Goal: Task Accomplishment & Management: Manage account settings

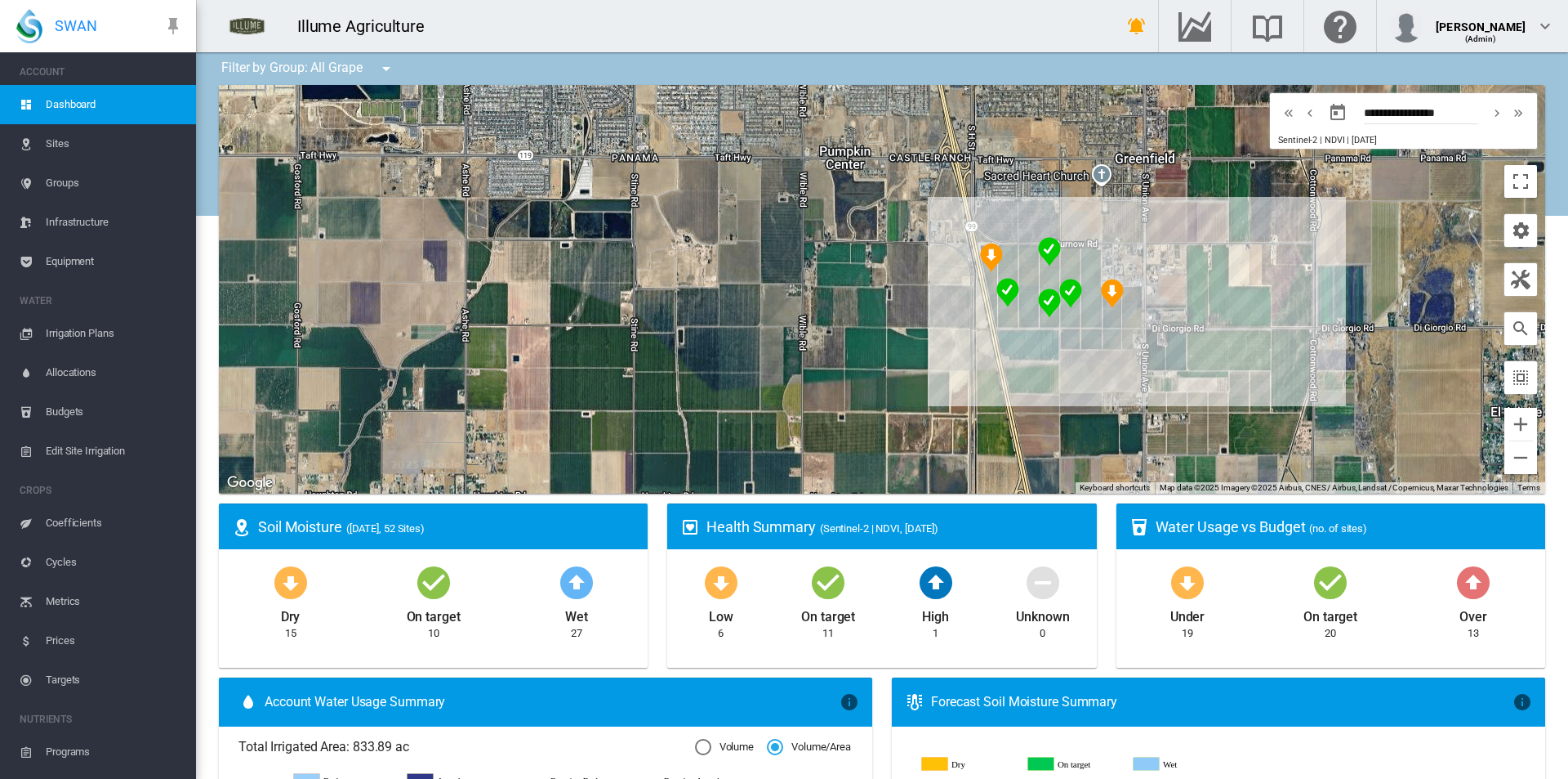
click at [111, 333] on span "Irrigation Plans" at bounding box center [114, 334] width 138 height 40
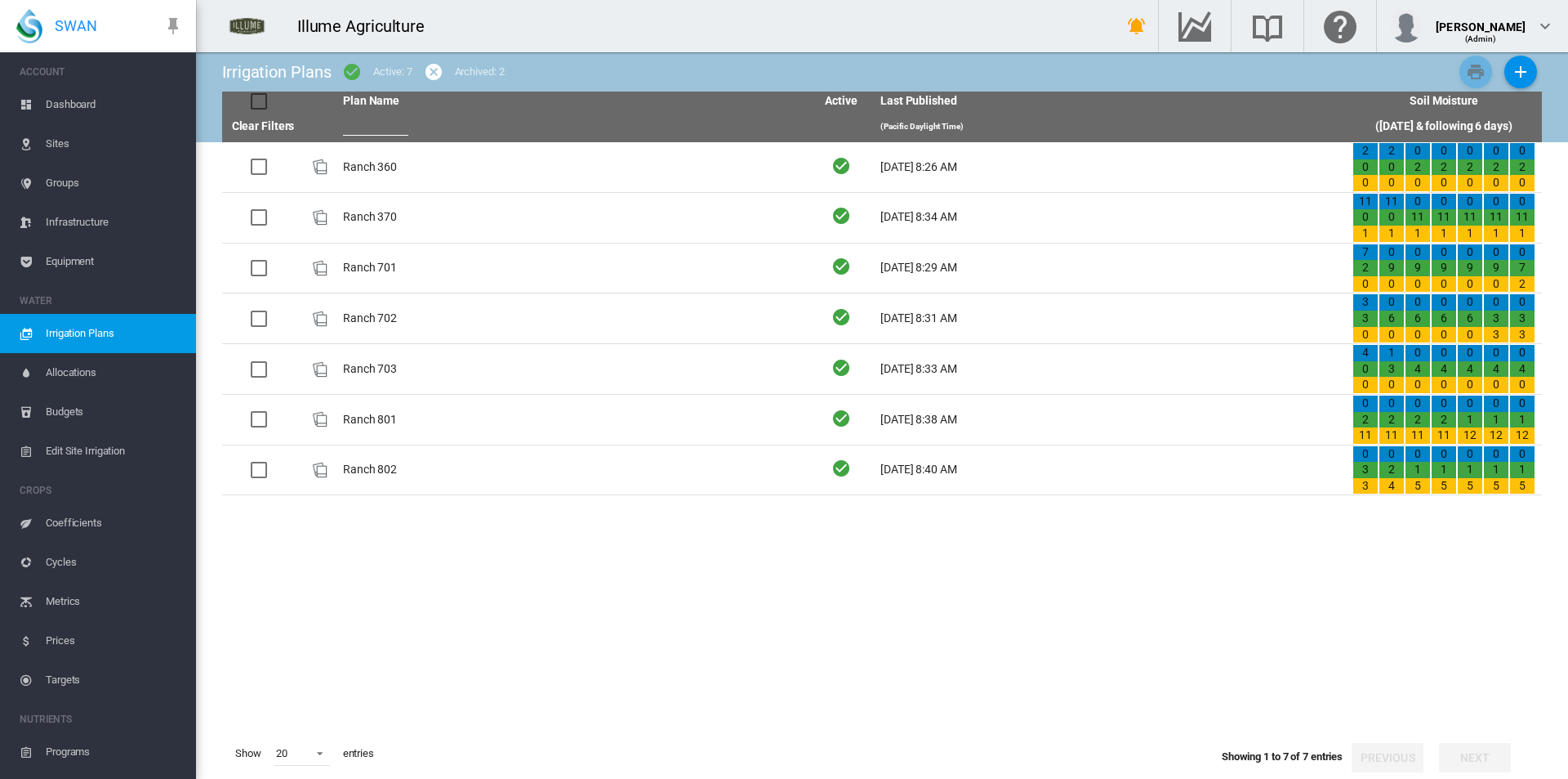
drag, startPoint x: 372, startPoint y: 171, endPoint x: 357, endPoint y: 184, distance: 19.8
click at [372, 171] on td "Ranch 360" at bounding box center [572, 167] width 472 height 49
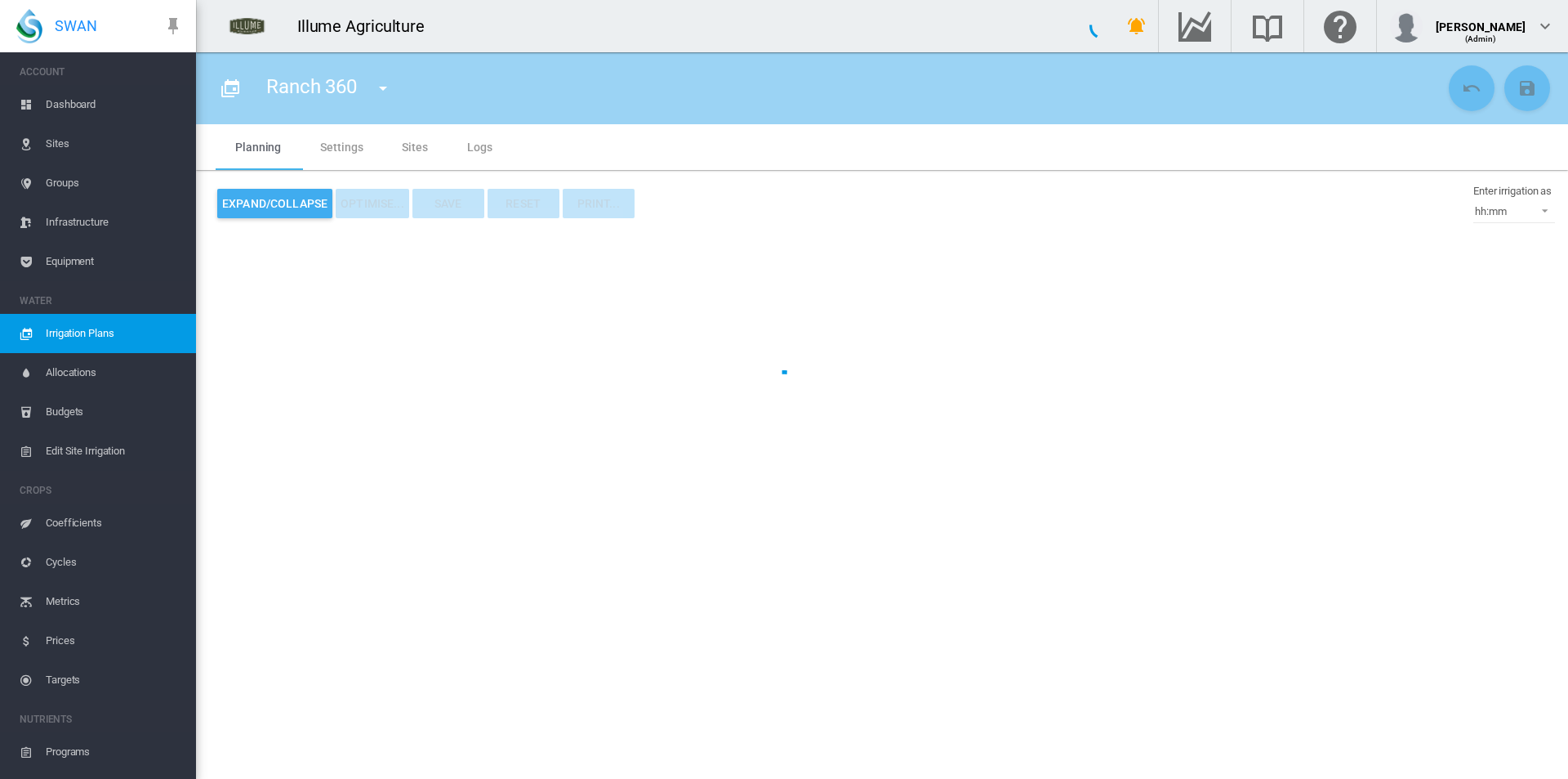
type input "*********"
type input "*"
type input "***"
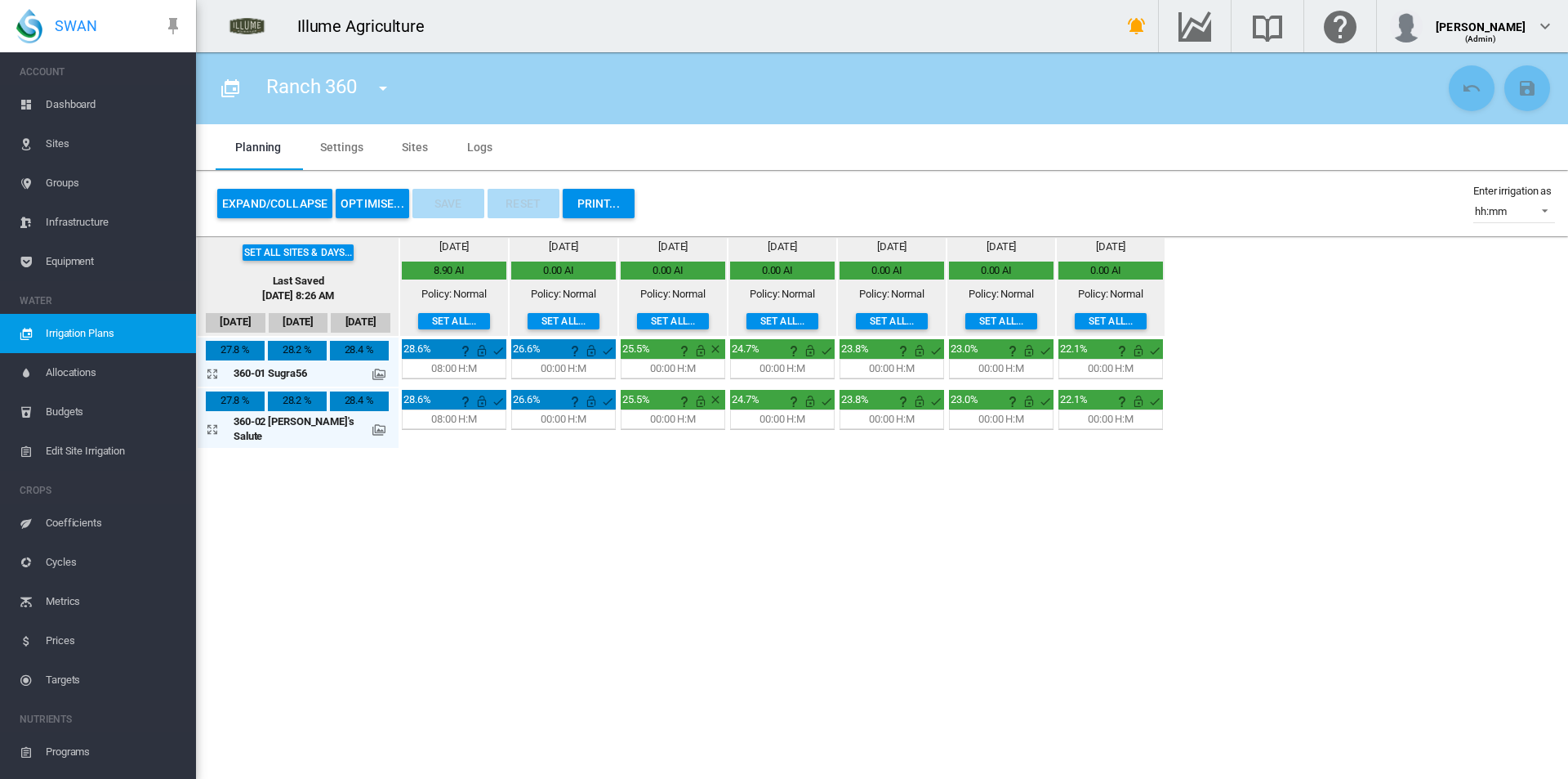
click at [746, 321] on button "Set all..." at bounding box center [782, 321] width 72 height 17
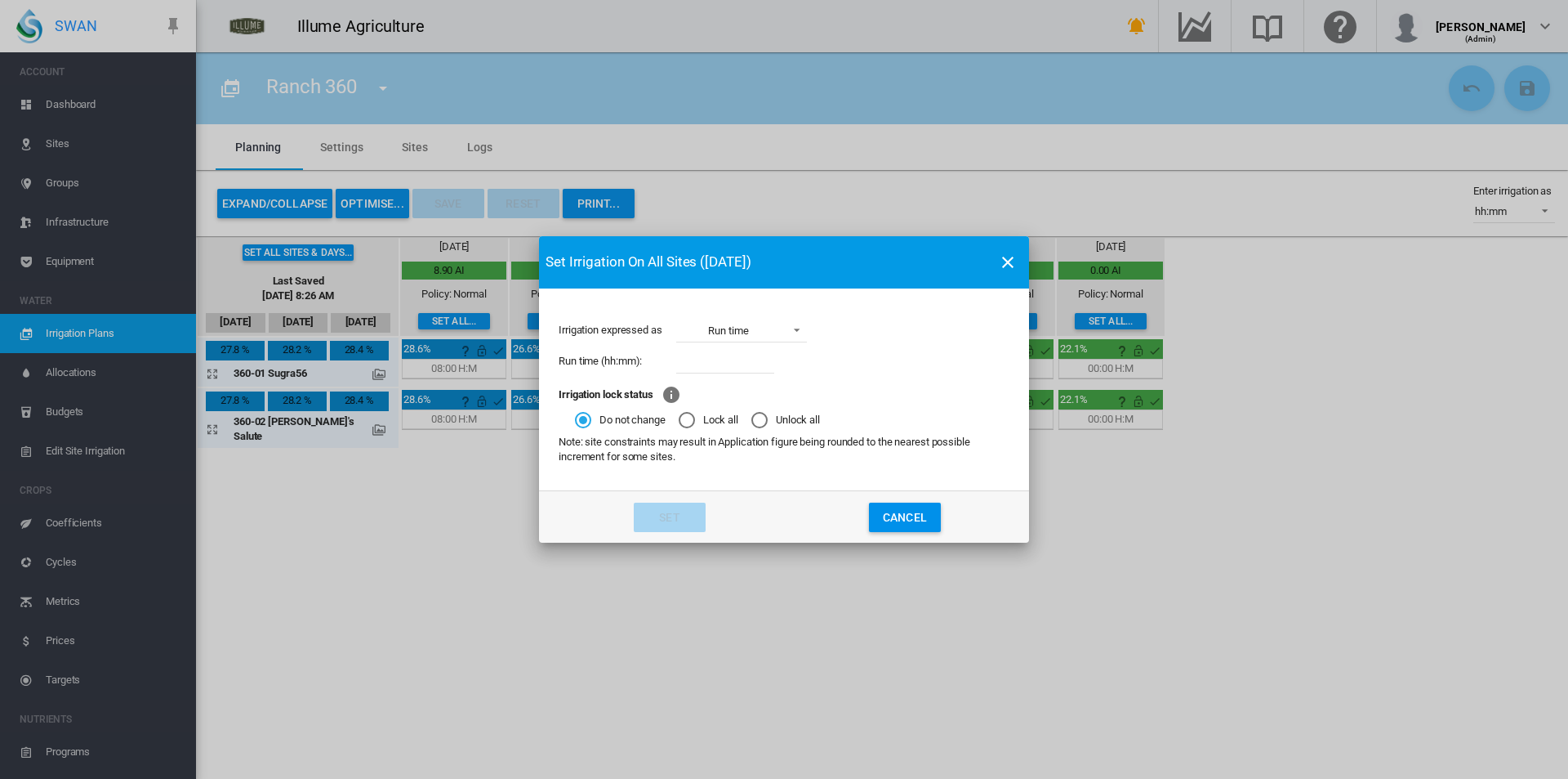
click at [777, 353] on div "Run time (hh:mm):" at bounding box center [784, 360] width 451 height 31
drag, startPoint x: 750, startPoint y: 355, endPoint x: 709, endPoint y: 340, distance: 43.7
click at [750, 355] on input "Irrigation expressed ..." at bounding box center [724, 360] width 98 height 25
type input "****"
click at [668, 517] on button "Set" at bounding box center [669, 518] width 72 height 30
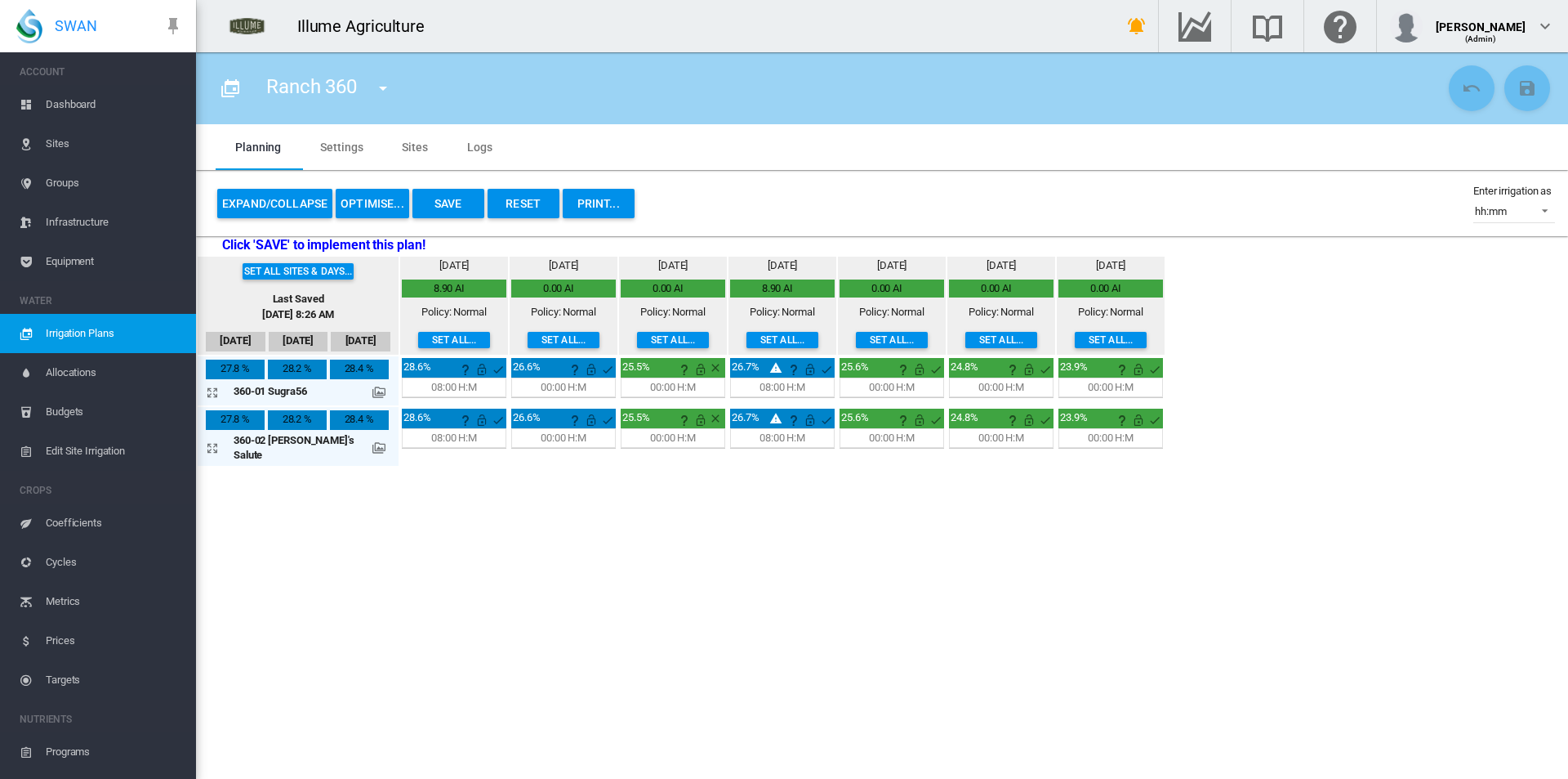
click at [856, 344] on button "Set all..." at bounding box center [891, 340] width 72 height 17
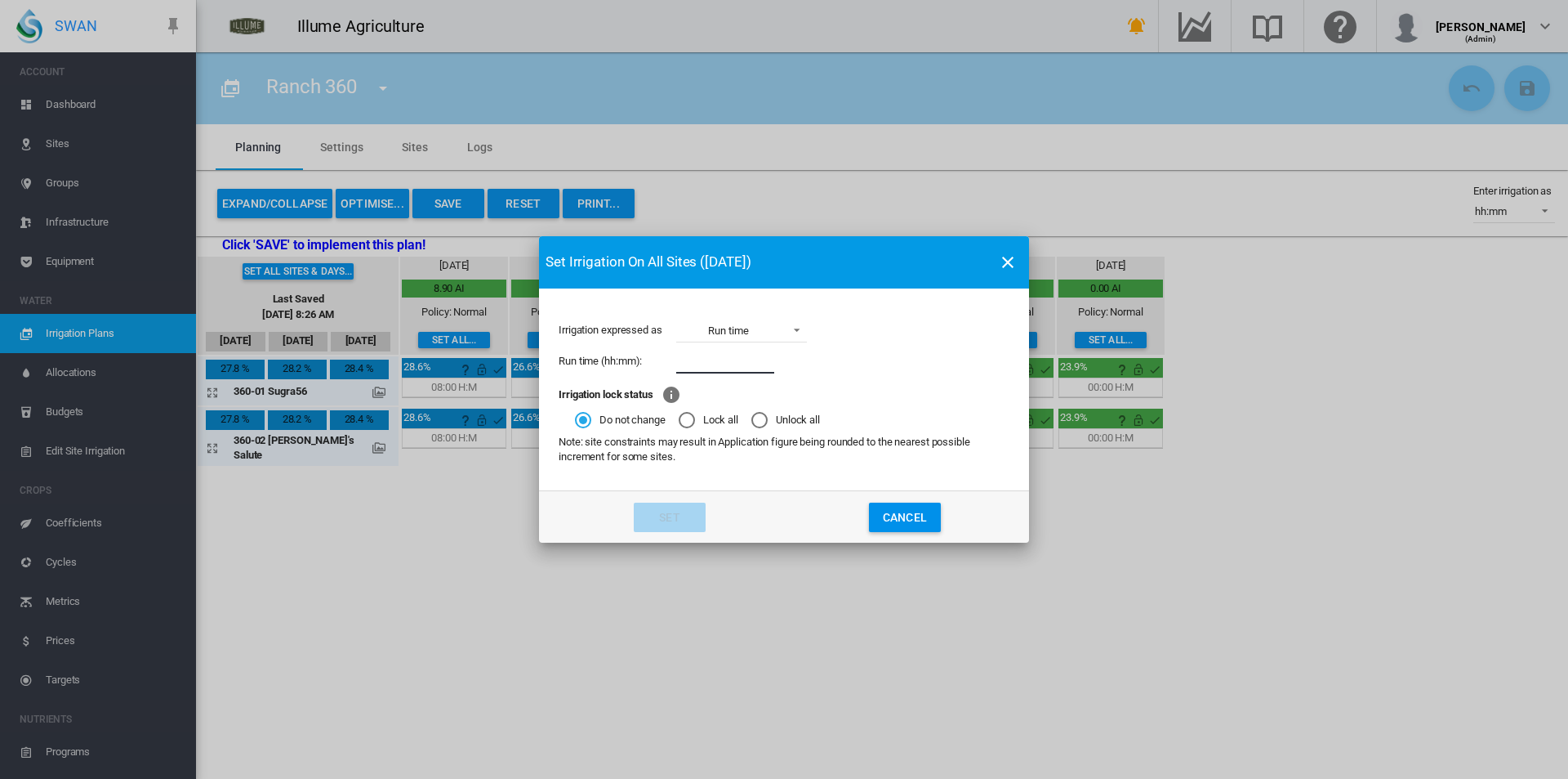
click at [762, 360] on input "Irrigation expressed ..." at bounding box center [724, 360] width 98 height 25
click at [736, 360] on input "Irrigation expressed ..." at bounding box center [724, 360] width 98 height 25
type input "****"
click at [692, 520] on button "Set" at bounding box center [670, 518] width 72 height 30
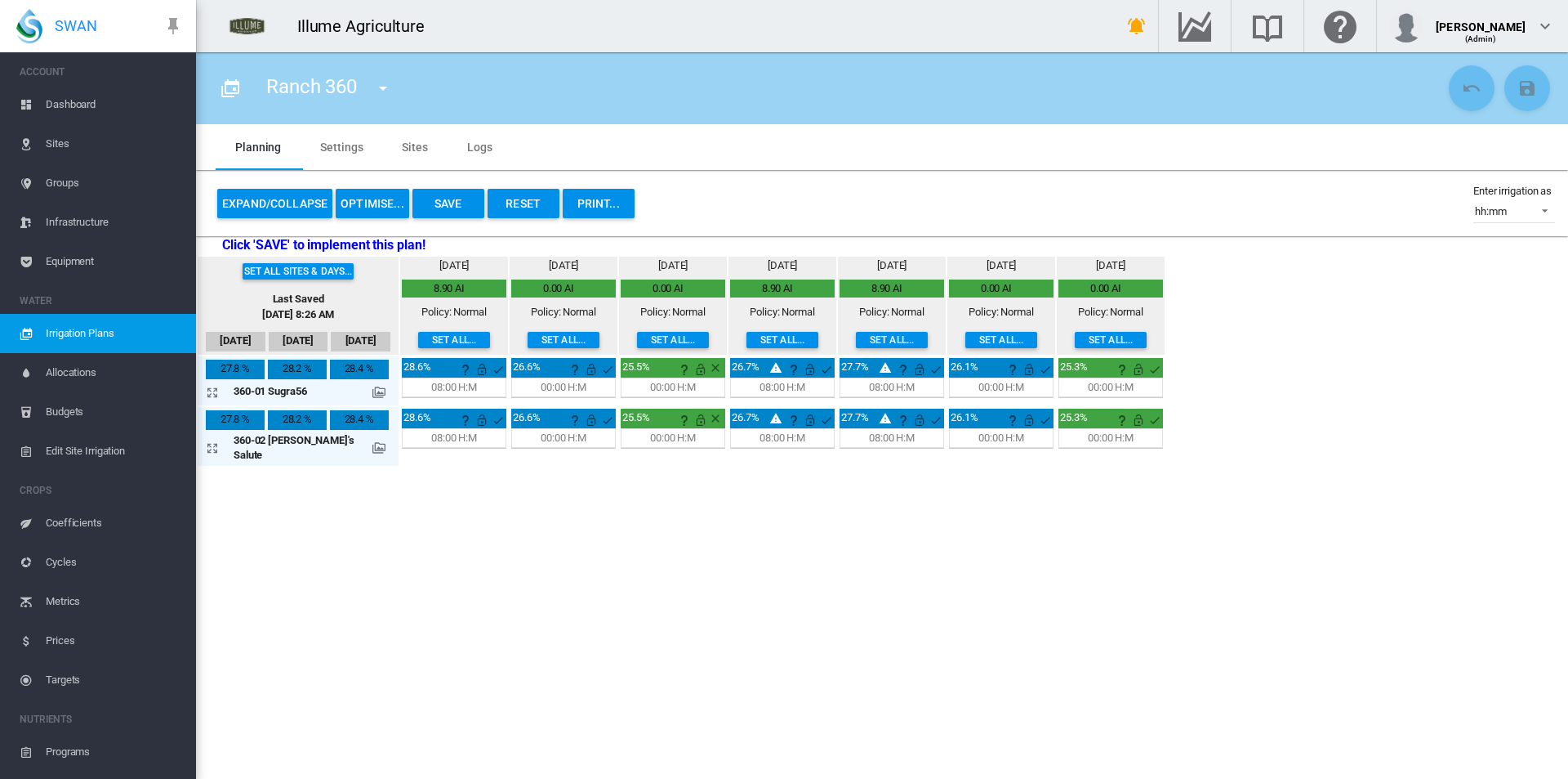
click at [1074, 335] on button "Set all..." at bounding box center [1110, 340] width 72 height 17
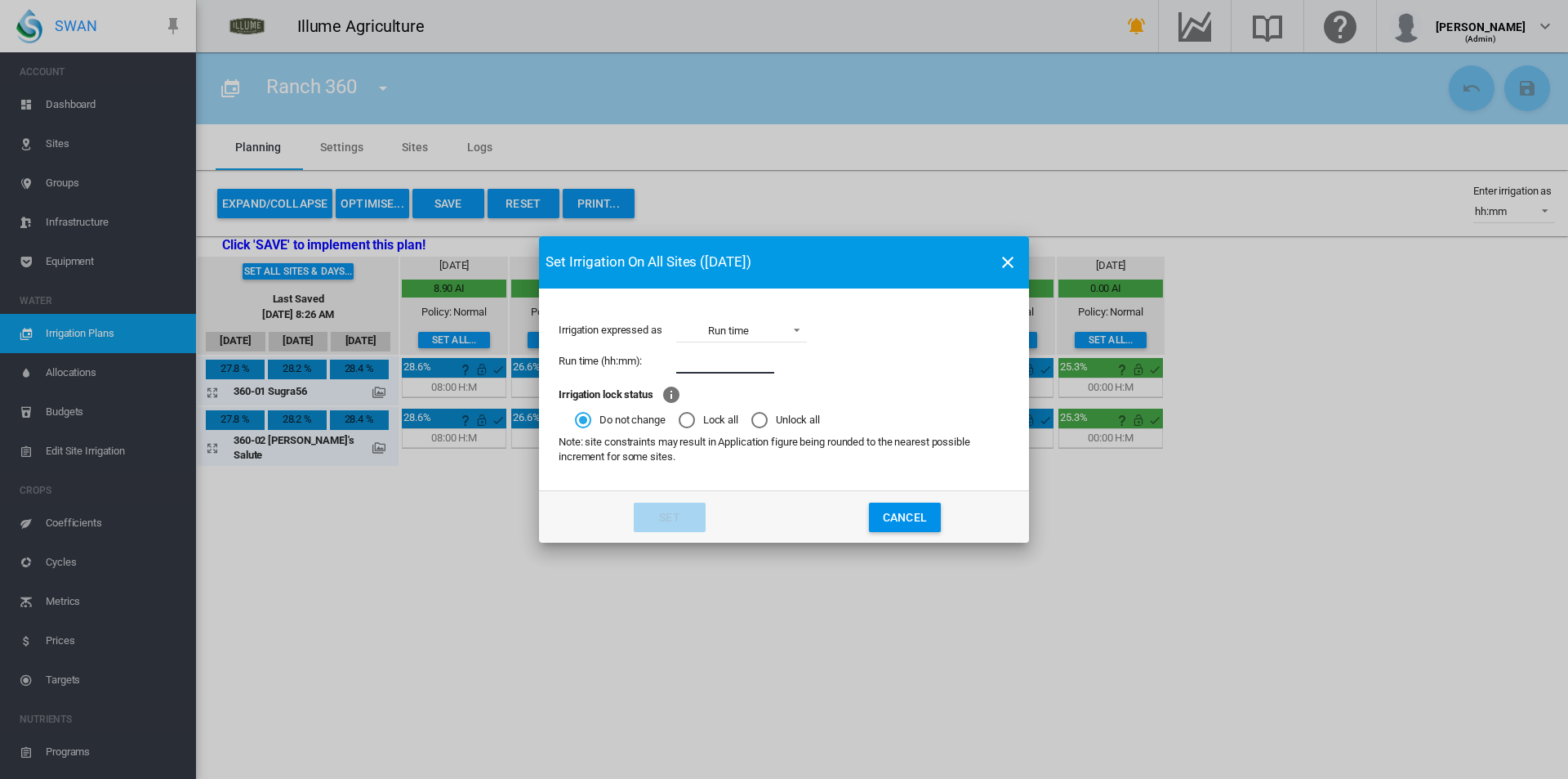
drag, startPoint x: 716, startPoint y: 368, endPoint x: 691, endPoint y: 372, distance: 25.3
click at [716, 367] on input "Irrigation expressed ..." at bounding box center [724, 360] width 98 height 25
type input "****"
click at [676, 513] on button "Set" at bounding box center [670, 518] width 72 height 30
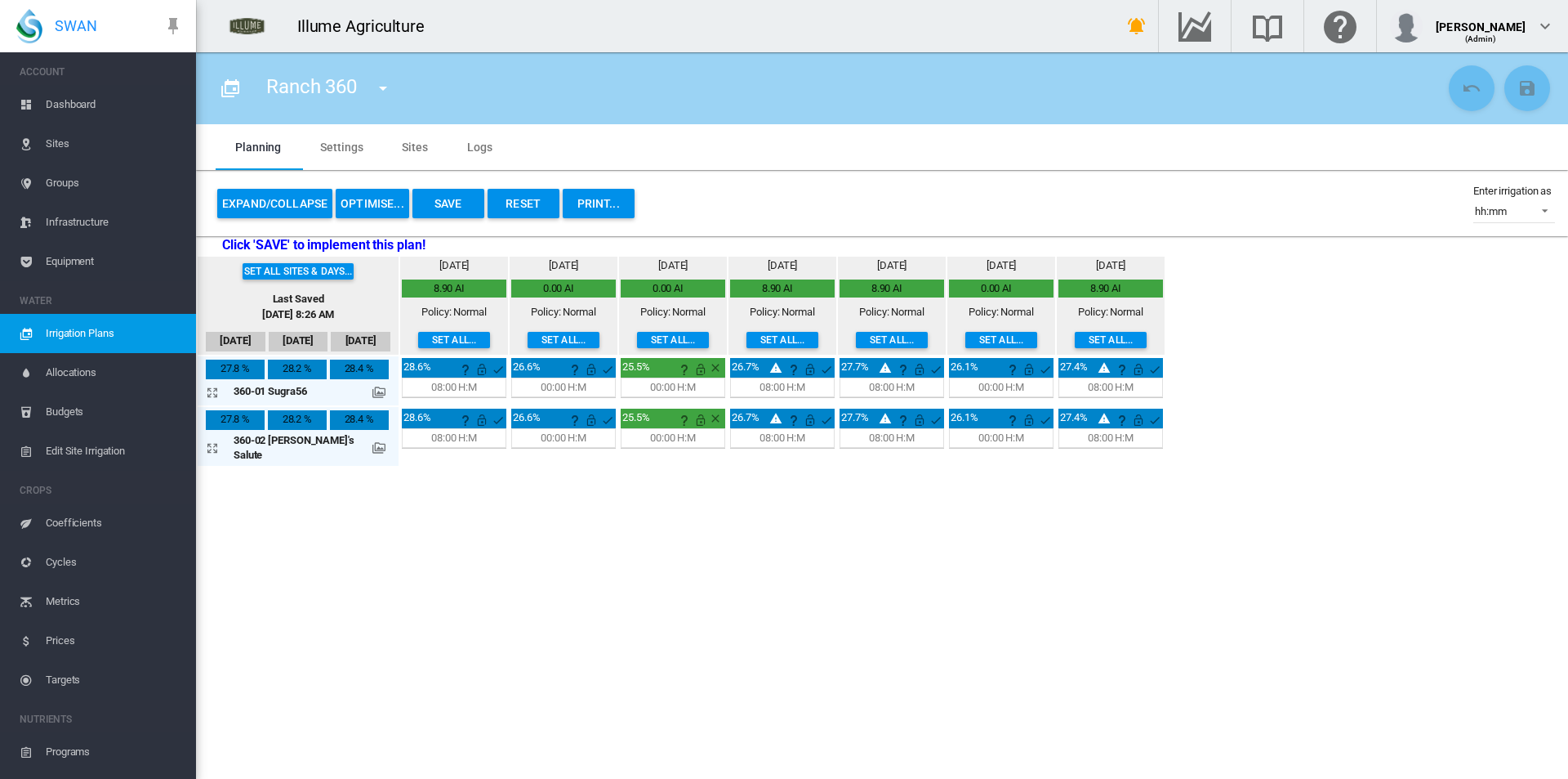
click at [432, 189] on button "Save" at bounding box center [448, 204] width 72 height 30
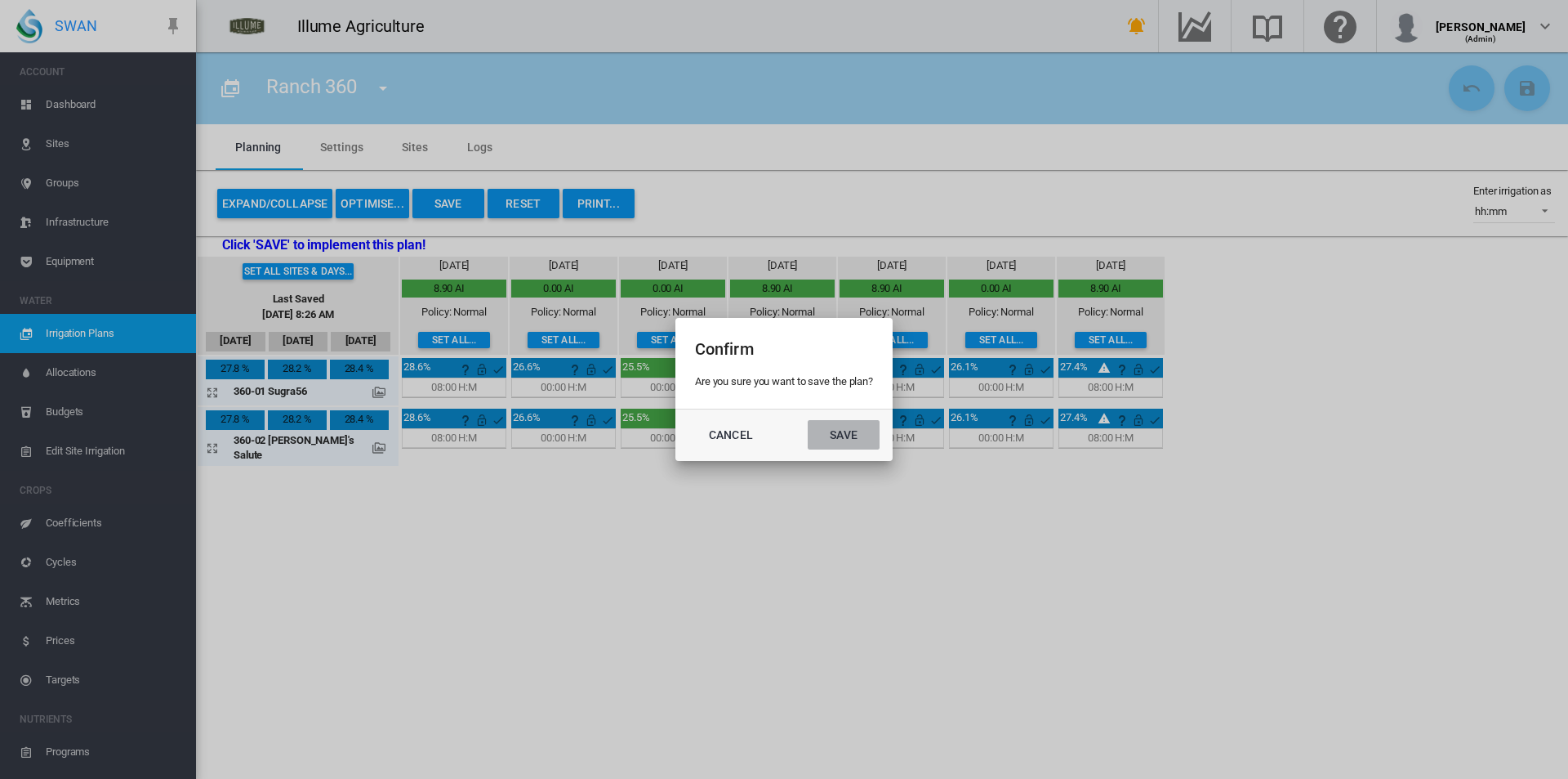
click at [852, 429] on button "Save" at bounding box center [843, 435] width 72 height 30
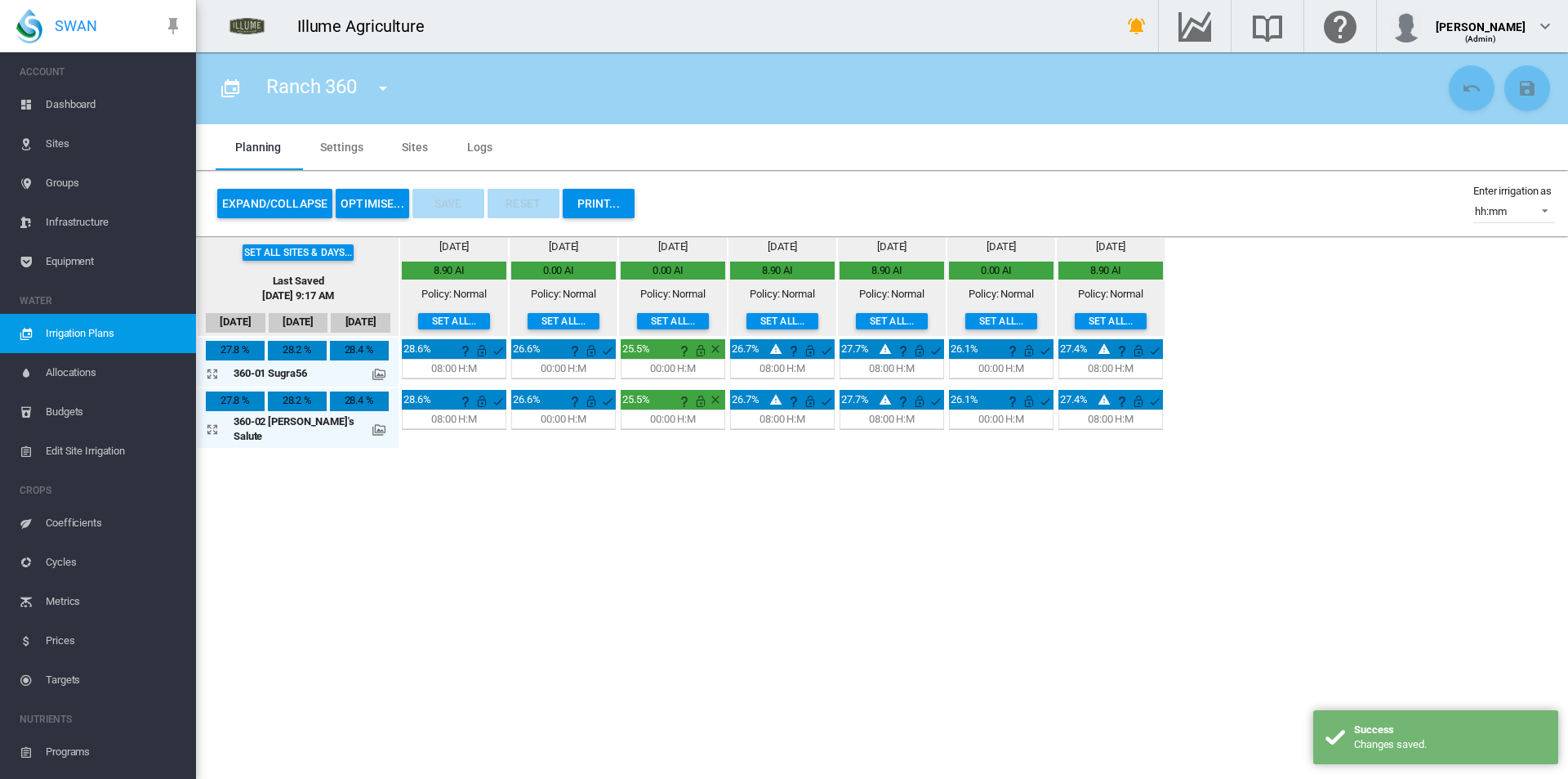
click at [373, 86] on button "button" at bounding box center [383, 88] width 33 height 33
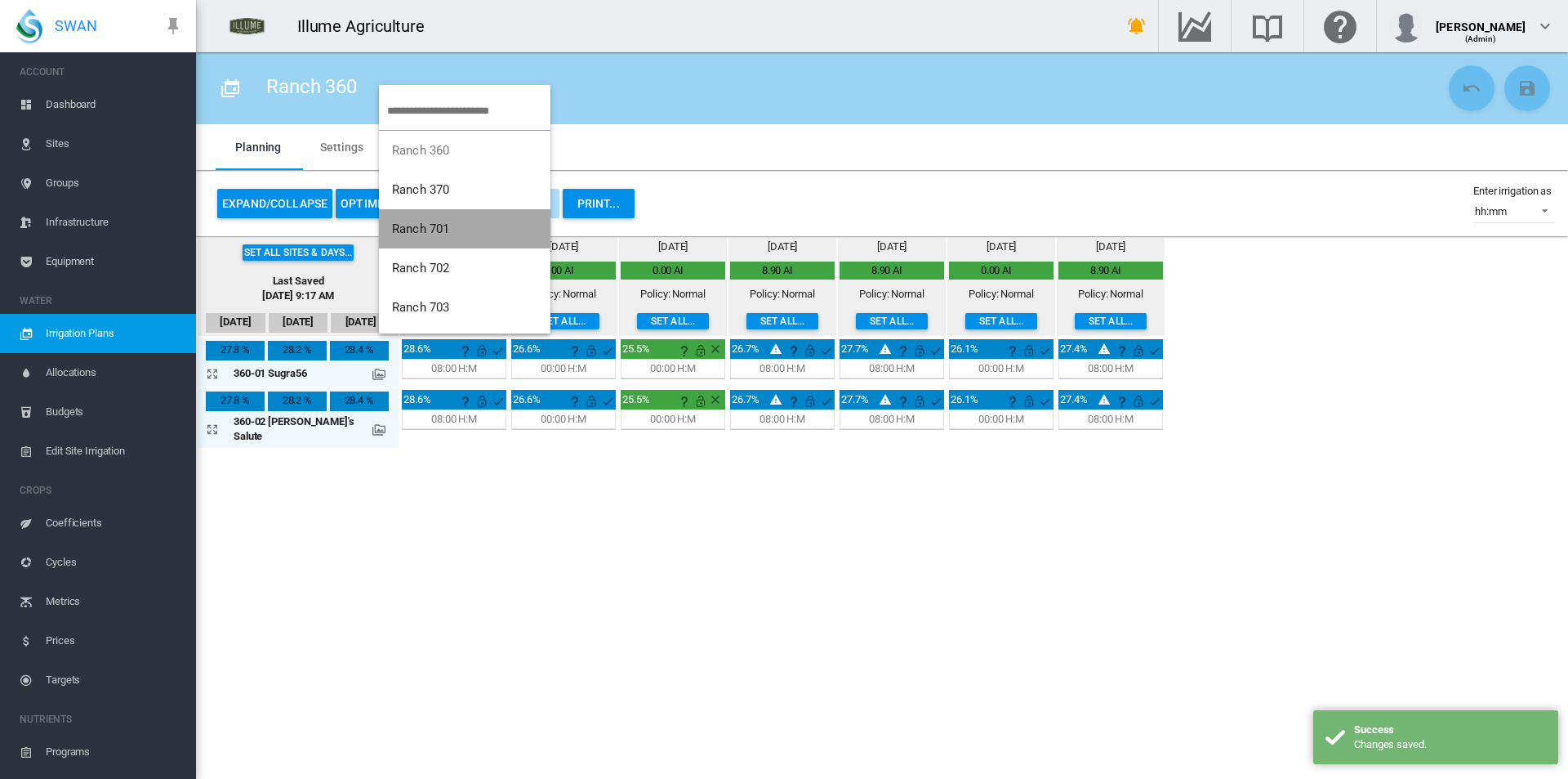
click at [452, 227] on button "Ranch 701" at bounding box center [464, 229] width 171 height 40
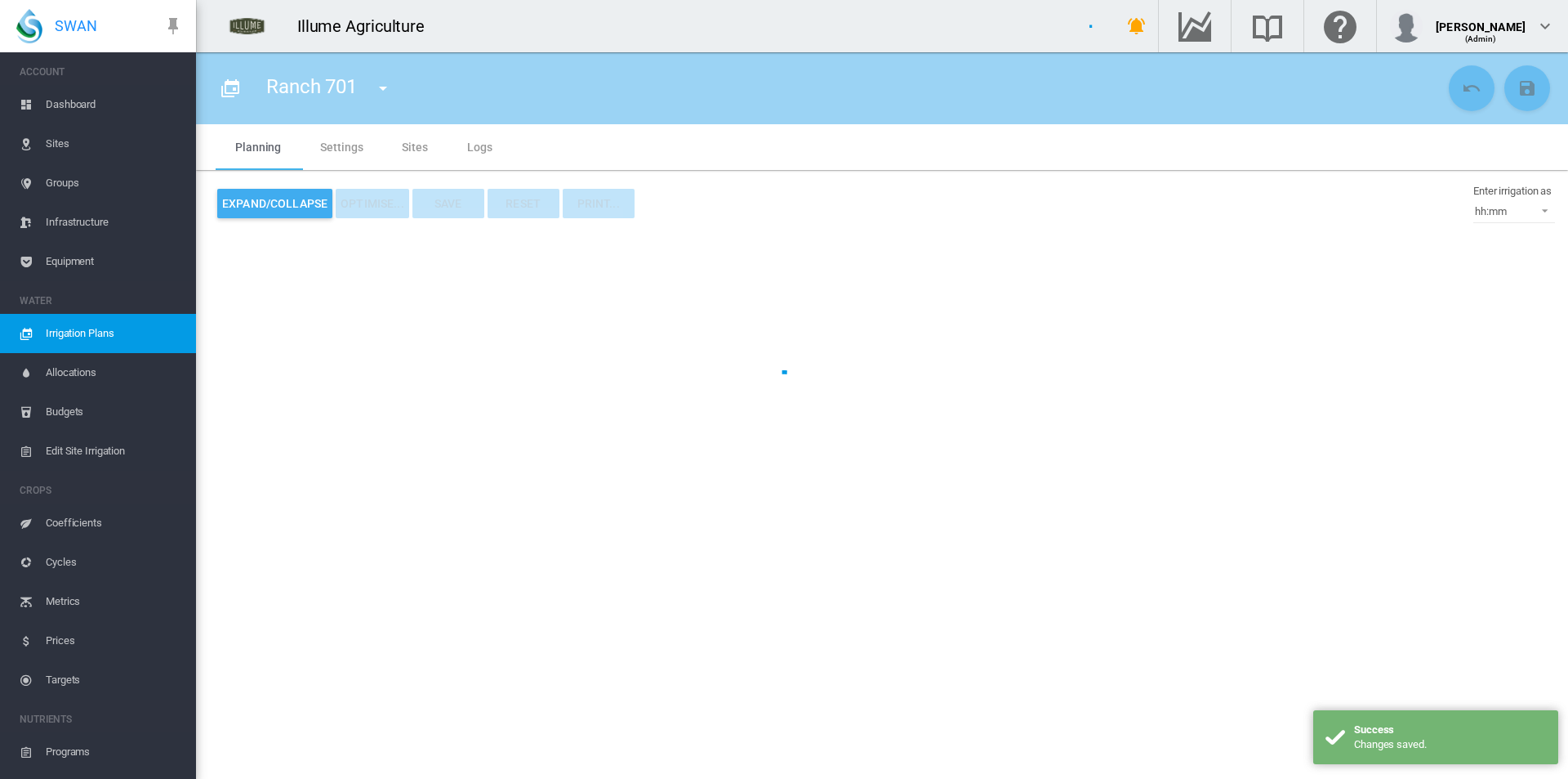
type input "*********"
type input "*"
type input "***"
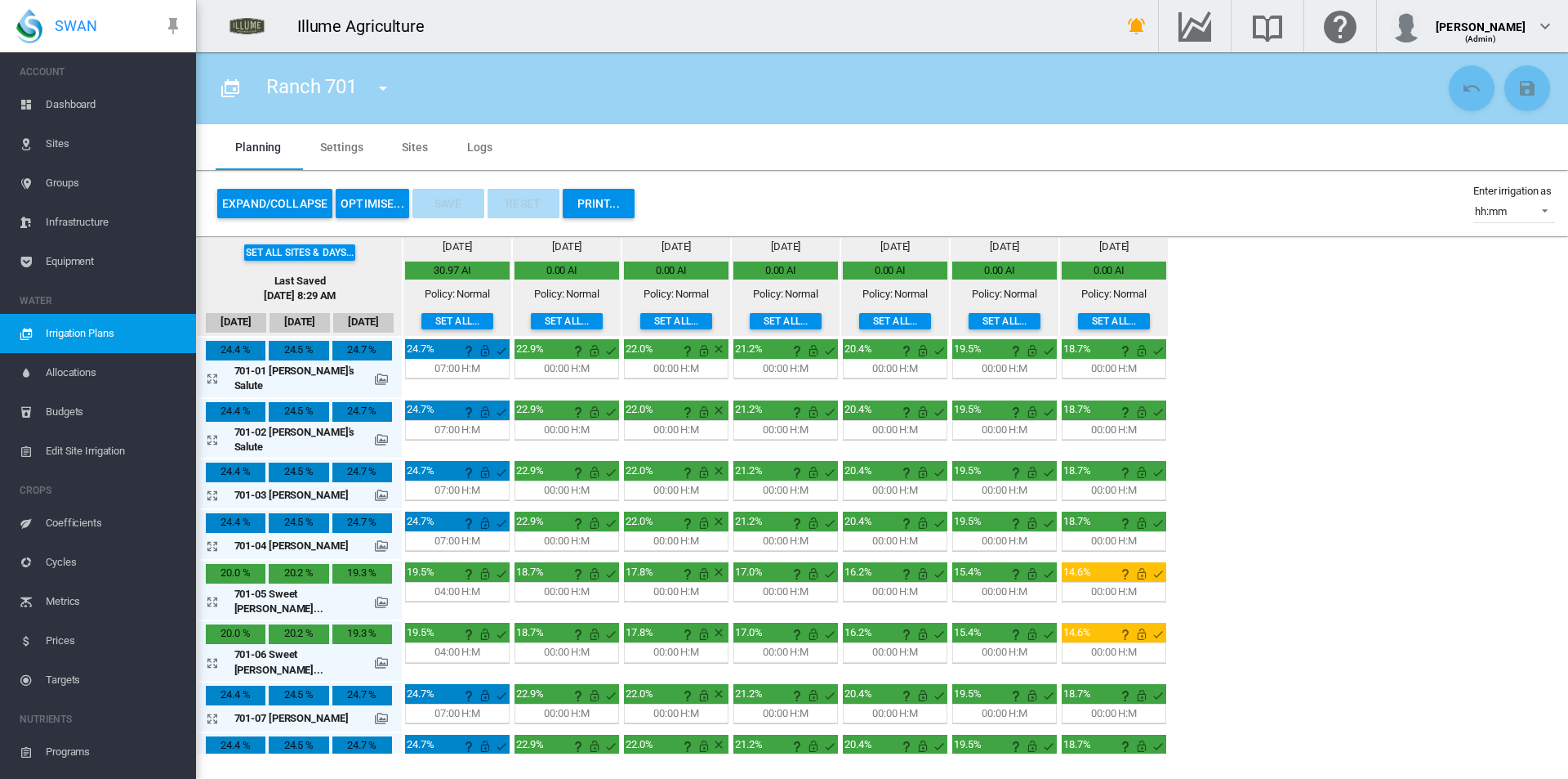
click at [750, 323] on button "Set all..." at bounding box center [785, 321] width 72 height 17
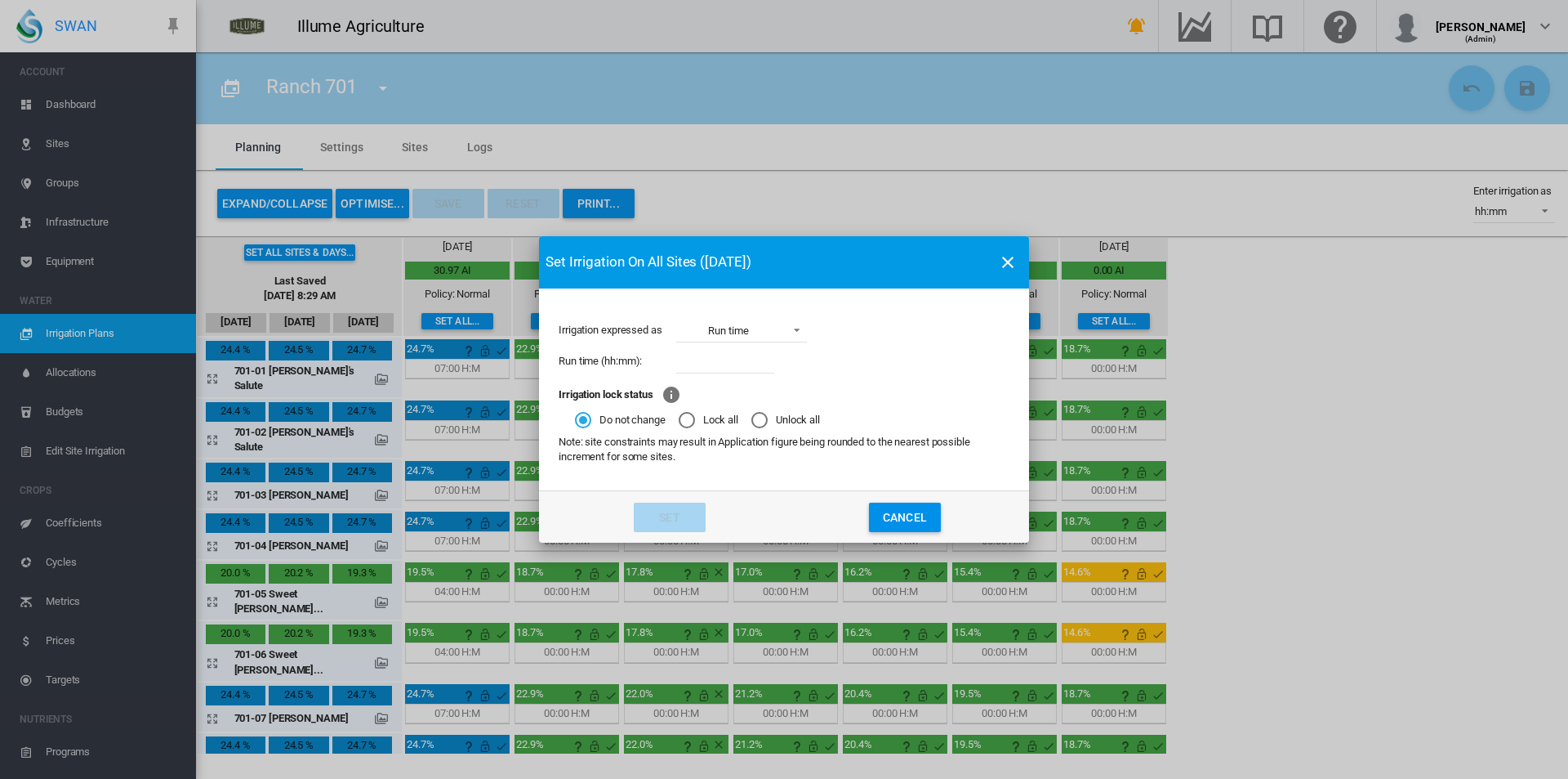
drag, startPoint x: 711, startPoint y: 361, endPoint x: 699, endPoint y: 363, distance: 12.2
click at [712, 361] on input "Irrigation expressed ..." at bounding box center [724, 360] width 98 height 25
type input "****"
click at [686, 520] on button "Set" at bounding box center [670, 518] width 72 height 30
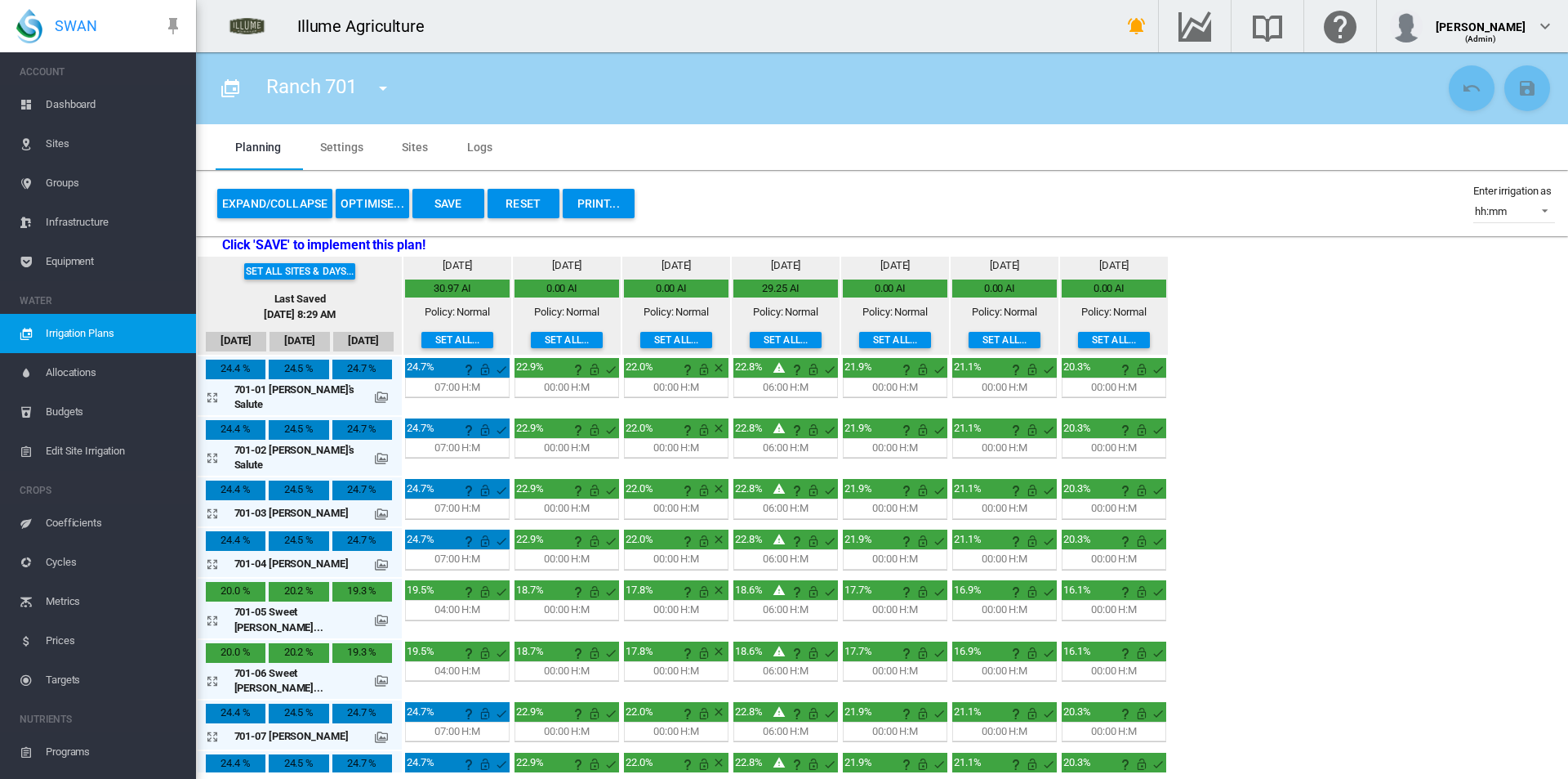
click at [277, 200] on button "Expand/Collapse" at bounding box center [275, 204] width 115 height 30
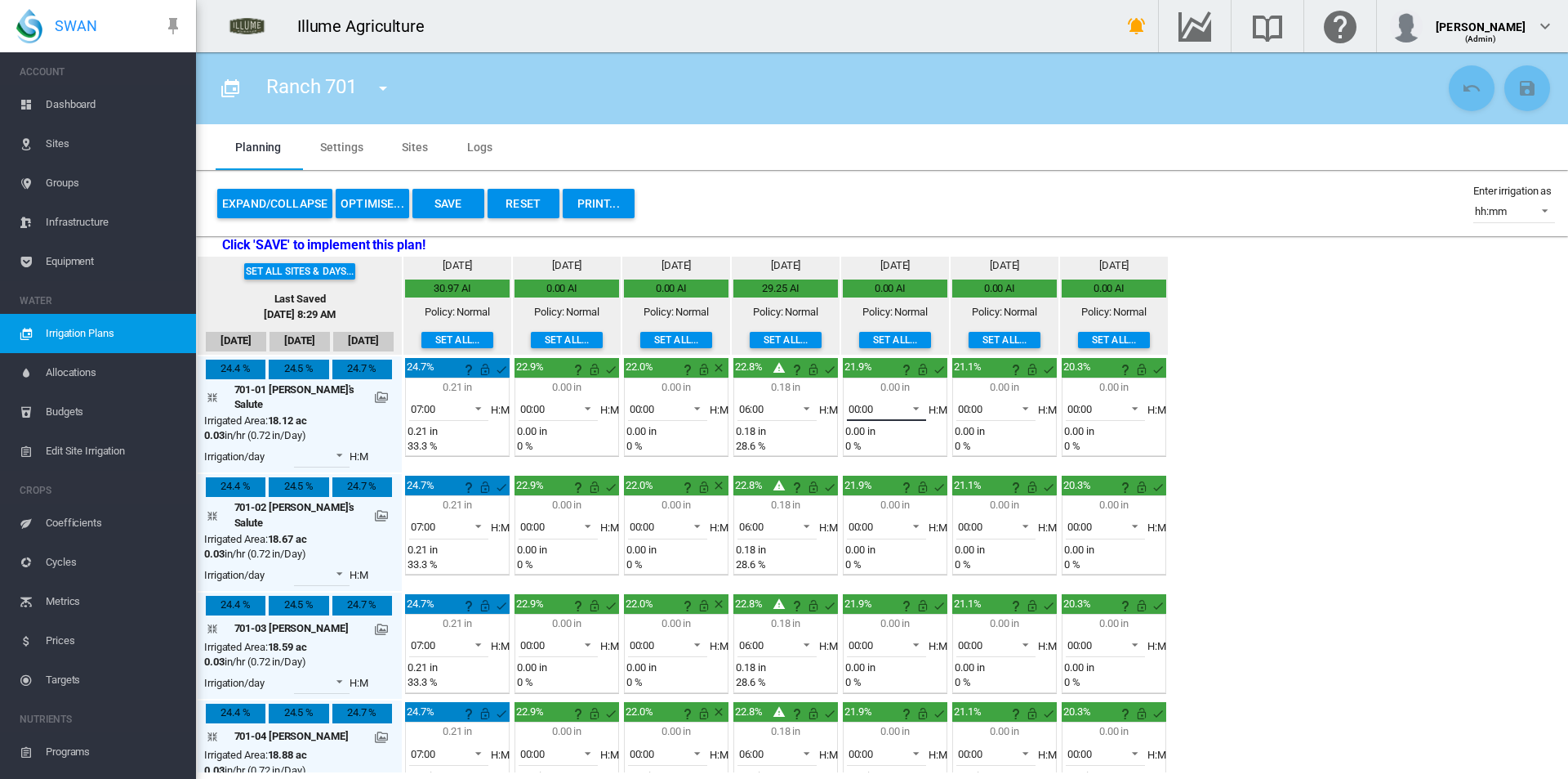
click at [901, 413] on span at bounding box center [911, 407] width 20 height 15
click at [871, 470] on md-option "06:00" at bounding box center [864, 481] width 111 height 40
click at [854, 520] on span "00:00" at bounding box center [874, 527] width 50 height 15
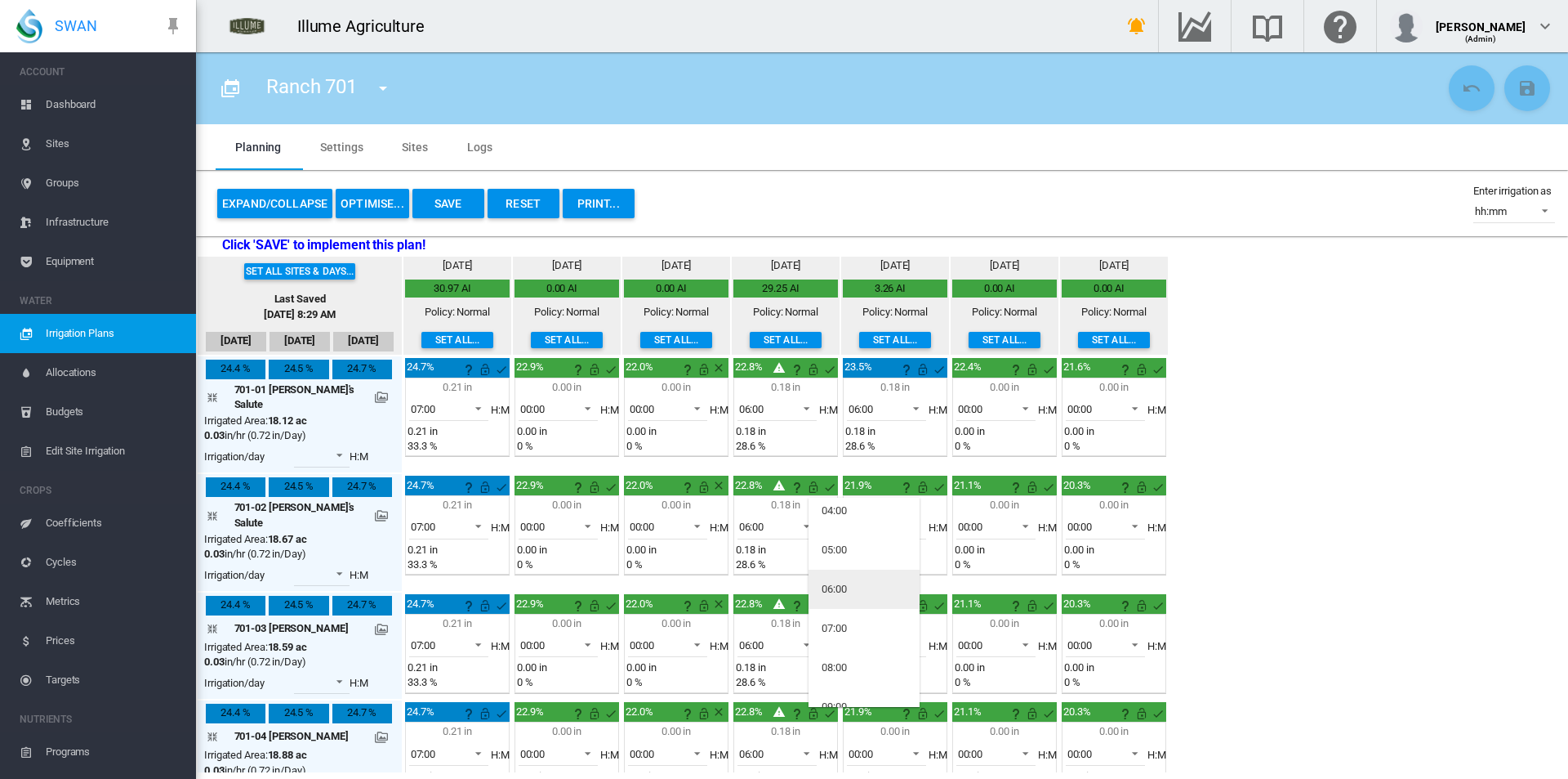
click at [876, 593] on md-option "06:00" at bounding box center [864, 589] width 111 height 40
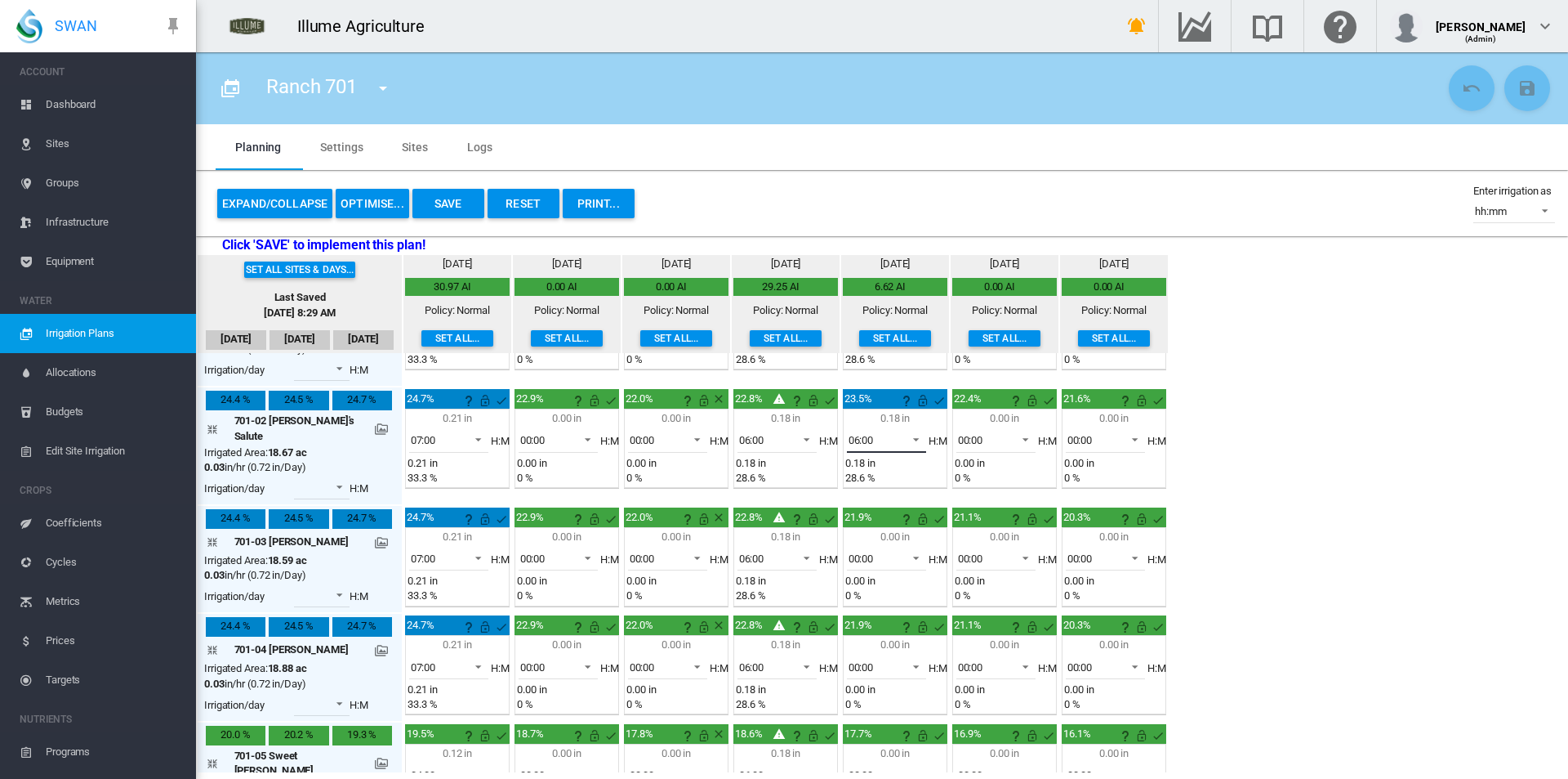
scroll to position [0, 0]
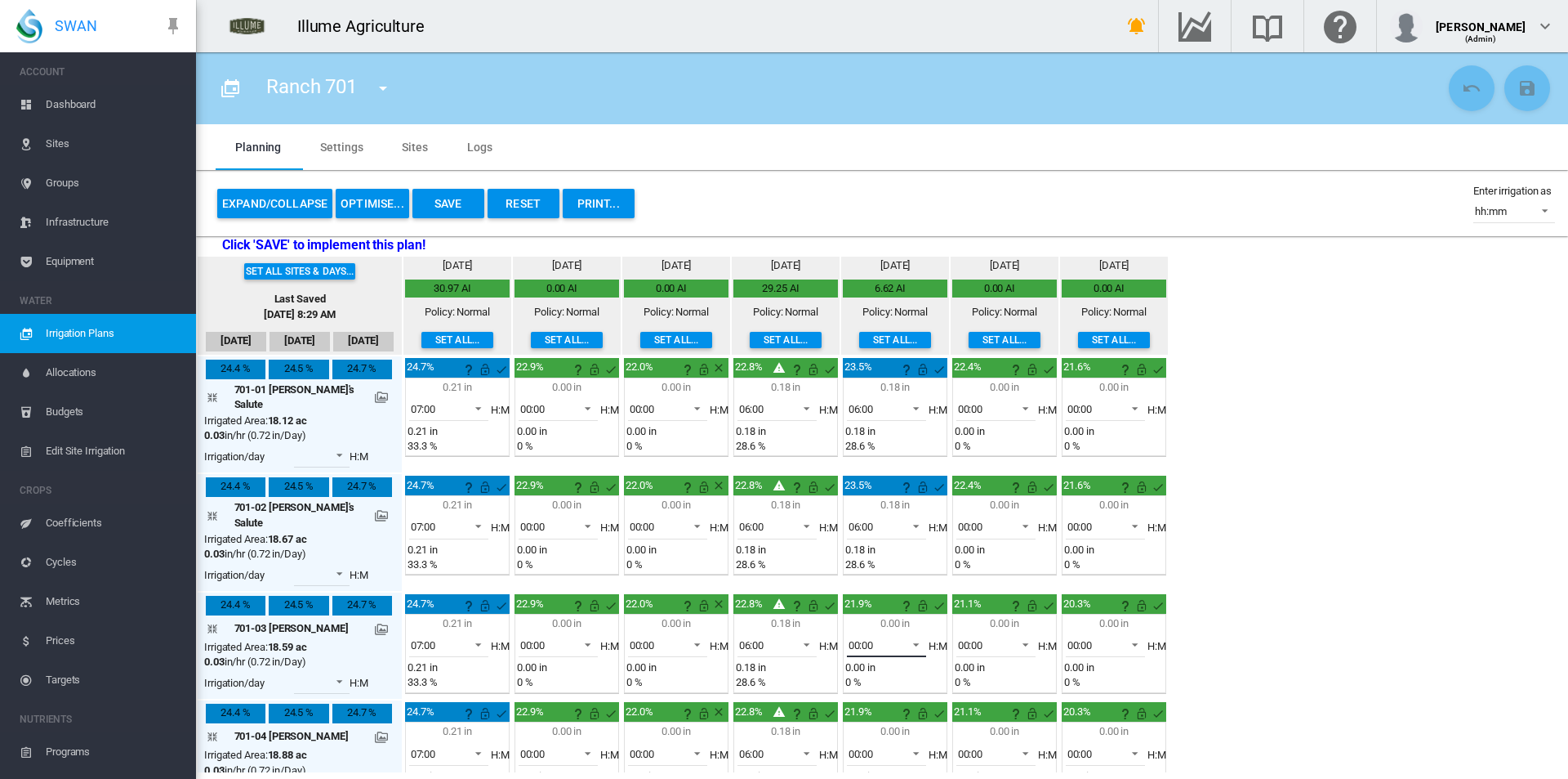
click at [859, 638] on span "00:00" at bounding box center [874, 645] width 50 height 15
click at [873, 640] on md-option "06:00" at bounding box center [864, 654] width 111 height 40
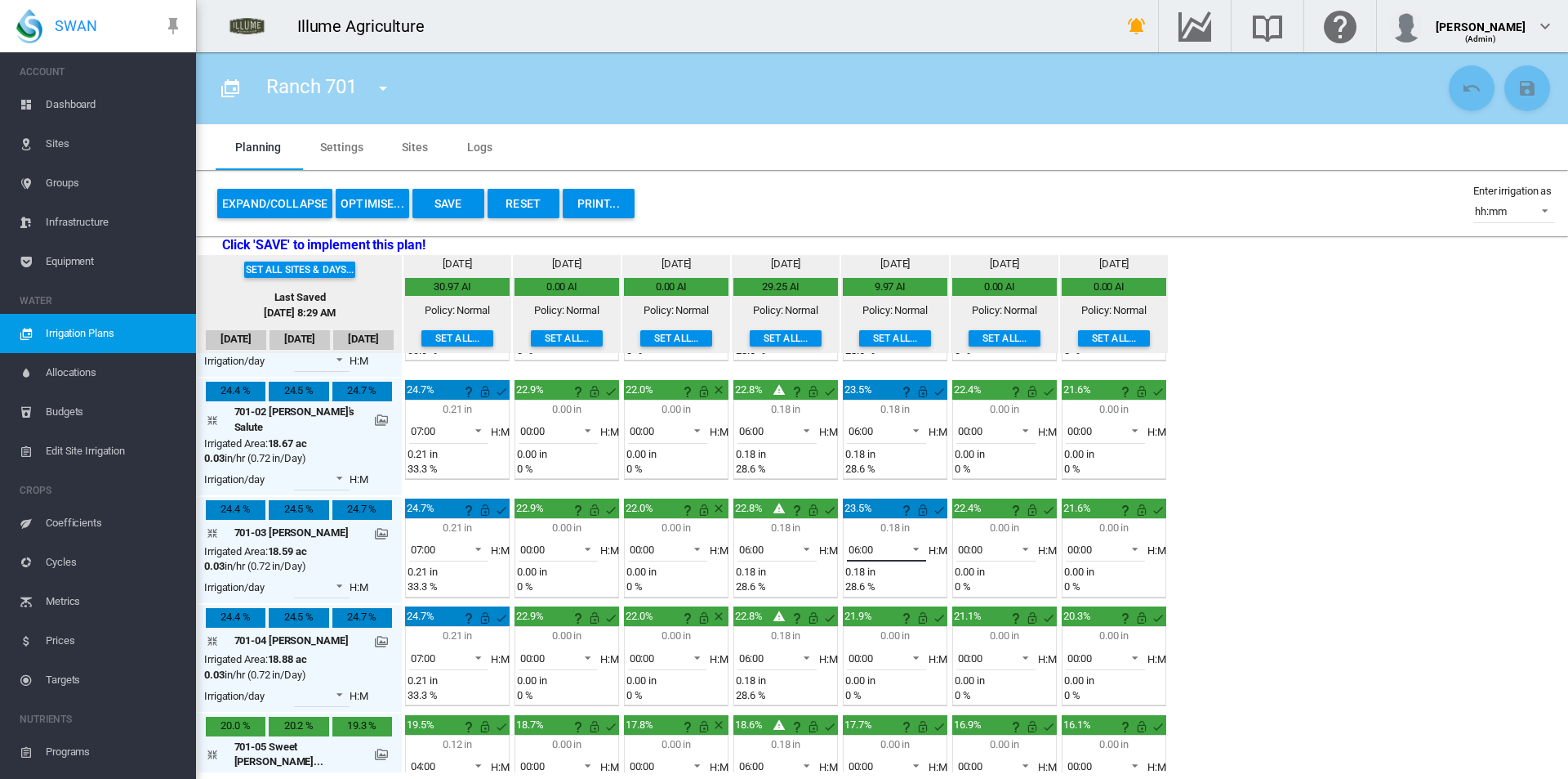
scroll to position [245, 0]
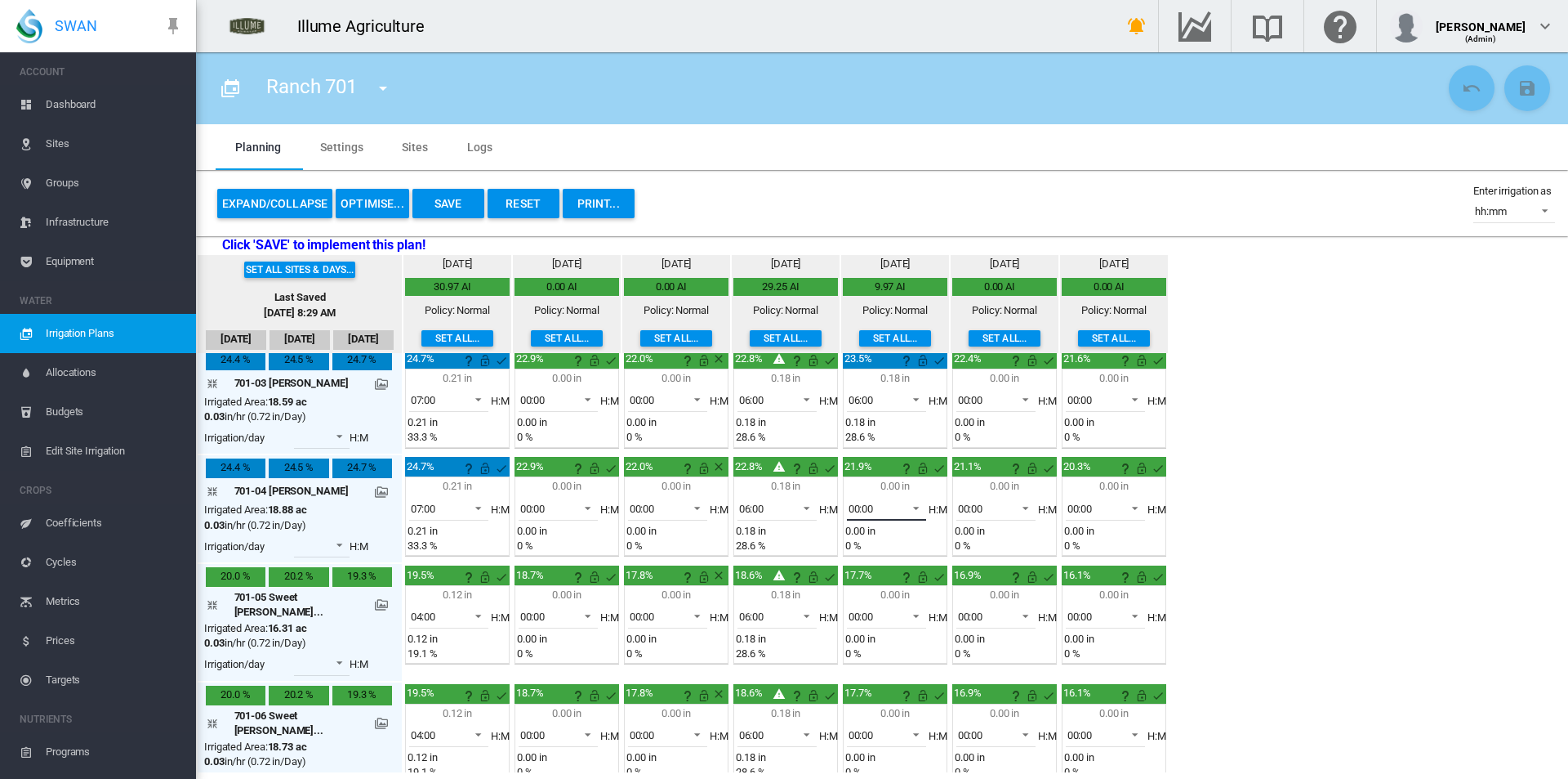
click at [867, 502] on span "00:00" at bounding box center [874, 509] width 50 height 15
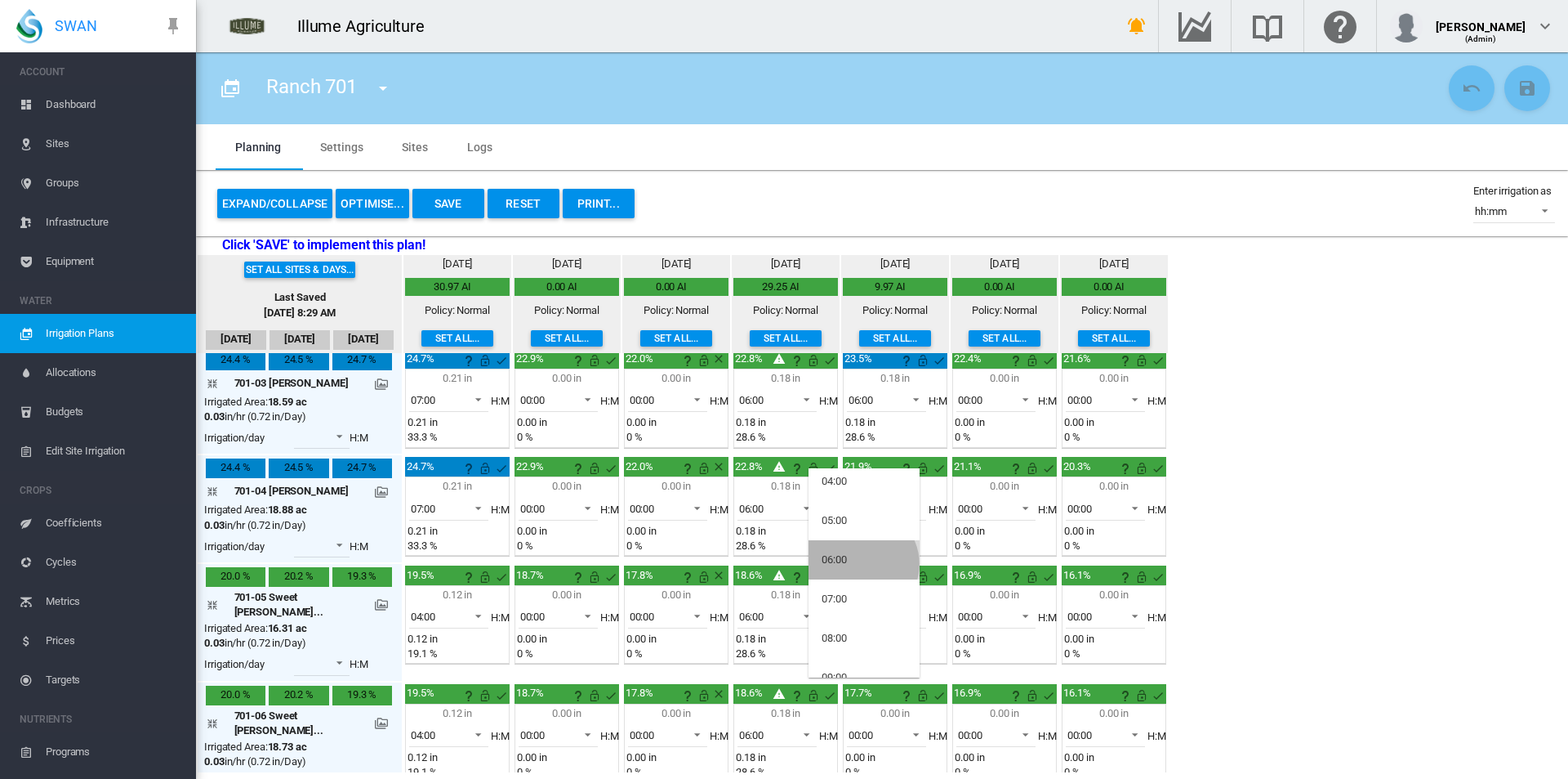
click at [862, 564] on md-option "06:00" at bounding box center [864, 560] width 111 height 40
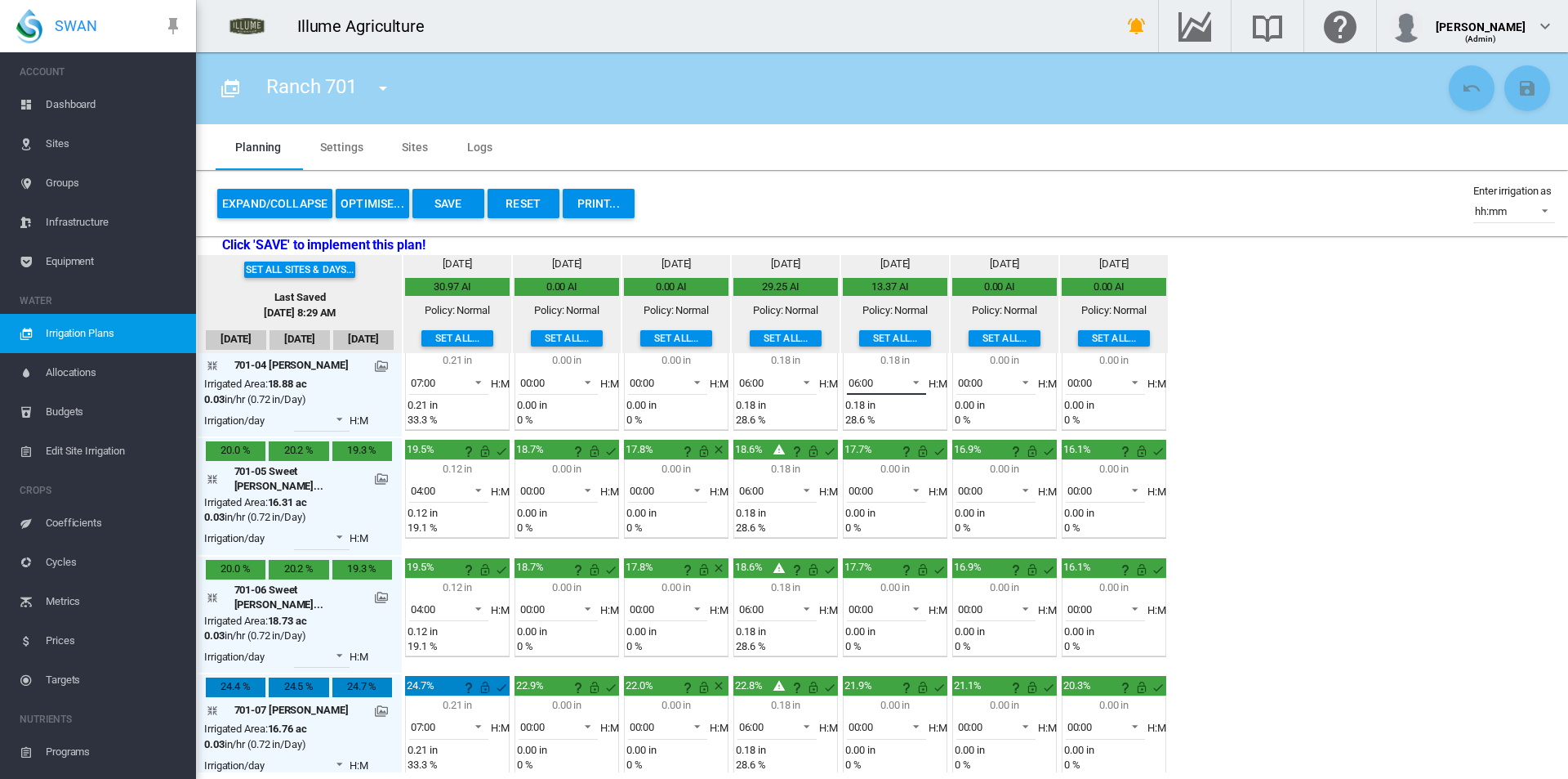
scroll to position [490, 0]
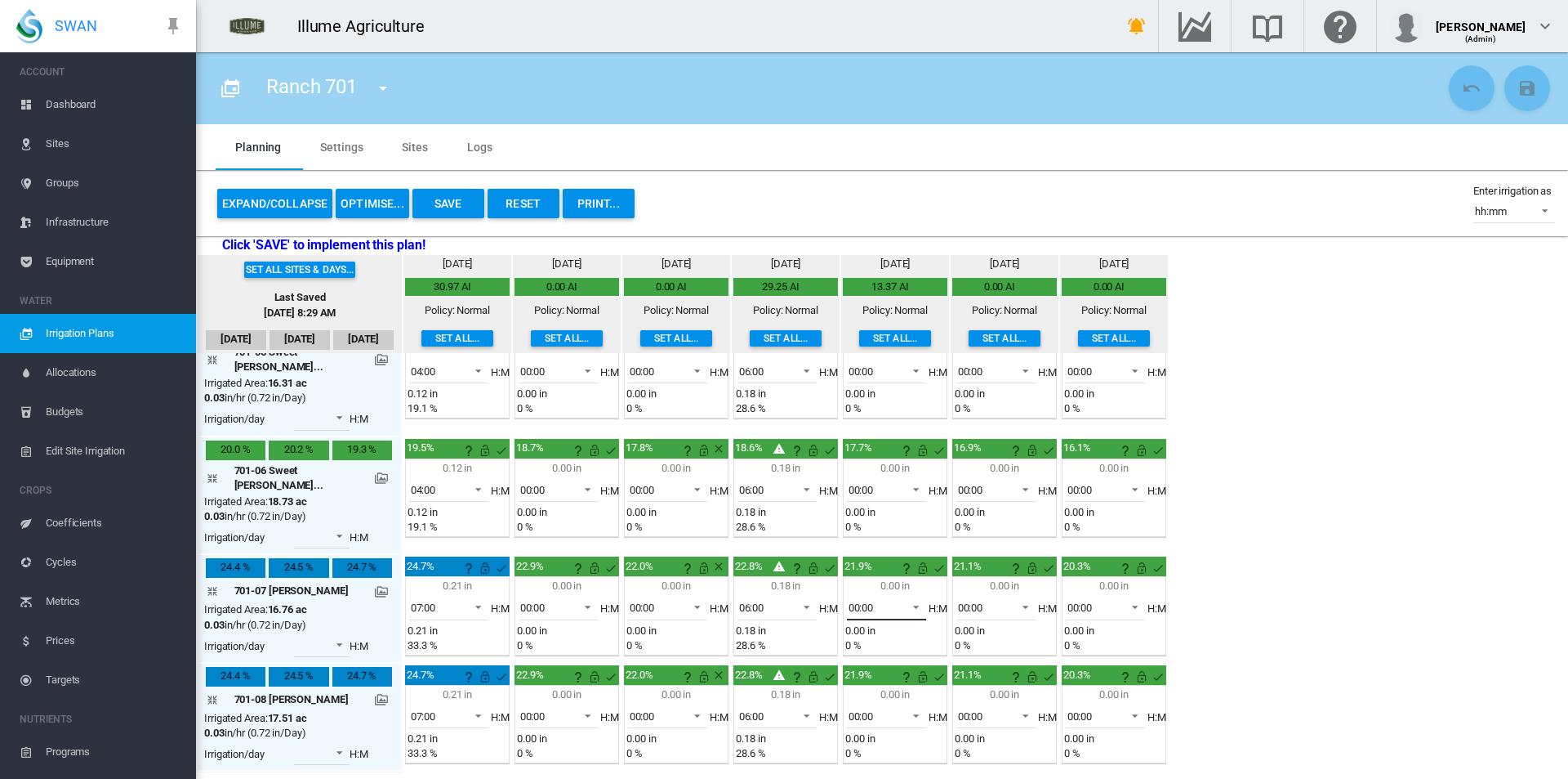
click at [863, 601] on span "00:00" at bounding box center [874, 608] width 50 height 15
click at [853, 568] on md-option "06:00" at bounding box center [864, 558] width 111 height 40
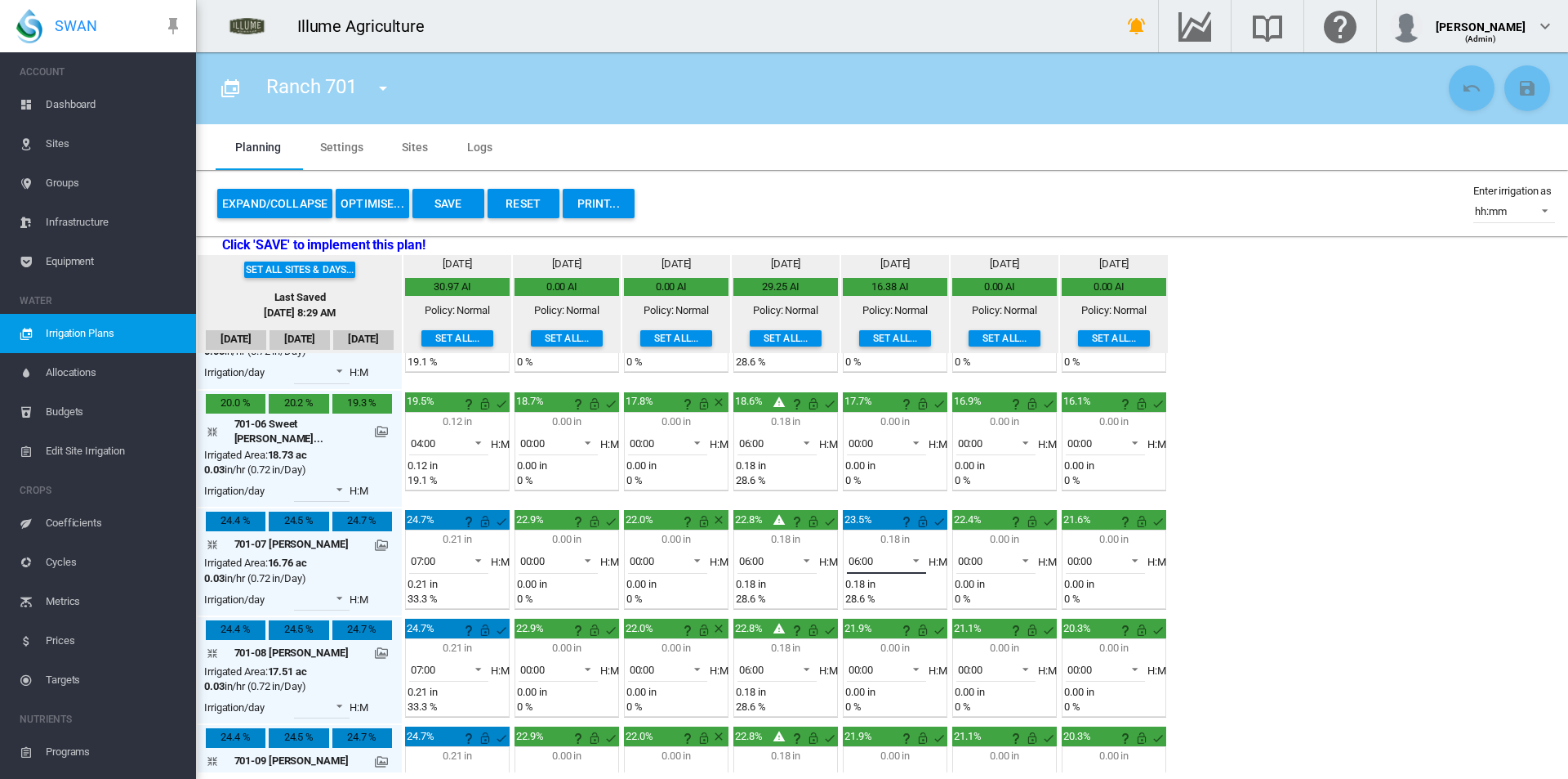
scroll to position [557, 0]
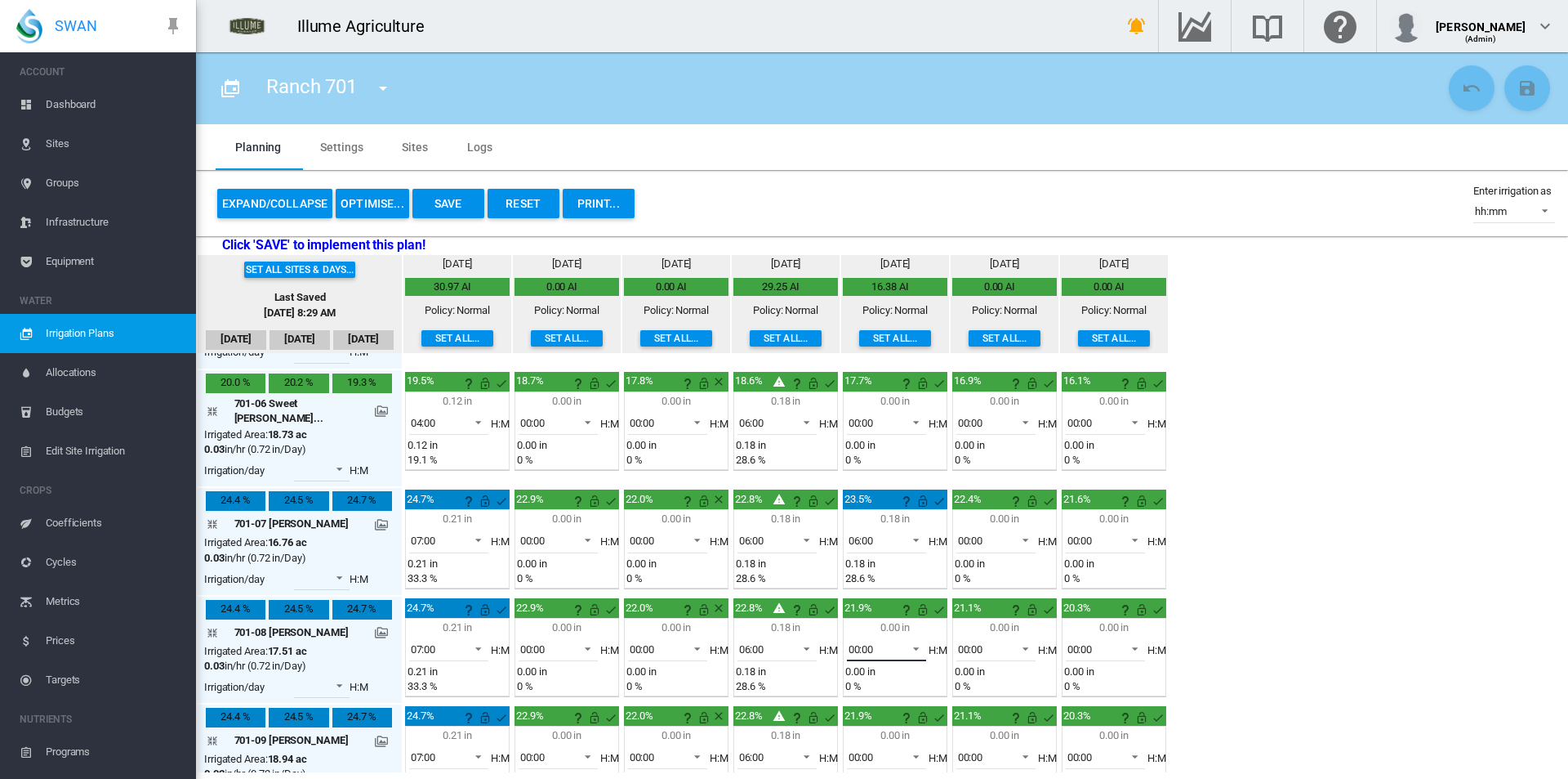
click at [857, 642] on span "00:00" at bounding box center [874, 649] width 50 height 15
click at [862, 657] on md-option "06:00" at bounding box center [864, 654] width 111 height 40
click at [861, 750] on span "00:00" at bounding box center [874, 757] width 50 height 15
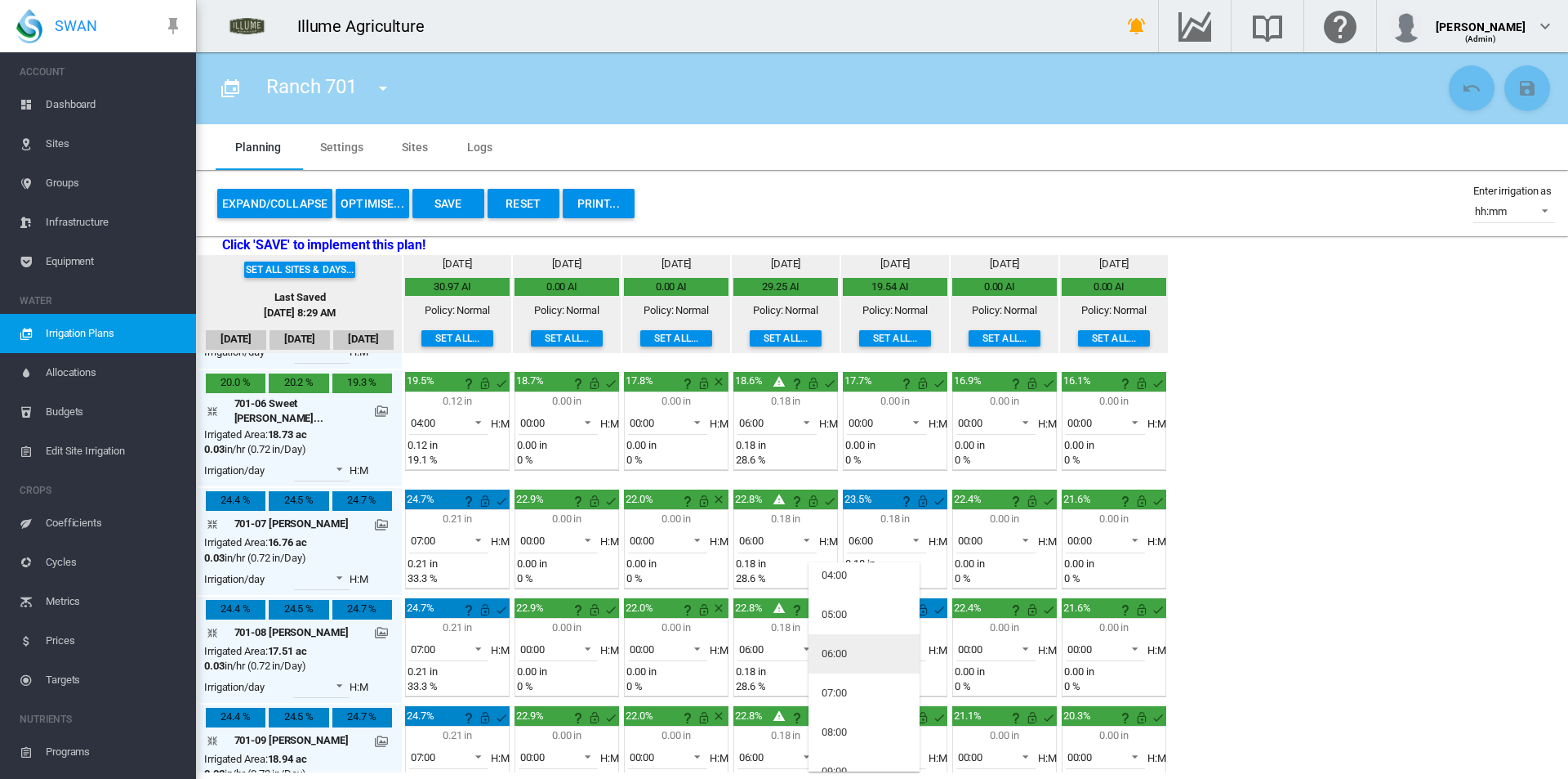
click at [859, 654] on md-option "06:00" at bounding box center [864, 654] width 111 height 40
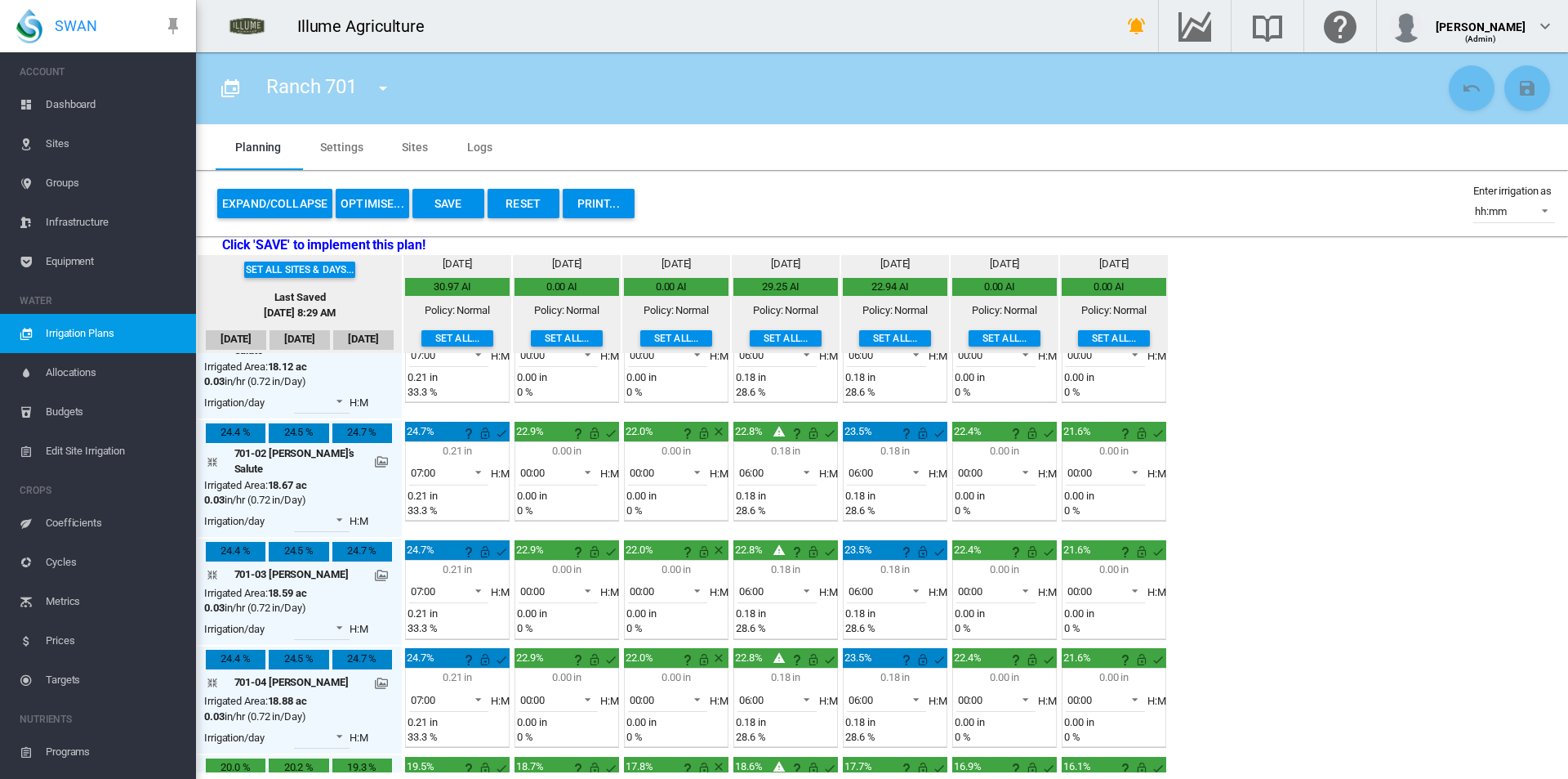
scroll to position [0, 0]
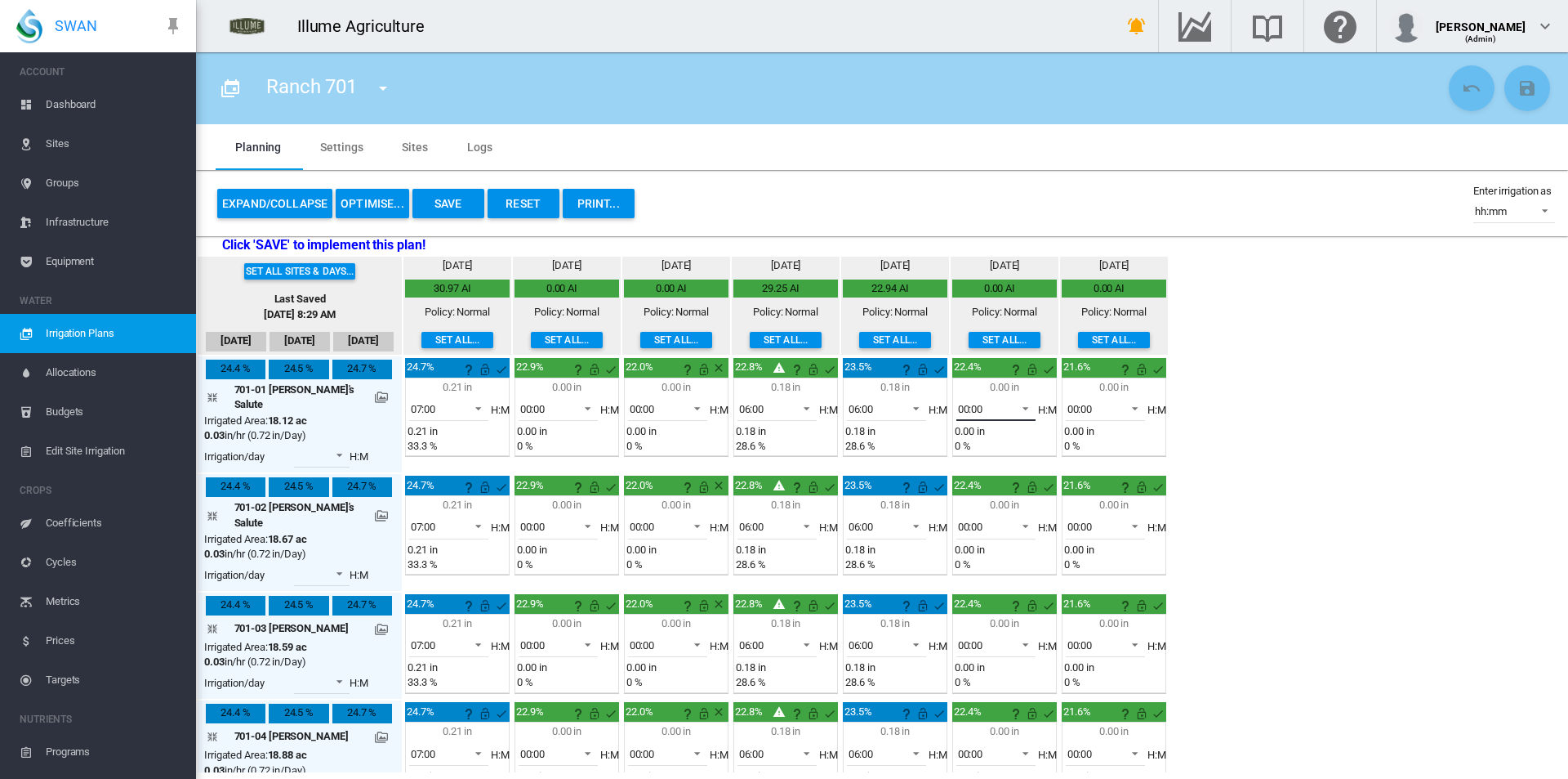
click at [969, 409] on span "00:00" at bounding box center [982, 409] width 50 height 15
click at [970, 481] on md-option "06:00" at bounding box center [973, 481] width 111 height 40
click at [972, 520] on span "00:00" at bounding box center [982, 527] width 50 height 15
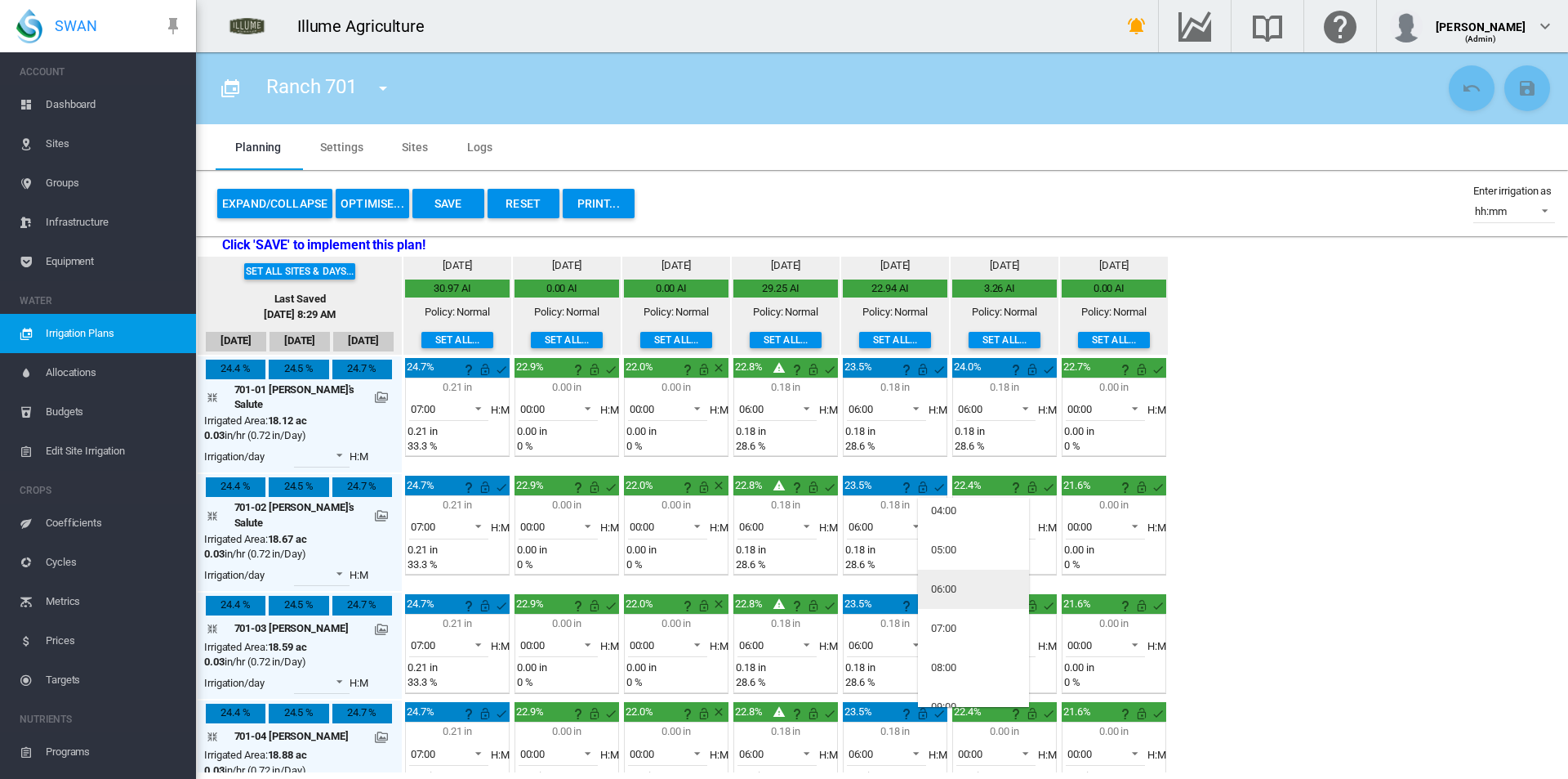
click at [970, 592] on md-option "06:00" at bounding box center [973, 589] width 111 height 40
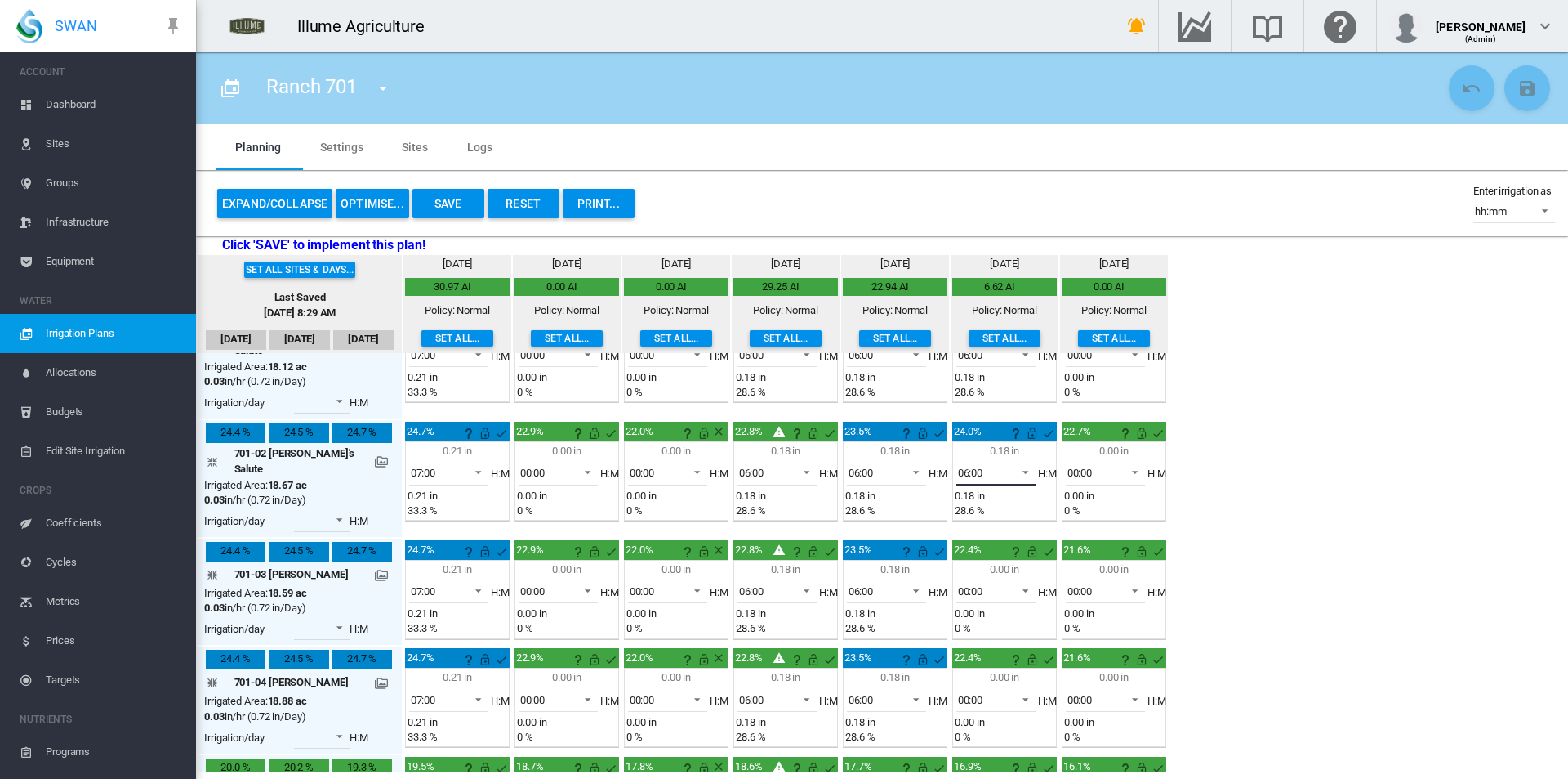
scroll to position [82, 0]
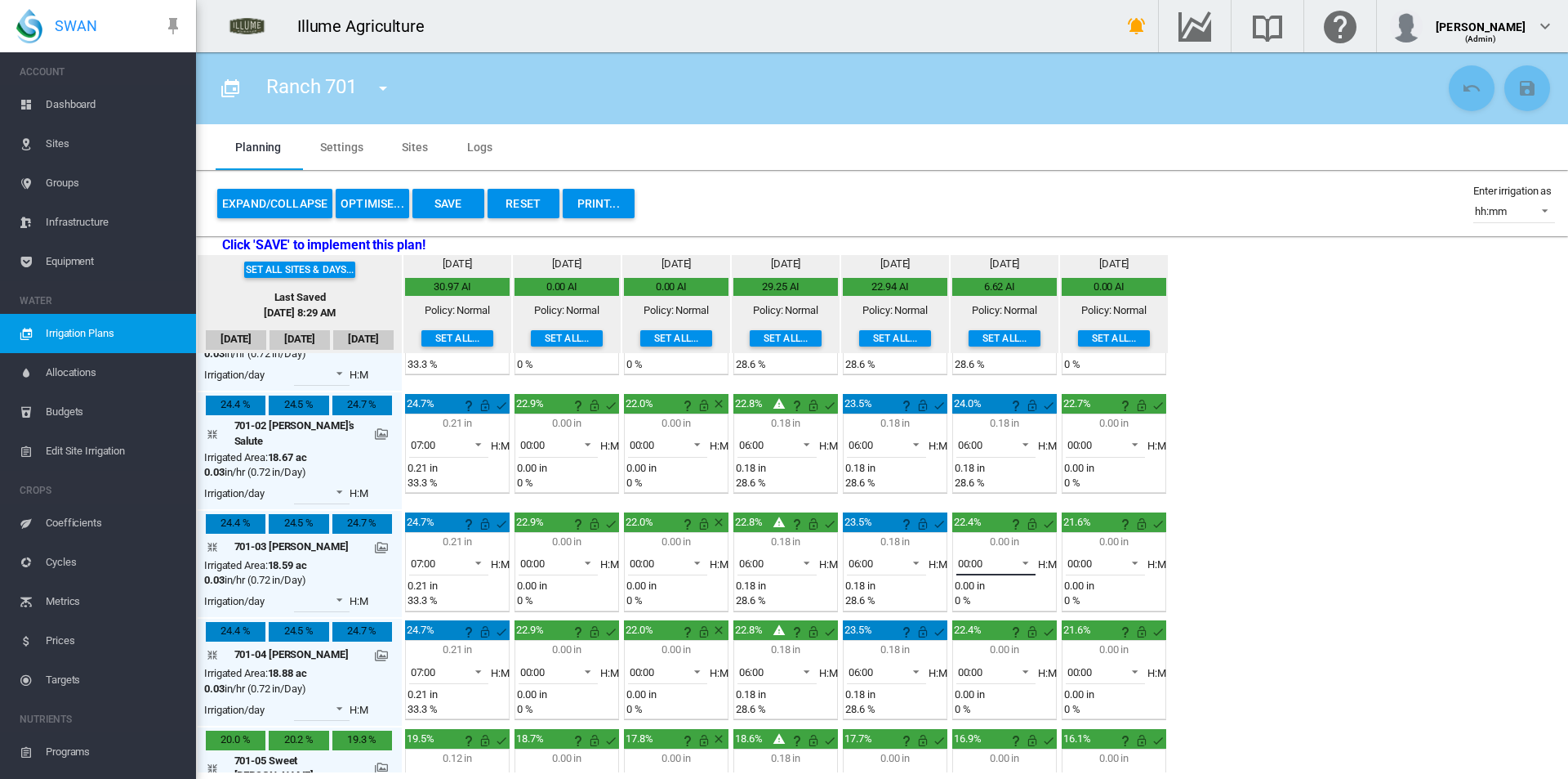
click at [966, 556] on span "00:00" at bounding box center [982, 563] width 50 height 15
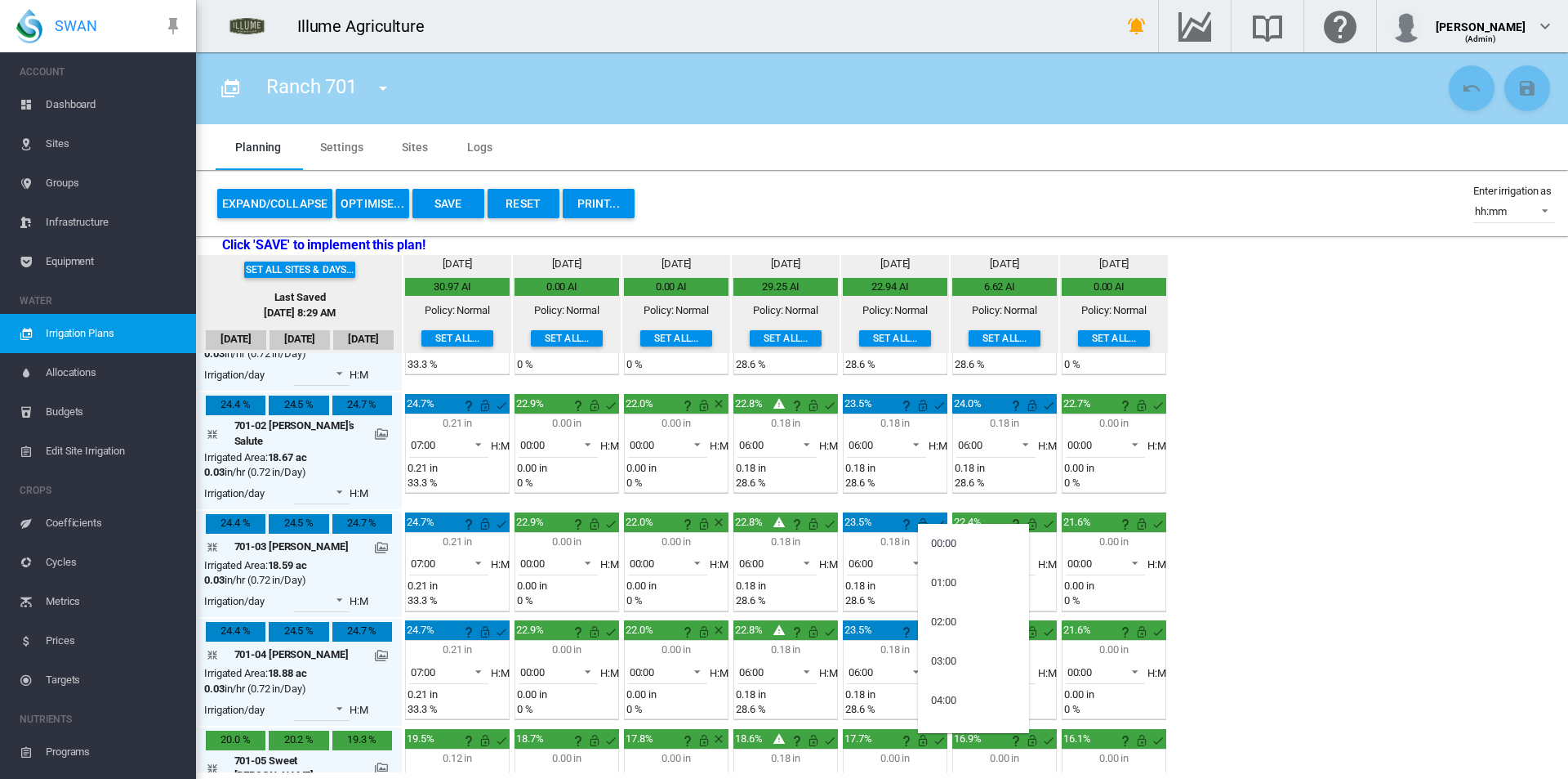
scroll to position [245, 0]
click at [962, 536] on md-option "06:00" at bounding box center [973, 534] width 111 height 40
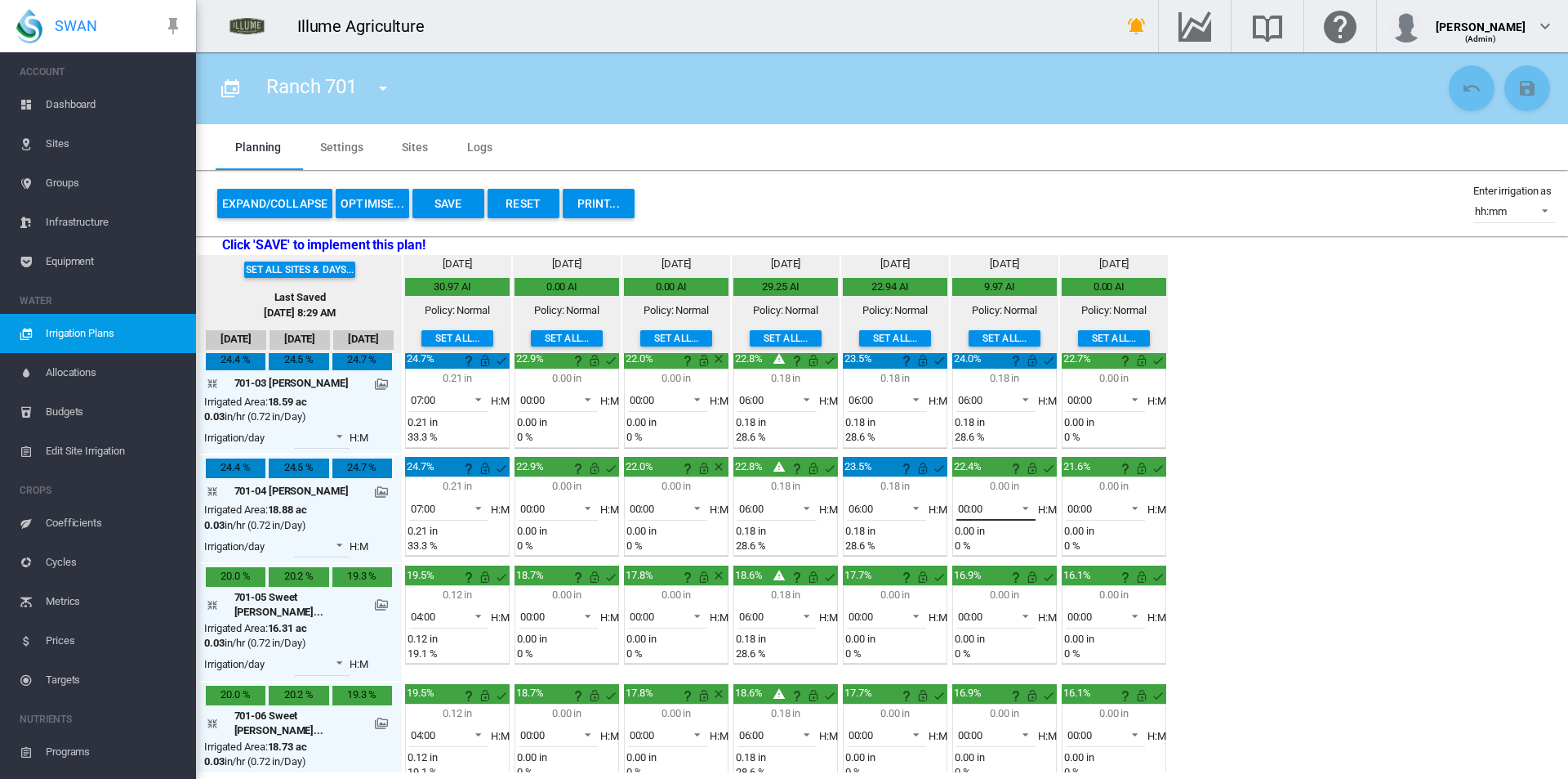
click at [958, 502] on span "00:00" at bounding box center [982, 509] width 50 height 15
click at [960, 553] on md-option "06:00" at bounding box center [973, 560] width 111 height 40
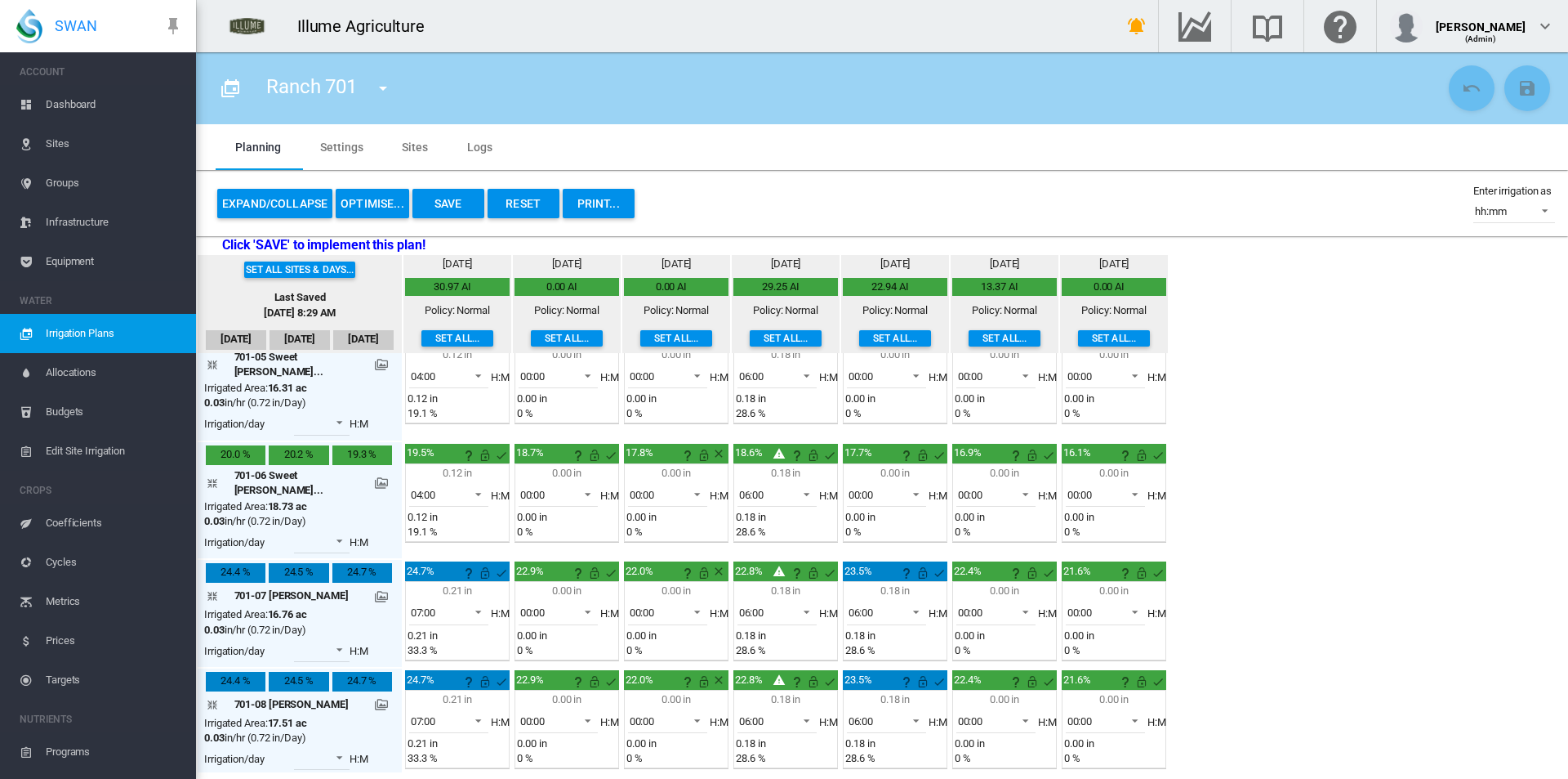
scroll to position [490, 0]
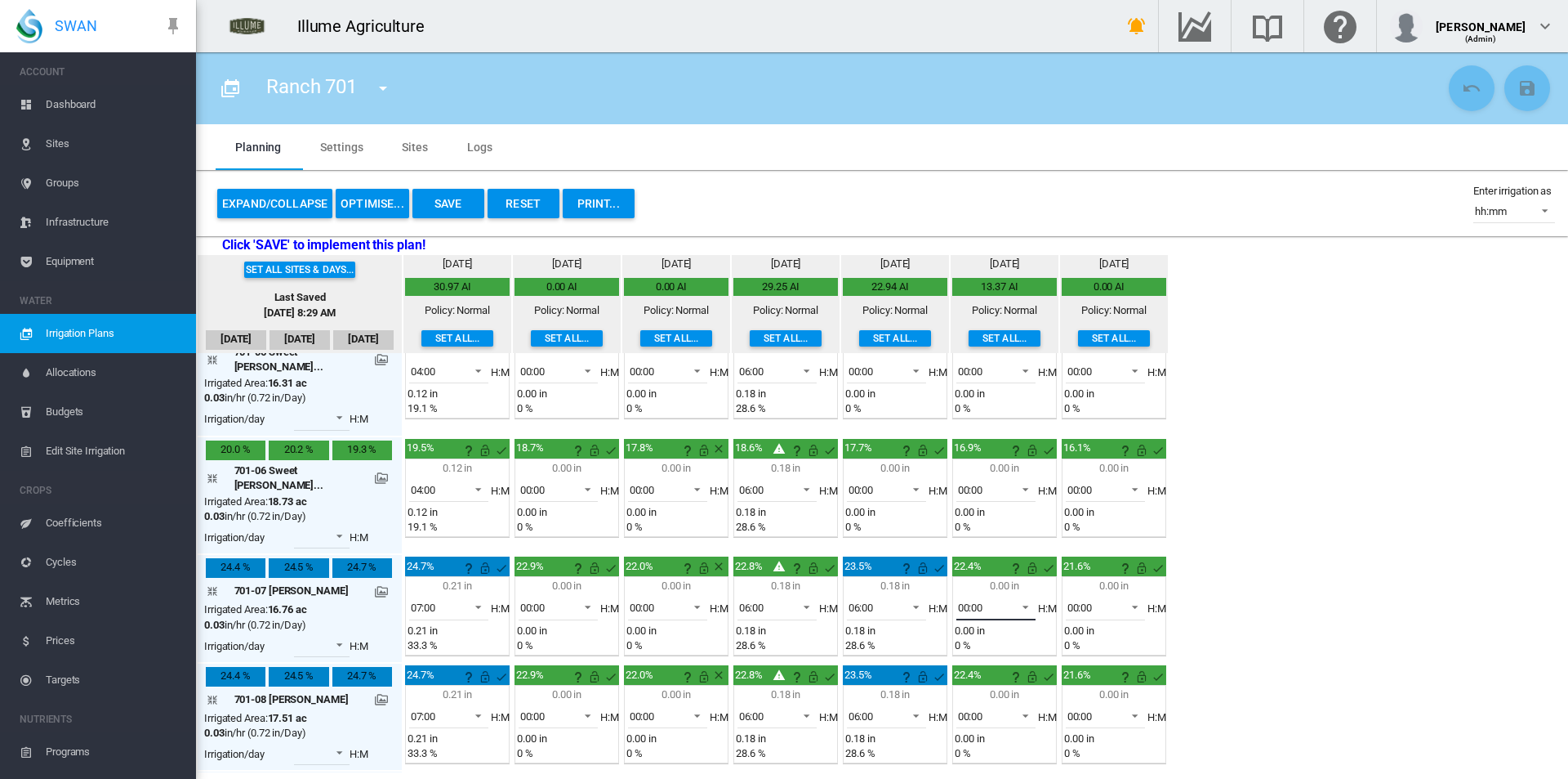
click at [968, 601] on span "00:00" at bounding box center [982, 608] width 50 height 15
click at [970, 568] on md-option "06:00" at bounding box center [973, 558] width 111 height 40
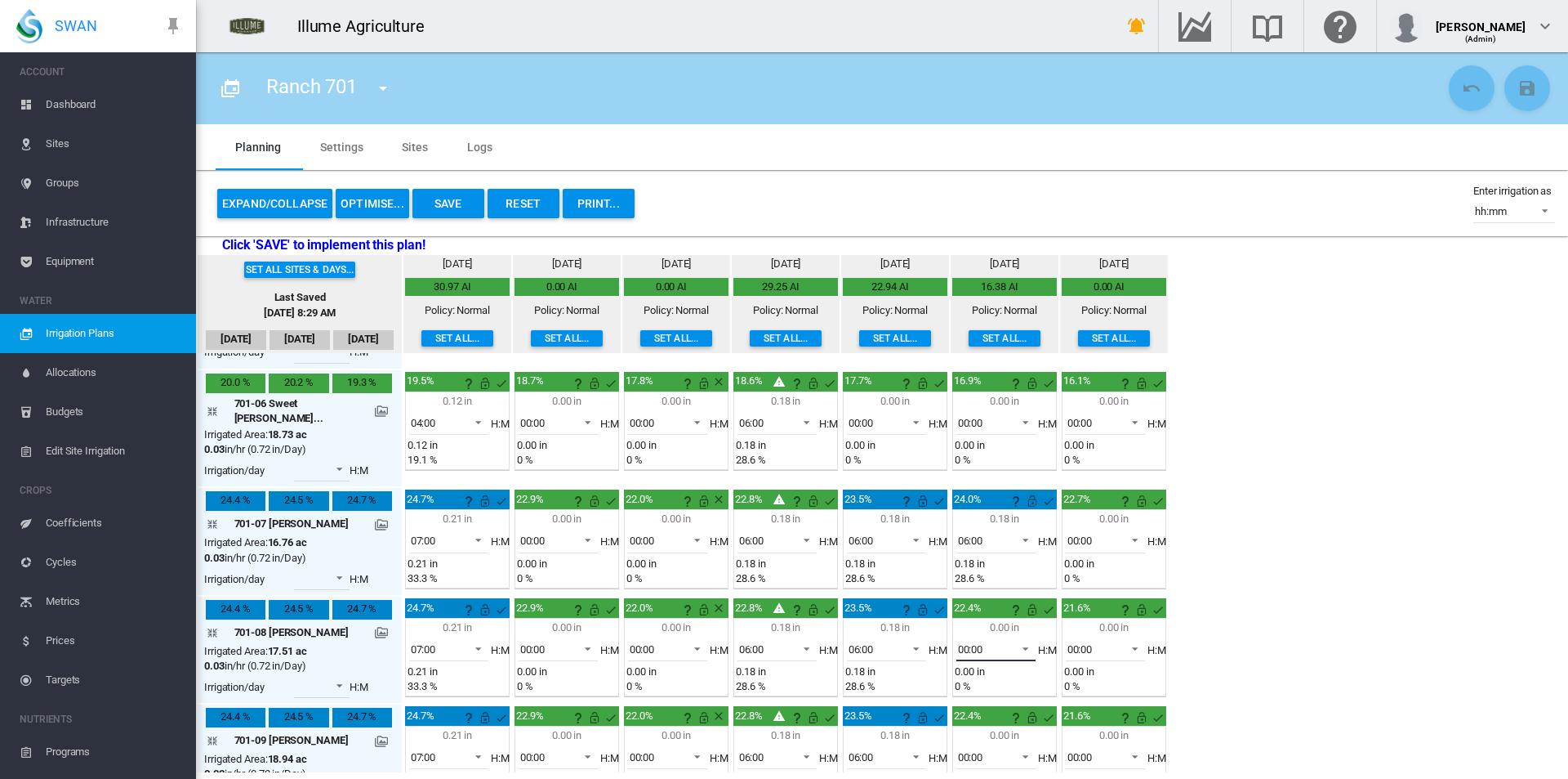
click at [970, 642] on span "00:00" at bounding box center [982, 649] width 50 height 15
click at [961, 734] on md-option "06:00" at bounding box center [973, 735] width 111 height 40
click at [960, 750] on span "00:00" at bounding box center [982, 757] width 50 height 15
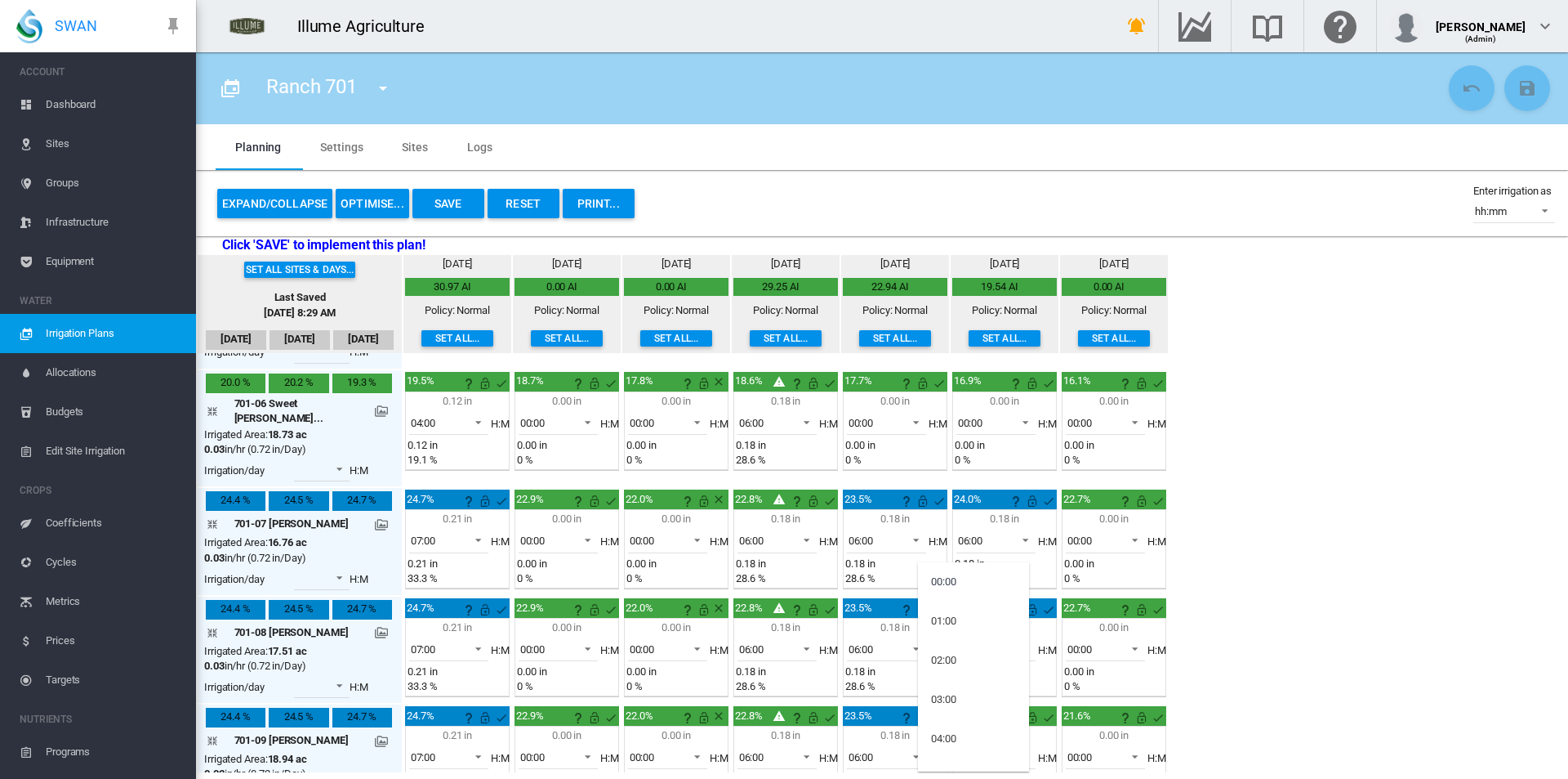
scroll to position [163, 0]
click at [963, 657] on md-option "06:00" at bounding box center [973, 654] width 111 height 40
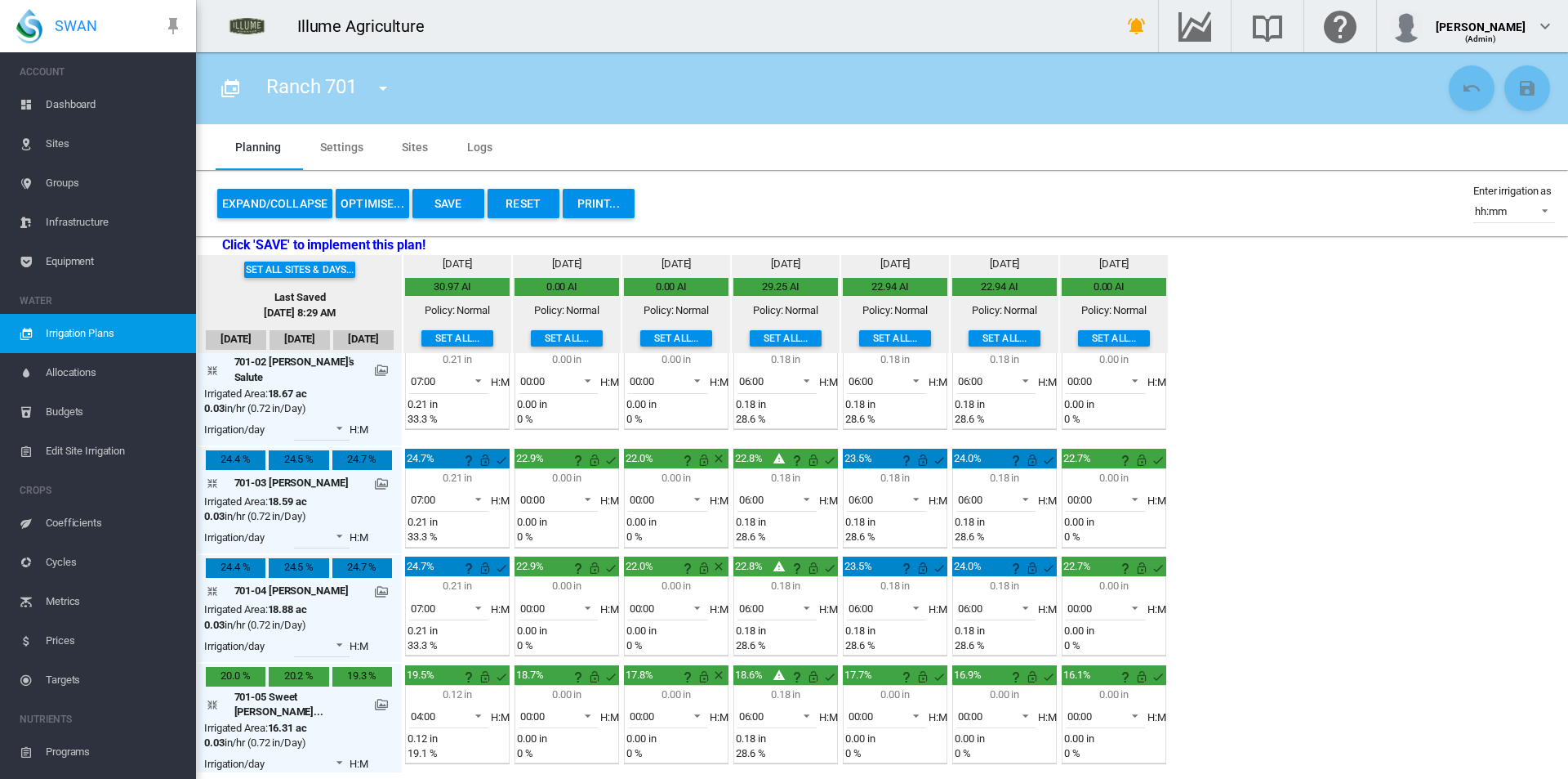
scroll to position [0, 0]
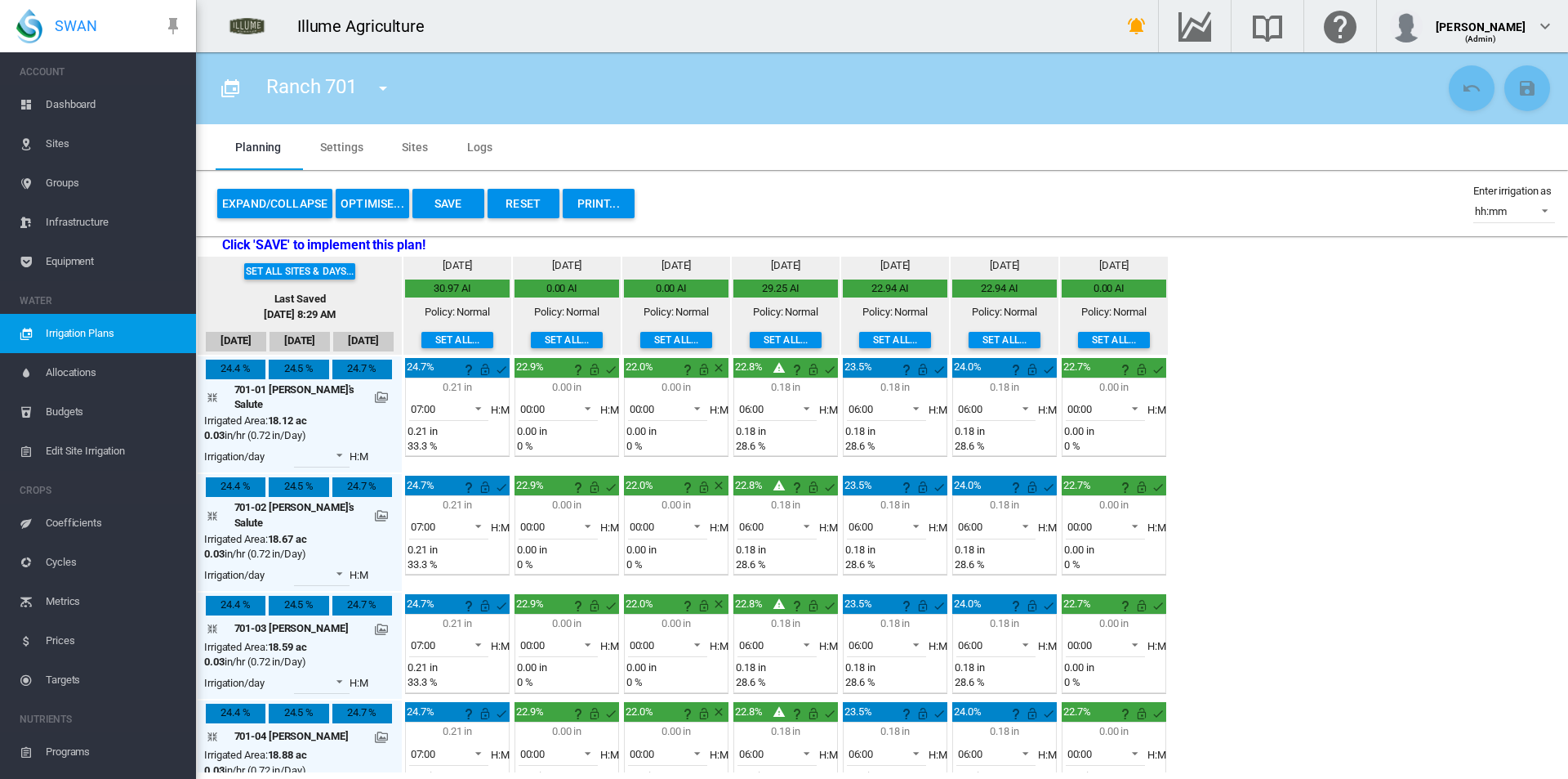
click at [1101, 340] on button "Set all..." at bounding box center [1114, 340] width 72 height 17
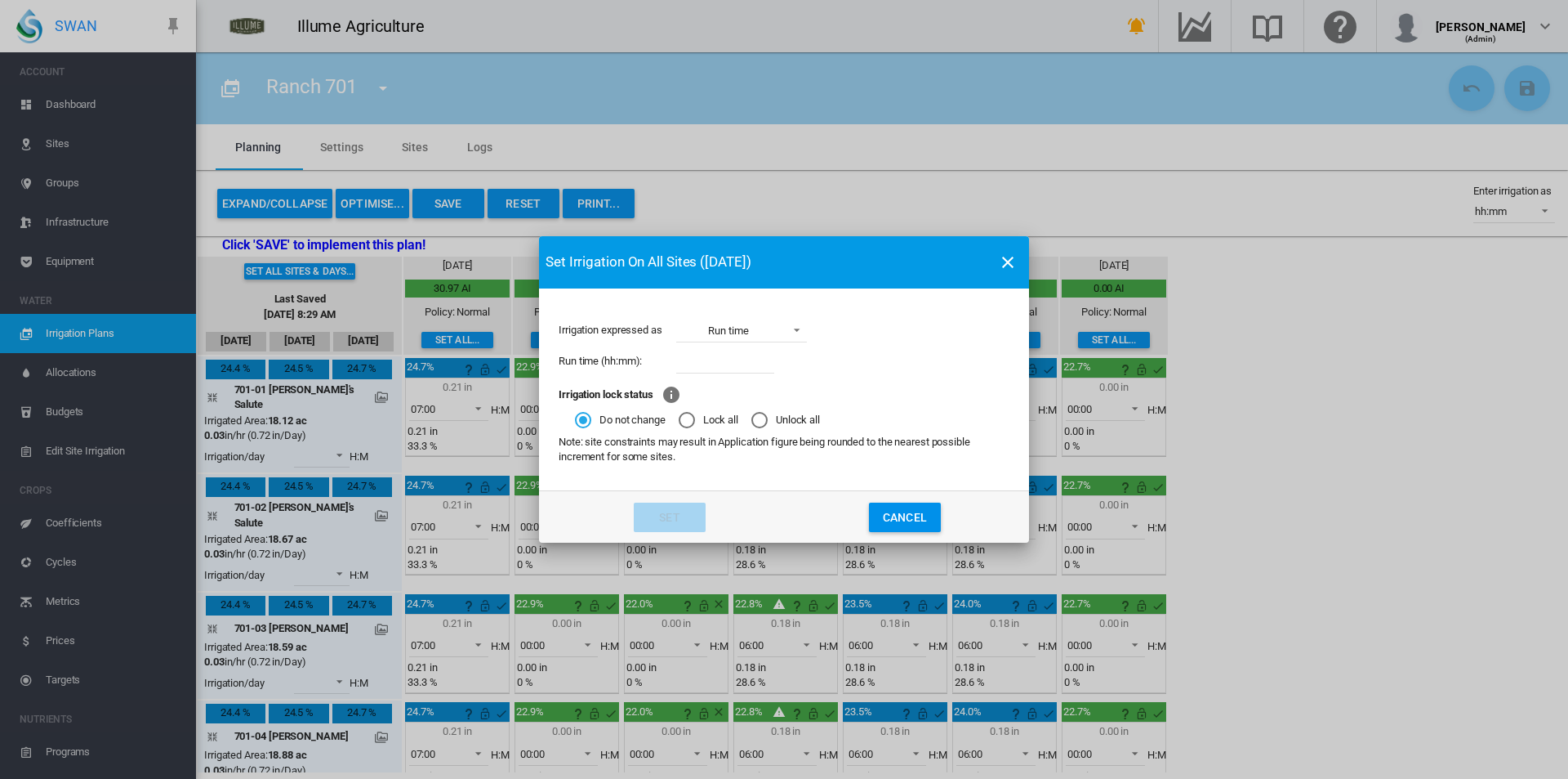
click at [733, 362] on input "Irrigation expressed ..." at bounding box center [724, 360] width 98 height 25
type input "****"
click at [673, 515] on button "Set" at bounding box center [670, 518] width 72 height 30
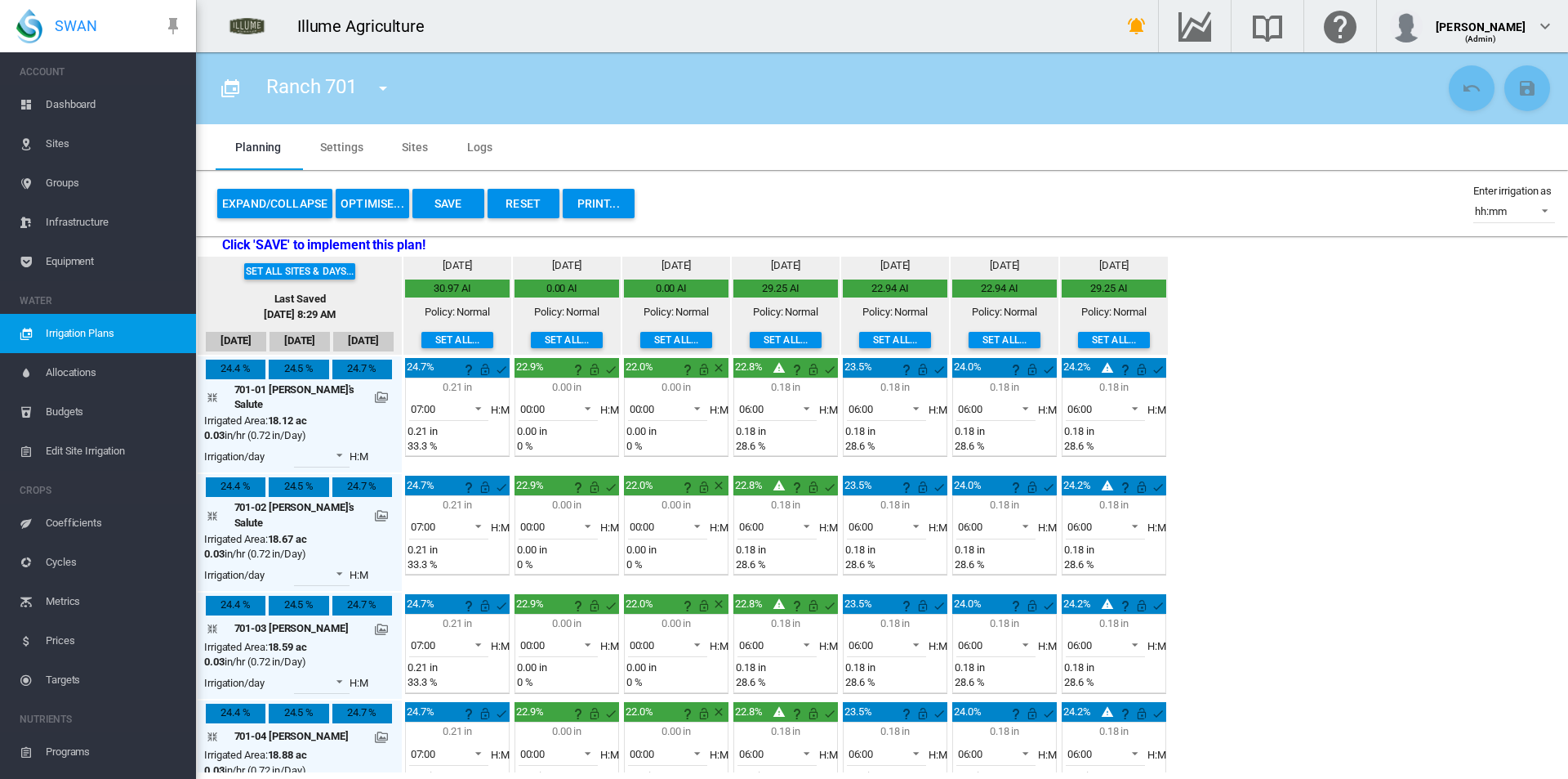
click at [457, 196] on button "Save" at bounding box center [448, 204] width 72 height 30
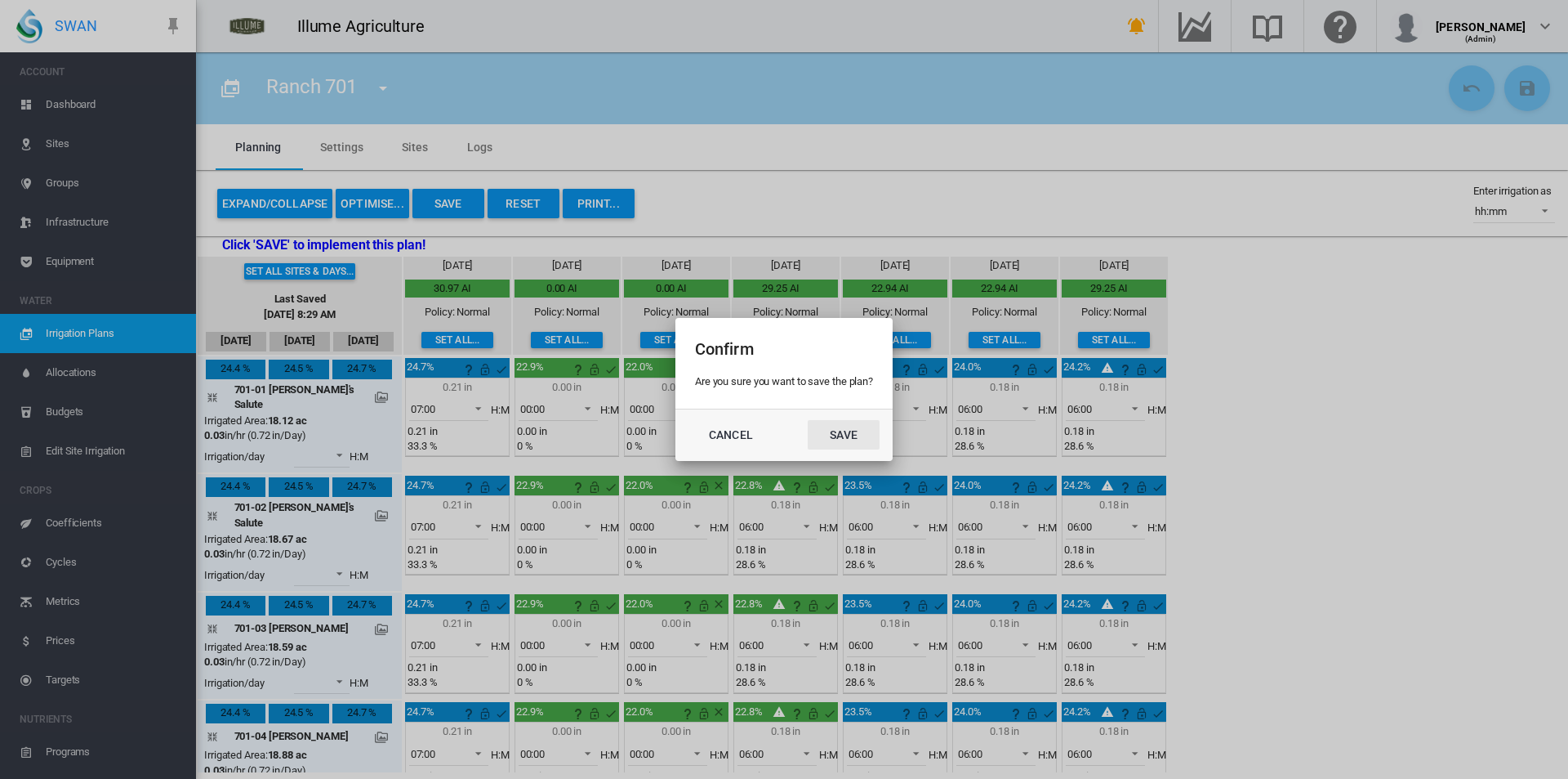
click at [870, 441] on button "Save" at bounding box center [843, 435] width 72 height 30
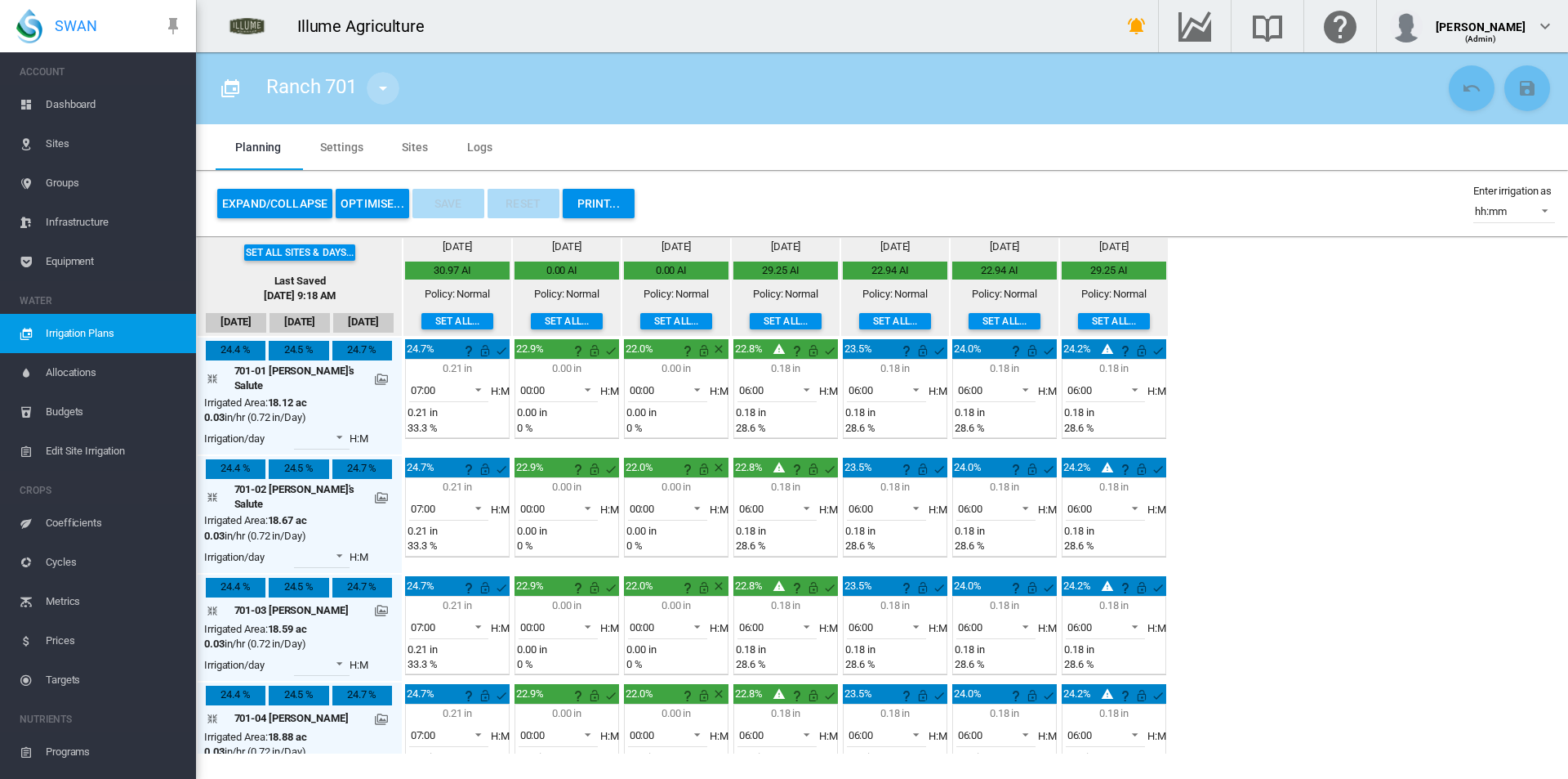
click at [377, 87] on md-icon "icon-menu-down" at bounding box center [383, 88] width 20 height 20
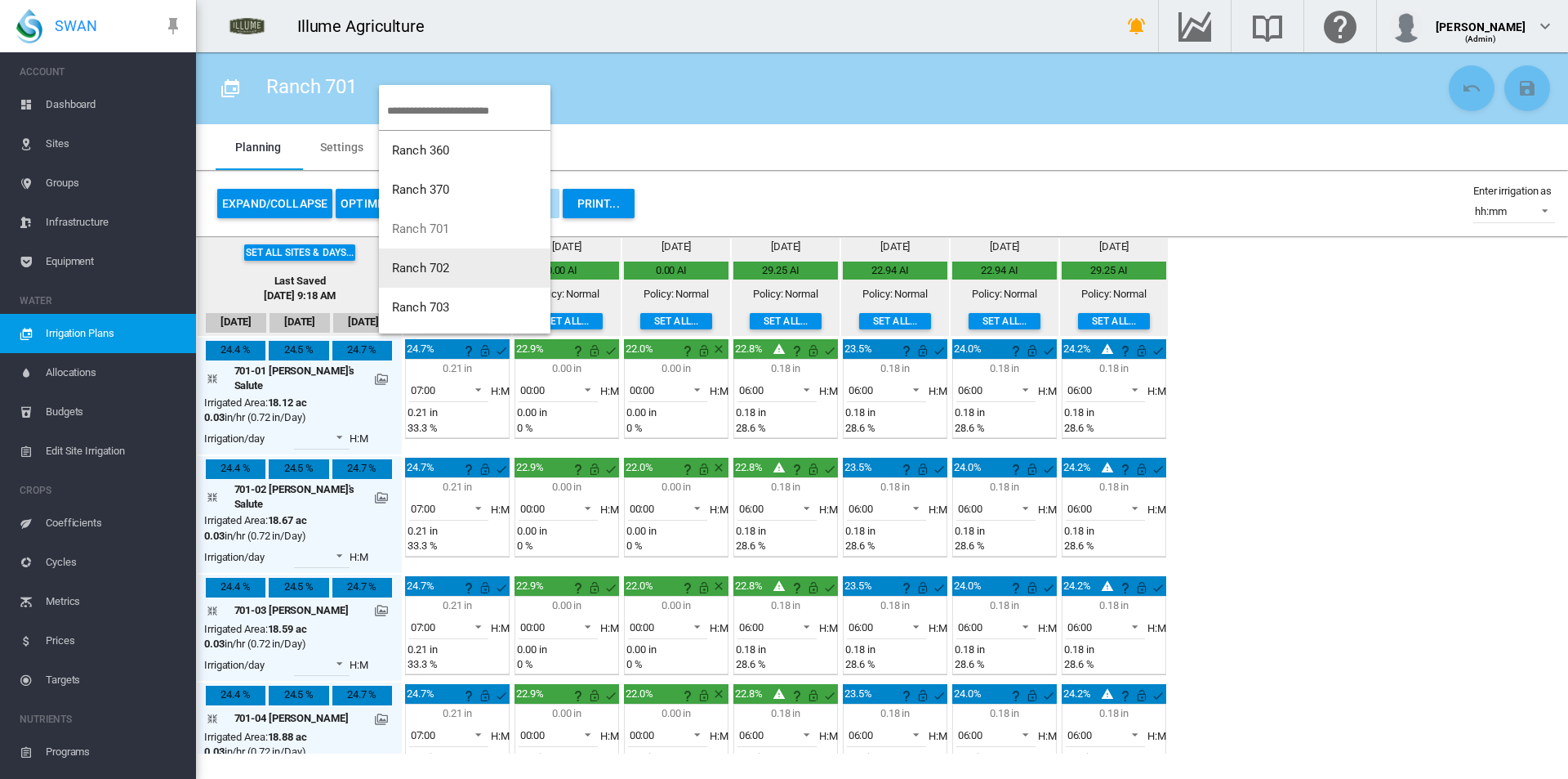
click at [461, 276] on button "Ranch 702" at bounding box center [464, 268] width 171 height 40
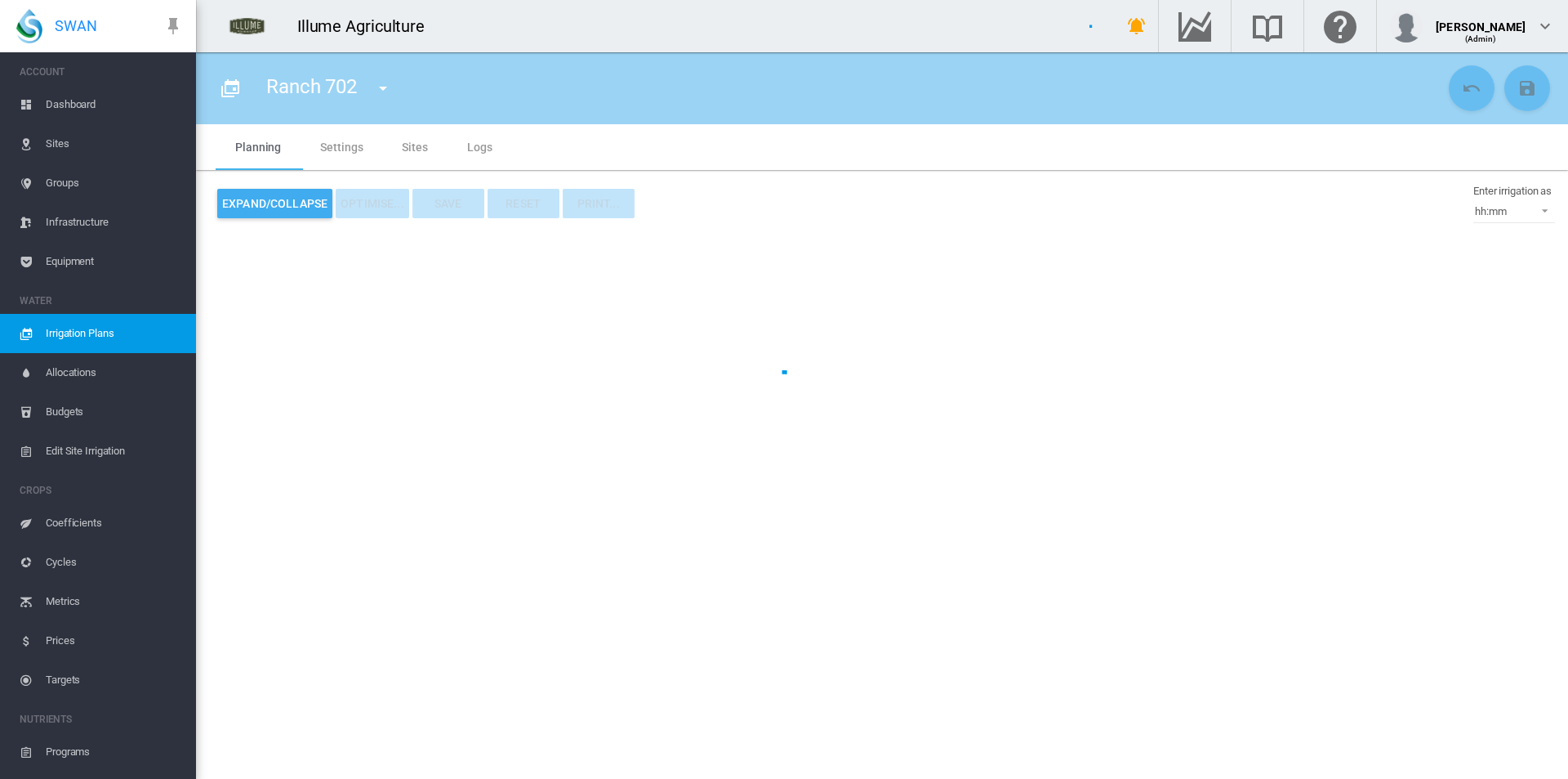
type input "*********"
type input "*"
type input "*****"
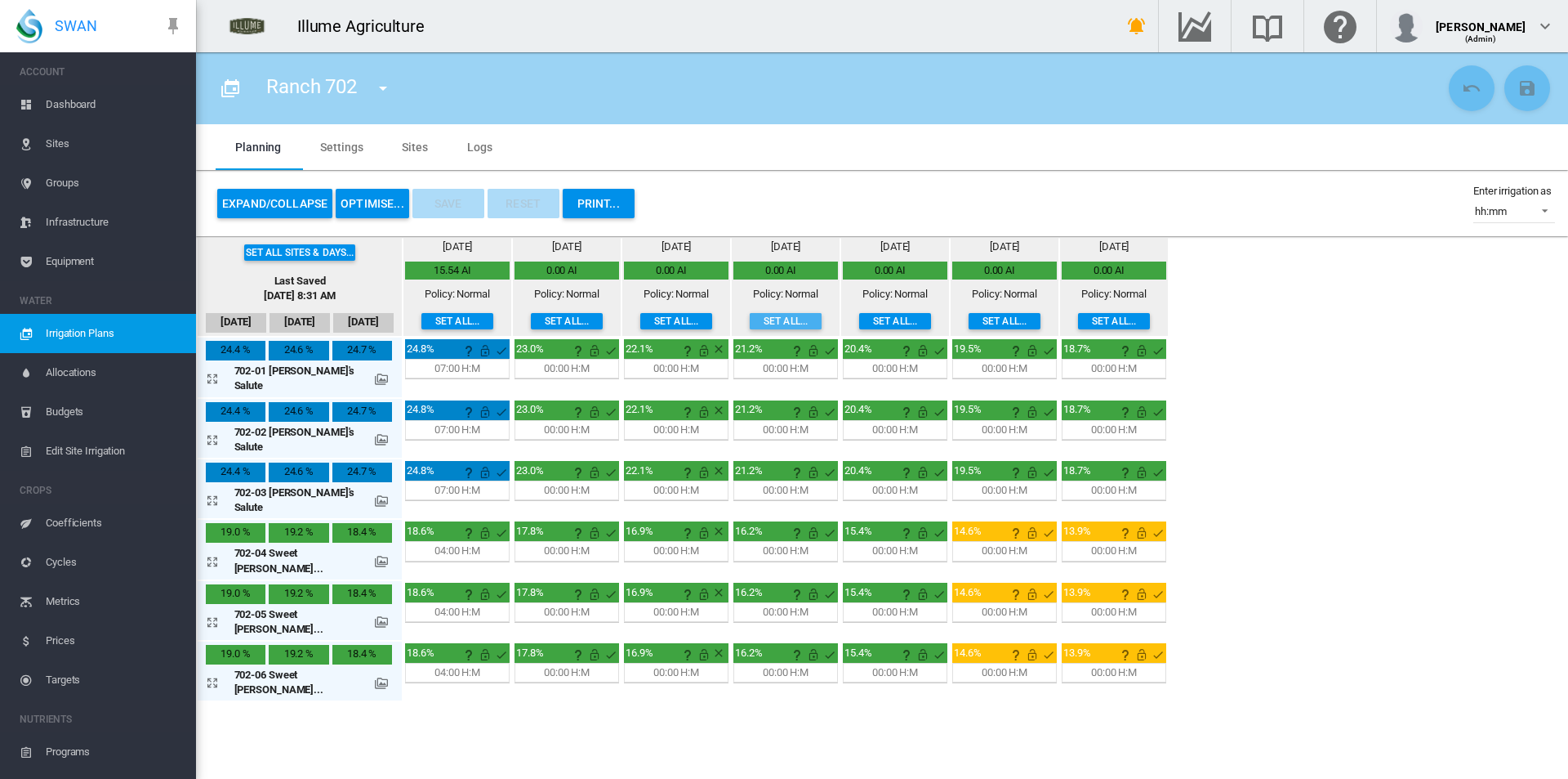
click at [750, 321] on button "Set all..." at bounding box center [785, 321] width 72 height 17
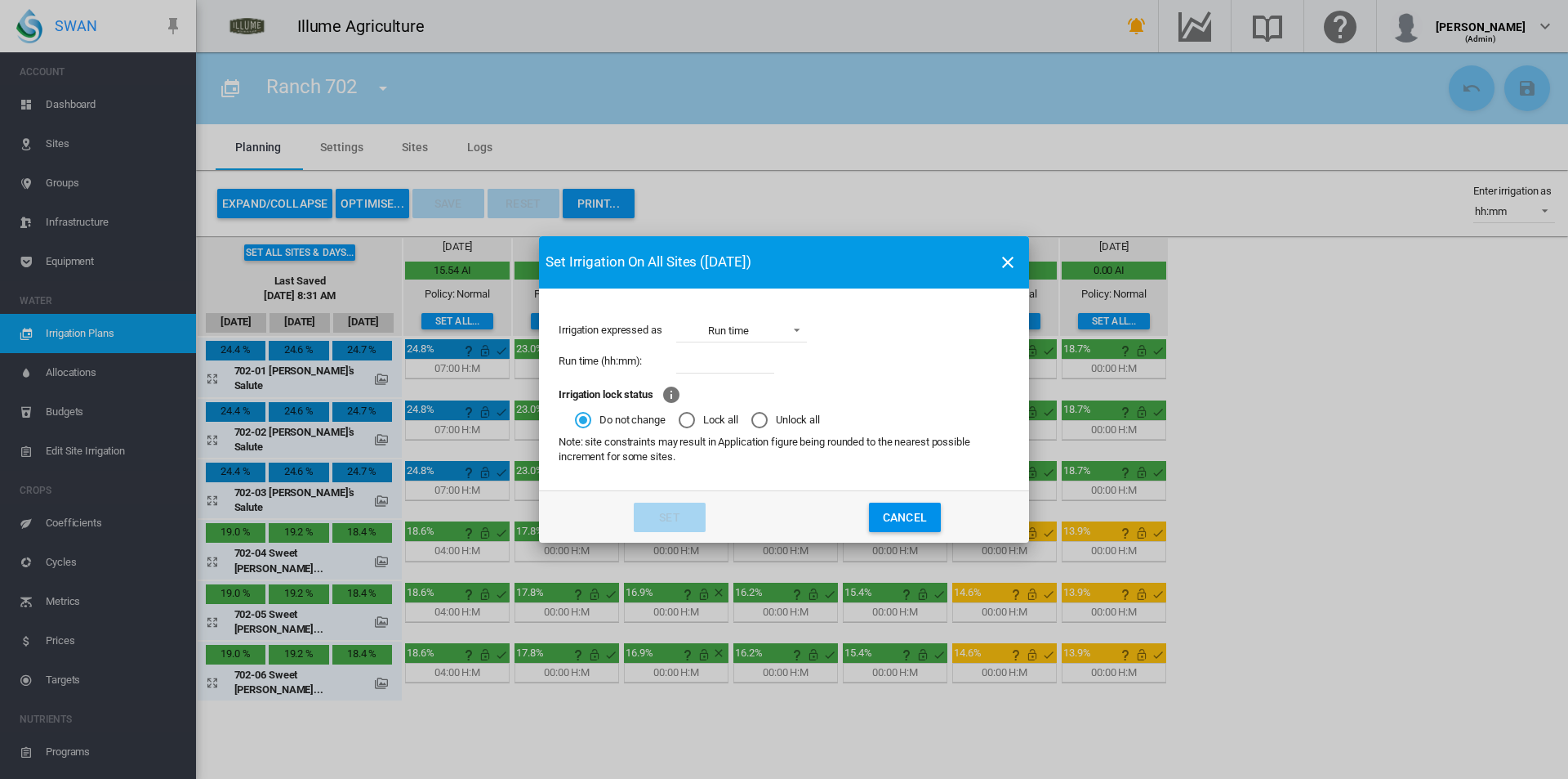
click at [731, 358] on input "Irrigation expressed ..." at bounding box center [724, 360] width 98 height 25
type input "****"
click at [690, 518] on button "Set" at bounding box center [670, 518] width 72 height 30
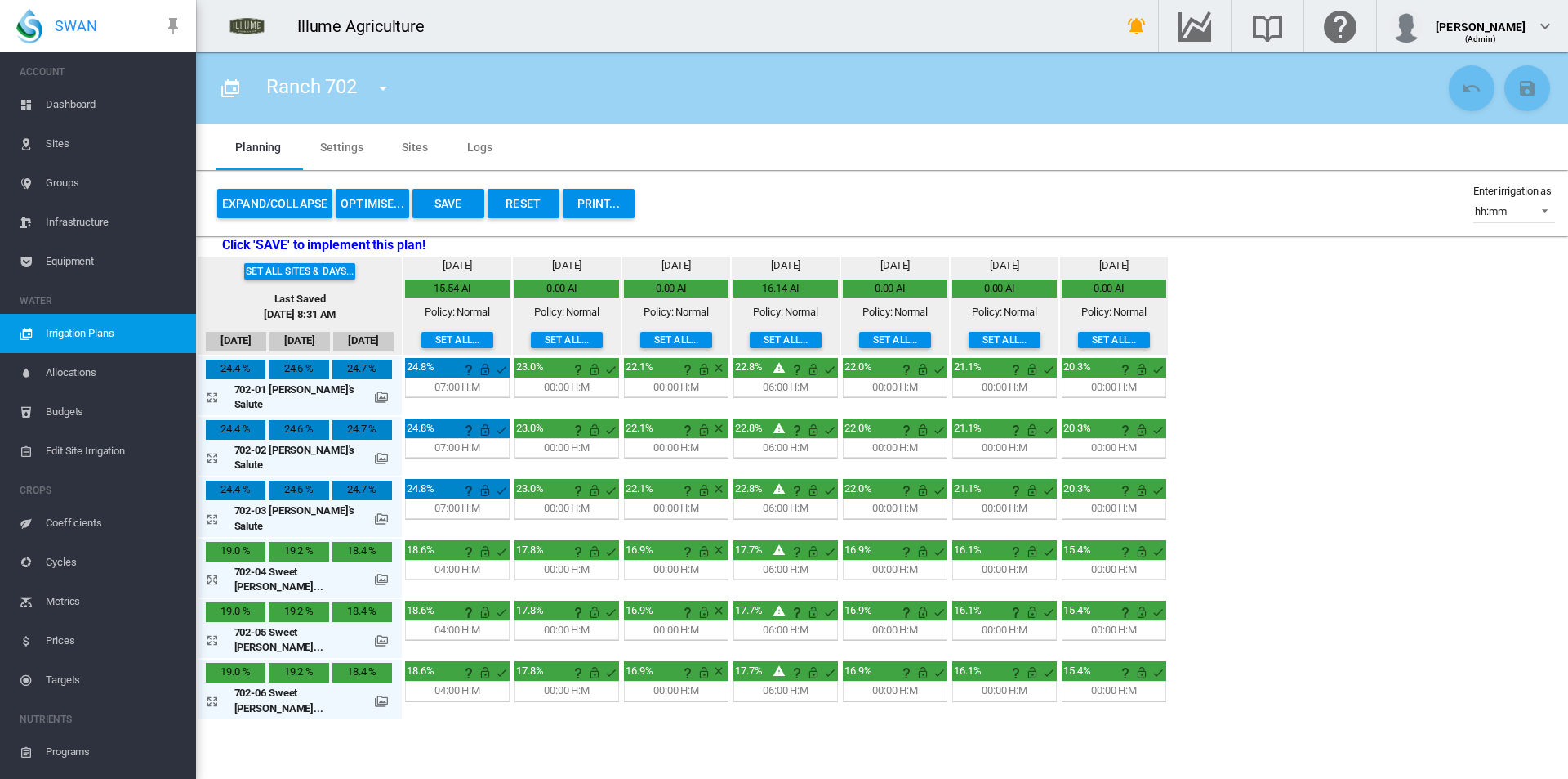
click at [859, 341] on button "Set all..." at bounding box center [894, 340] width 72 height 17
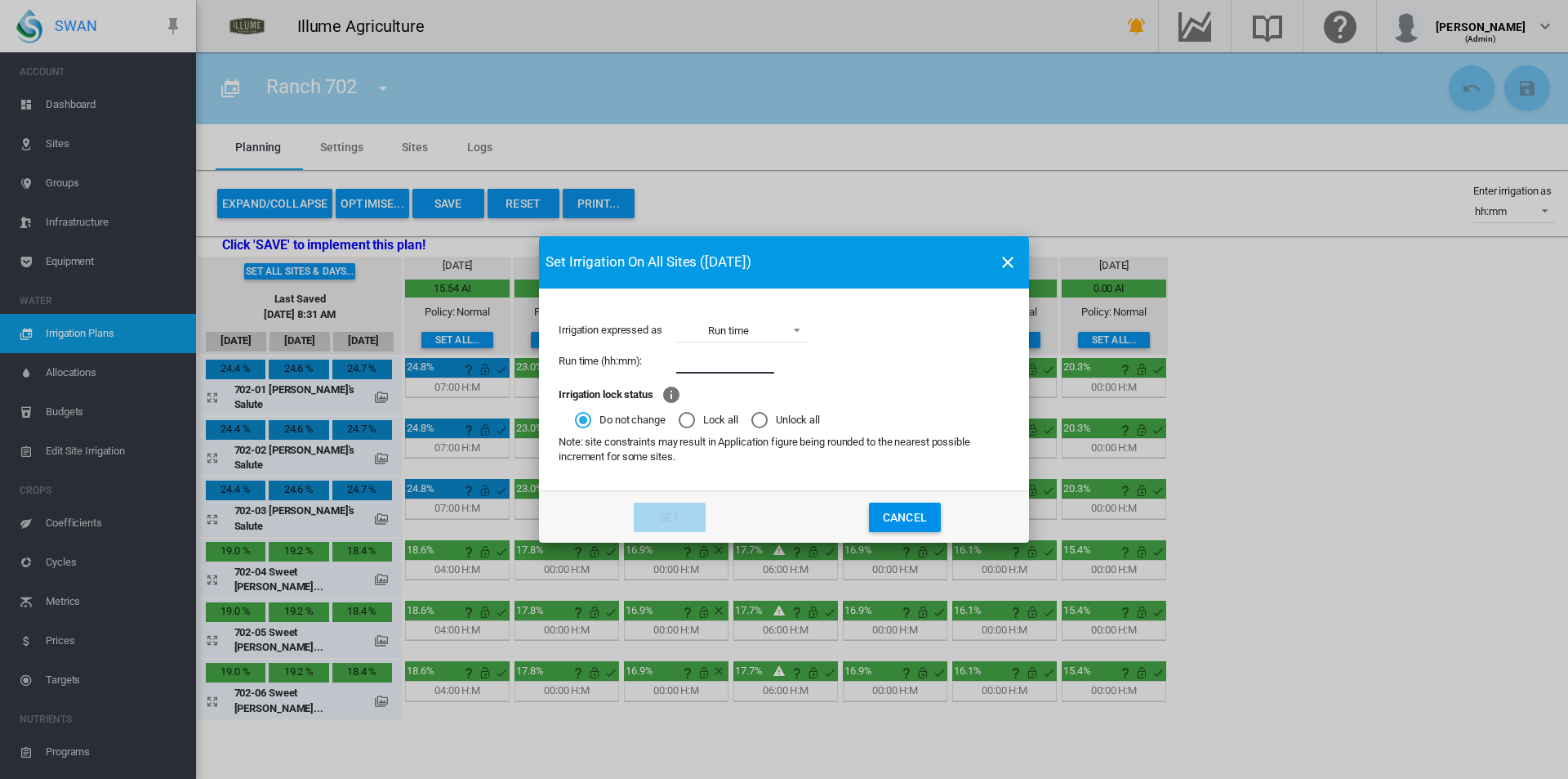
drag, startPoint x: 756, startPoint y: 364, endPoint x: 765, endPoint y: 362, distance: 9.2
click at [756, 364] on input "Irrigation expressed ..." at bounding box center [724, 360] width 98 height 25
click at [1277, 328] on div "Set Irrigation On All Sites (Sep 16) Irrigation expressed as Run time Applicati…" at bounding box center [784, 389] width 1568 height 779
click at [1006, 260] on md-icon "icon-close" at bounding box center [1008, 262] width 20 height 20
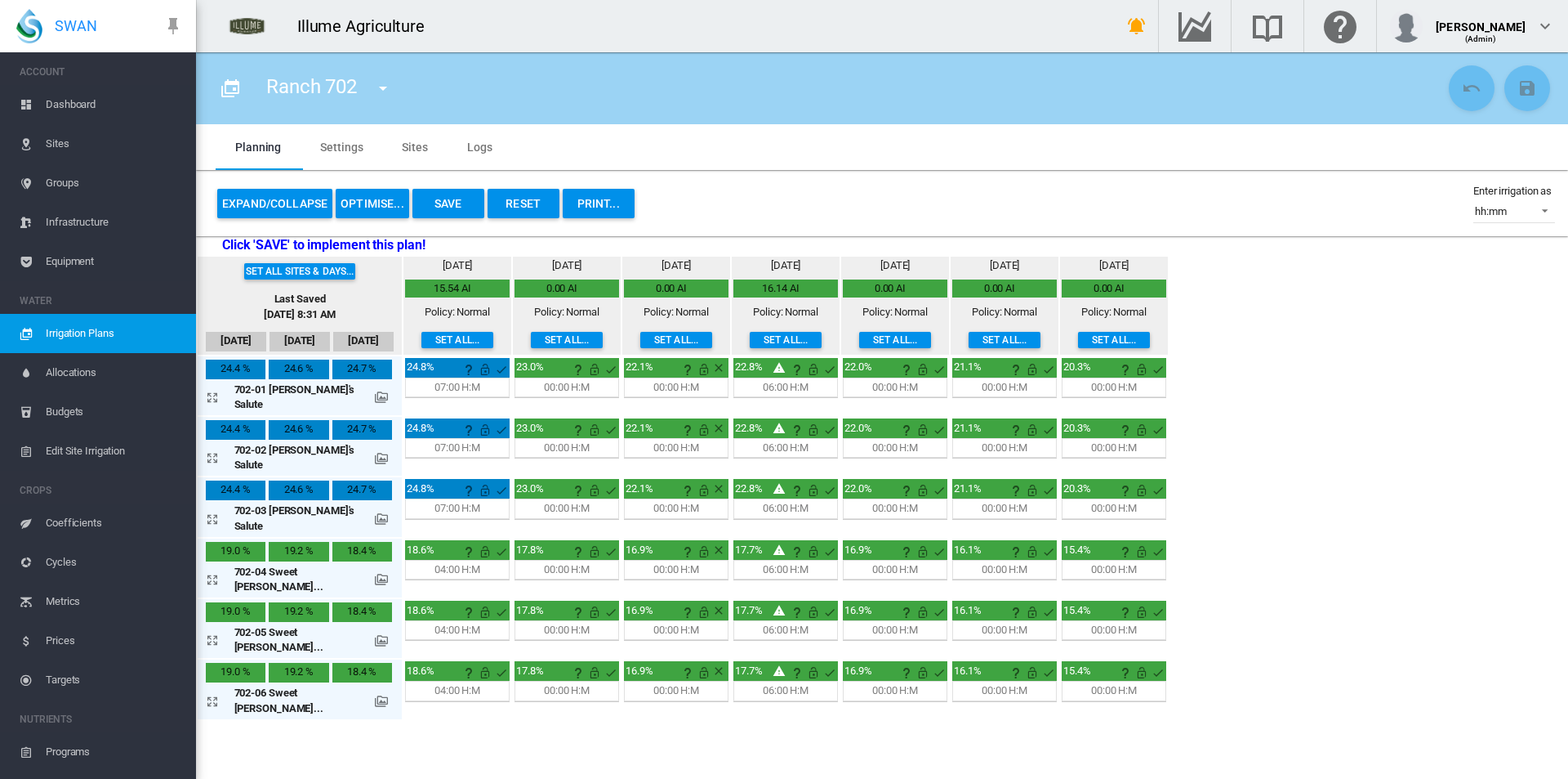
click at [278, 188] on div "Expand/Collapse OPTIMISE... Save Reset PRINT..." at bounding box center [425, 204] width 420 height 40
click at [296, 203] on button "Expand/Collapse" at bounding box center [275, 204] width 115 height 30
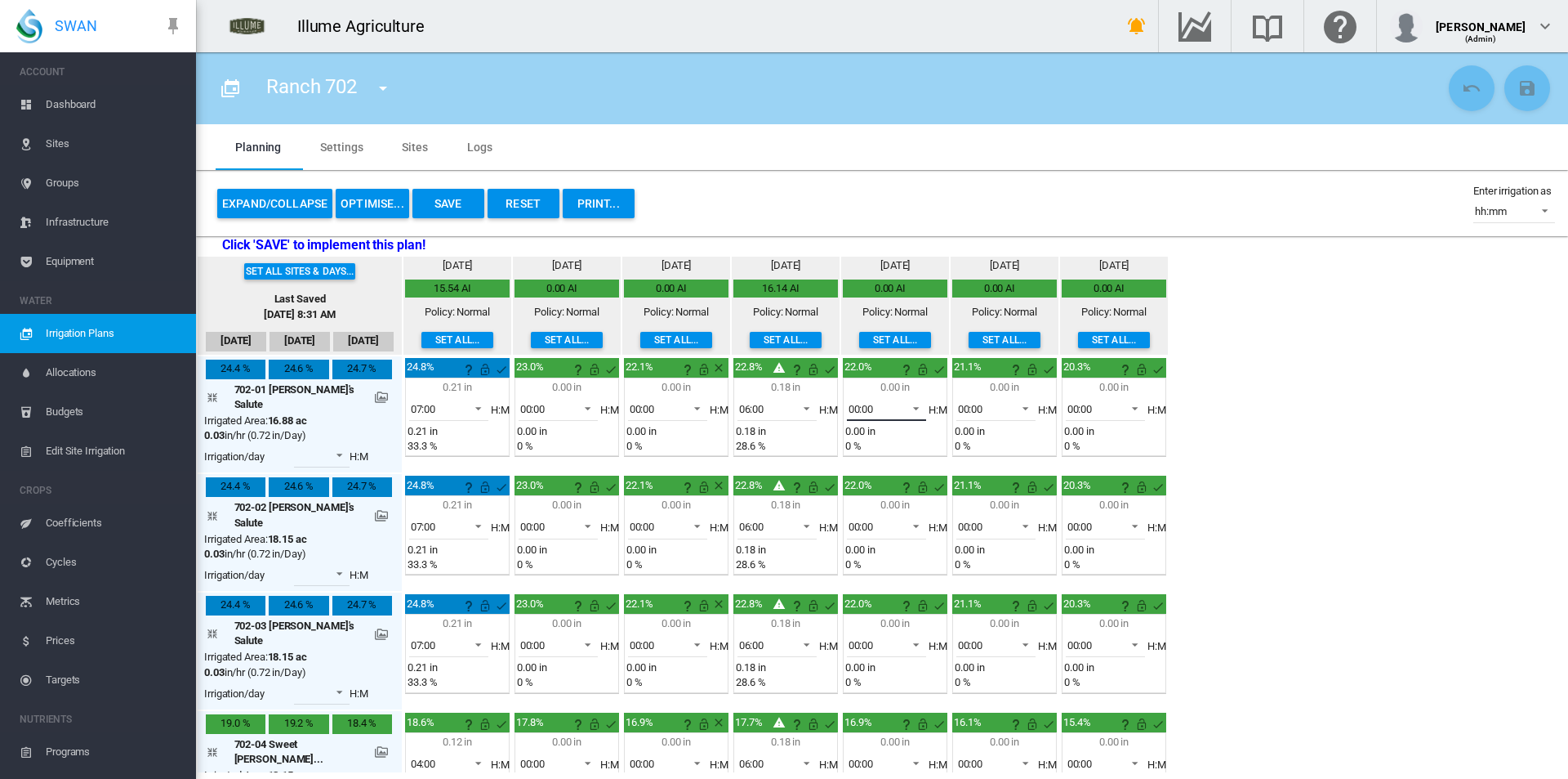
click at [849, 409] on div "00:00" at bounding box center [862, 409] width 26 height 12
click at [857, 474] on md-option "06:00" at bounding box center [864, 481] width 111 height 40
click at [857, 515] on md-select-value "00:00" at bounding box center [886, 527] width 80 height 25
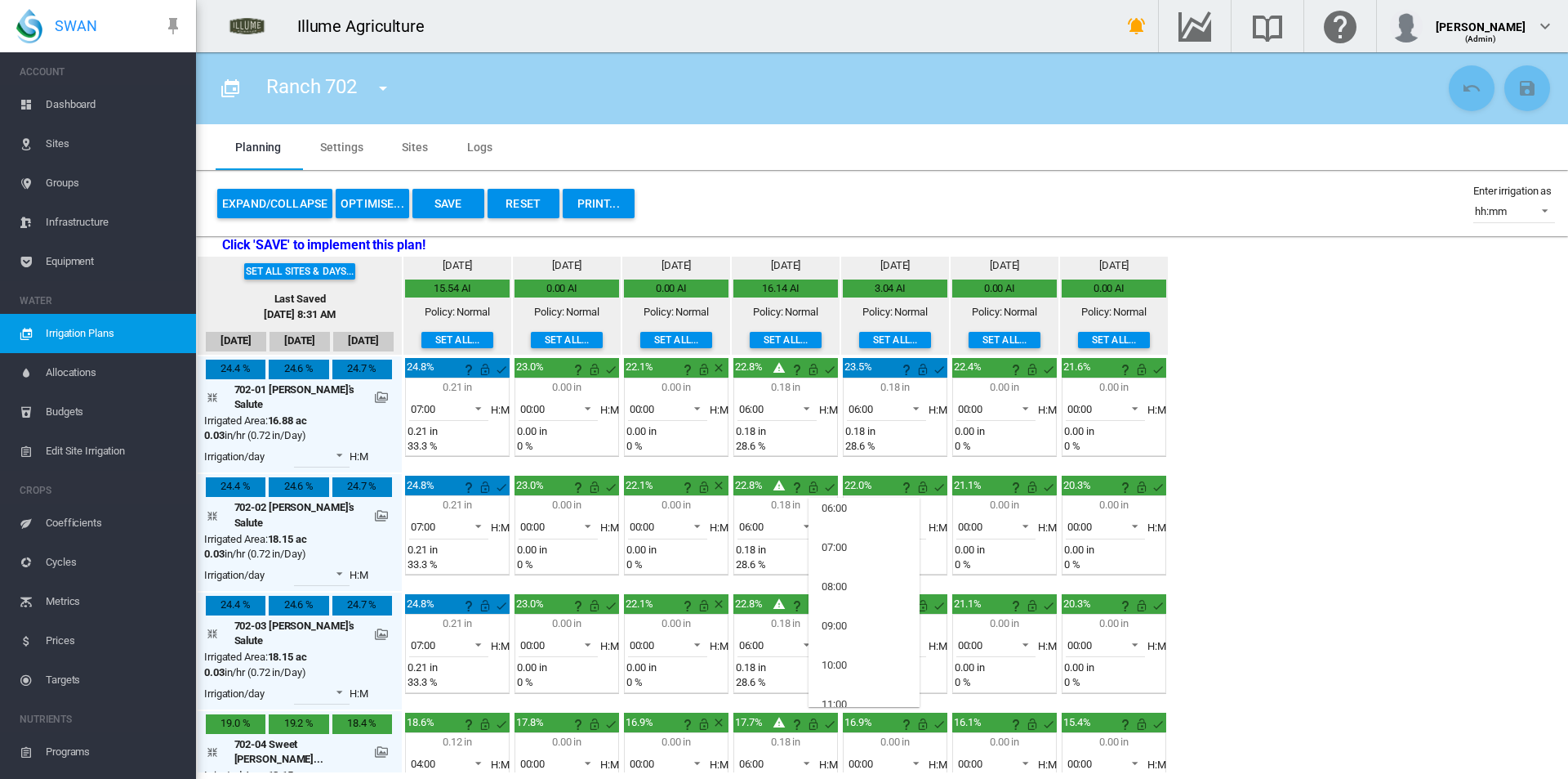
scroll to position [245, 0]
click at [848, 507] on md-option "06:00" at bounding box center [864, 508] width 111 height 40
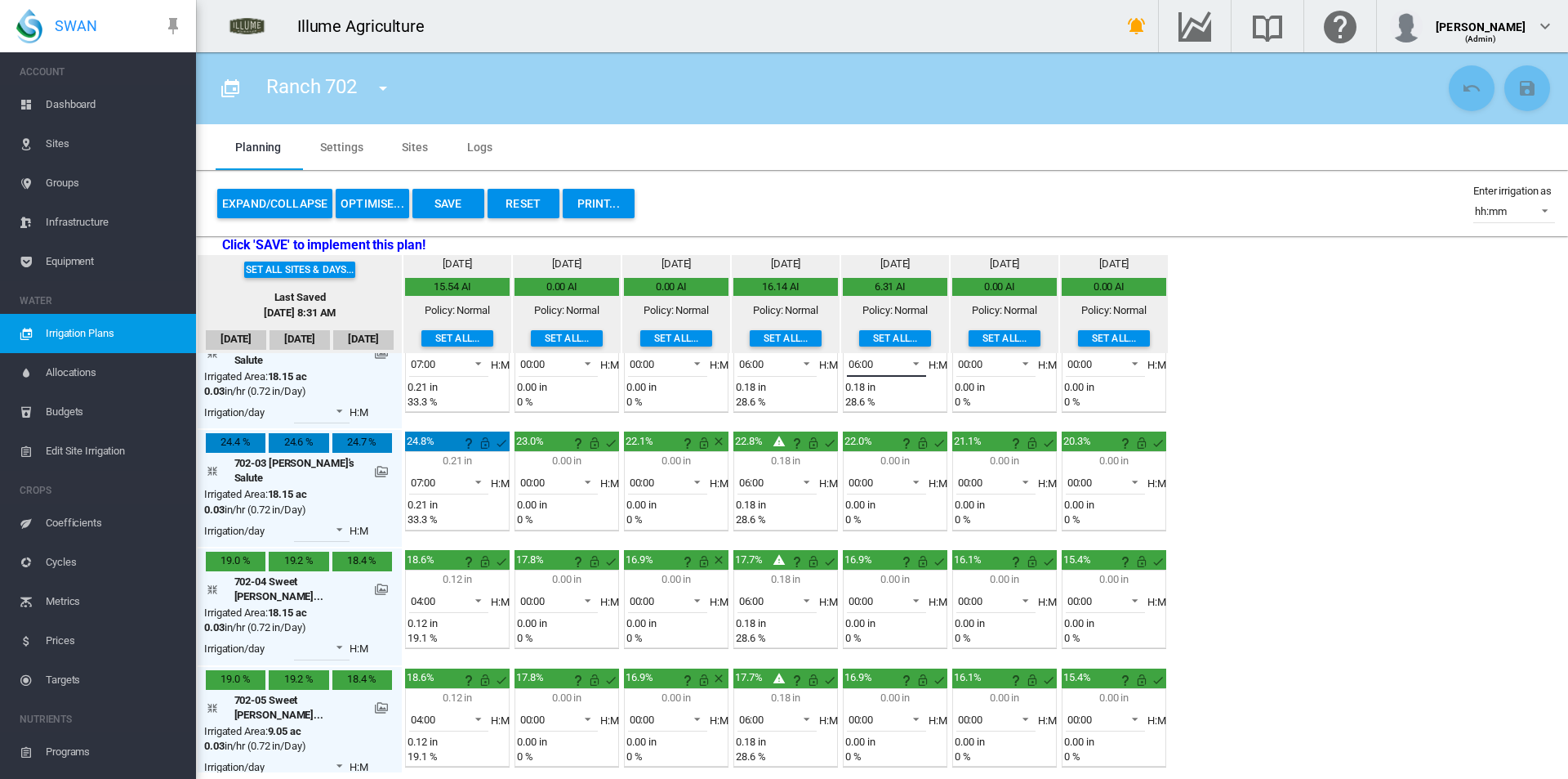
scroll to position [163, 0]
click at [849, 475] on div "00:00" at bounding box center [862, 481] width 26 height 12
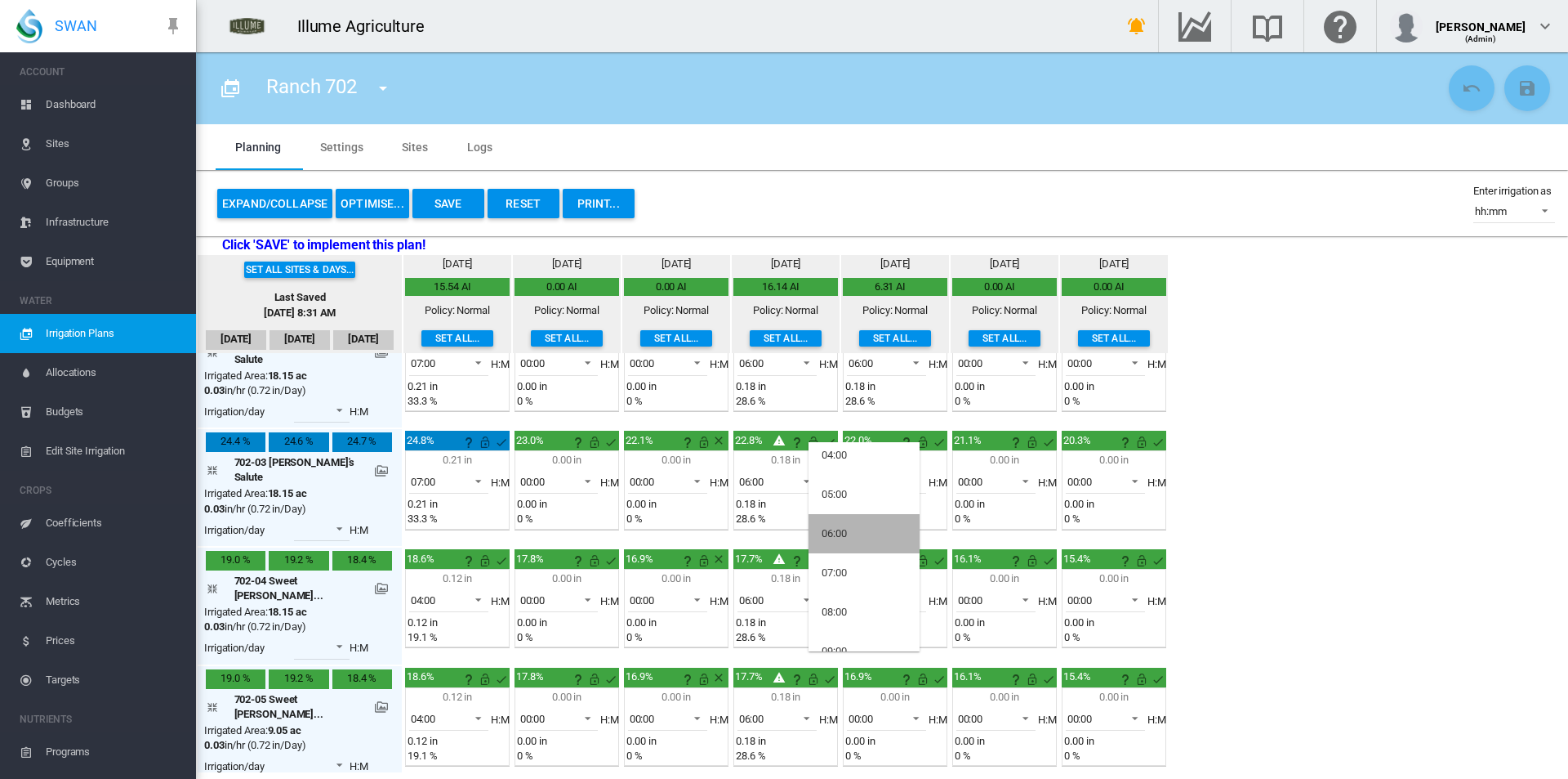
click at [871, 539] on md-option "06:00" at bounding box center [864, 534] width 111 height 40
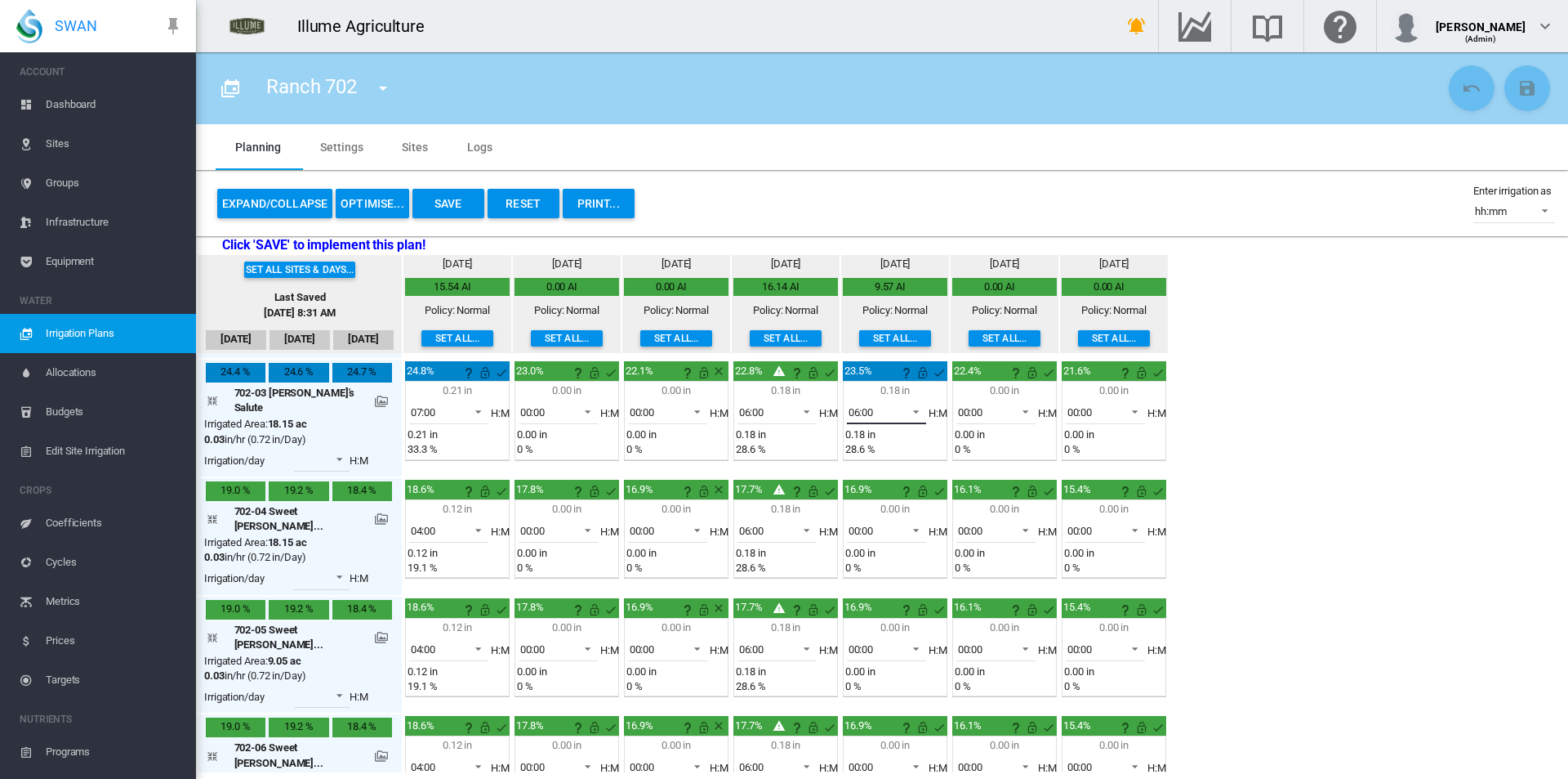
scroll to position [0, 0]
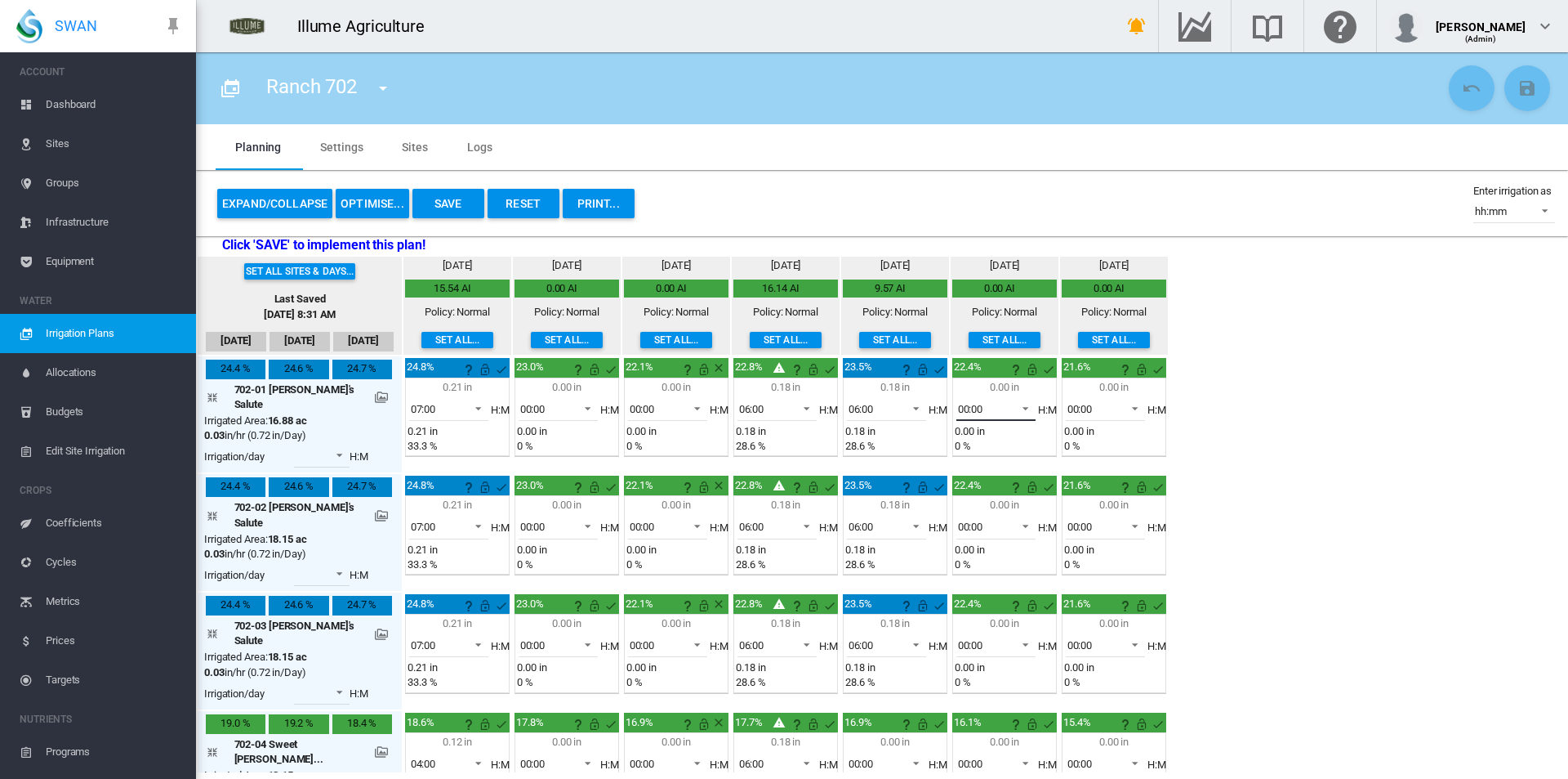
click at [964, 409] on span "00:00" at bounding box center [982, 409] width 50 height 15
click at [961, 475] on md-option "06:00" at bounding box center [973, 481] width 111 height 40
click at [960, 520] on span "00:00" at bounding box center [982, 527] width 50 height 15
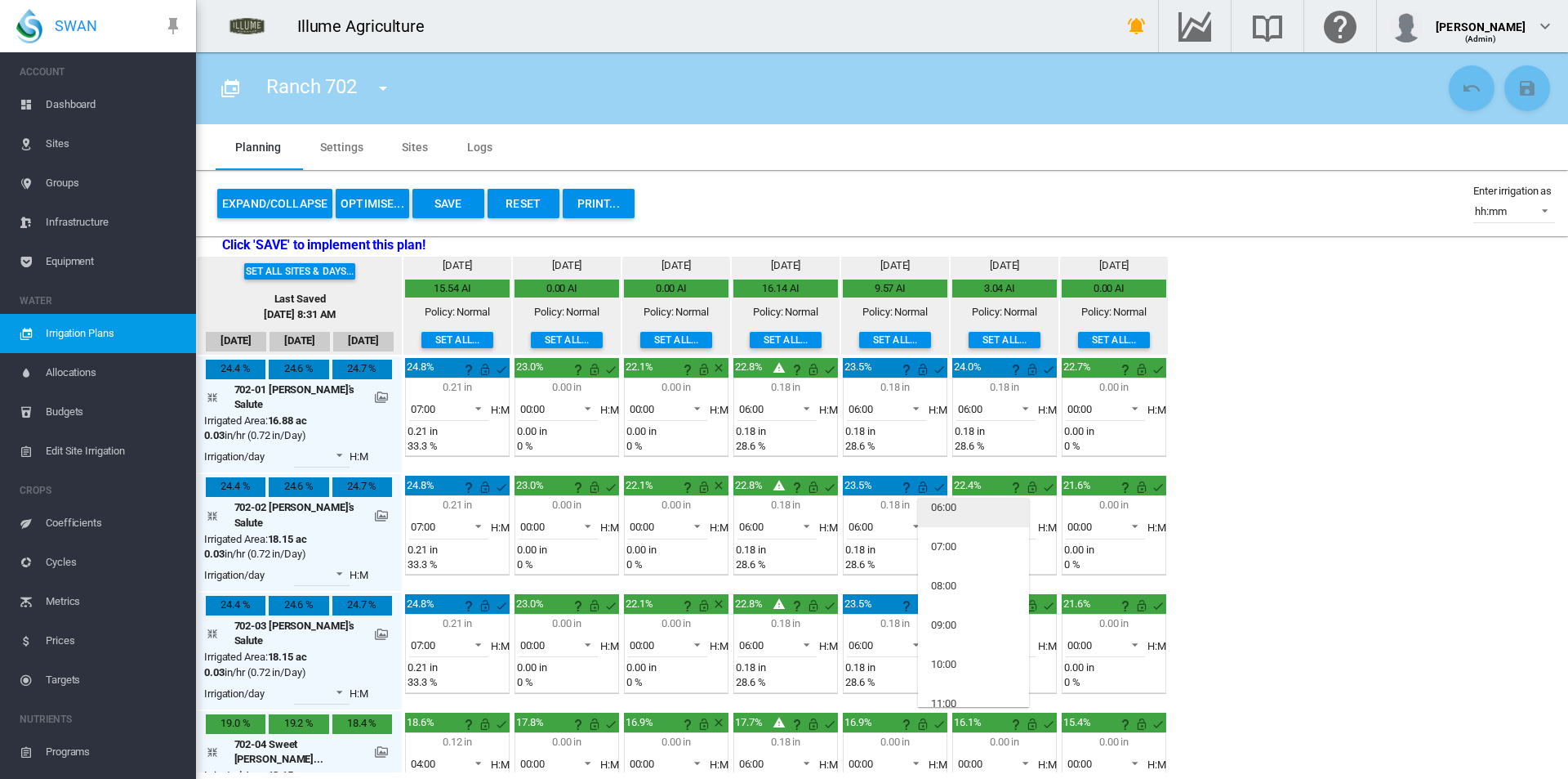
click at [967, 508] on md-option "06:00" at bounding box center [973, 508] width 111 height 40
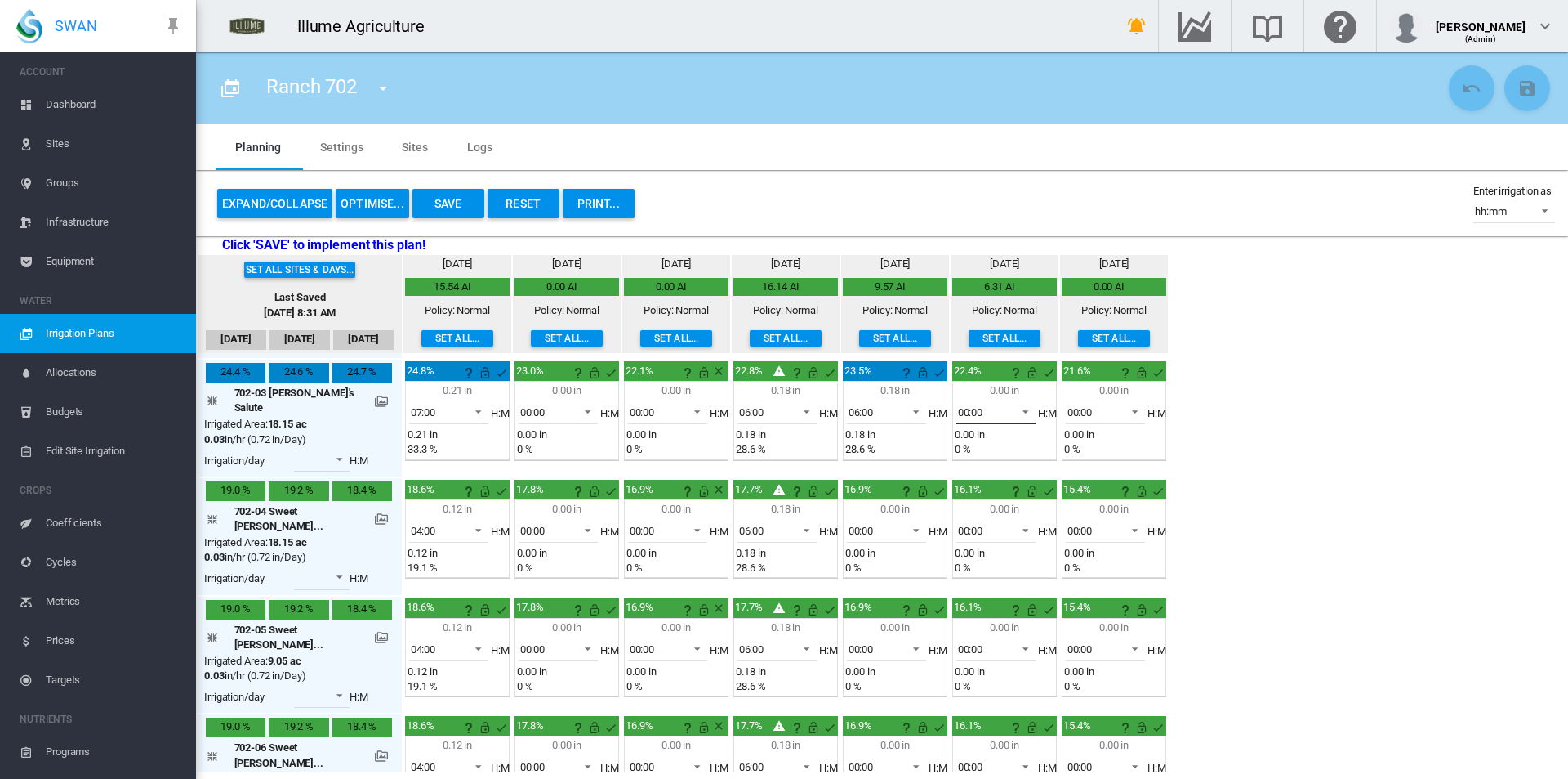
click at [958, 406] on div "00:00" at bounding box center [970, 412] width 26 height 12
click at [963, 539] on md-option "06:00" at bounding box center [973, 546] width 111 height 40
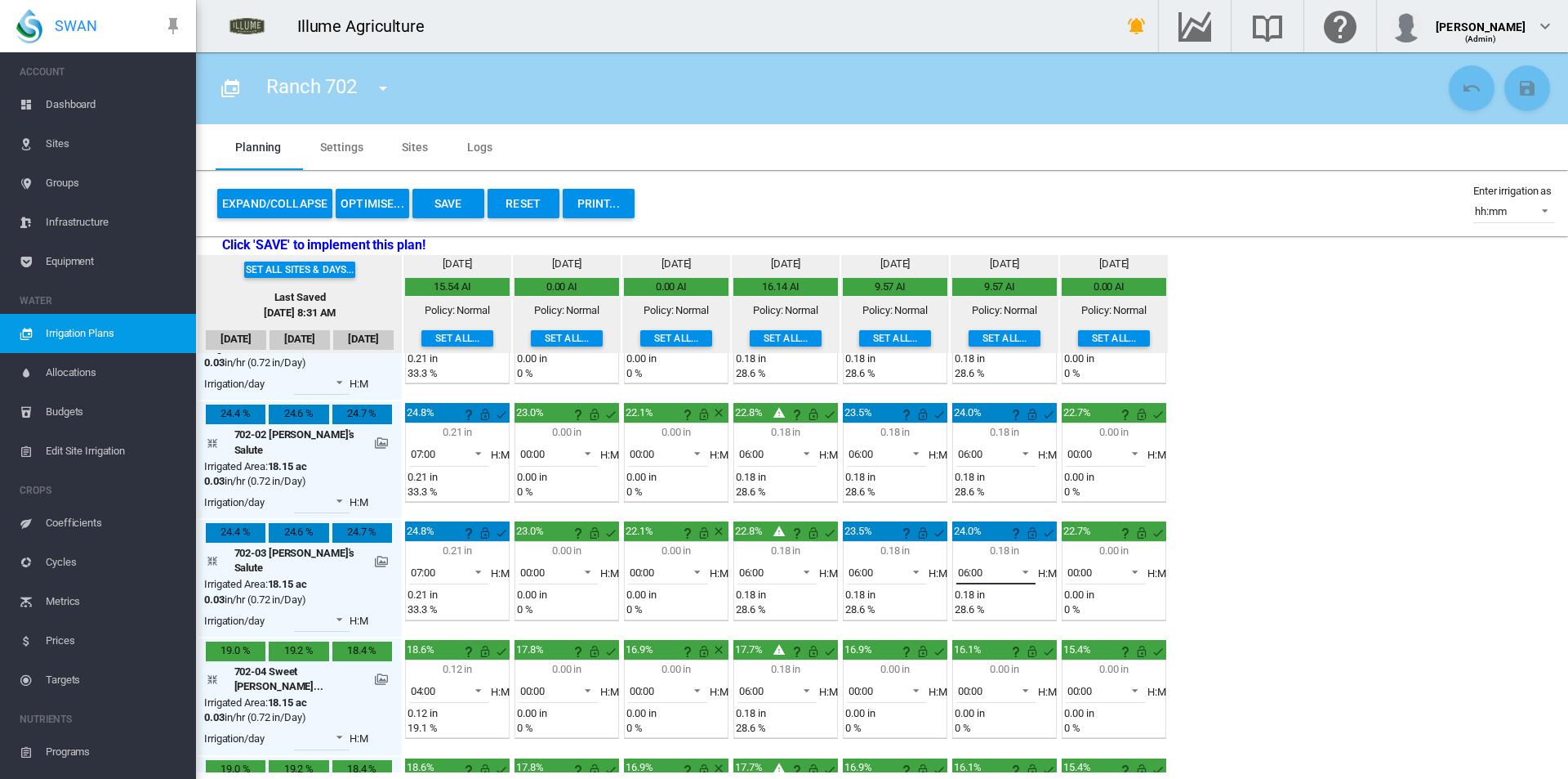
scroll to position [0, 0]
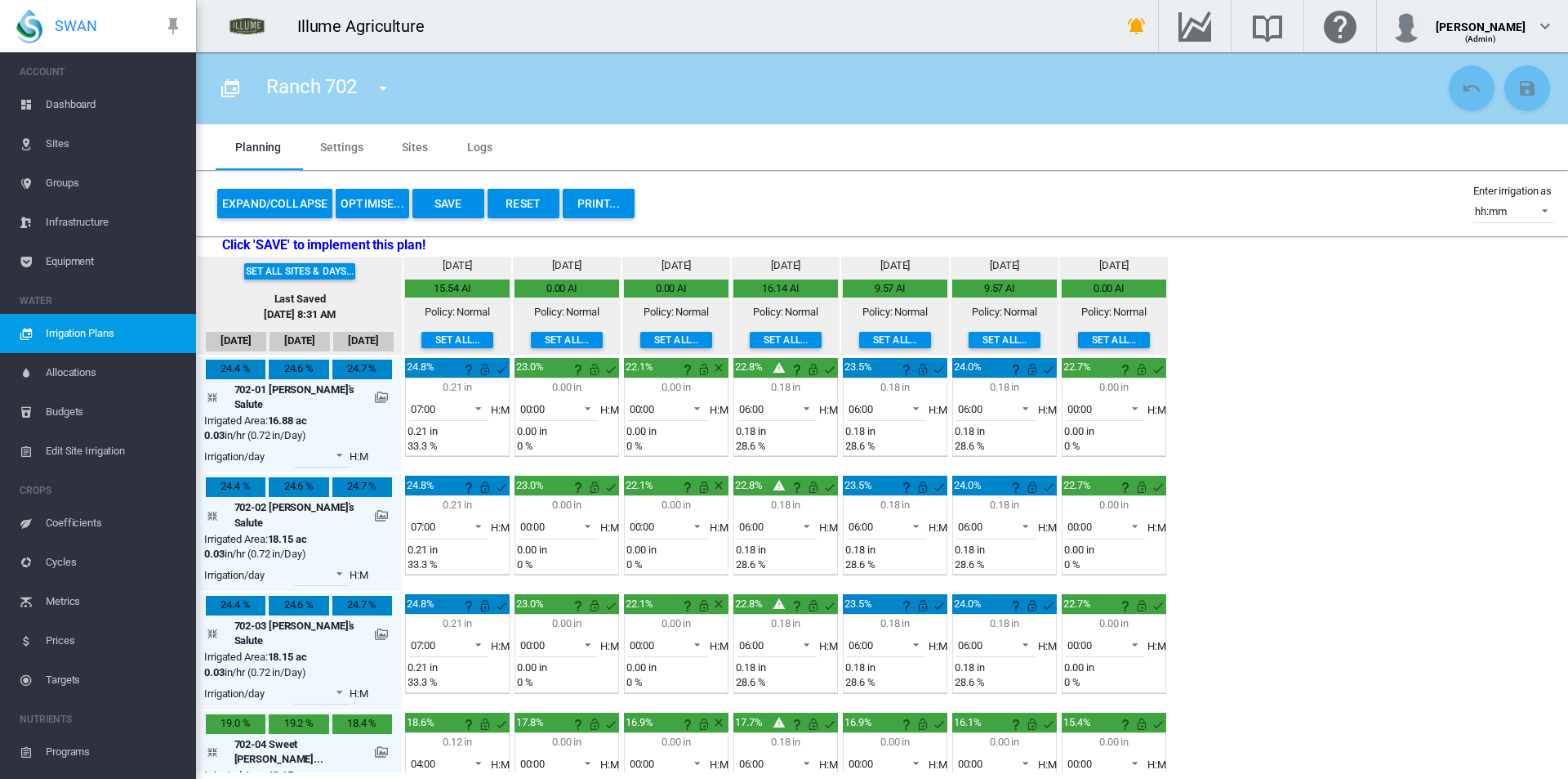
click at [1093, 341] on button "Set all..." at bounding box center [1114, 340] width 72 height 17
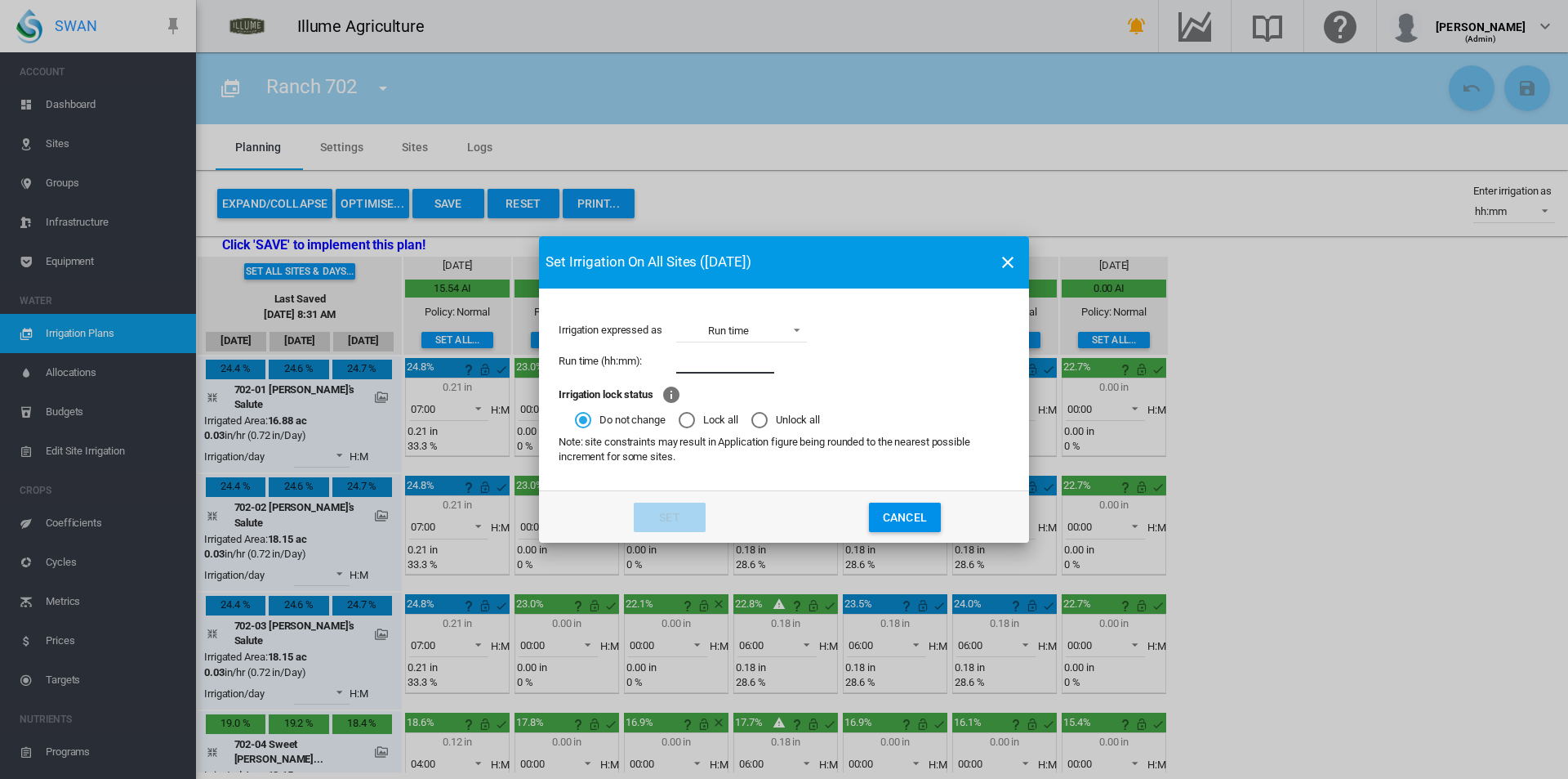
drag, startPoint x: 724, startPoint y: 362, endPoint x: 726, endPoint y: 371, distance: 9.2
click at [724, 362] on input "Irrigation expressed ..." at bounding box center [724, 360] width 98 height 25
type input "****"
click at [680, 513] on button "Set" at bounding box center [670, 518] width 72 height 30
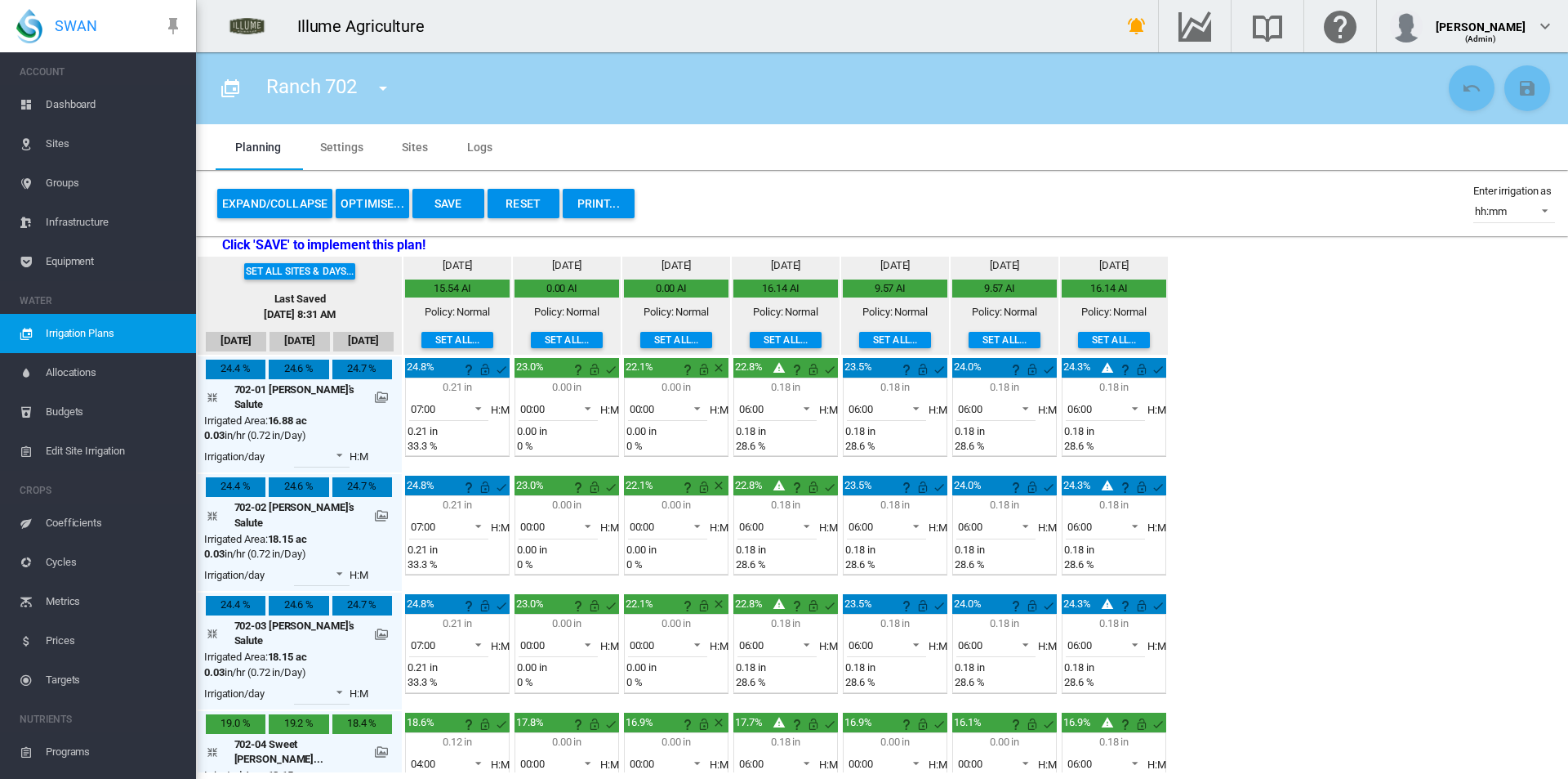
click at [451, 207] on button "Save" at bounding box center [448, 204] width 72 height 30
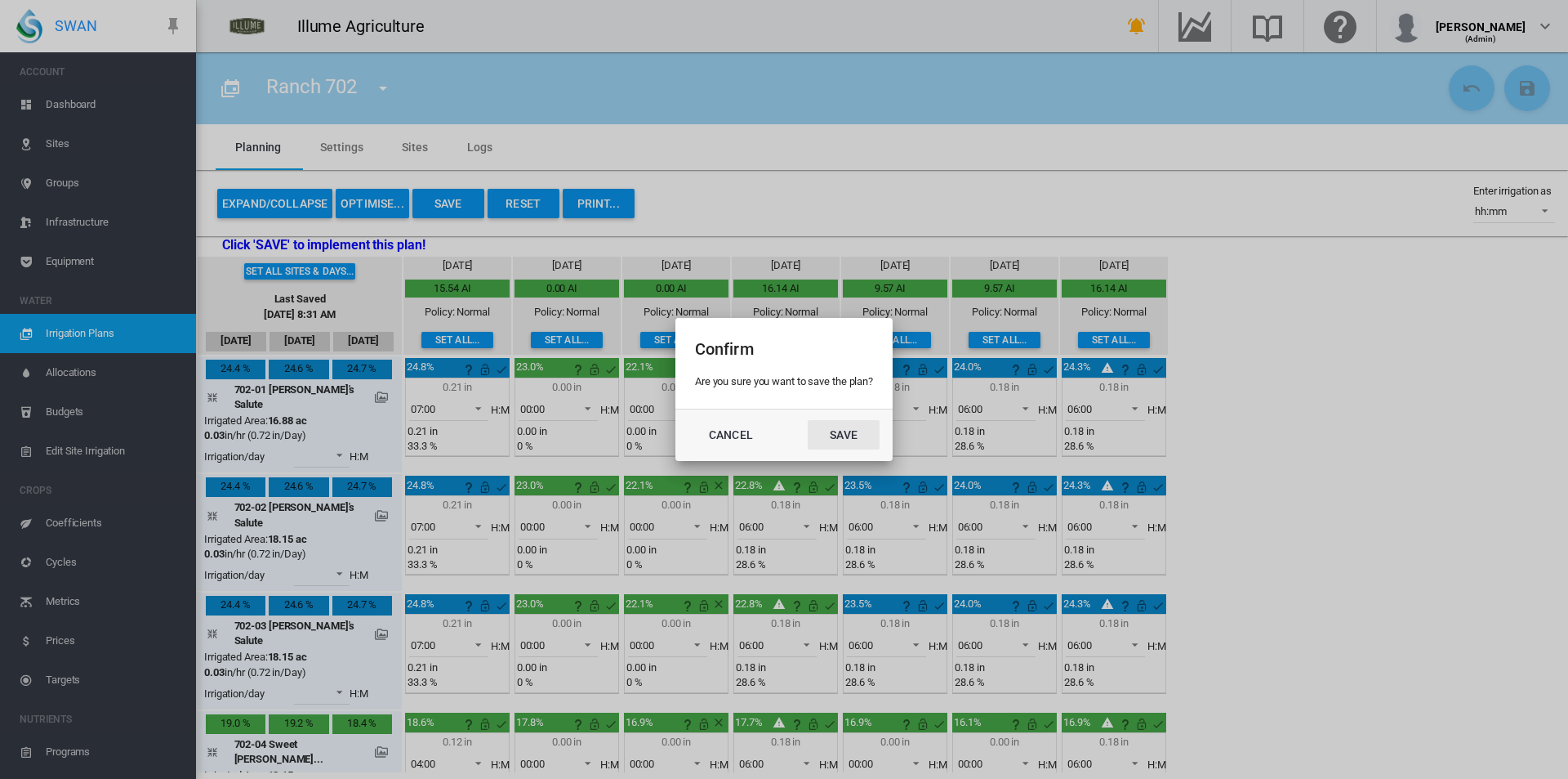
click at [859, 442] on button "Save" at bounding box center [843, 435] width 72 height 30
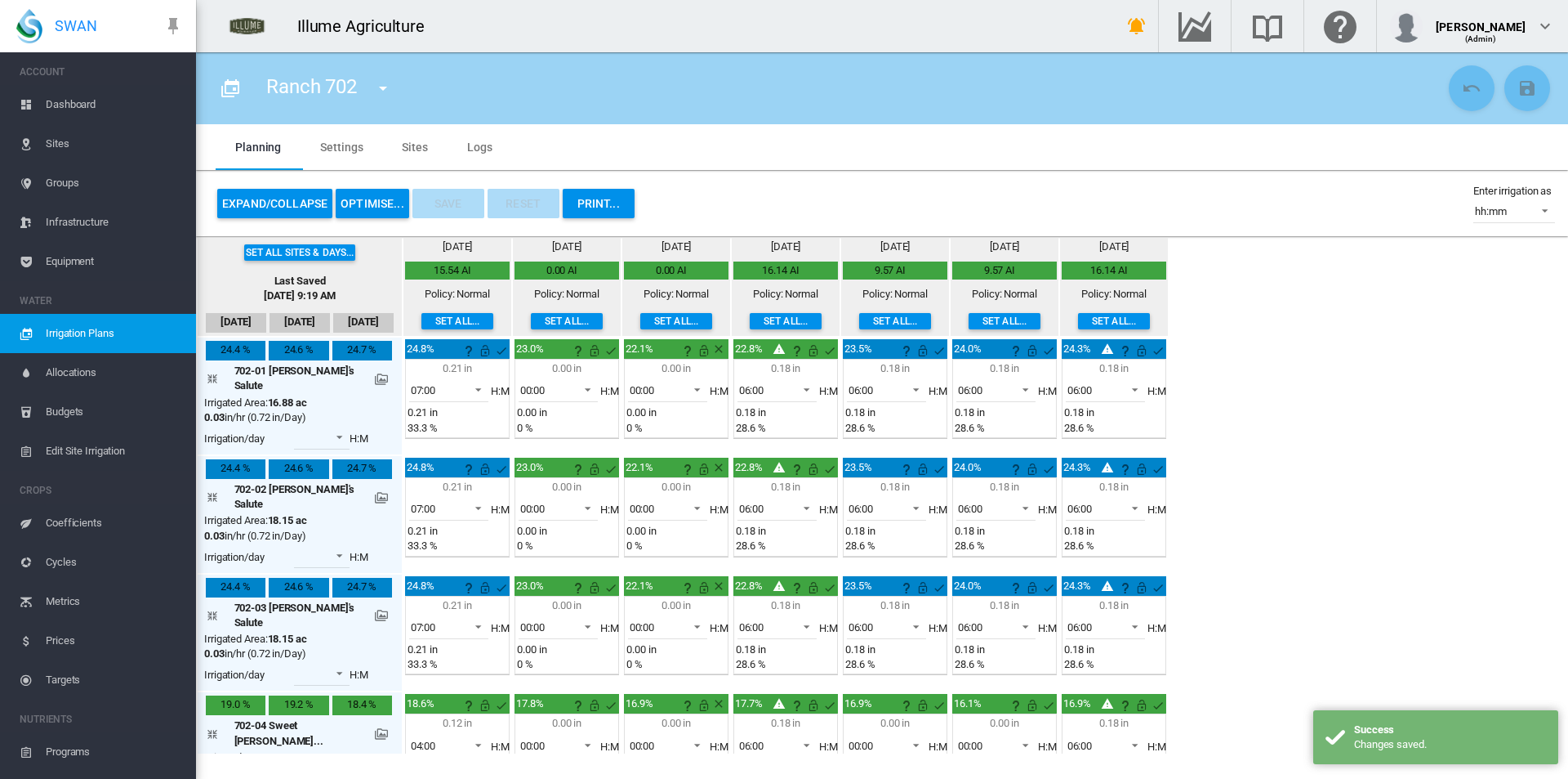
click at [375, 90] on md-icon "icon-menu-down" at bounding box center [383, 88] width 20 height 20
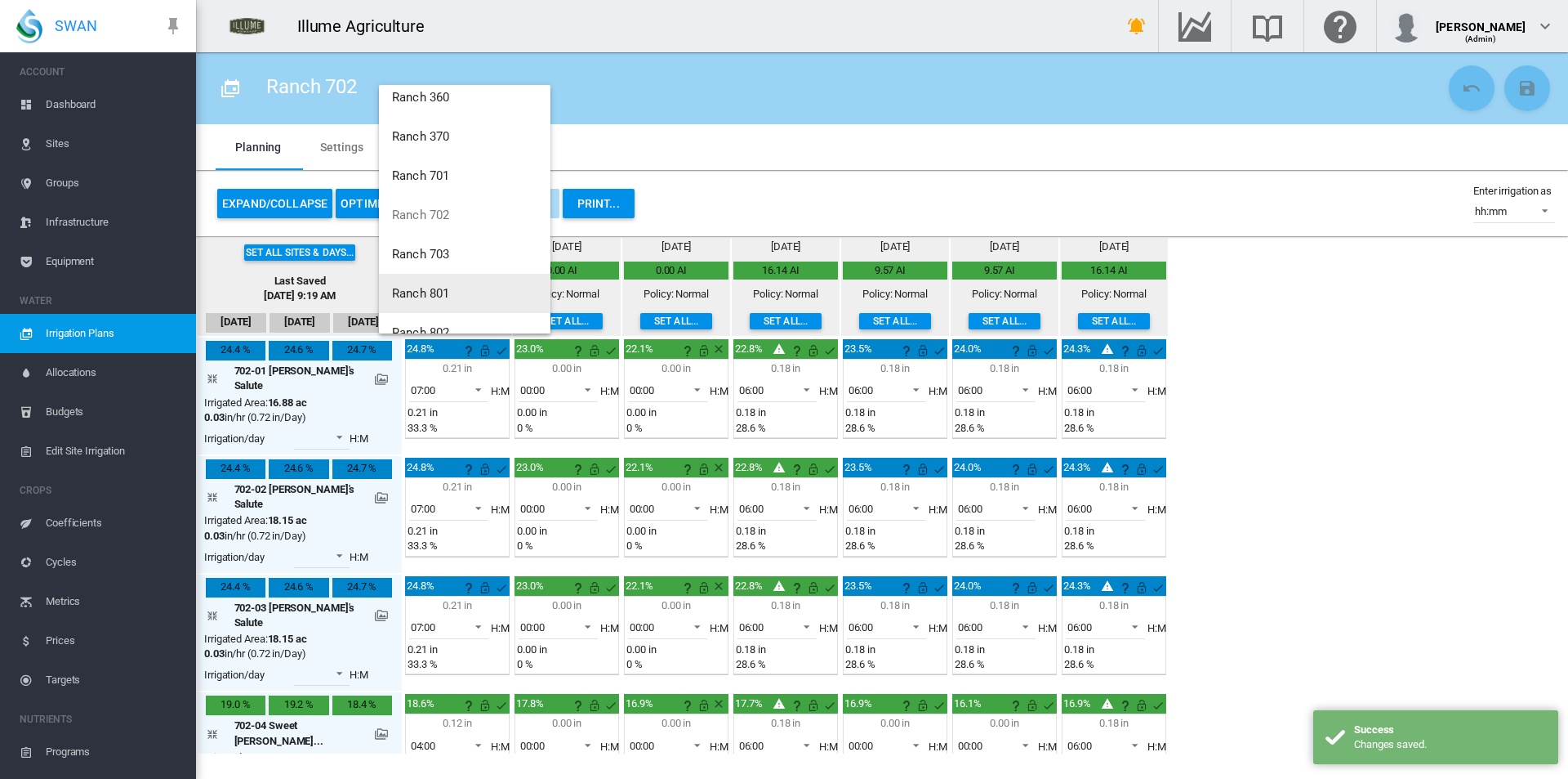
scroll to position [78, 0]
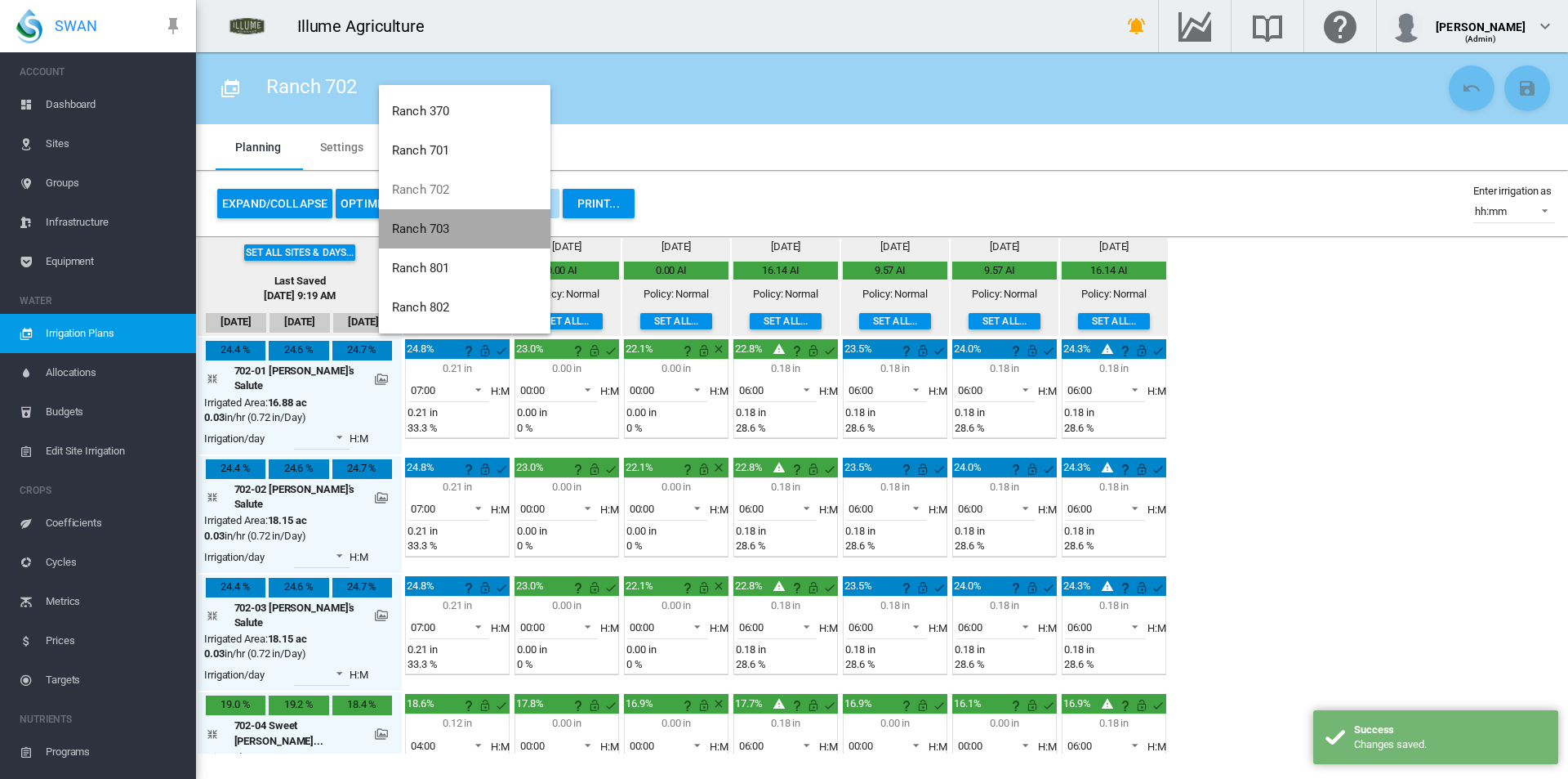
click at [477, 238] on button "Ranch 703" at bounding box center [464, 229] width 171 height 40
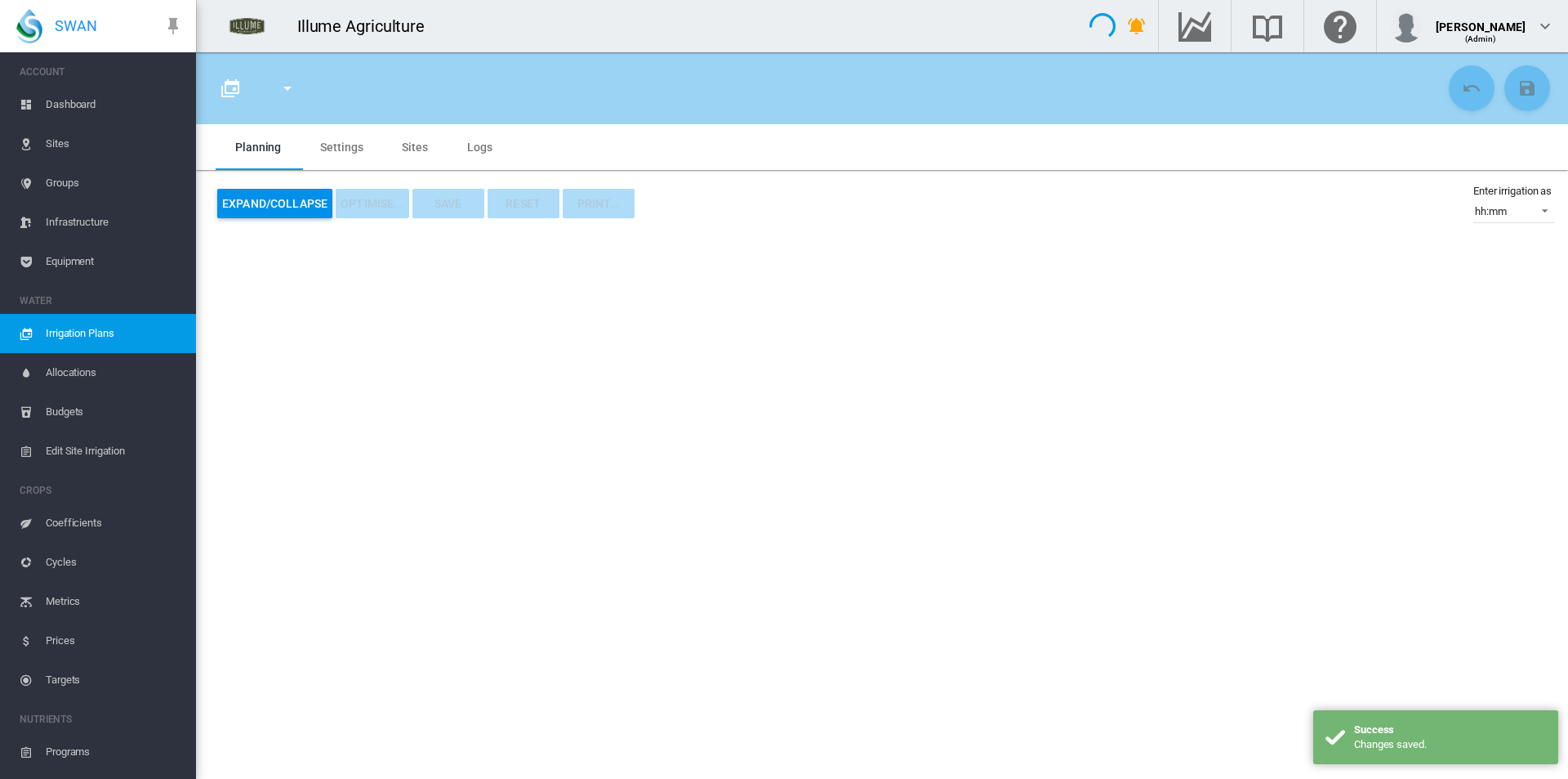
type input "*********"
type input "*"
type input "*****"
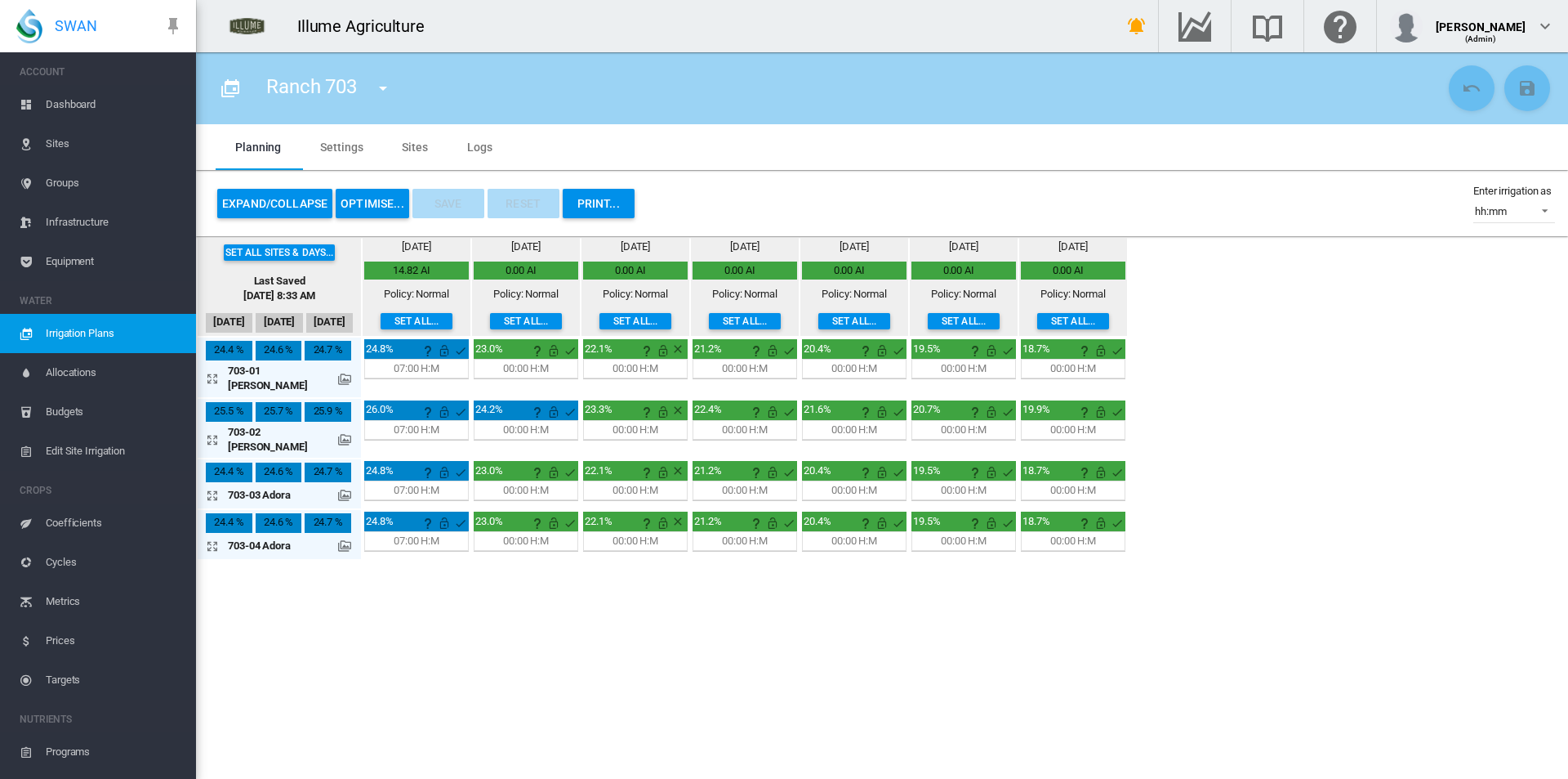
click at [755, 317] on button "Set all..." at bounding box center [744, 321] width 72 height 17
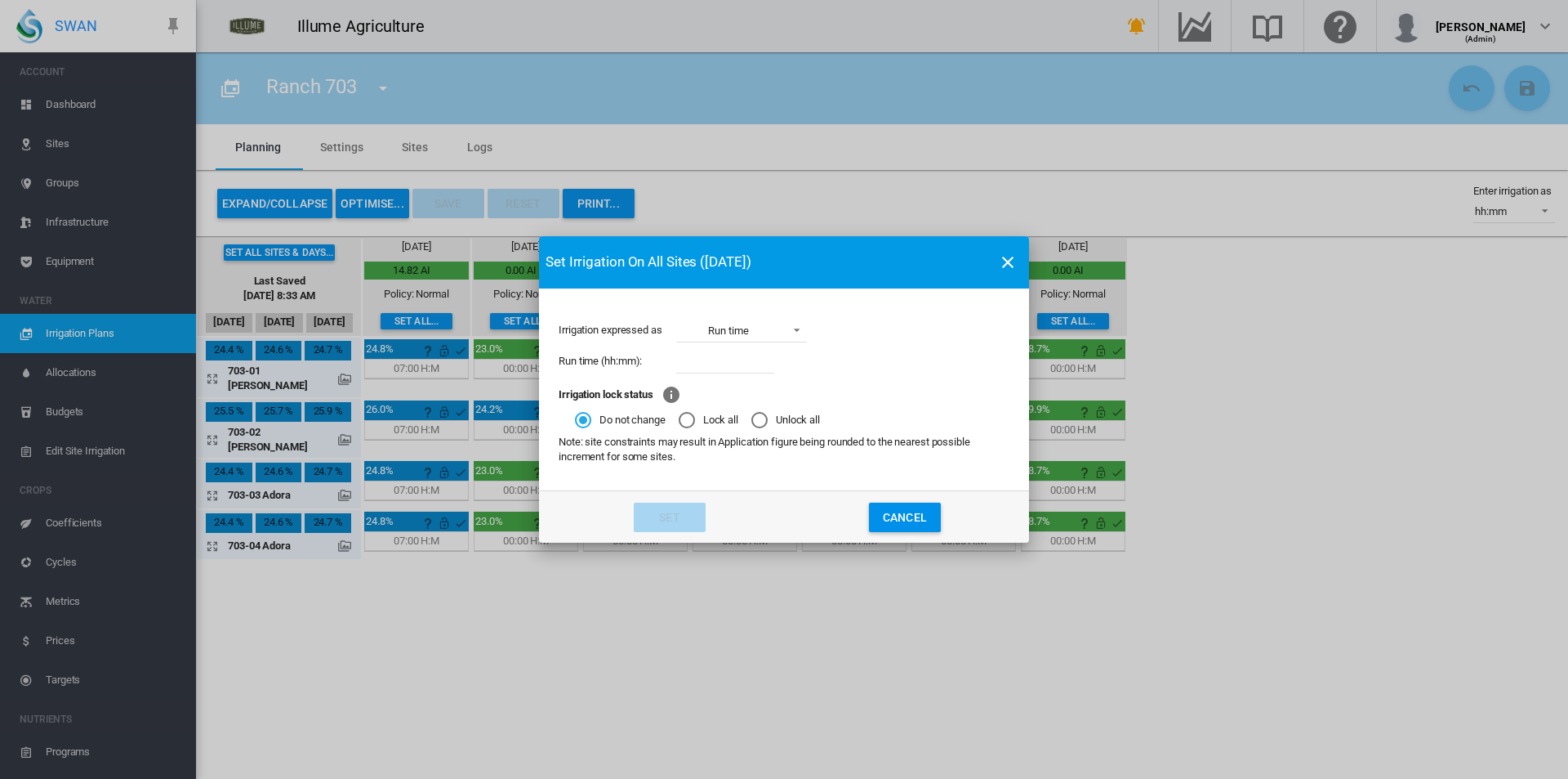
click at [727, 363] on input "Irrigation expressed ..." at bounding box center [724, 360] width 98 height 25
type input "****"
drag, startPoint x: 744, startPoint y: 354, endPoint x: 674, endPoint y: 415, distance: 92.8
click at [660, 370] on div "Run time (hh:mm):" at bounding box center [784, 360] width 451 height 31
drag, startPoint x: 724, startPoint y: 358, endPoint x: 730, endPoint y: 371, distance: 14.3
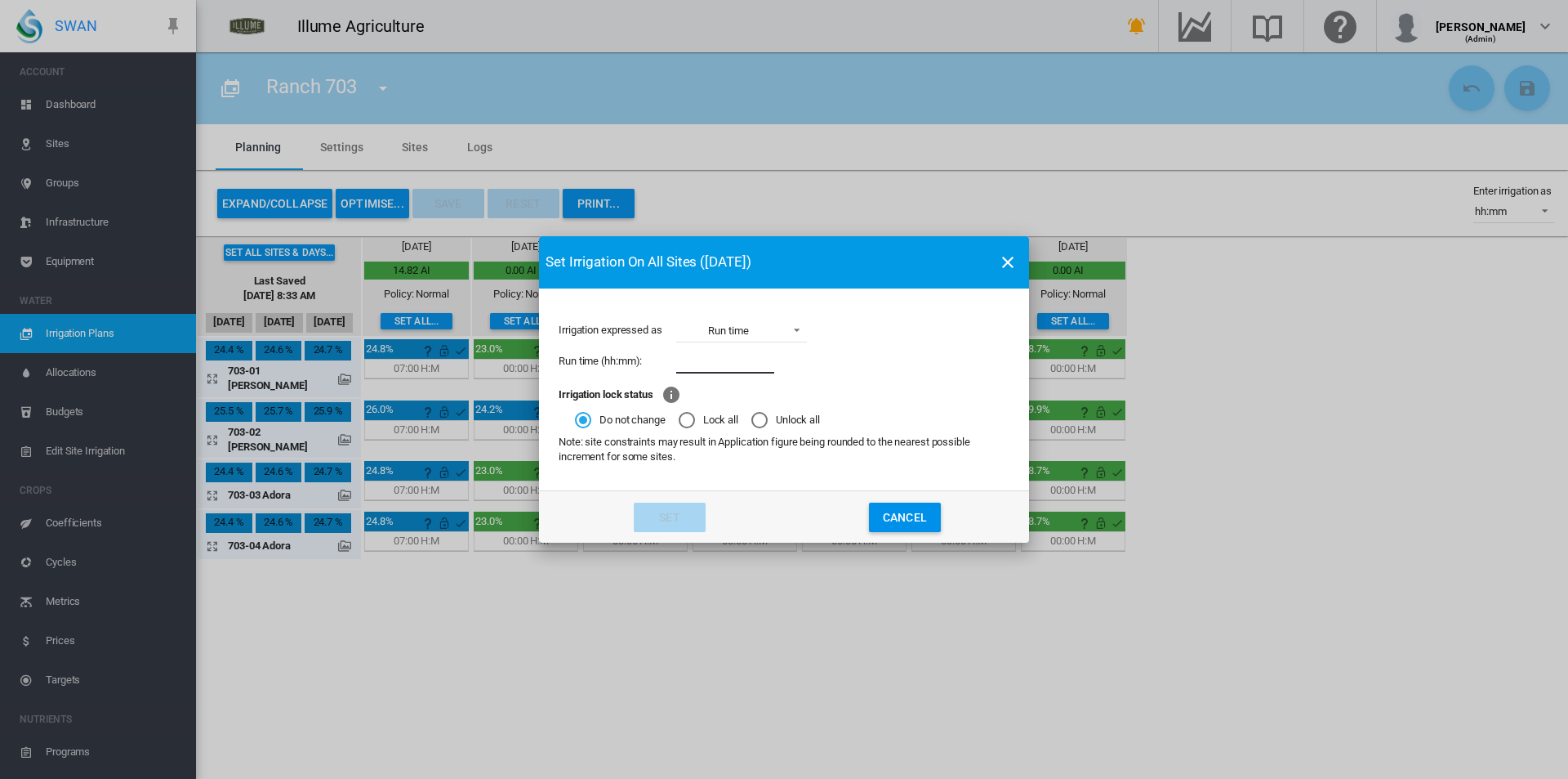
click at [724, 358] on input "Irrigation expressed ..." at bounding box center [724, 360] width 98 height 25
type input "****"
click at [680, 512] on button "Set" at bounding box center [670, 518] width 72 height 30
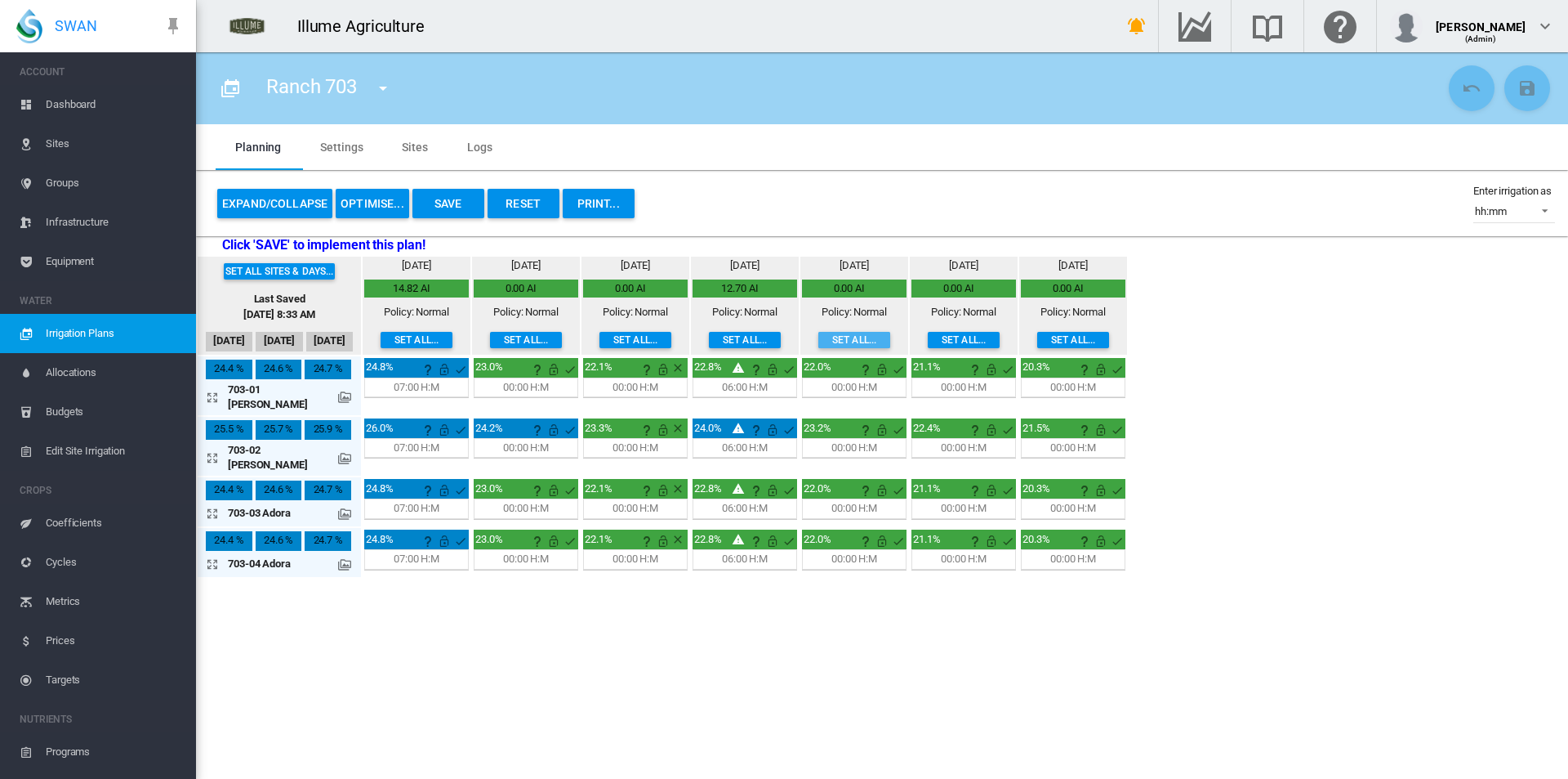
click at [837, 346] on button "Set all..." at bounding box center [854, 340] width 72 height 17
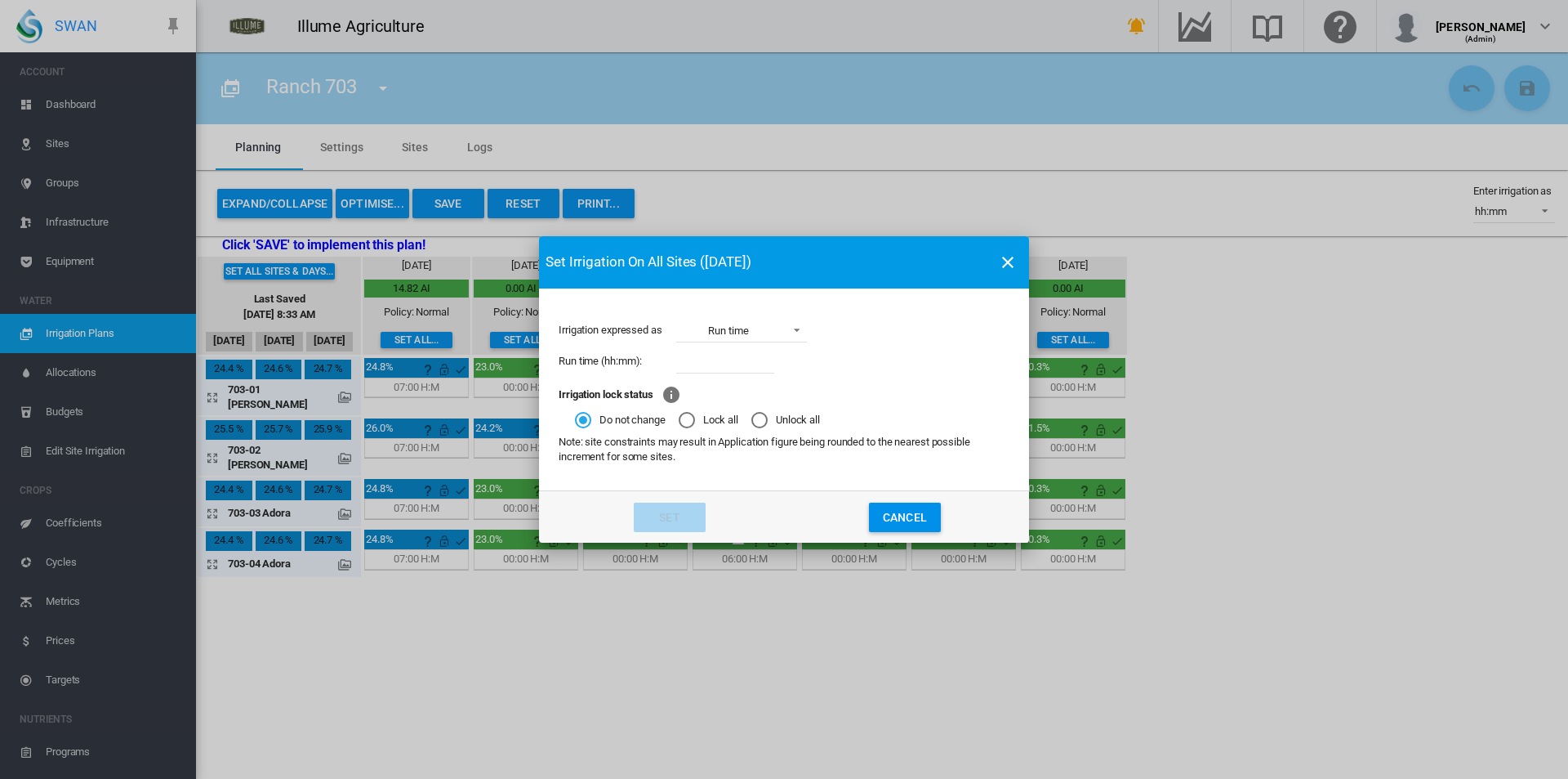
click at [735, 358] on input "Irrigation expressed ..." at bounding box center [724, 360] width 98 height 25
type input "****"
click at [673, 513] on button "Set" at bounding box center [670, 518] width 72 height 30
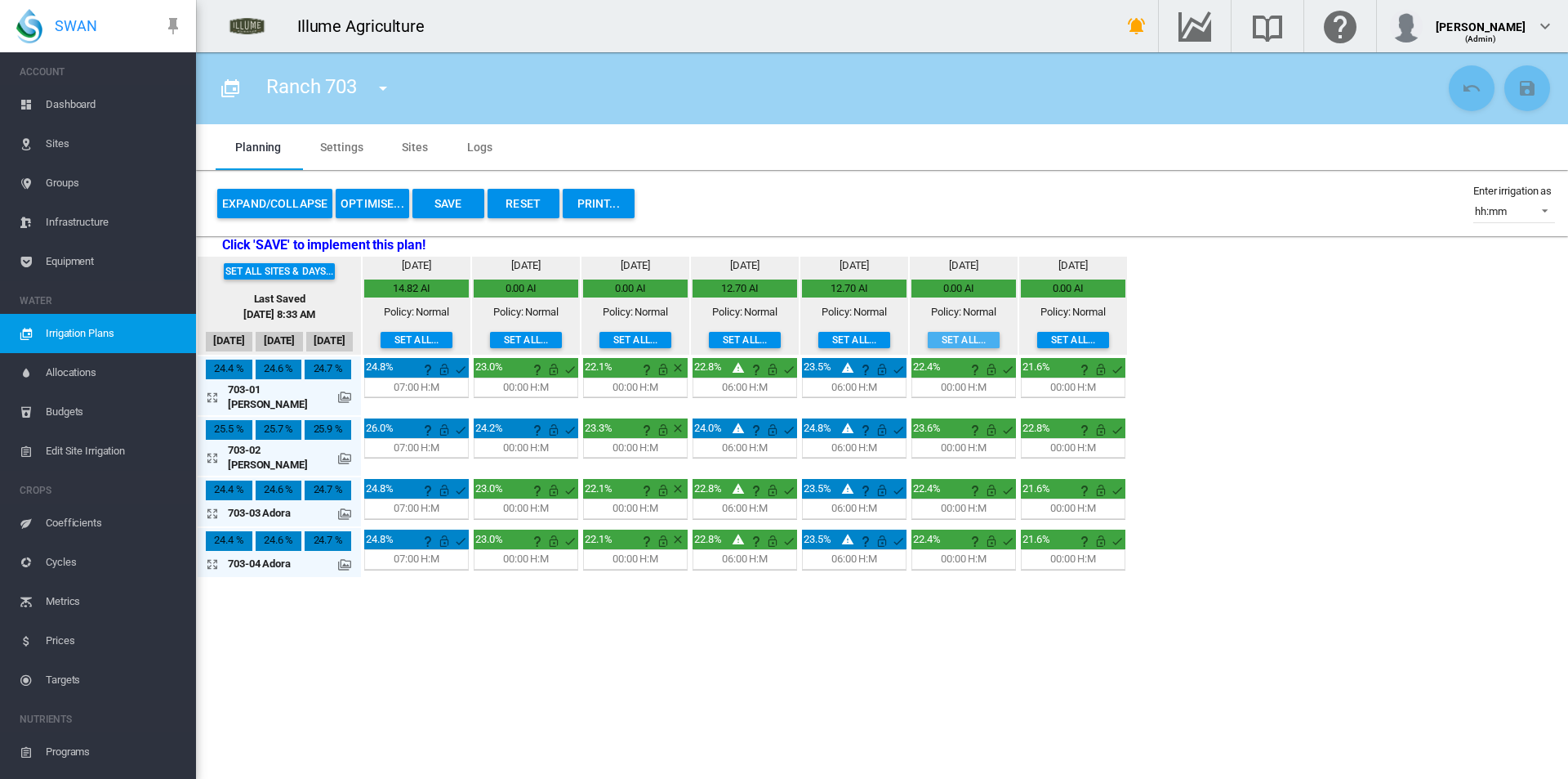
click at [952, 340] on button "Set all..." at bounding box center [964, 340] width 72 height 17
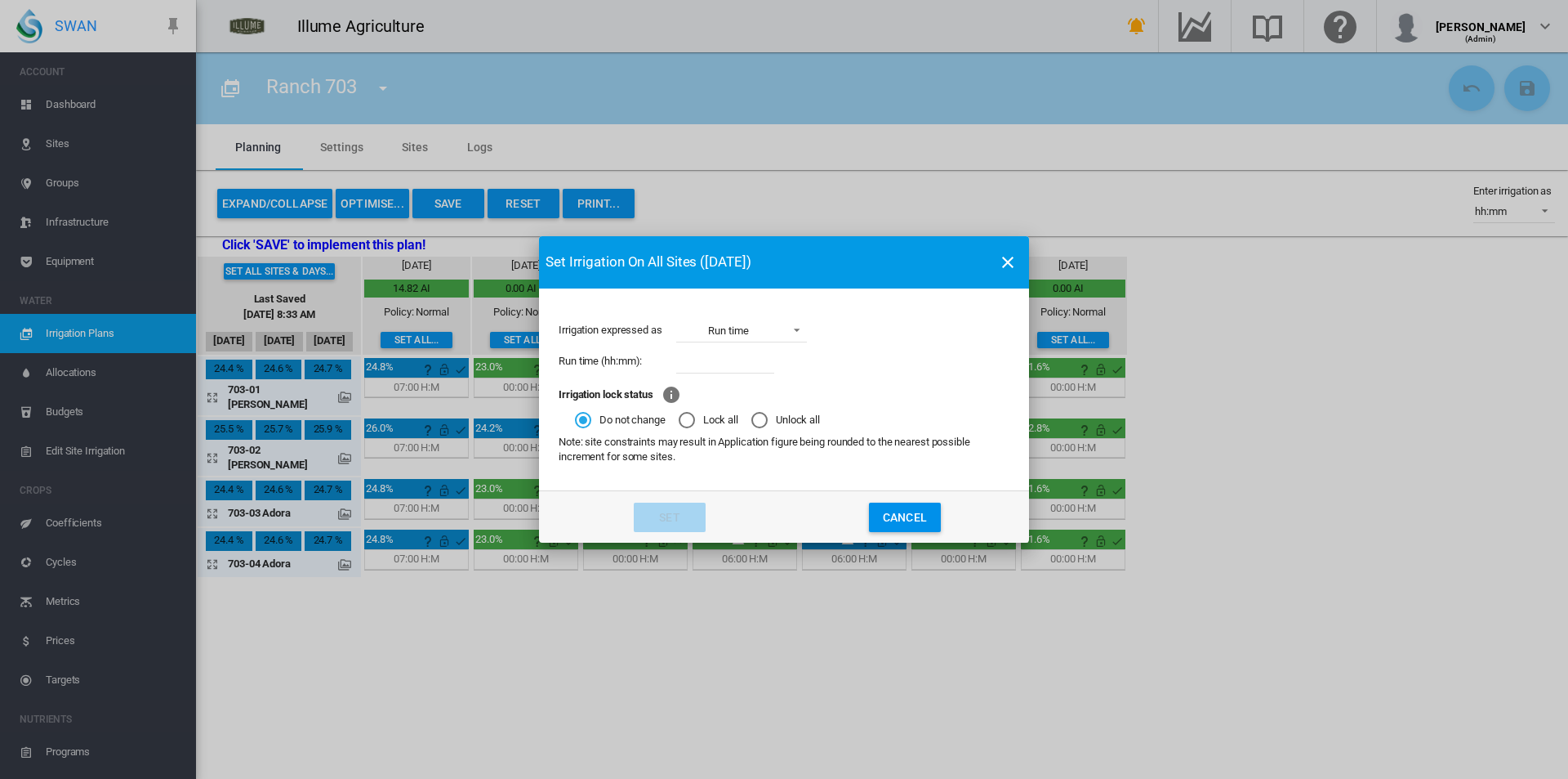
click at [715, 362] on input "Irrigation expressed ..." at bounding box center [724, 360] width 98 height 25
type input "****"
click at [667, 511] on button "Set" at bounding box center [670, 518] width 72 height 30
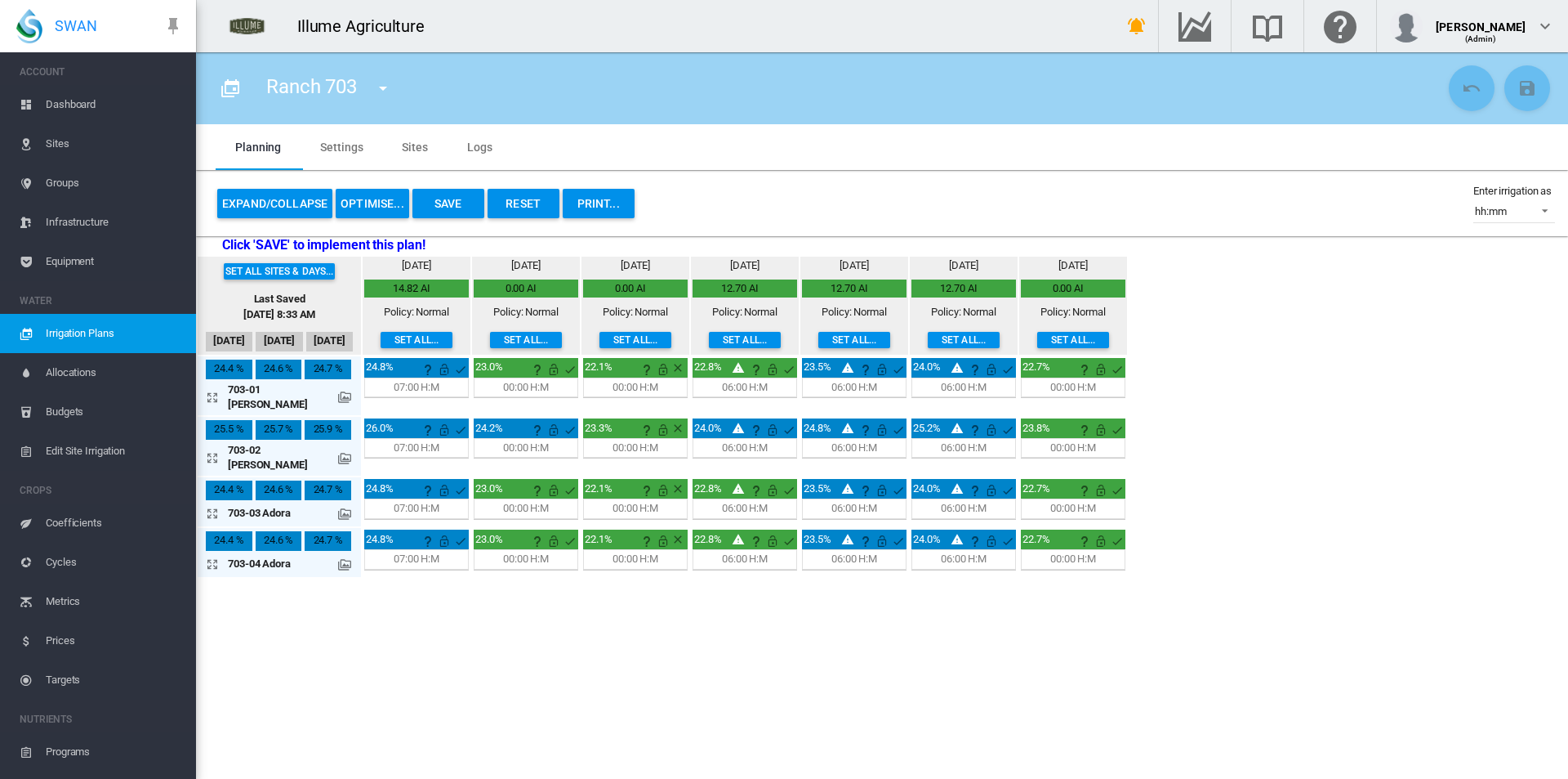
click at [1067, 336] on button "Set all..." at bounding box center [1072, 340] width 72 height 17
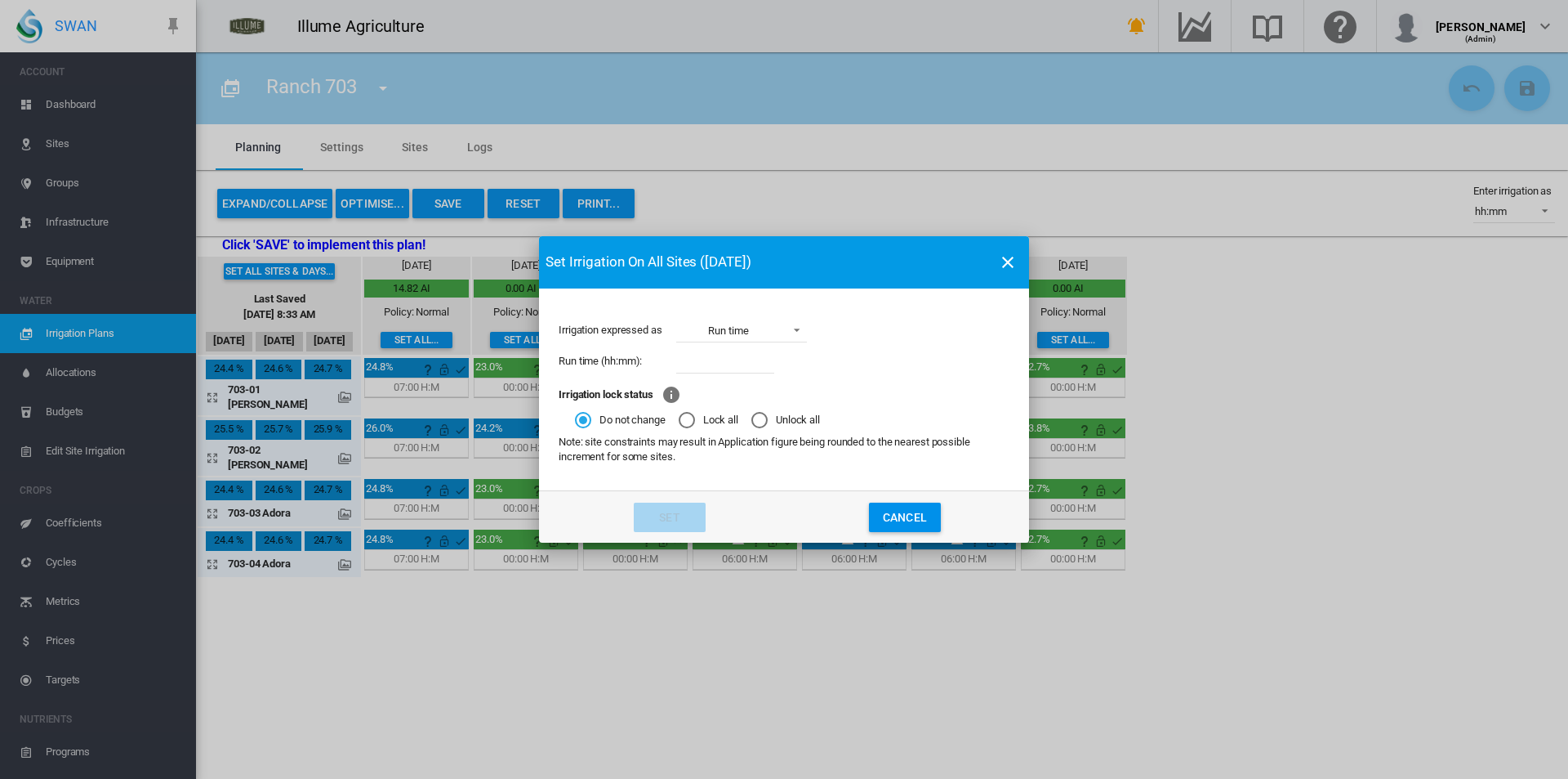
click at [732, 370] on input "Irrigation expressed ..." at bounding box center [724, 360] width 98 height 25
type input "****"
click at [686, 513] on button "Set" at bounding box center [670, 518] width 72 height 30
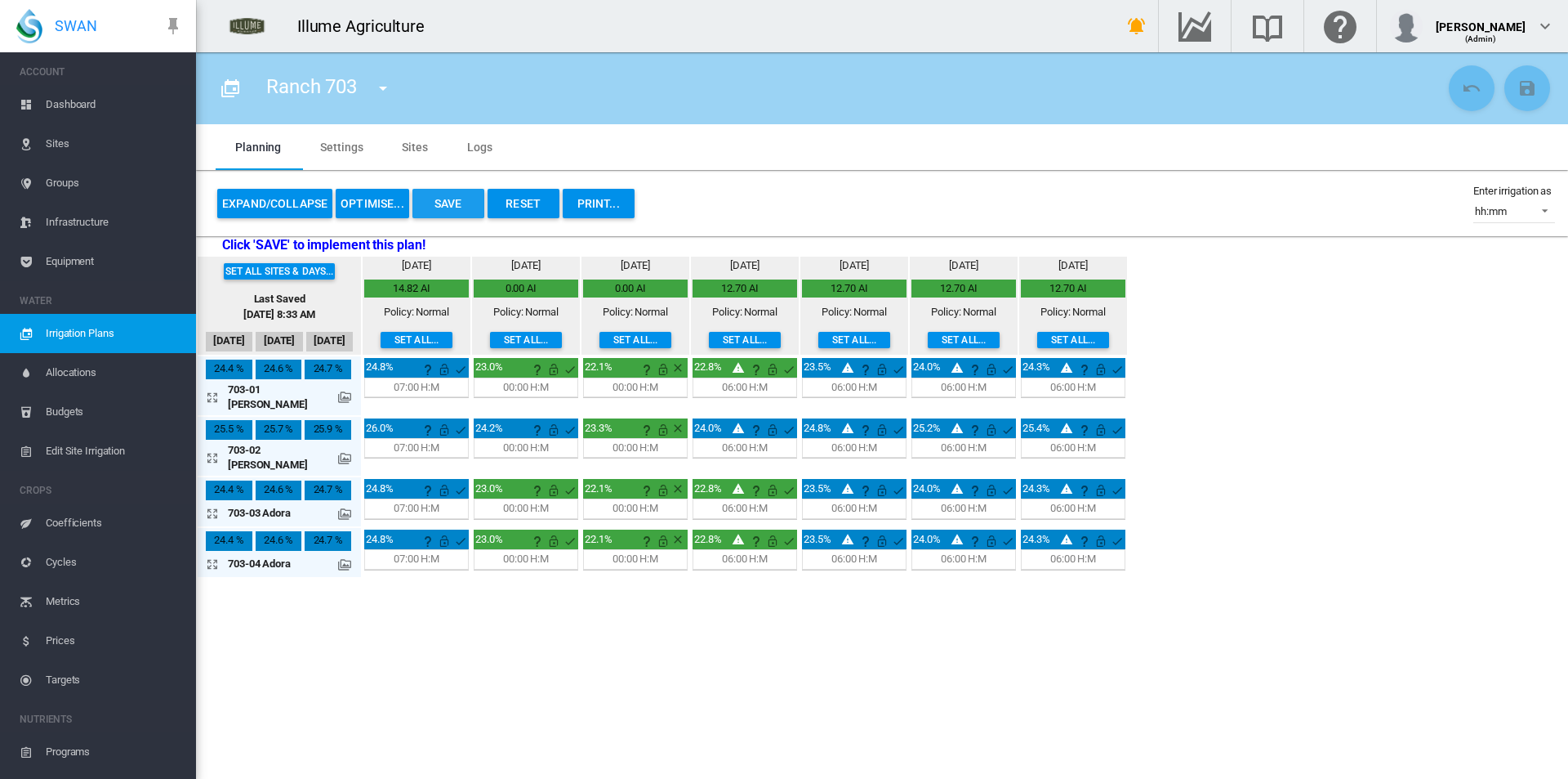
click at [442, 199] on button "Save" at bounding box center [448, 204] width 72 height 30
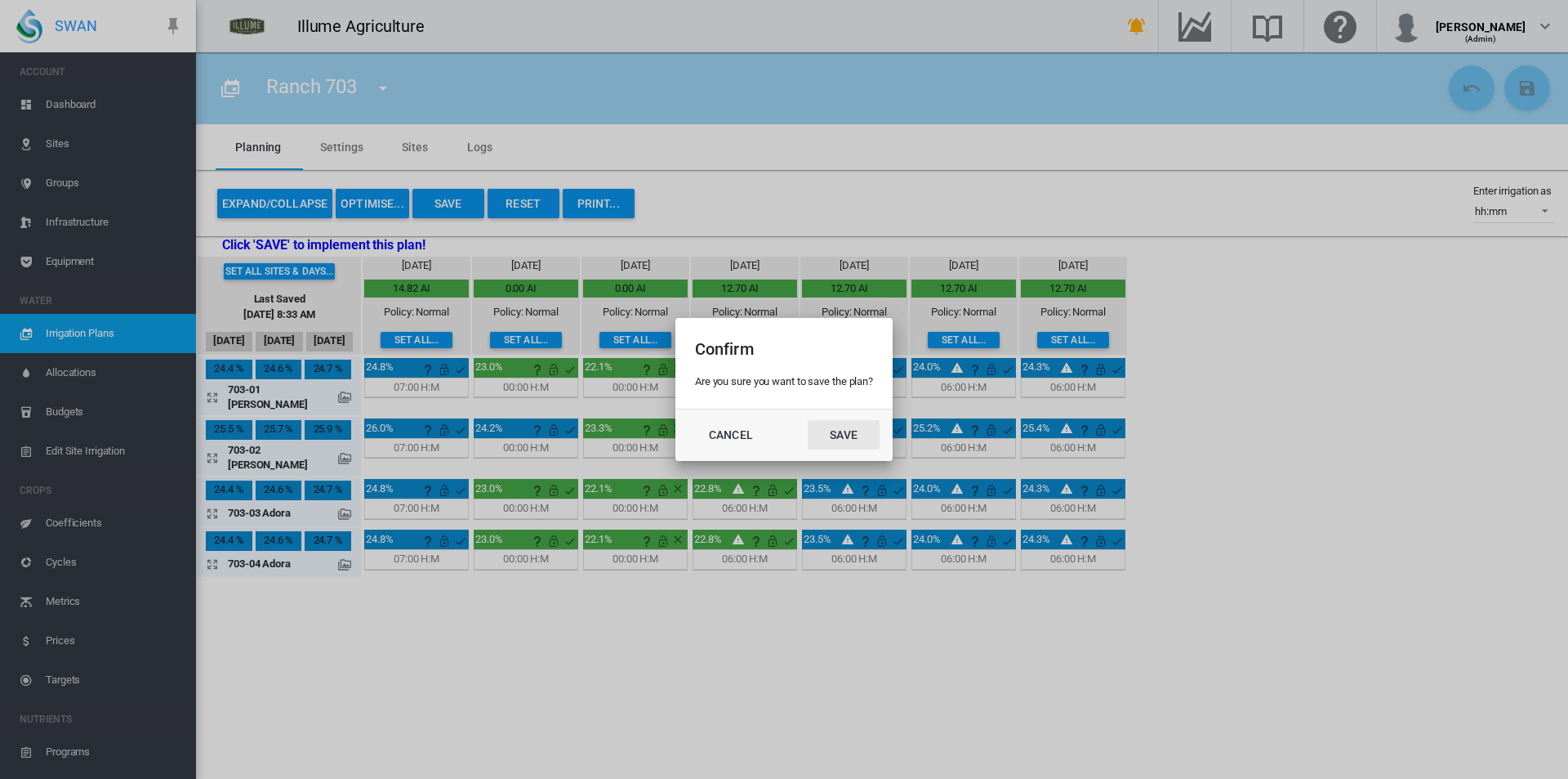
click at [868, 434] on button "Save" at bounding box center [843, 435] width 72 height 30
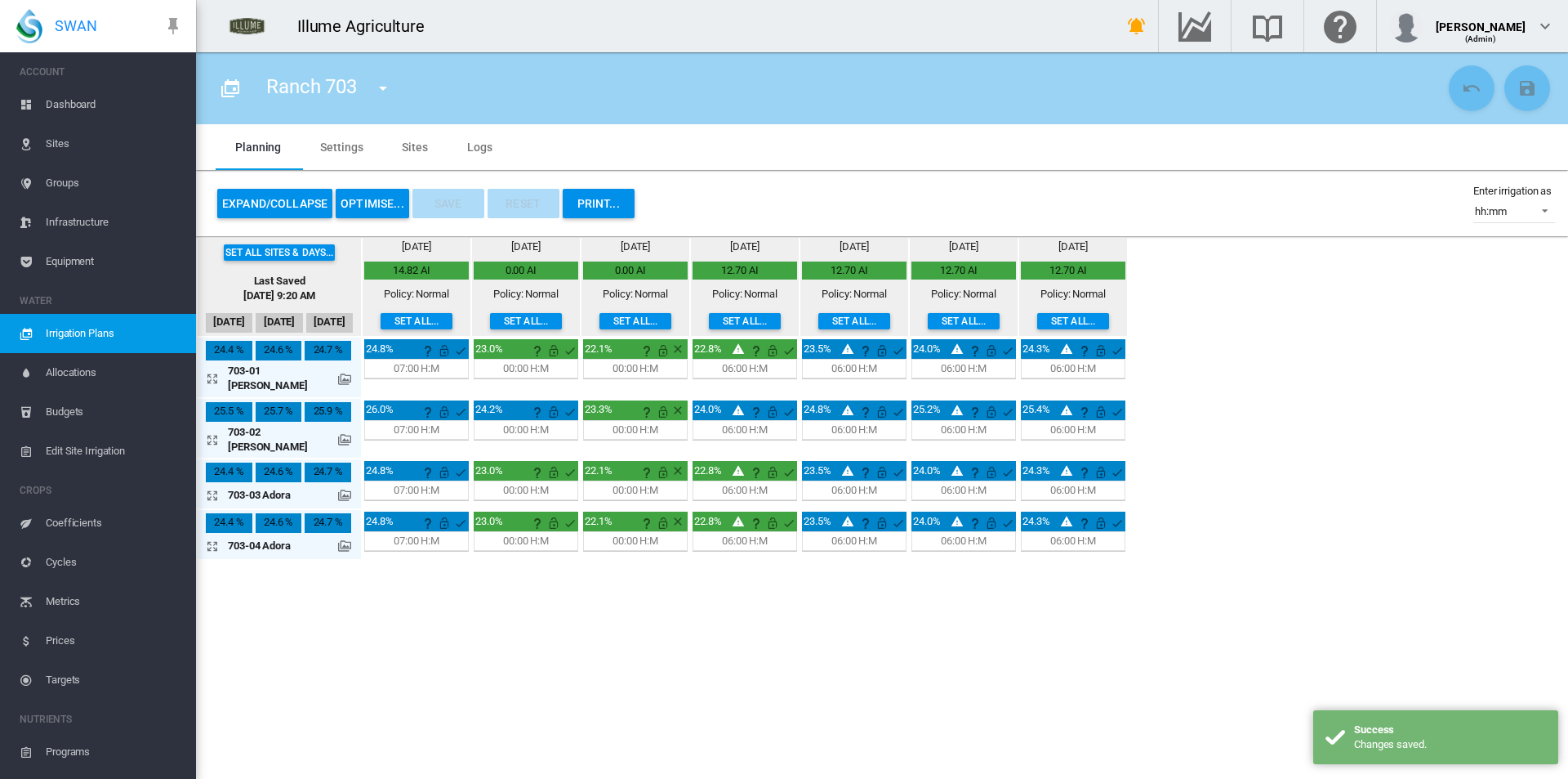
click at [383, 88] on md-icon "icon-menu-down" at bounding box center [383, 88] width 20 height 20
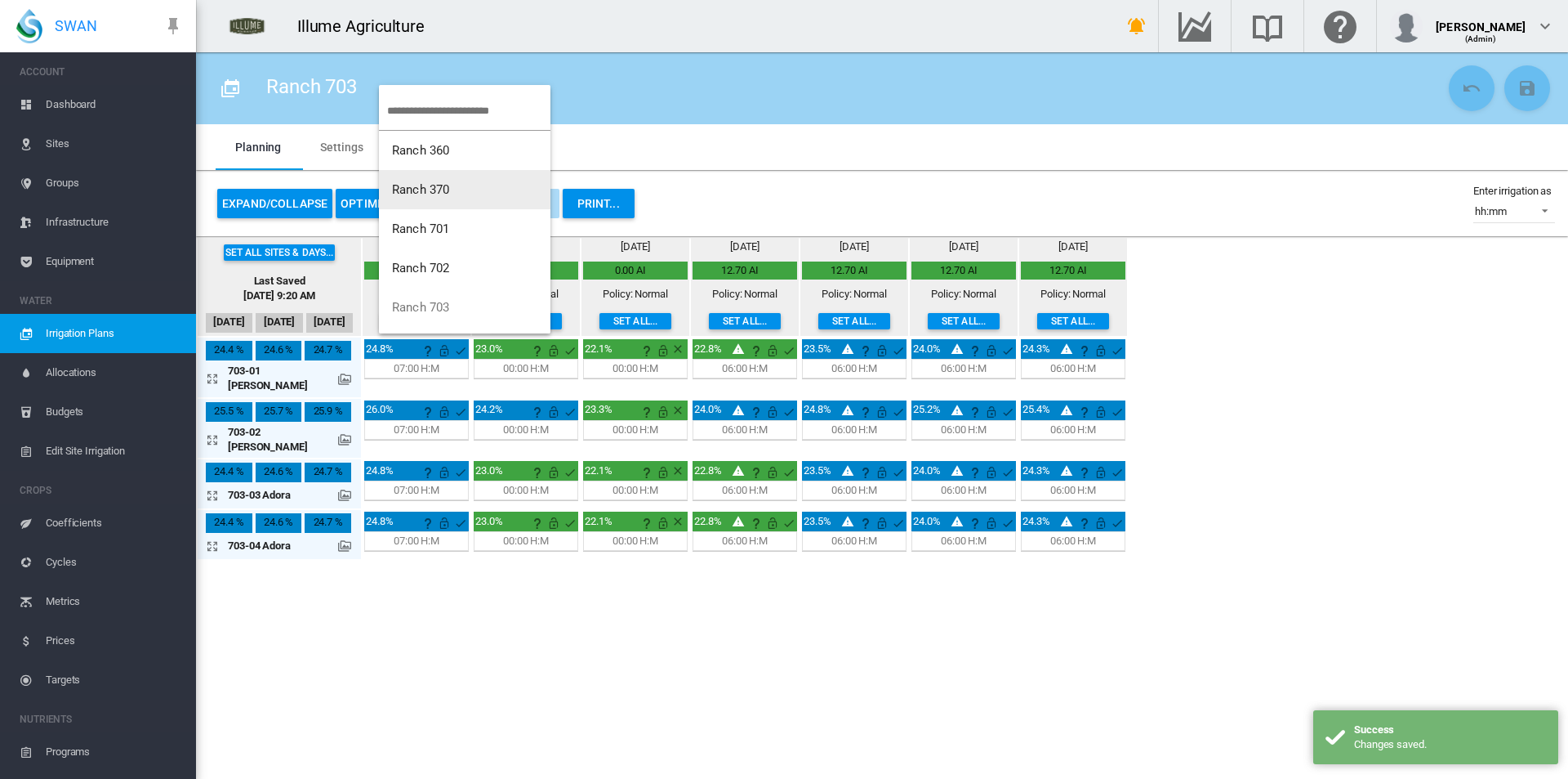
click at [454, 188] on button "Ranch 370" at bounding box center [464, 190] width 171 height 40
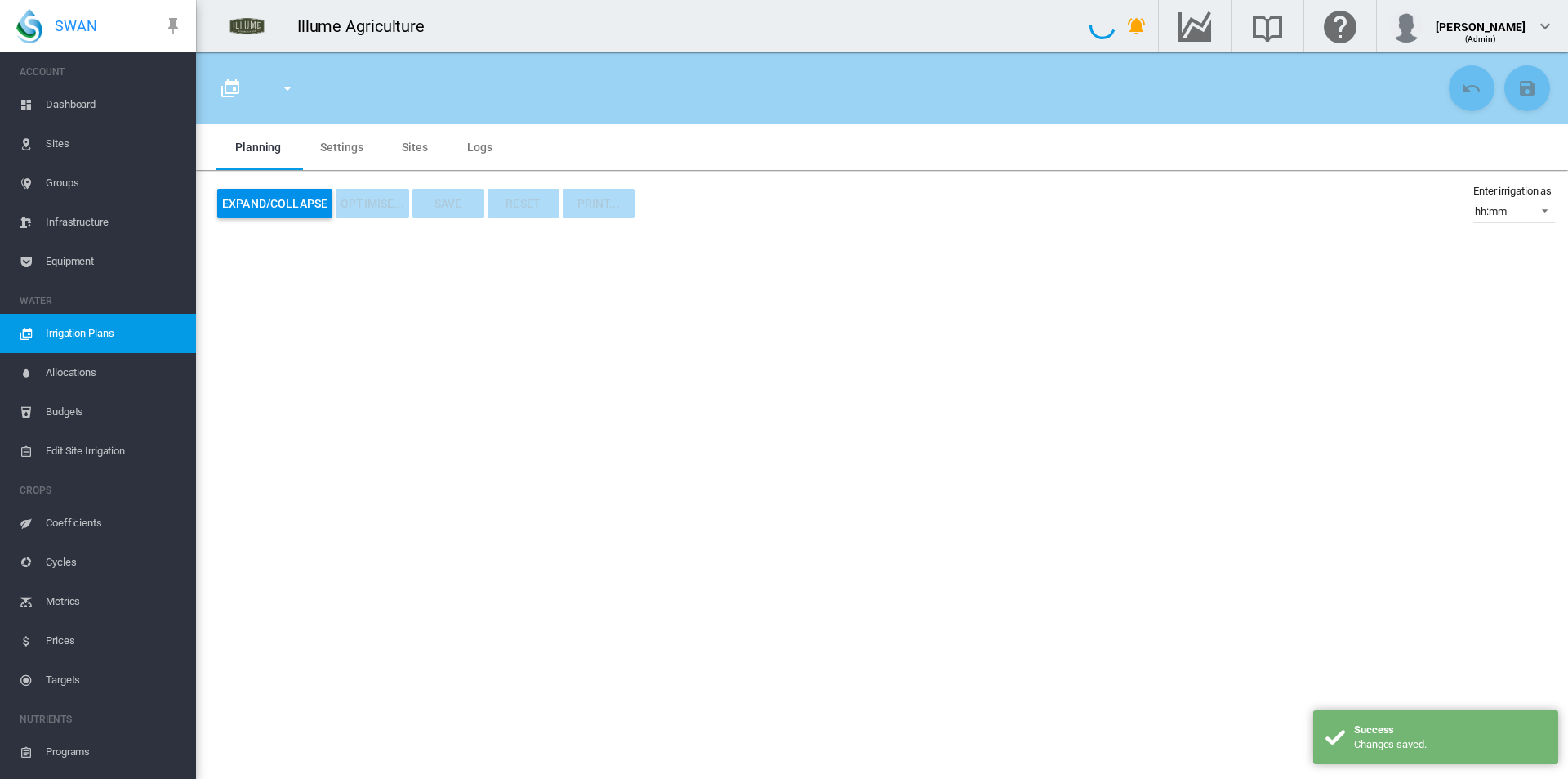
type input "*********"
type input "*"
type input "*****"
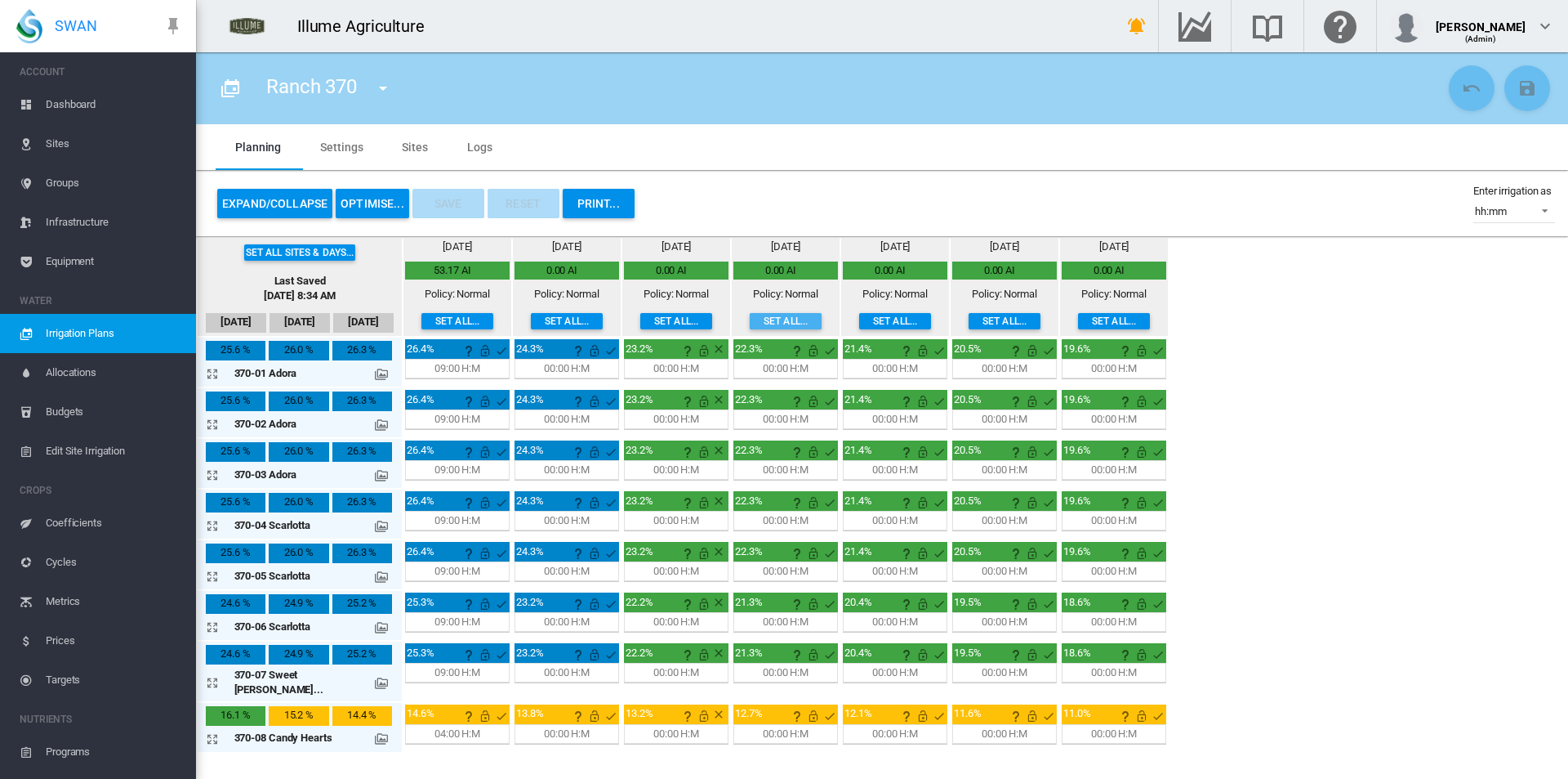
click at [750, 321] on button "Set all..." at bounding box center [785, 321] width 72 height 17
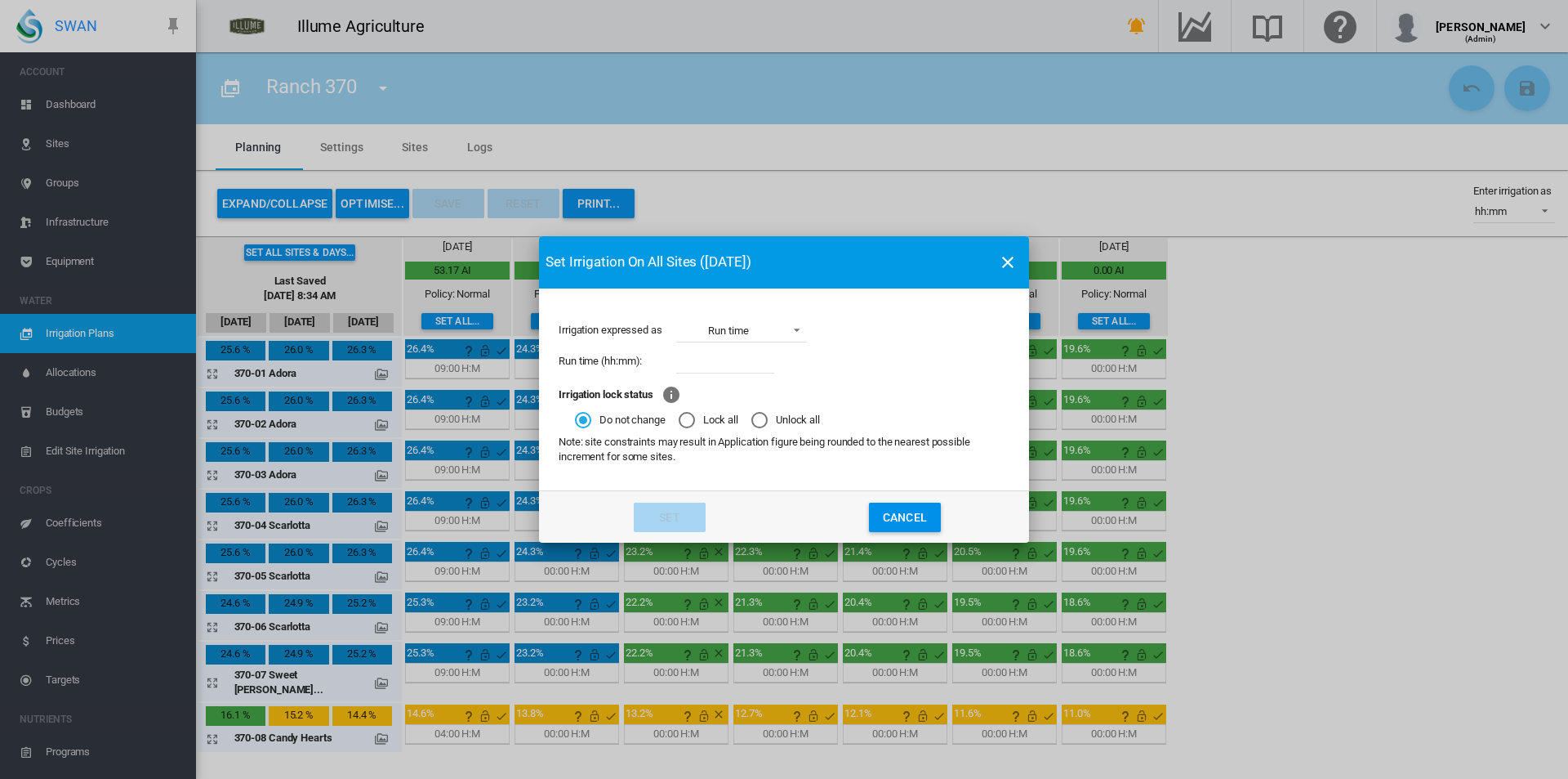
click at [1006, 263] on md-icon "icon-close" at bounding box center [1008, 262] width 20 height 20
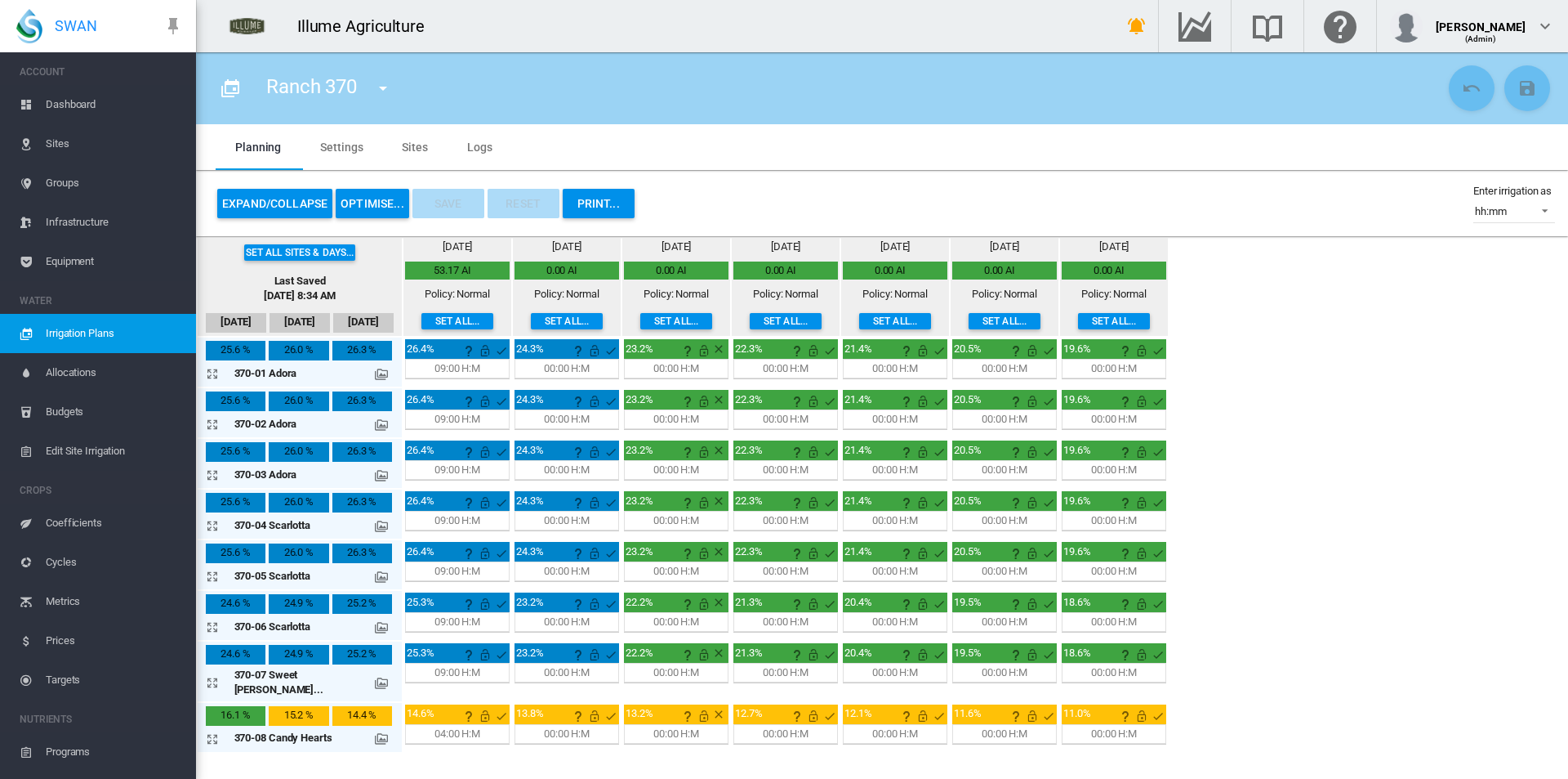
drag, startPoint x: 262, startPoint y: 199, endPoint x: 332, endPoint y: 261, distance: 93.5
click at [263, 199] on button "Expand/Collapse" at bounding box center [275, 204] width 115 height 30
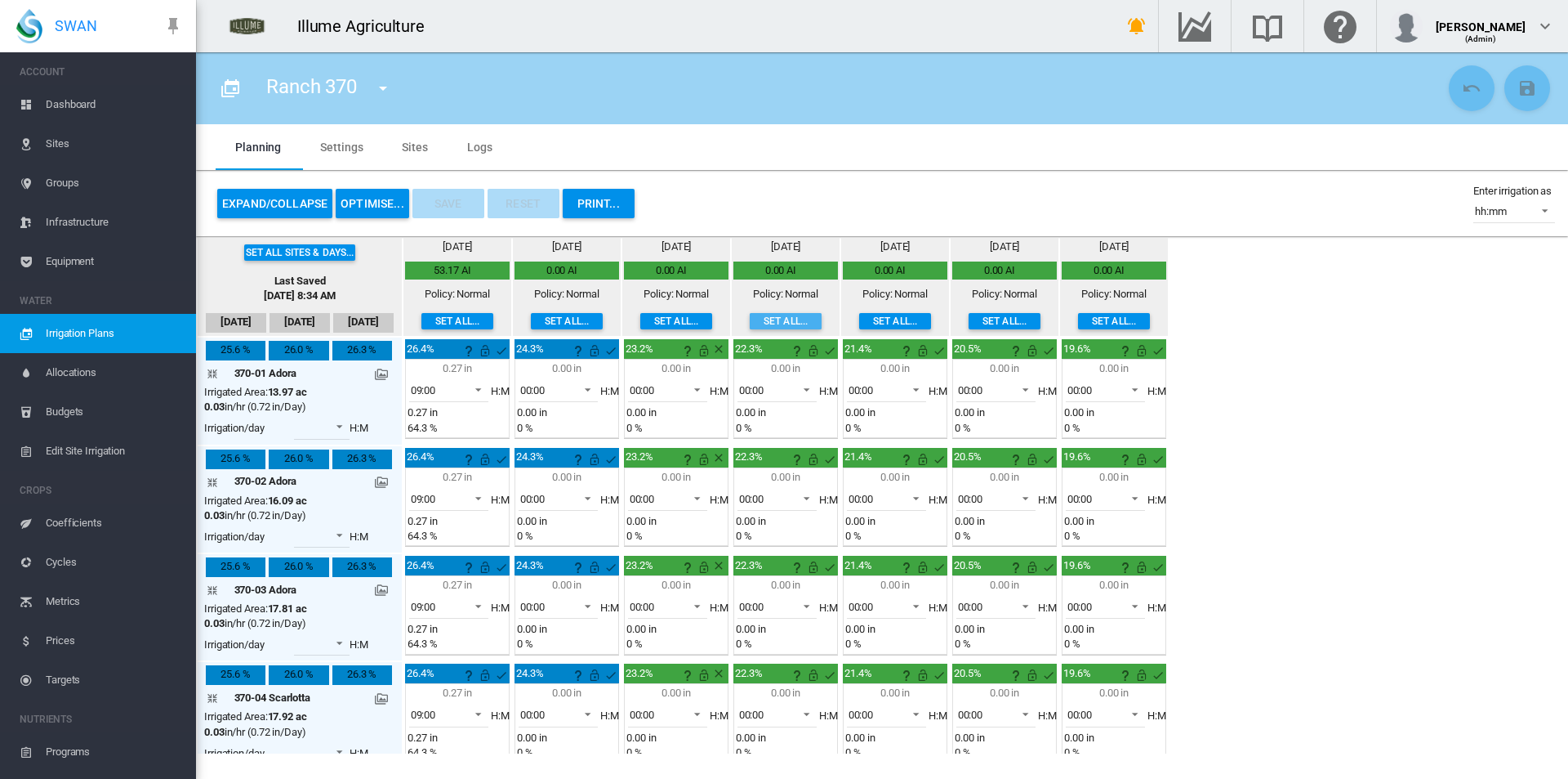
click at [750, 328] on button "Set all..." at bounding box center [785, 321] width 72 height 17
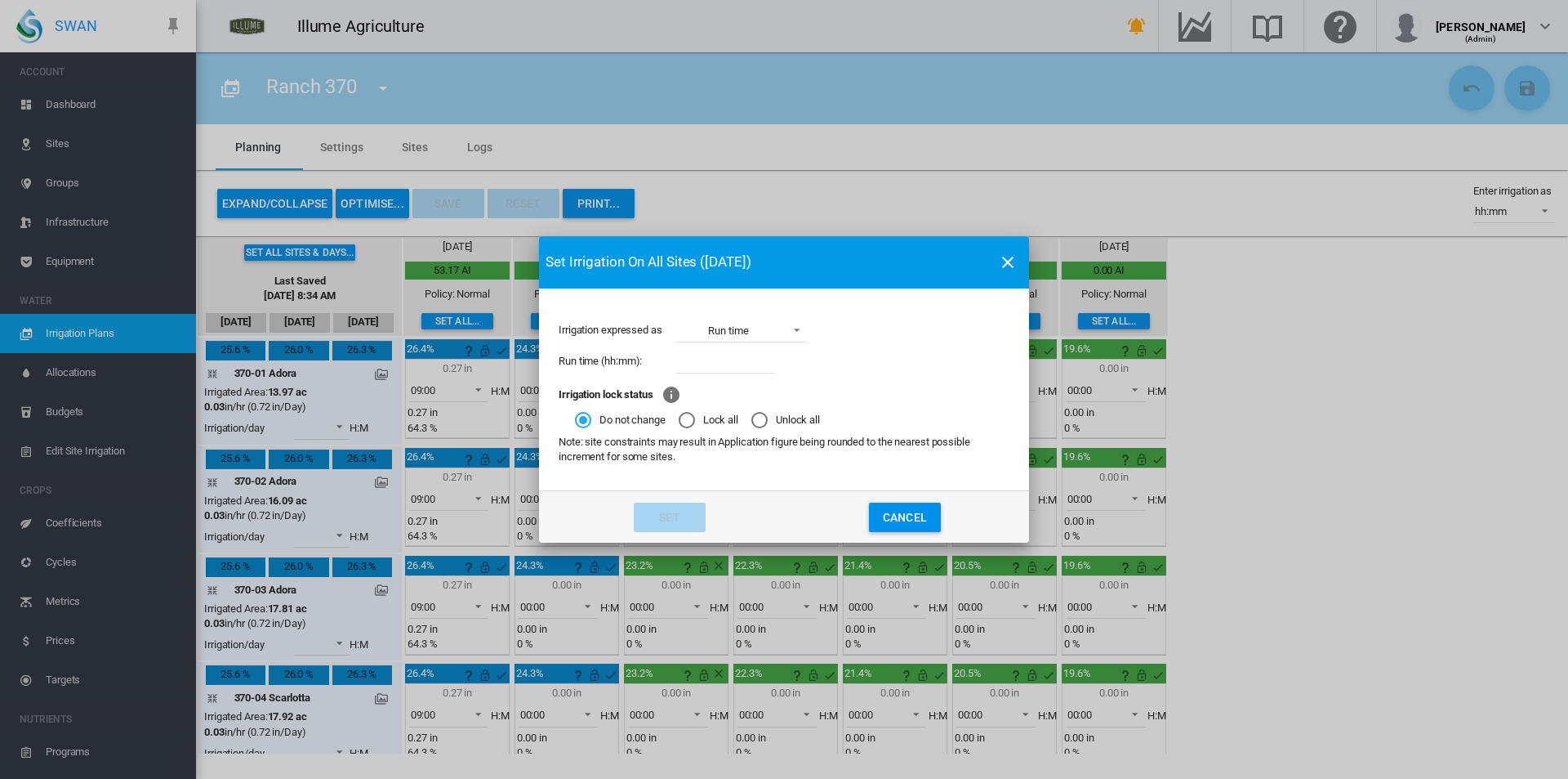
drag, startPoint x: 706, startPoint y: 362, endPoint x: 699, endPoint y: 386, distance: 25.0
click at [706, 362] on input "Irrigation expressed ..." at bounding box center [724, 360] width 98 height 25
type input "****"
click at [681, 511] on button "Set" at bounding box center [670, 518] width 72 height 30
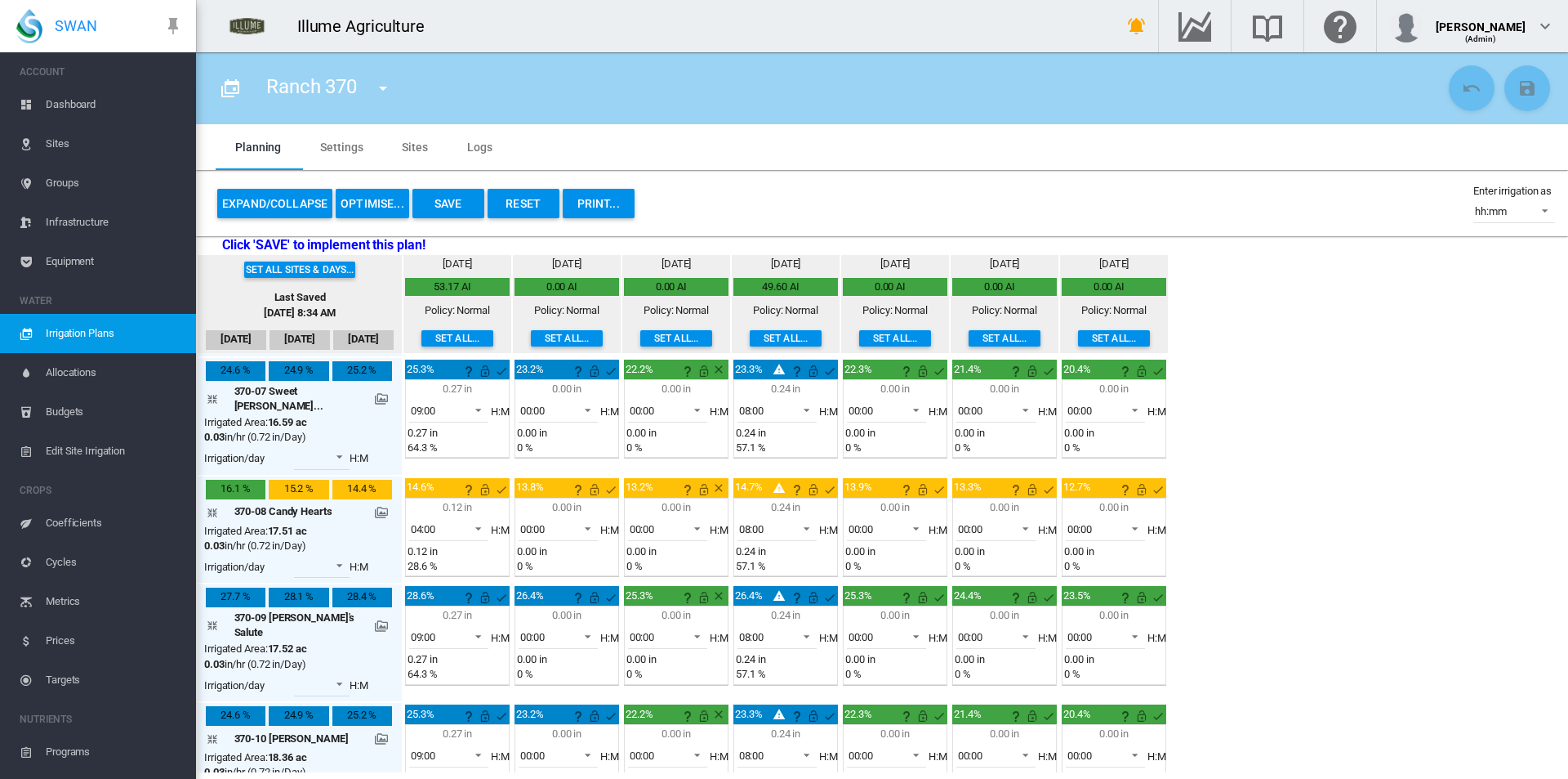
scroll to position [653, 0]
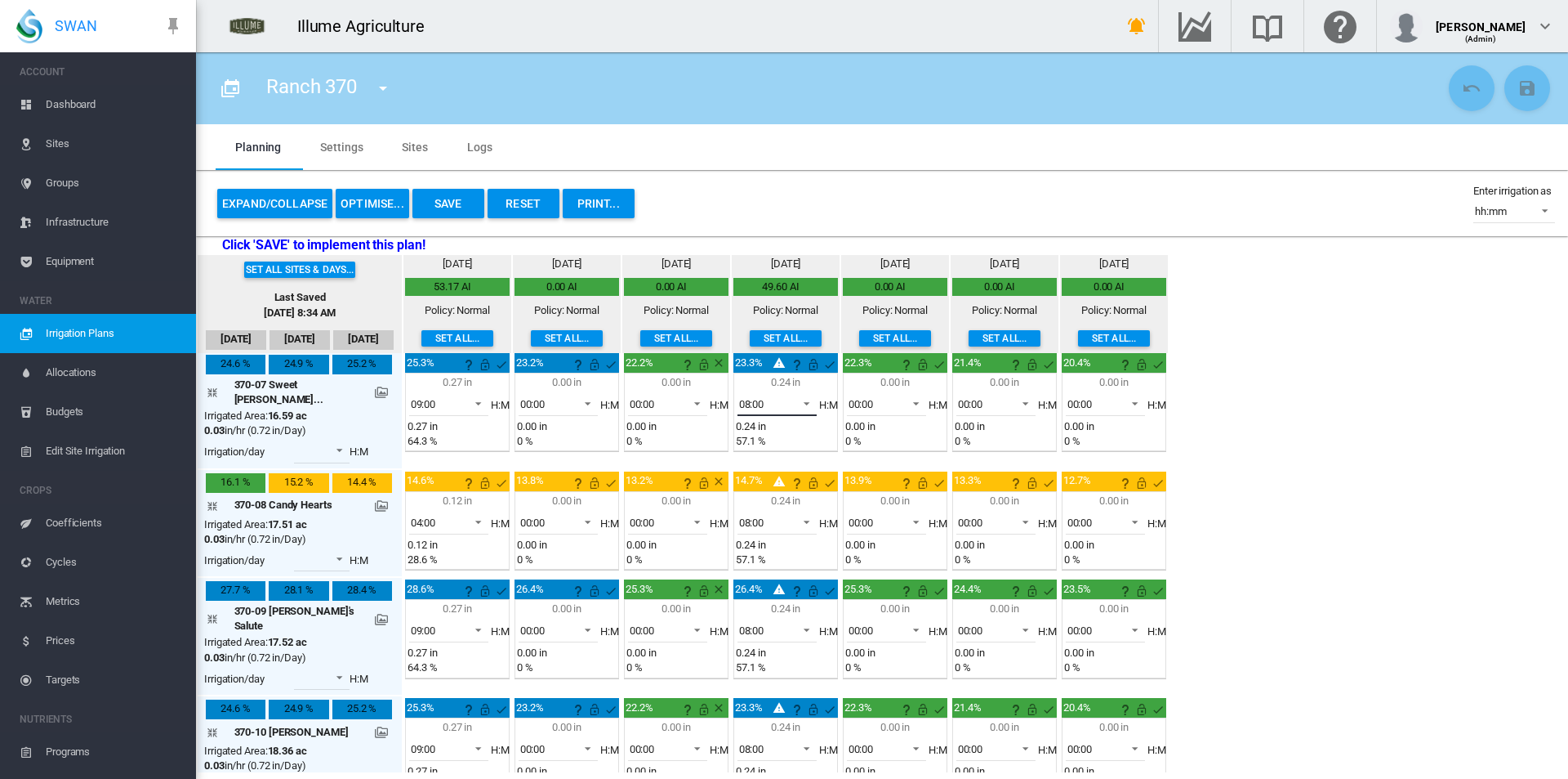
click at [762, 407] on span "08:00" at bounding box center [764, 404] width 50 height 15
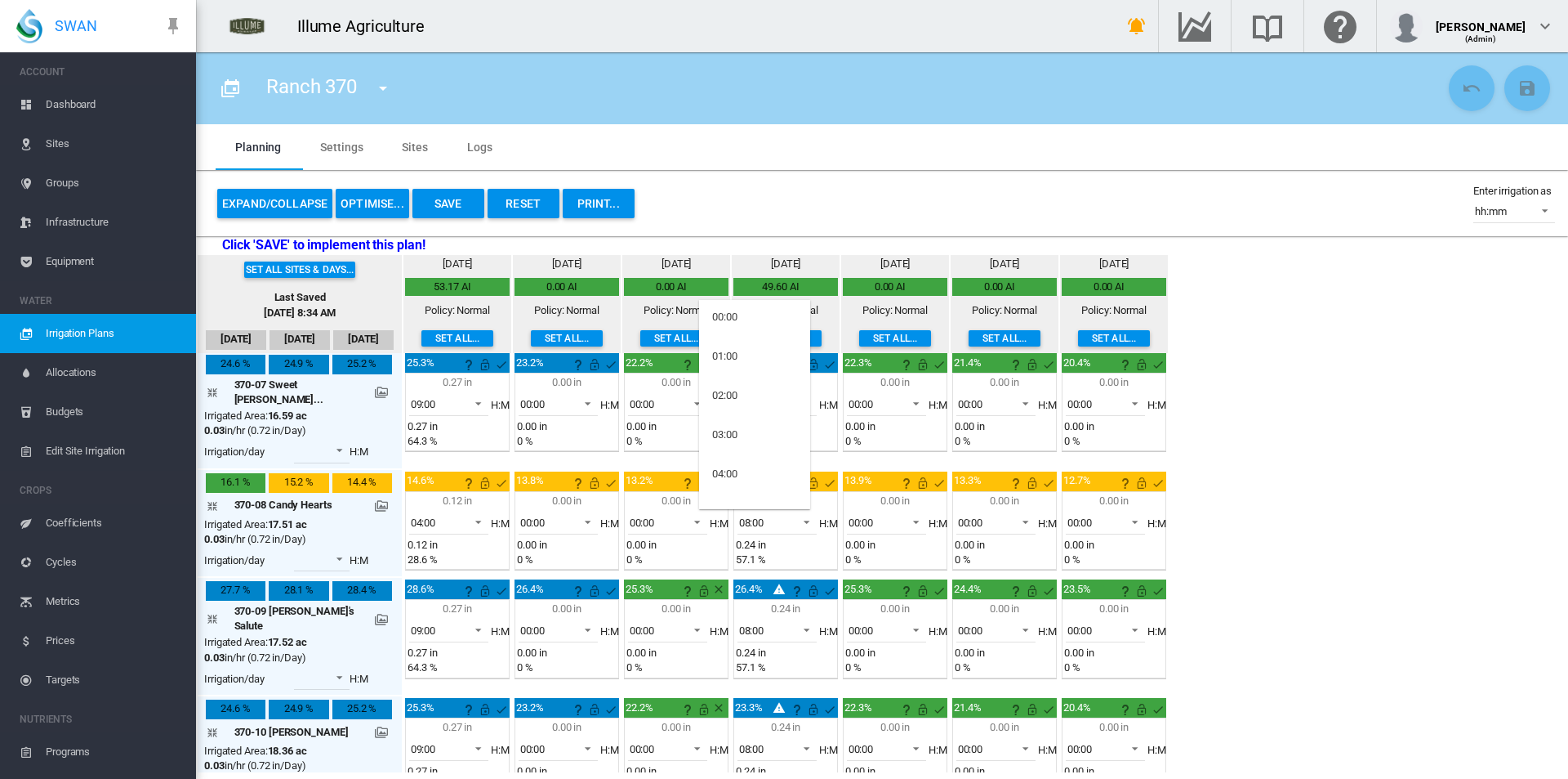
scroll to position [0, 0]
click at [746, 475] on md-option "04:00" at bounding box center [755, 476] width 111 height 40
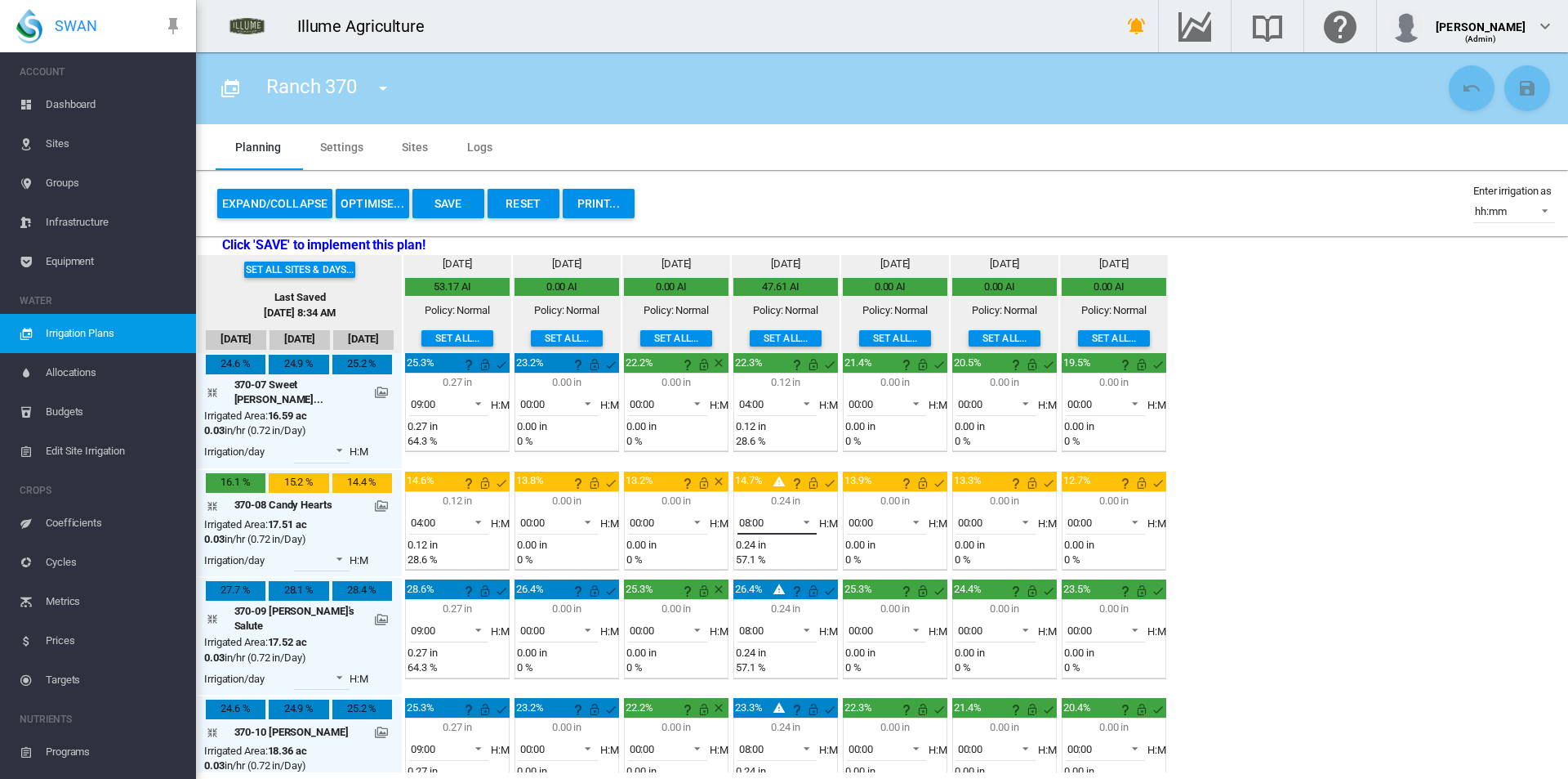
click at [739, 517] on div "08:00" at bounding box center [752, 523] width 26 height 12
click at [742, 436] on md-option "04:00" at bounding box center [755, 438] width 111 height 40
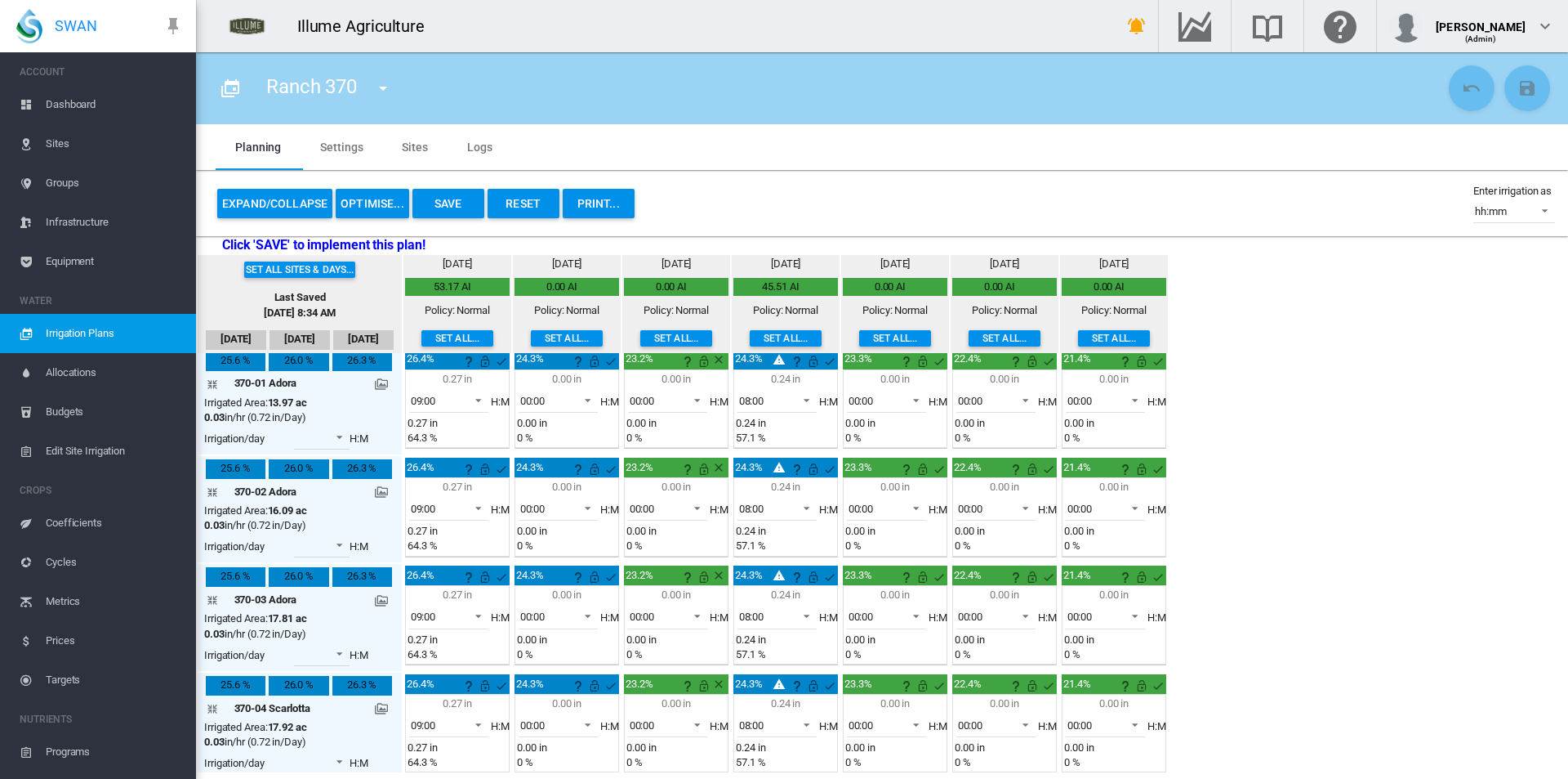
scroll to position [0, 0]
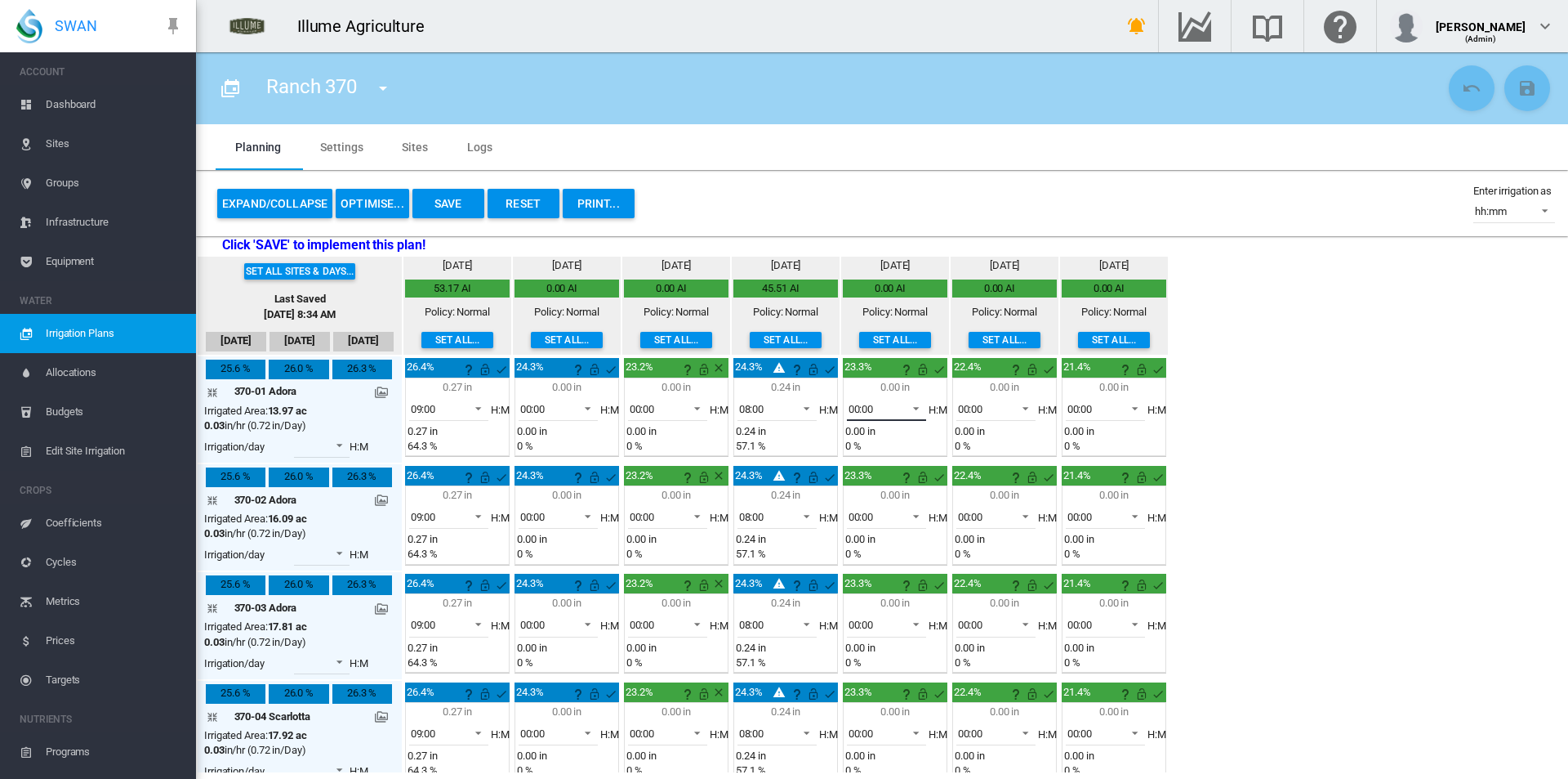
click at [871, 405] on span "00:00" at bounding box center [874, 409] width 50 height 15
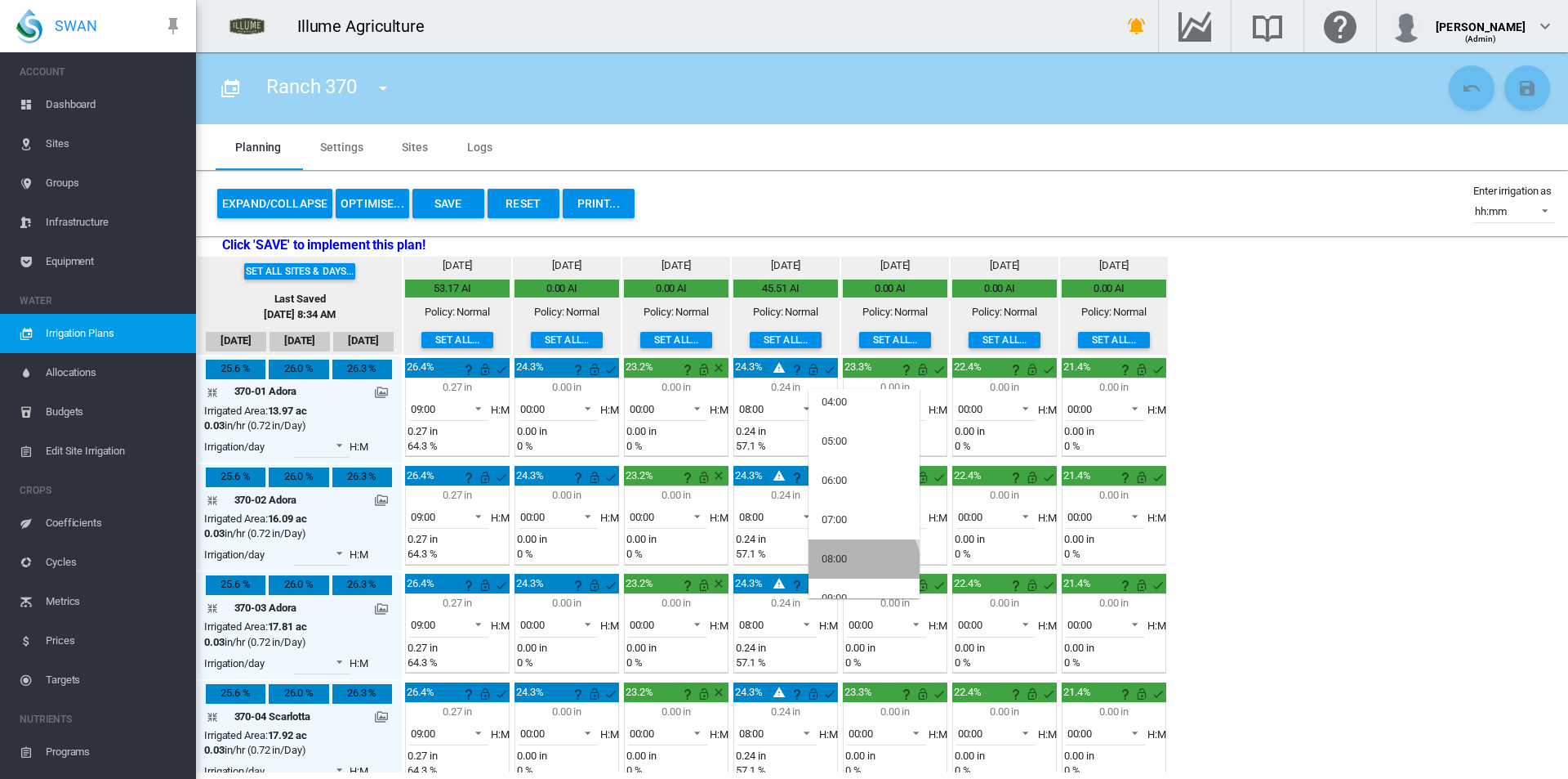
click at [862, 566] on md-option "08:00" at bounding box center [864, 559] width 111 height 40
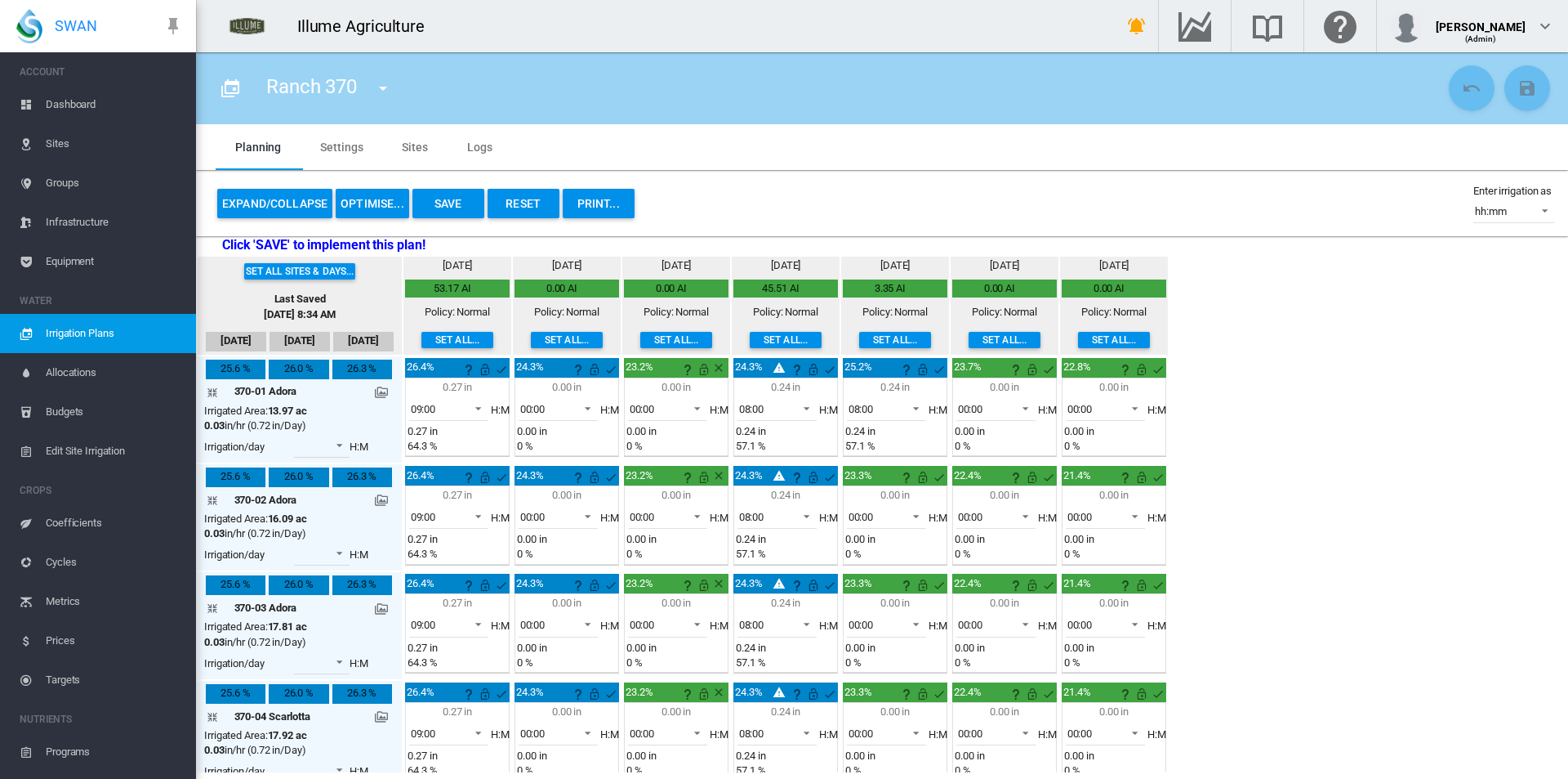
click at [870, 341] on button "Set all..." at bounding box center [894, 340] width 72 height 17
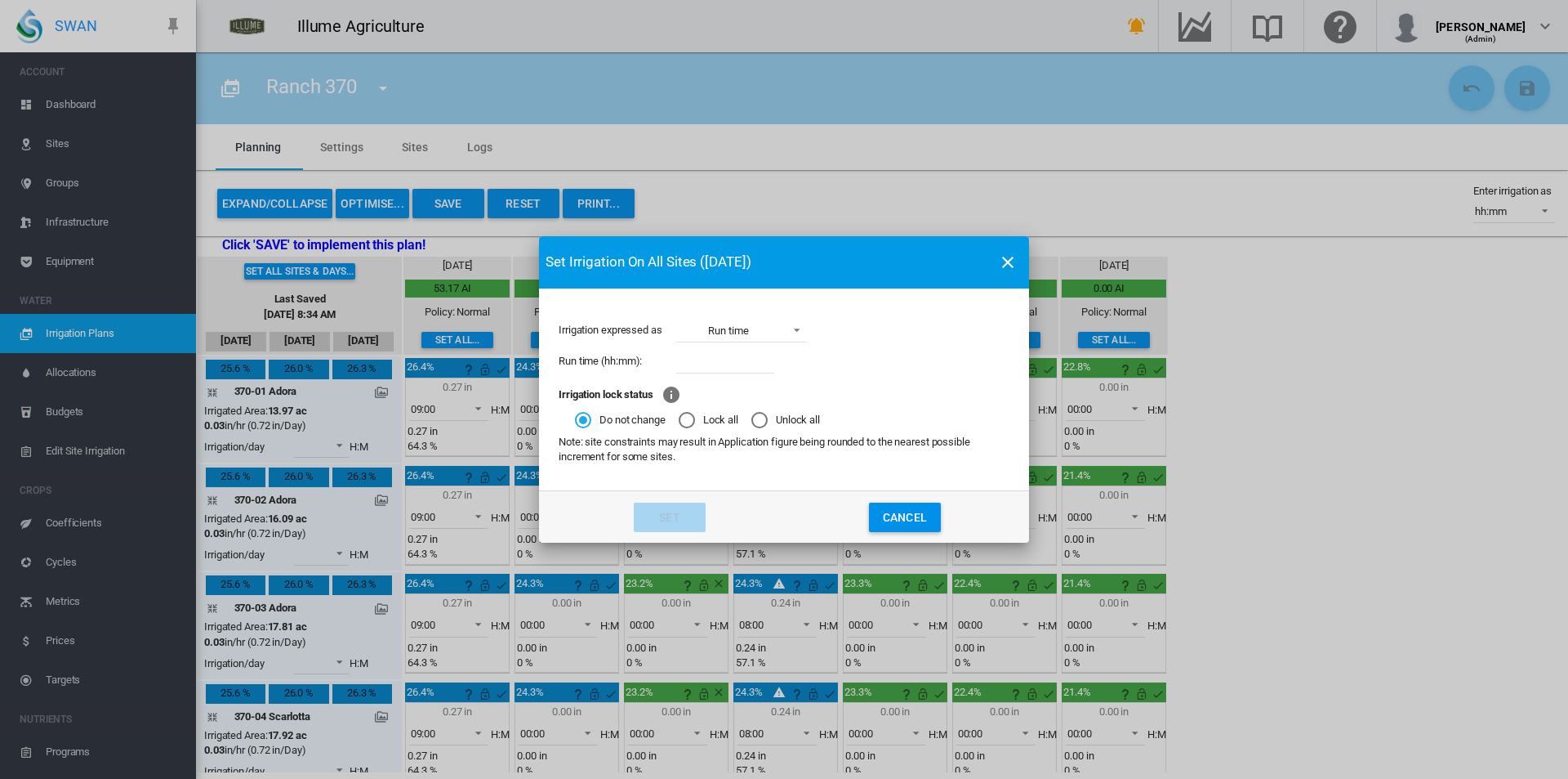
click at [748, 361] on input "Irrigation expressed ..." at bounding box center [724, 360] width 98 height 25
type input "****"
click at [664, 514] on button "Set" at bounding box center [670, 518] width 72 height 30
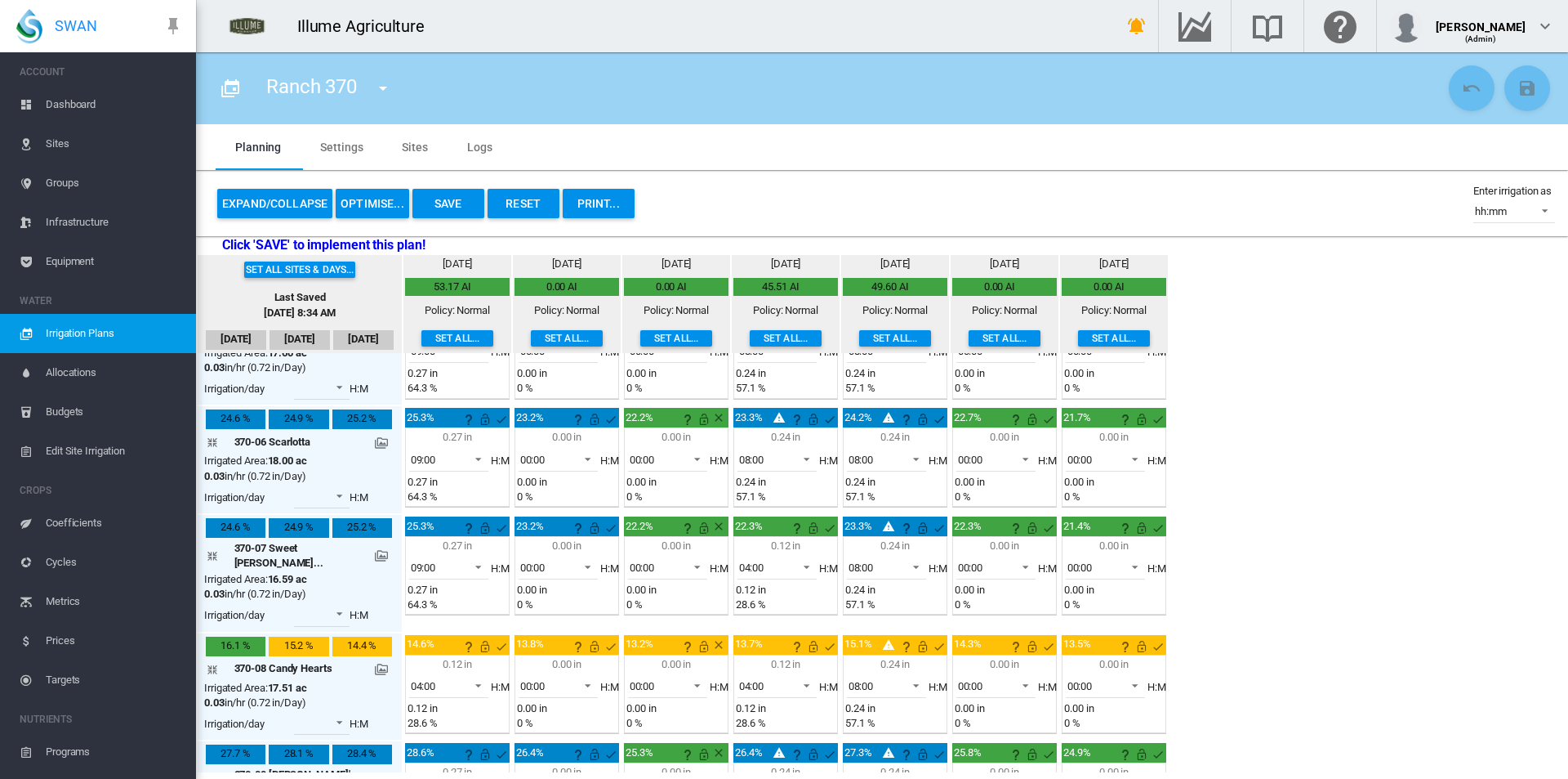
scroll to position [653, 0]
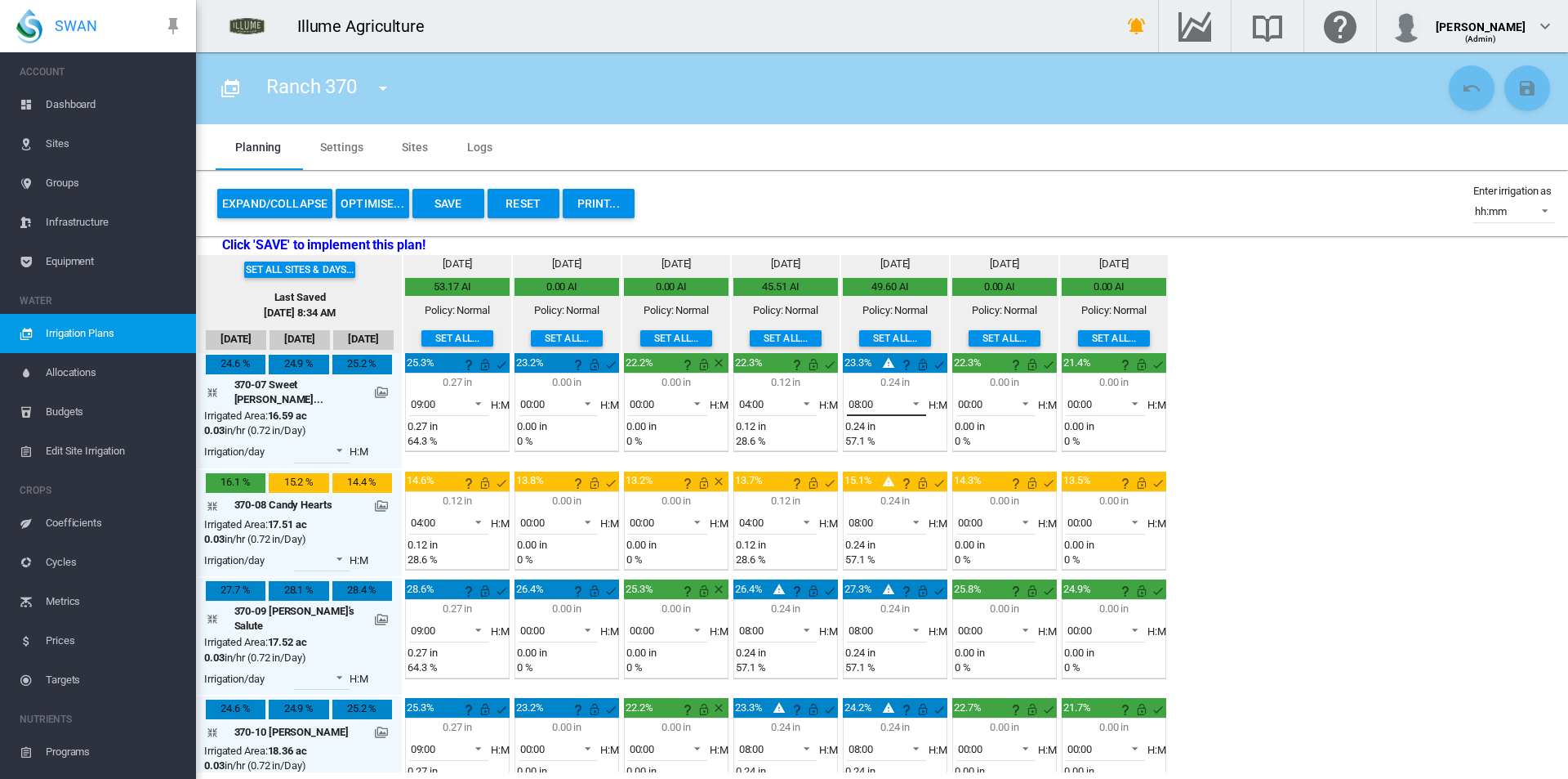
click at [849, 405] on div "08:00" at bounding box center [862, 404] width 26 height 12
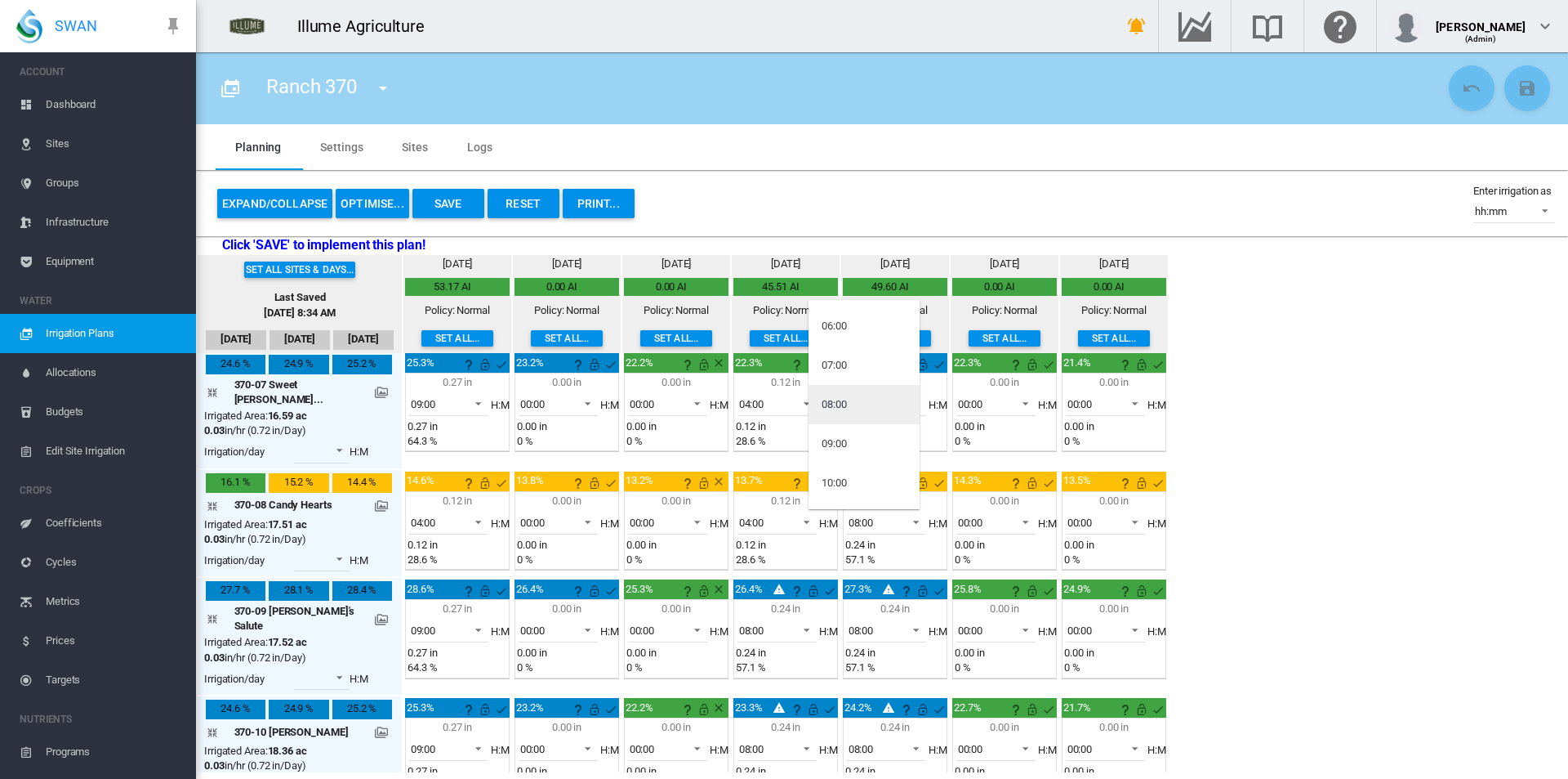
scroll to position [0, 0]
click at [837, 327] on div "00:00" at bounding box center [834, 319] width 26 height 15
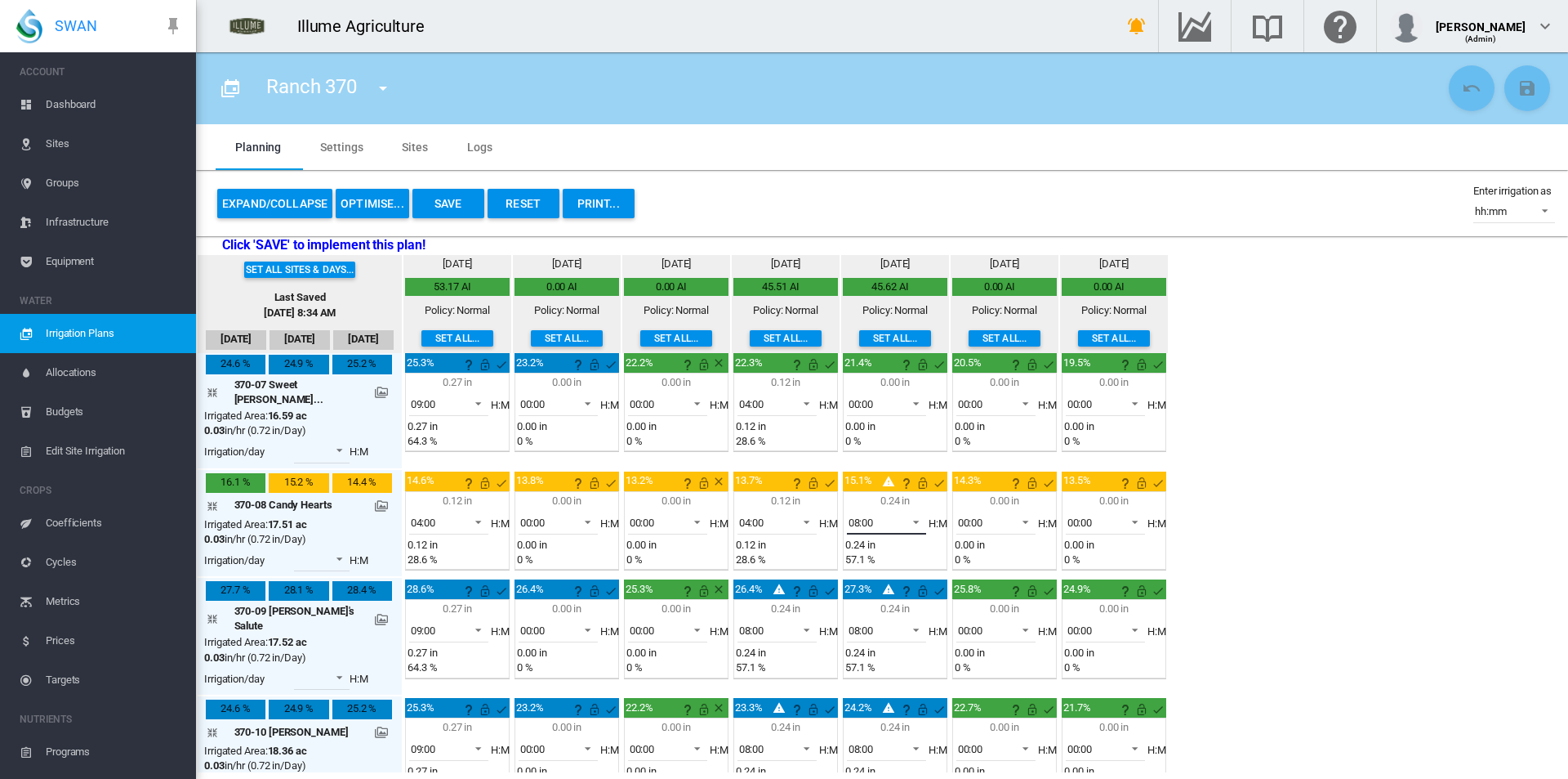
click at [854, 516] on span "08:00" at bounding box center [874, 523] width 50 height 15
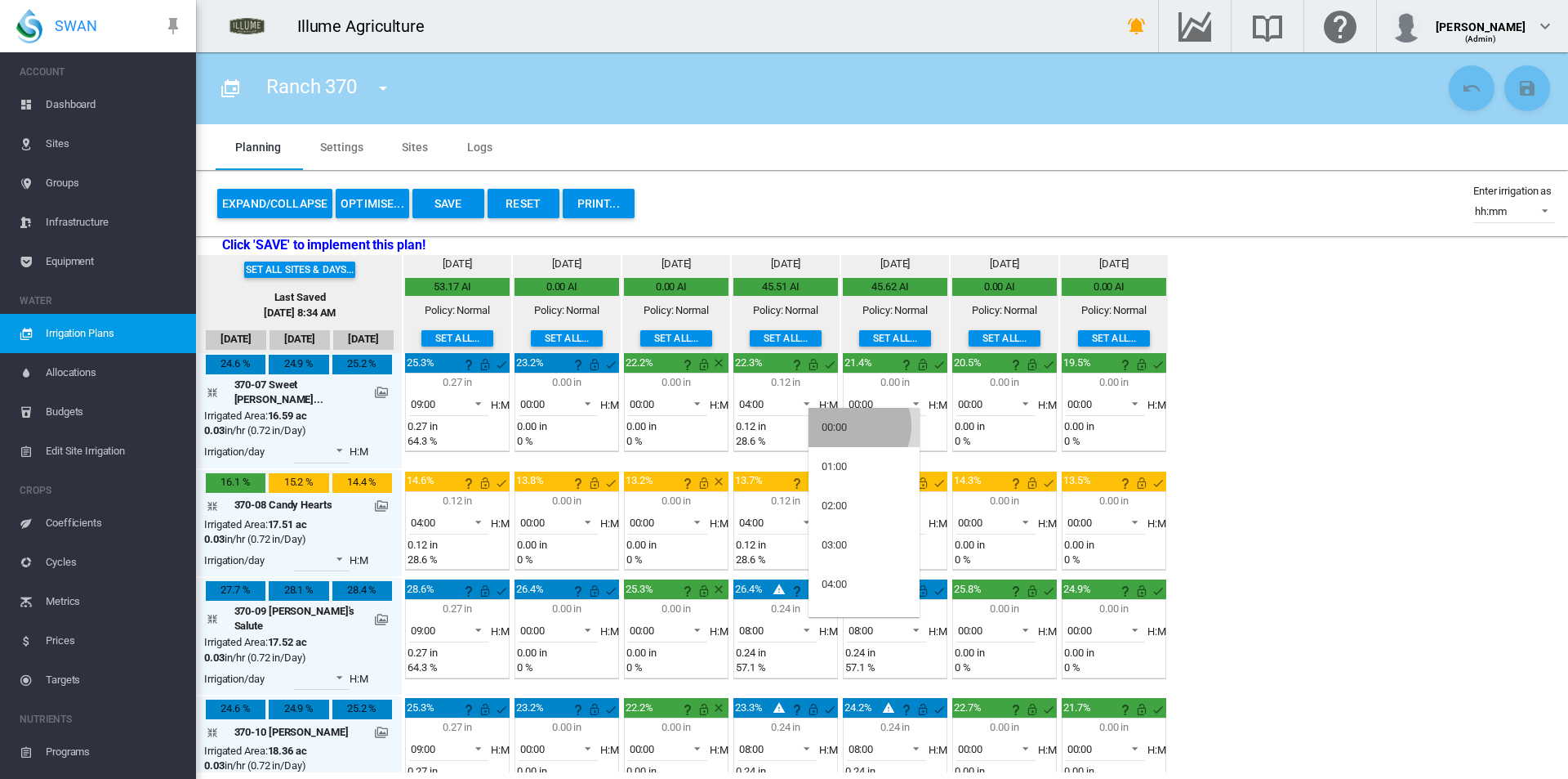
click at [853, 426] on md-option "00:00" at bounding box center [864, 428] width 111 height 40
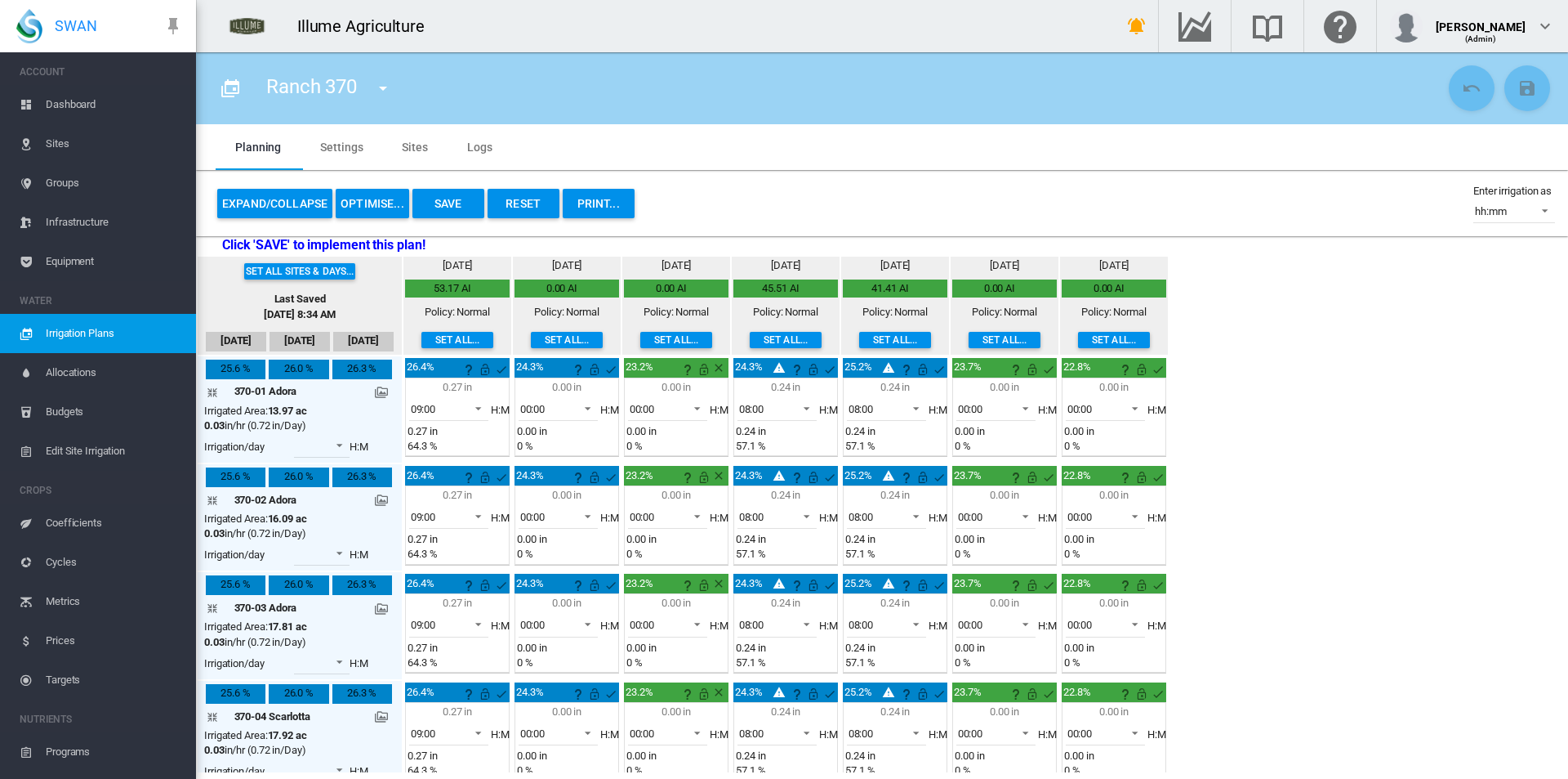
click at [983, 337] on button "Set all..." at bounding box center [1004, 340] width 72 height 17
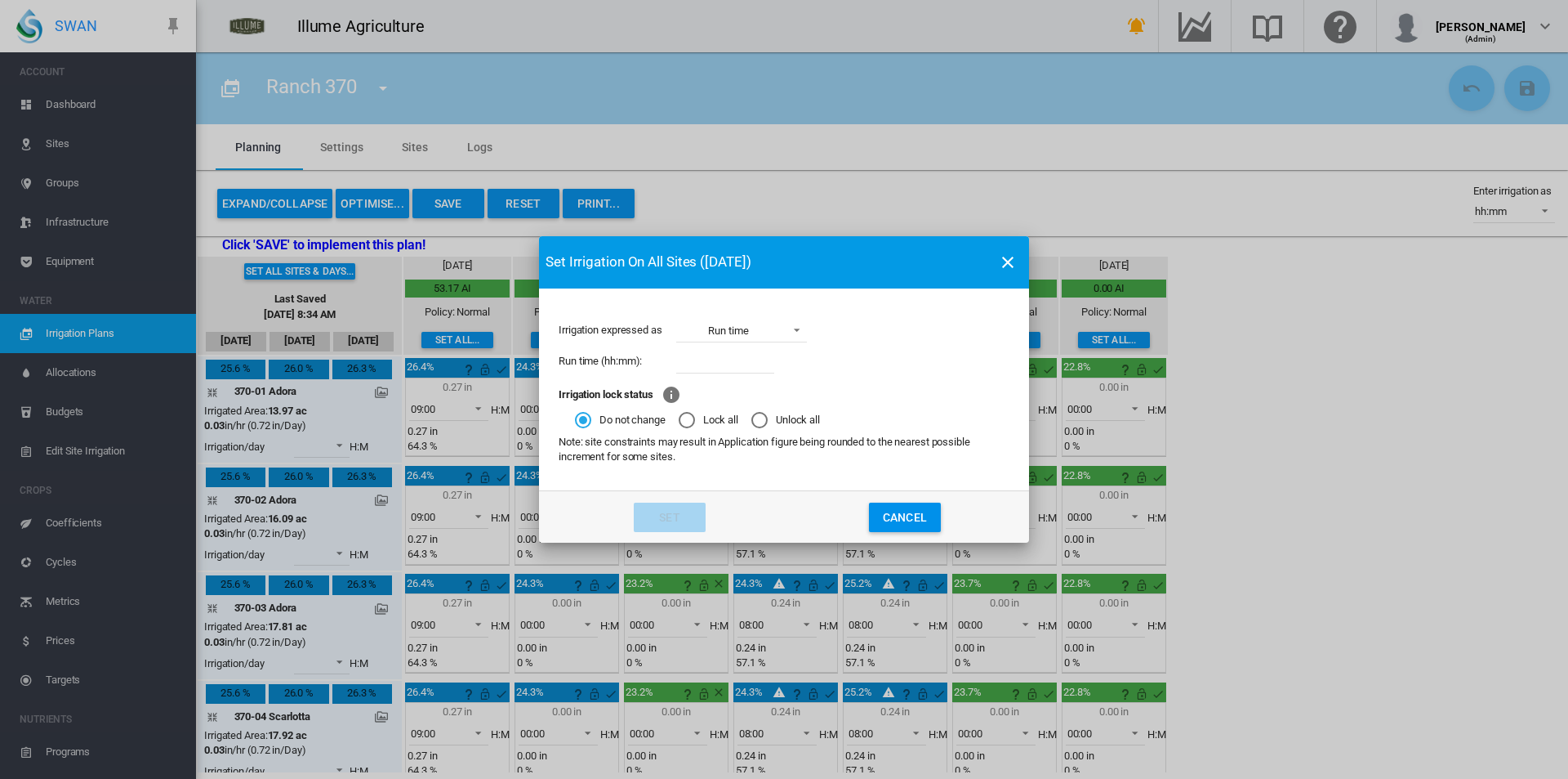
click at [750, 358] on input "Irrigation expressed ..." at bounding box center [724, 360] width 98 height 25
type input "****"
click at [691, 509] on button "Set" at bounding box center [670, 518] width 72 height 30
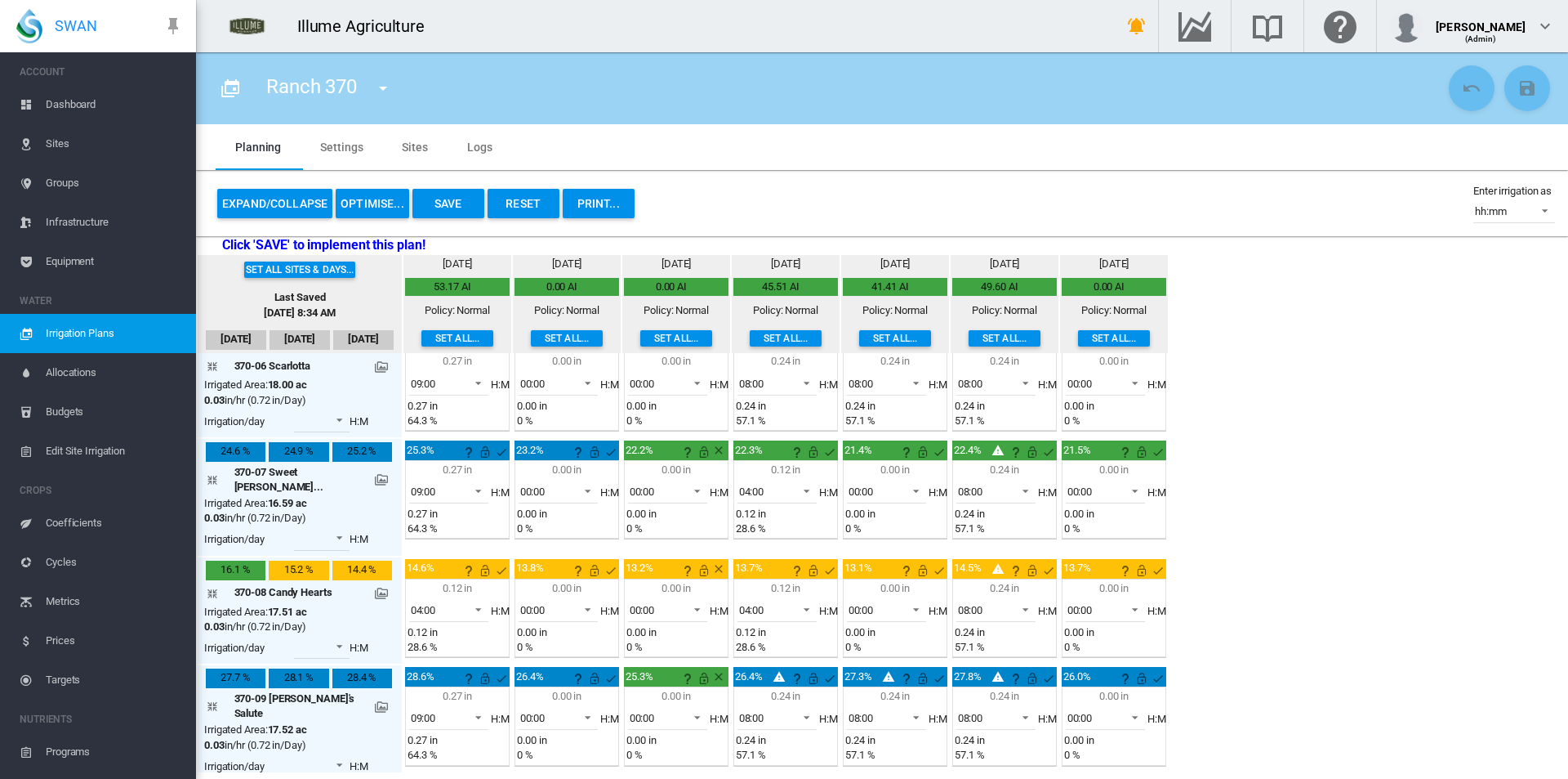
scroll to position [572, 0]
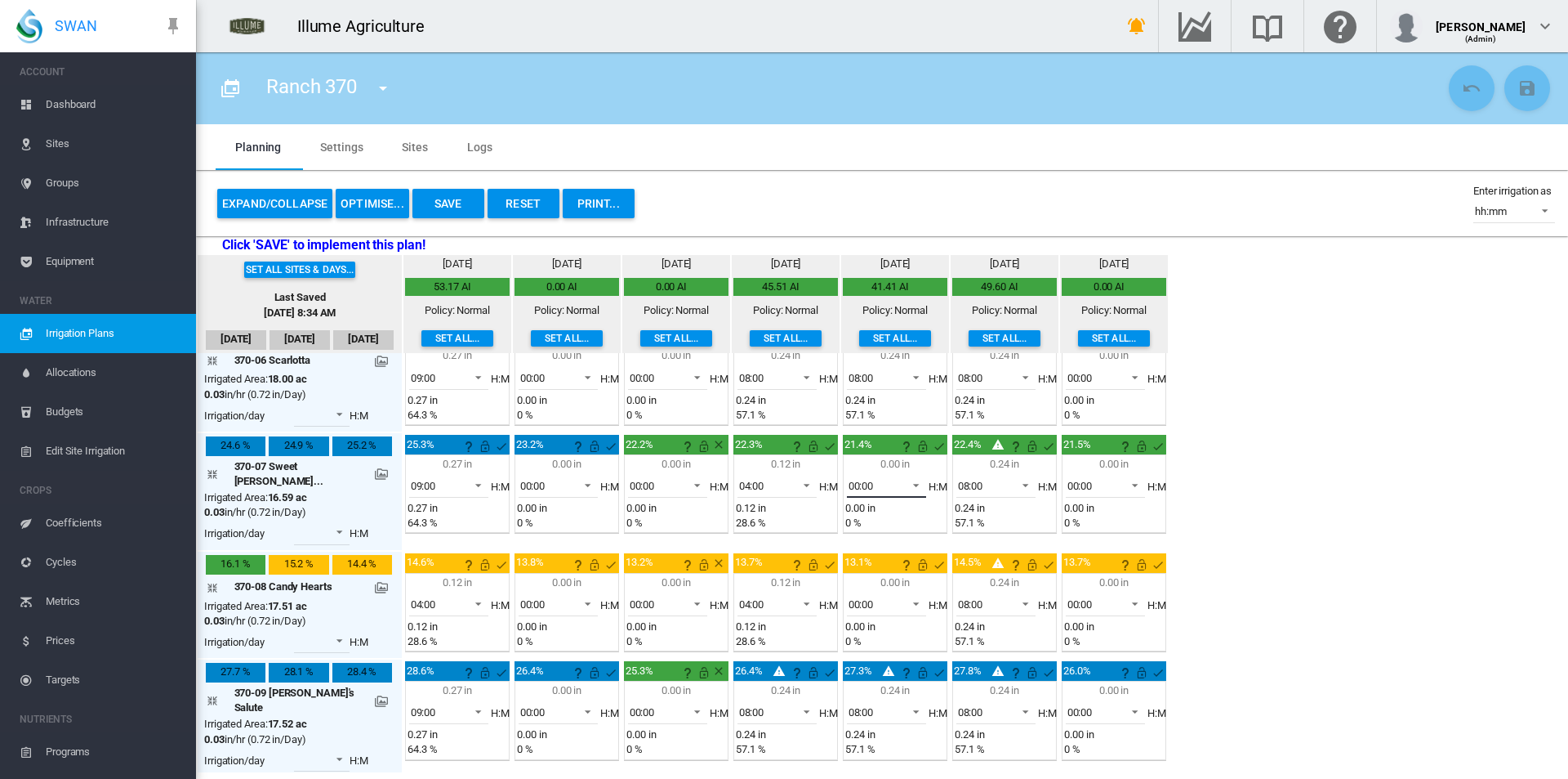
click at [858, 486] on span "00:00" at bounding box center [874, 486] width 50 height 15
click at [1281, 462] on md-backdrop at bounding box center [784, 389] width 1568 height 779
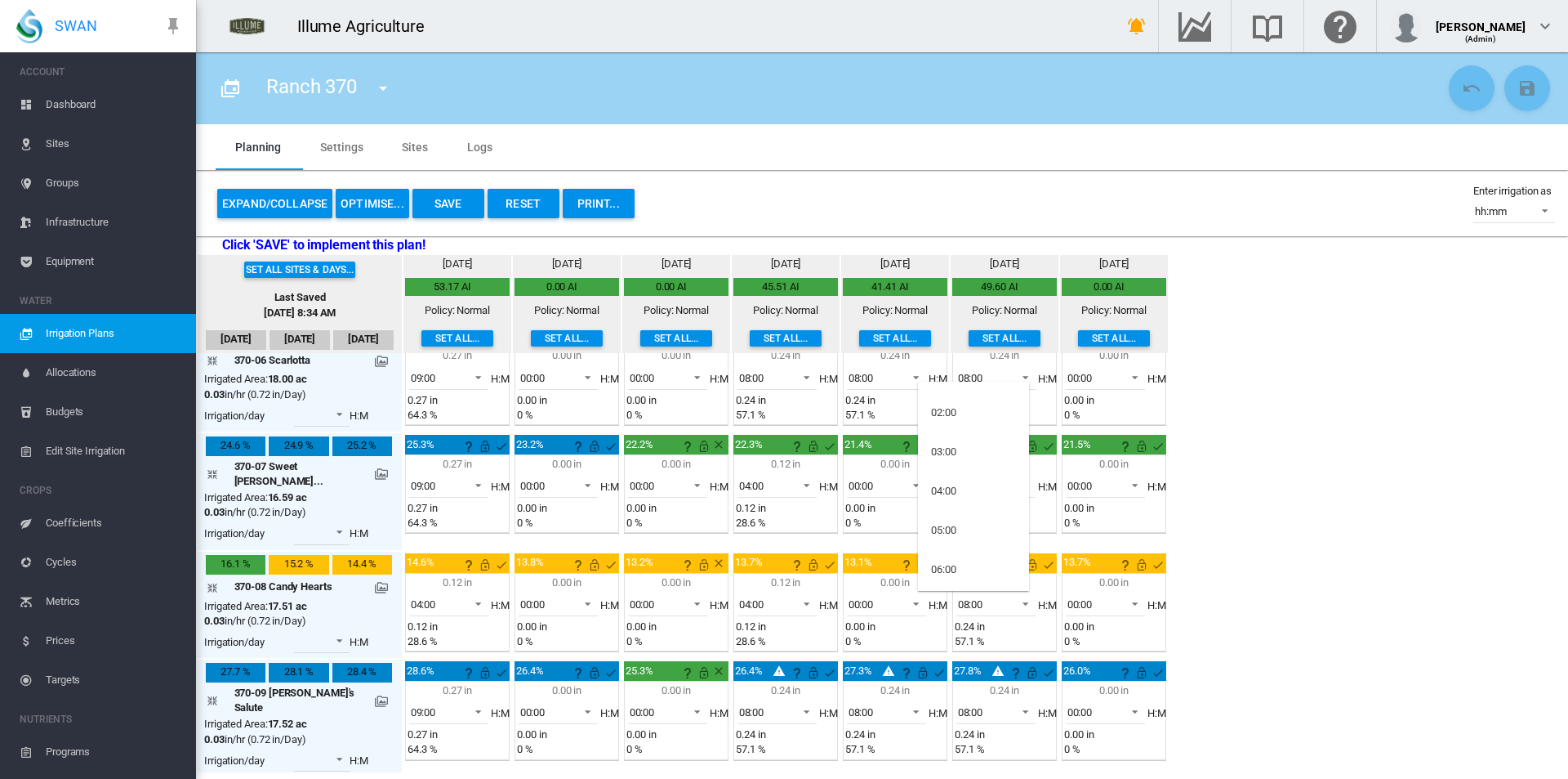
scroll to position [65, 0]
click at [975, 487] on md-option "04:00" at bounding box center [973, 493] width 111 height 40
click at [971, 597] on span "08:00" at bounding box center [982, 604] width 50 height 15
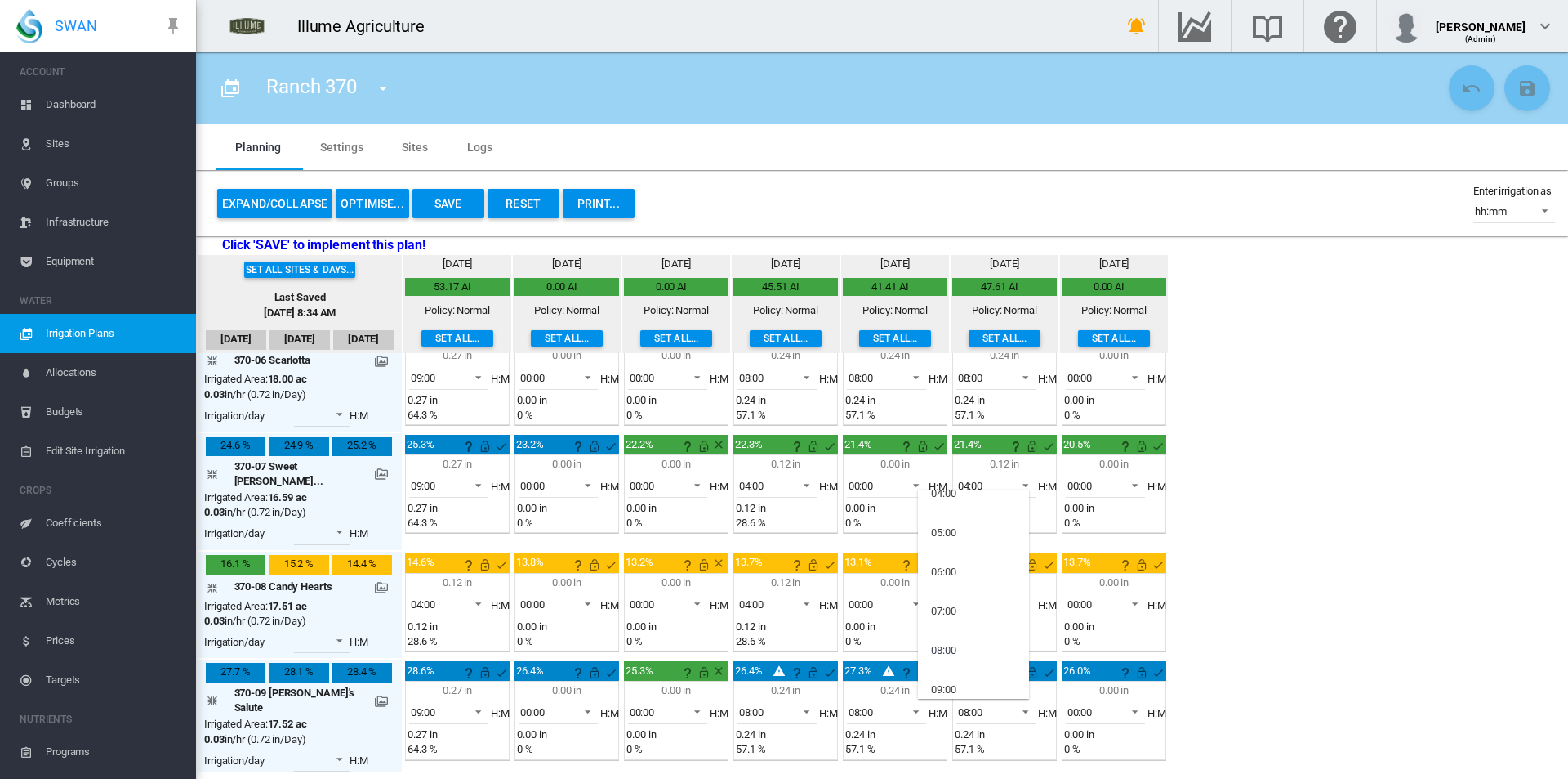
scroll to position [147, 0]
click at [967, 523] on md-option "04:00" at bounding box center [973, 519] width 111 height 40
click at [1338, 528] on div "Set all sites & days... Last Saved Sep 8, 2025, 8:34 AM Sep 9 Sep 10 Sep 11 Fri…" at bounding box center [881, 514] width 1372 height 517
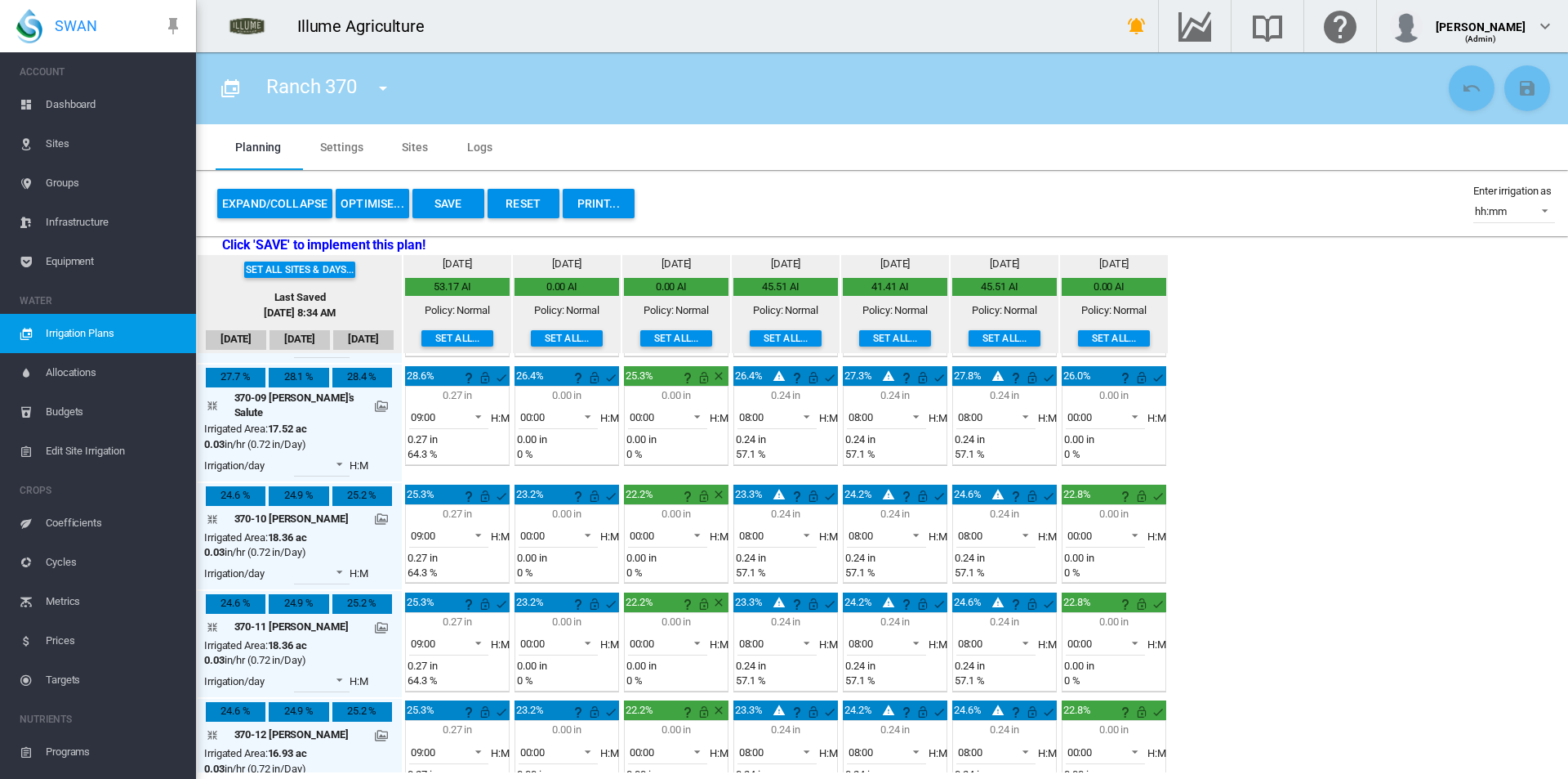
scroll to position [882, 0]
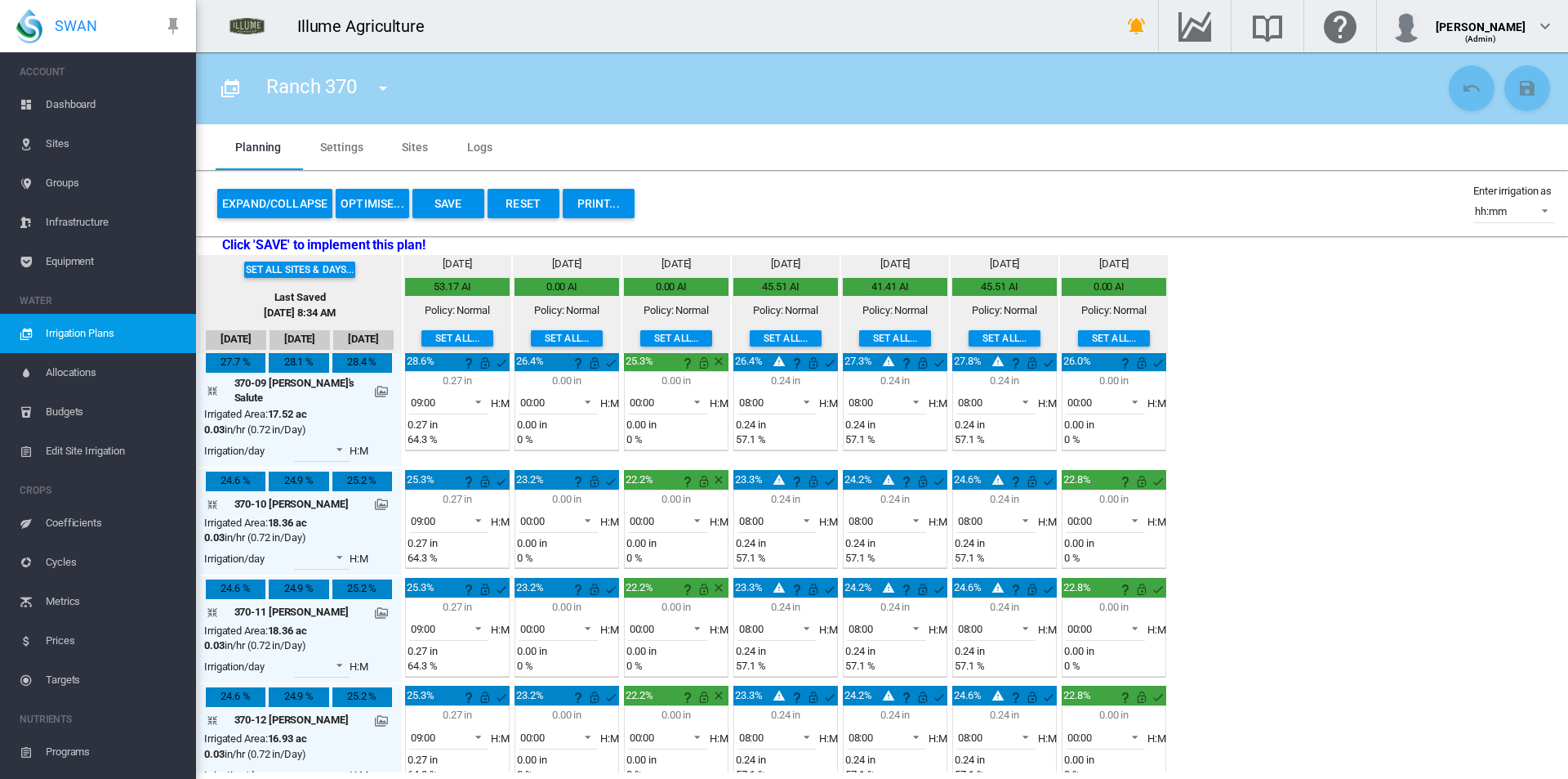
click at [1115, 336] on button "Set all..." at bounding box center [1114, 338] width 72 height 17
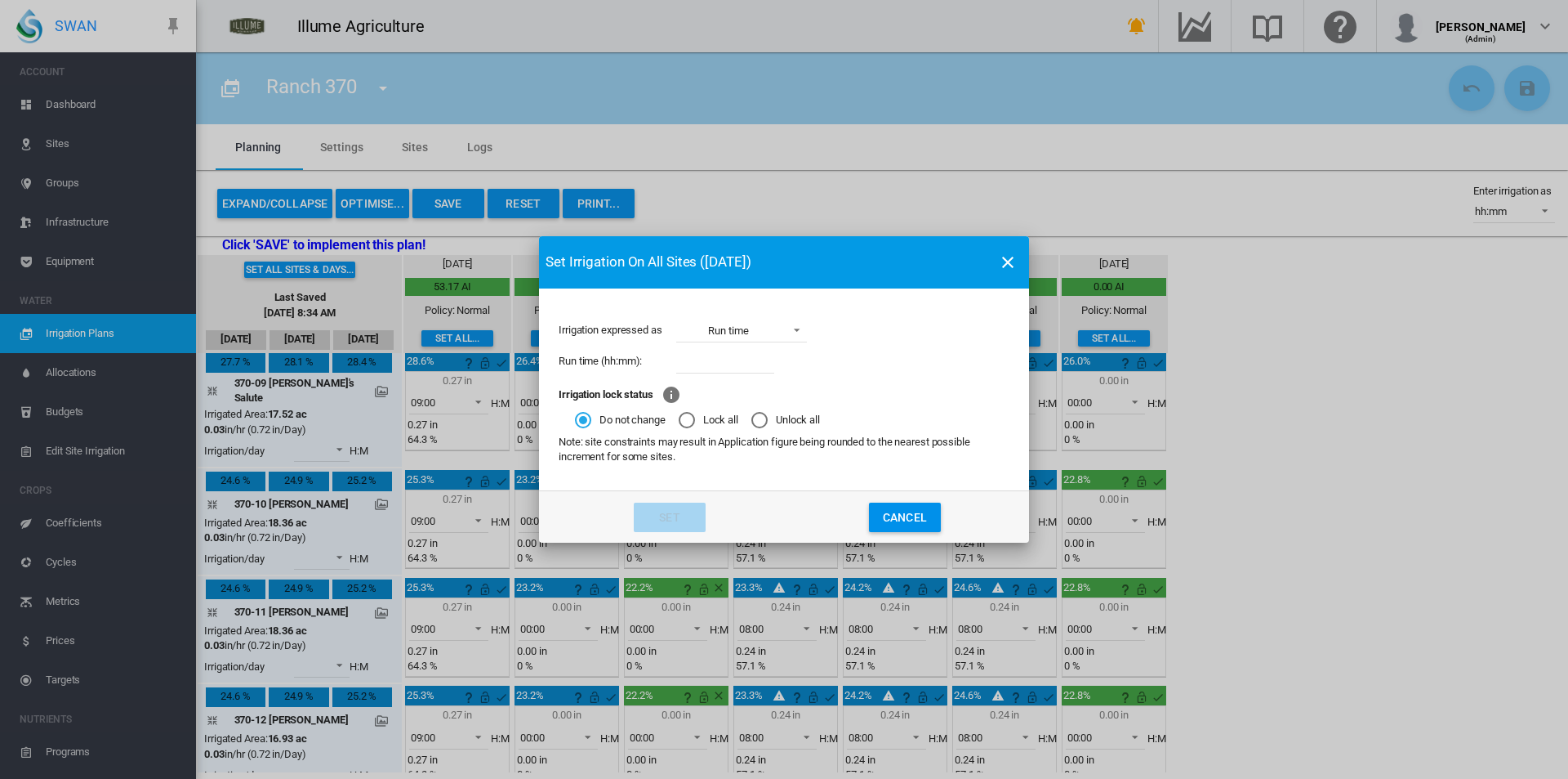
click at [741, 358] on input "Irrigation expressed ..." at bounding box center [724, 360] width 98 height 25
type input "****"
click at [682, 517] on button "Set" at bounding box center [670, 518] width 72 height 30
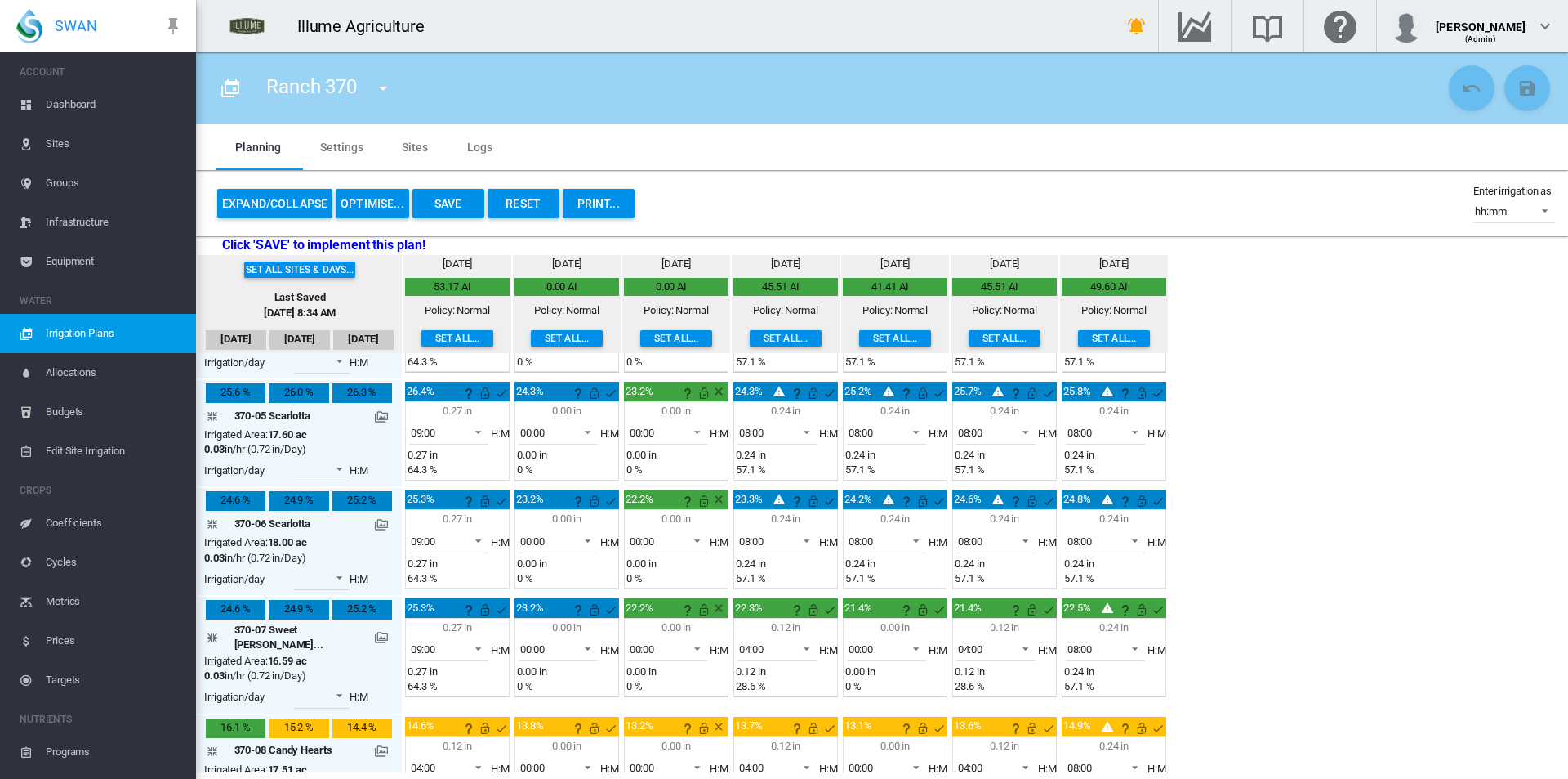
scroll to position [572, 0]
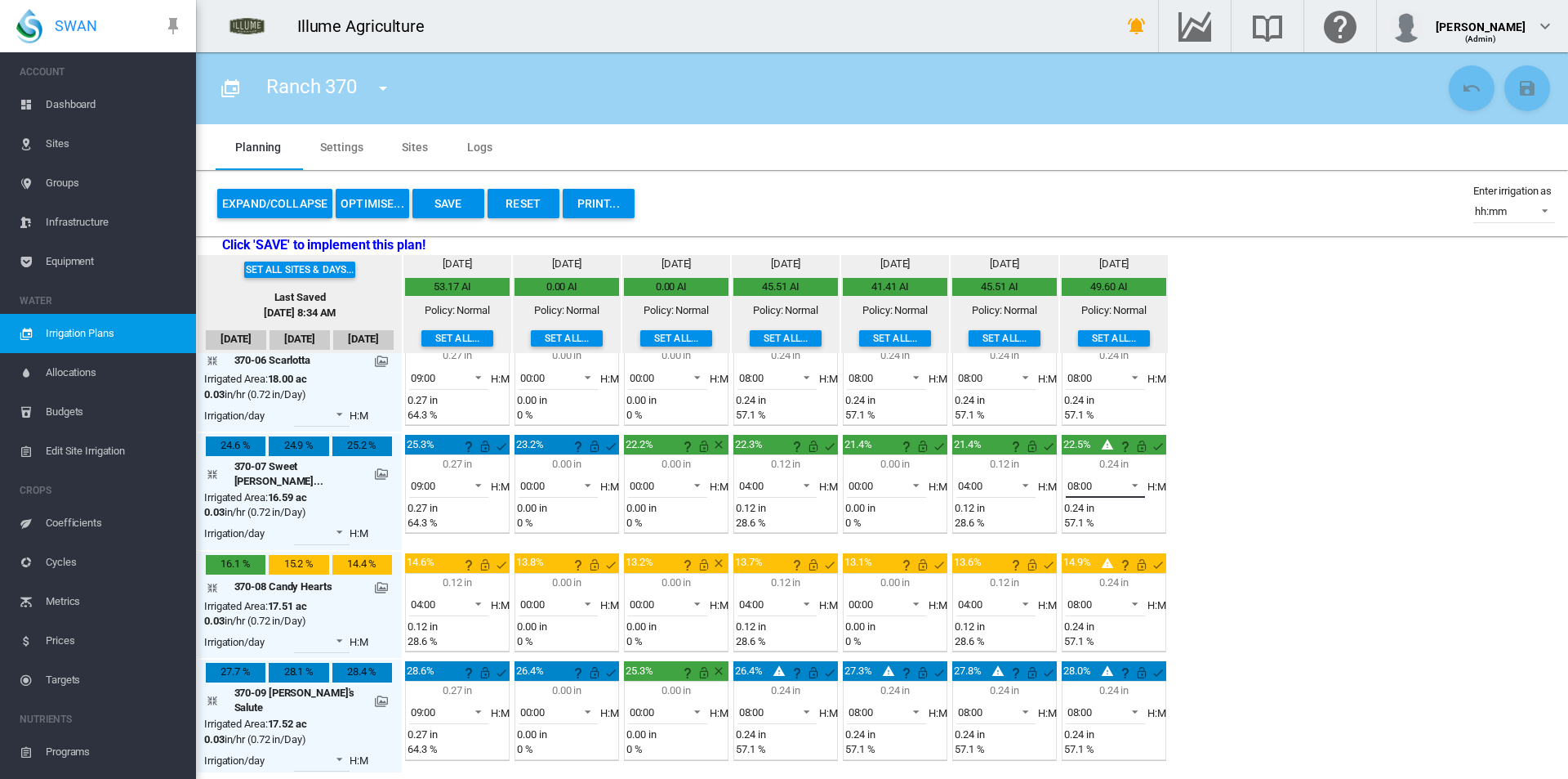
click at [1091, 490] on span "08:00" at bounding box center [1092, 486] width 50 height 15
click at [1073, 411] on md-option "00:00" at bounding box center [1083, 401] width 111 height 40
click at [1076, 597] on span "08:00" at bounding box center [1092, 604] width 50 height 15
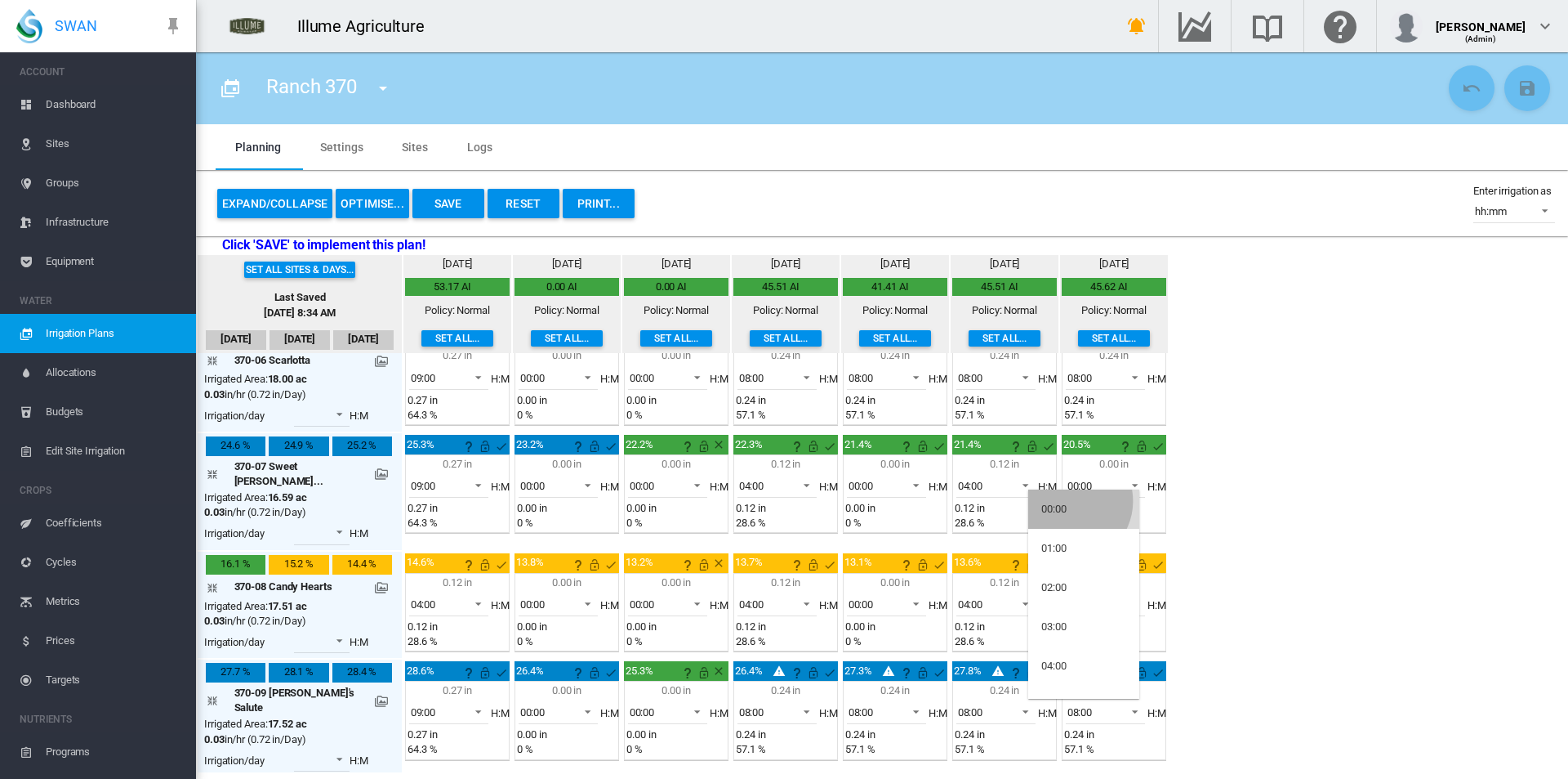
drag, startPoint x: 1068, startPoint y: 501, endPoint x: 1086, endPoint y: 512, distance: 21.1
click at [1069, 502] on md-option "00:00" at bounding box center [1083, 509] width 111 height 40
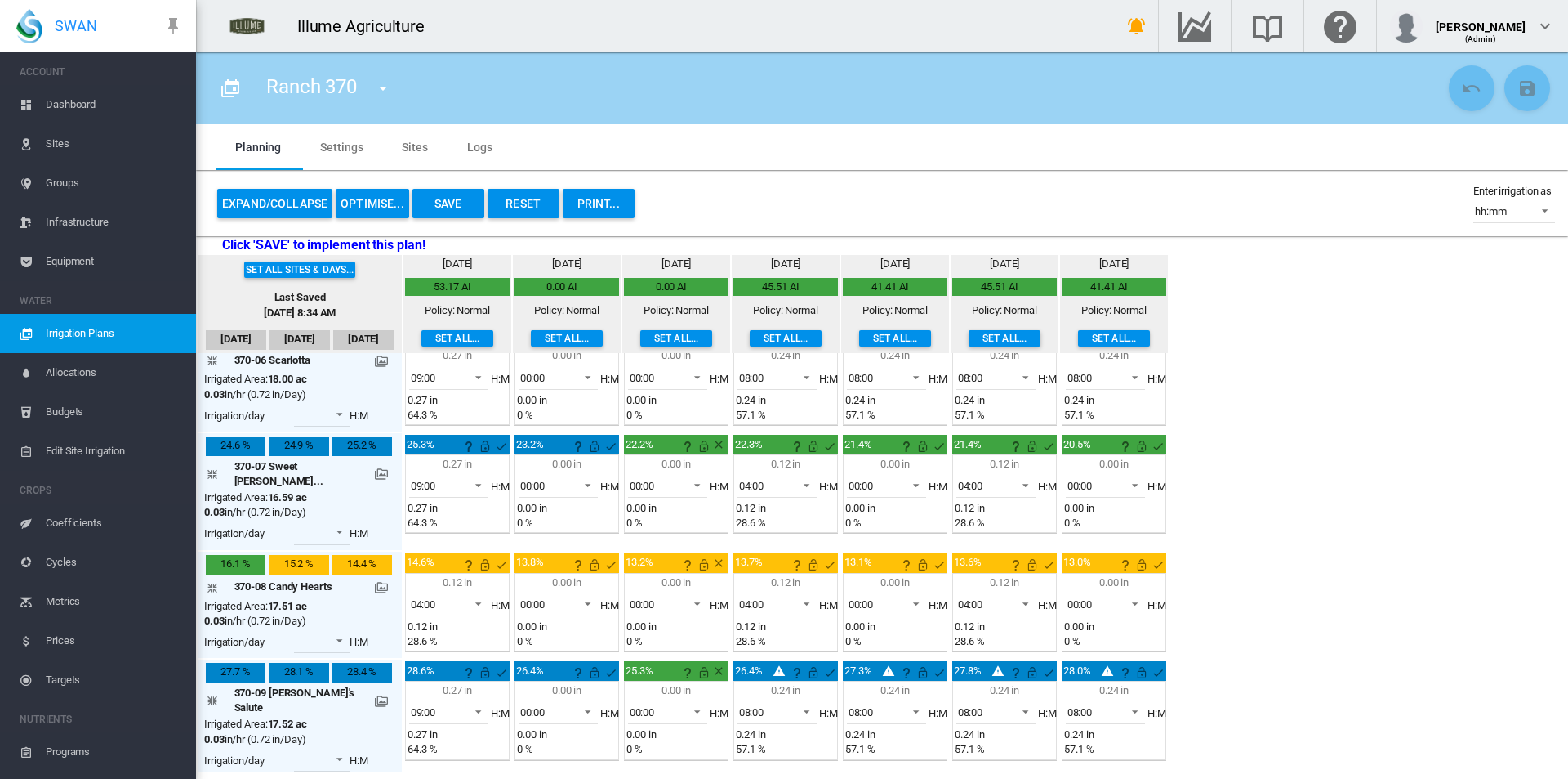
click at [1262, 578] on div "Set all sites & days... Last Saved Sep 8, 2025, 8:34 AM Sep 9 Sep 10 Sep 11 Fri…" at bounding box center [881, 514] width 1372 height 517
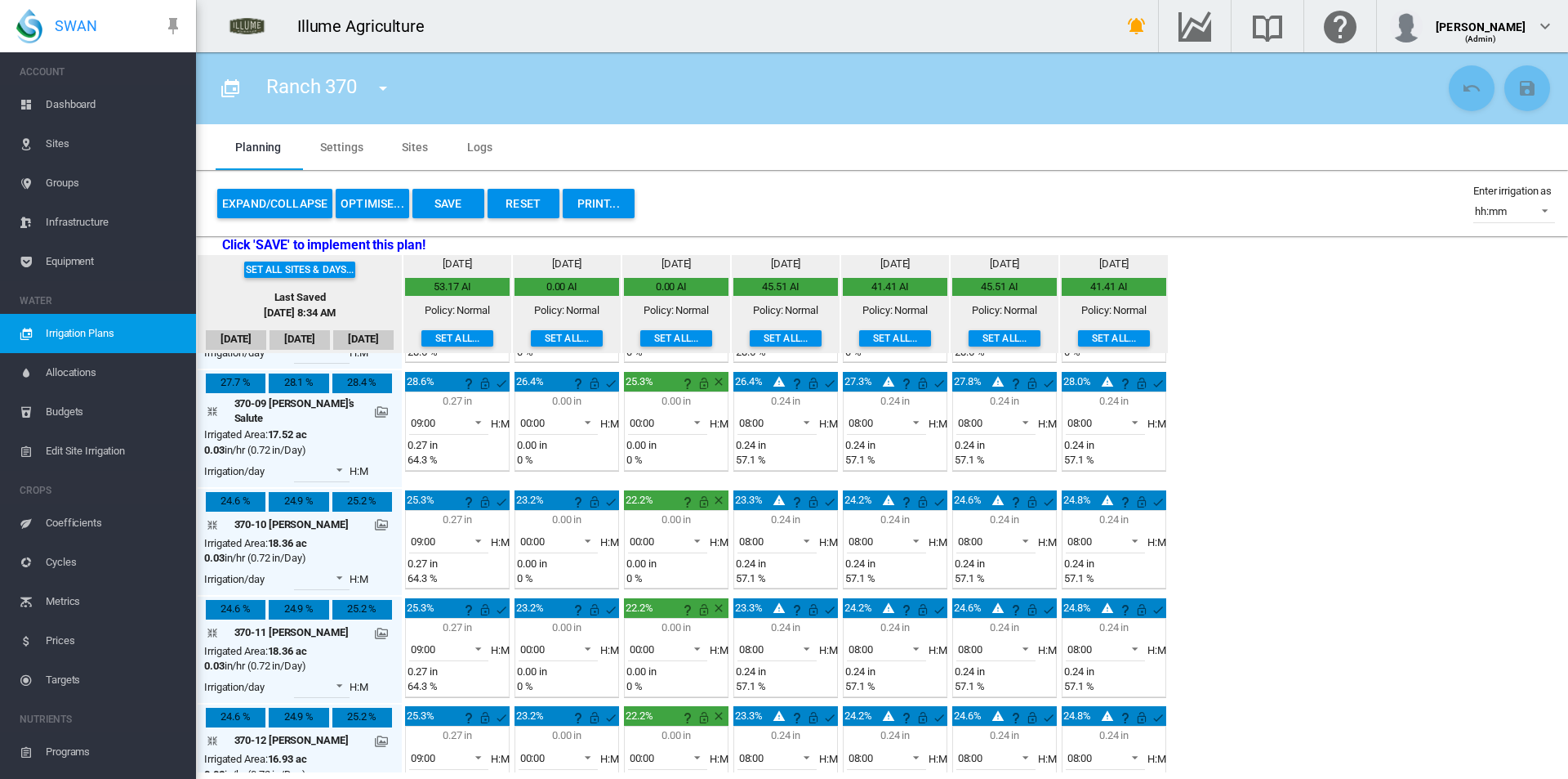
scroll to position [882, 0]
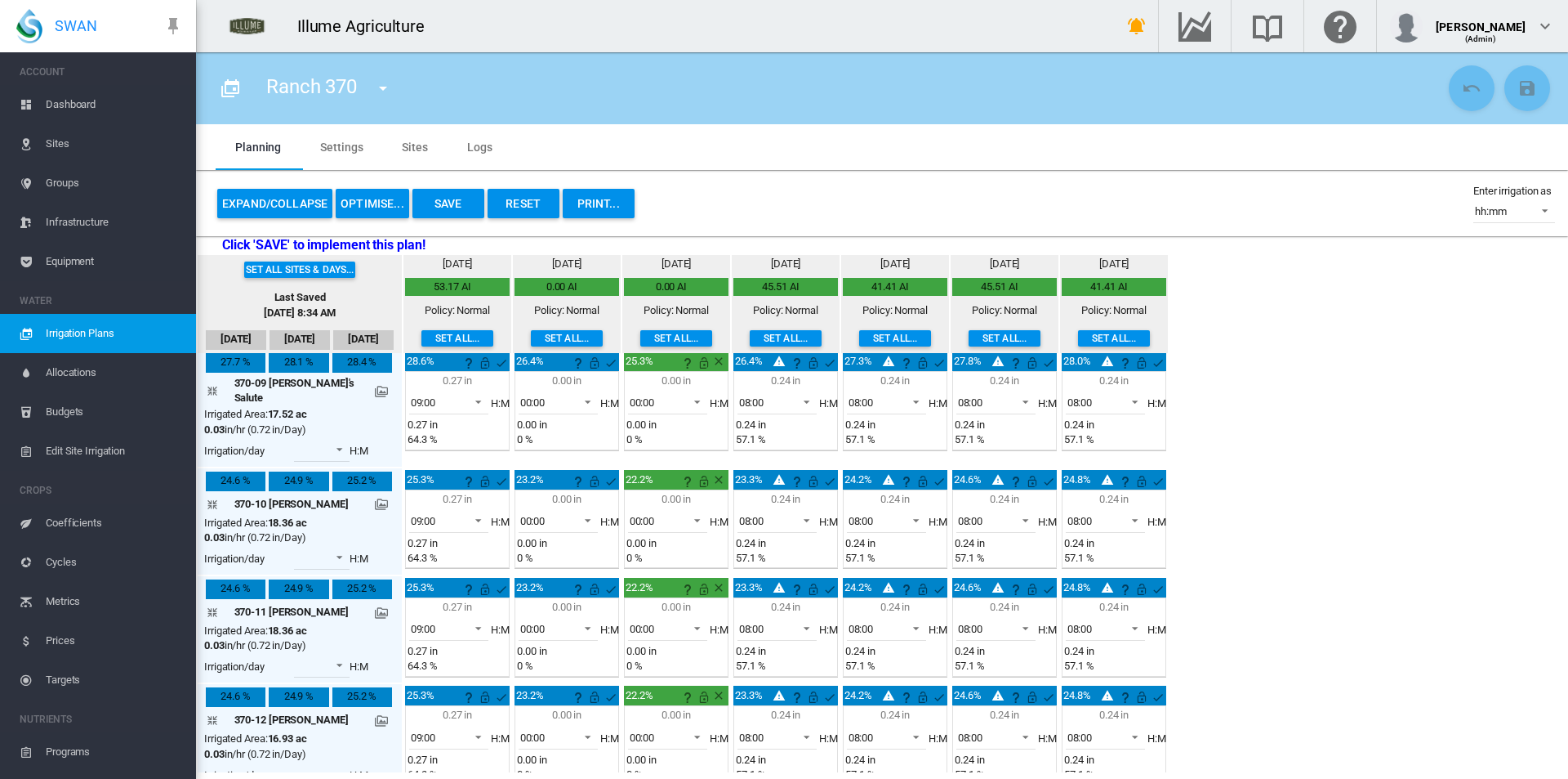
click at [465, 194] on button "Save" at bounding box center [448, 204] width 72 height 30
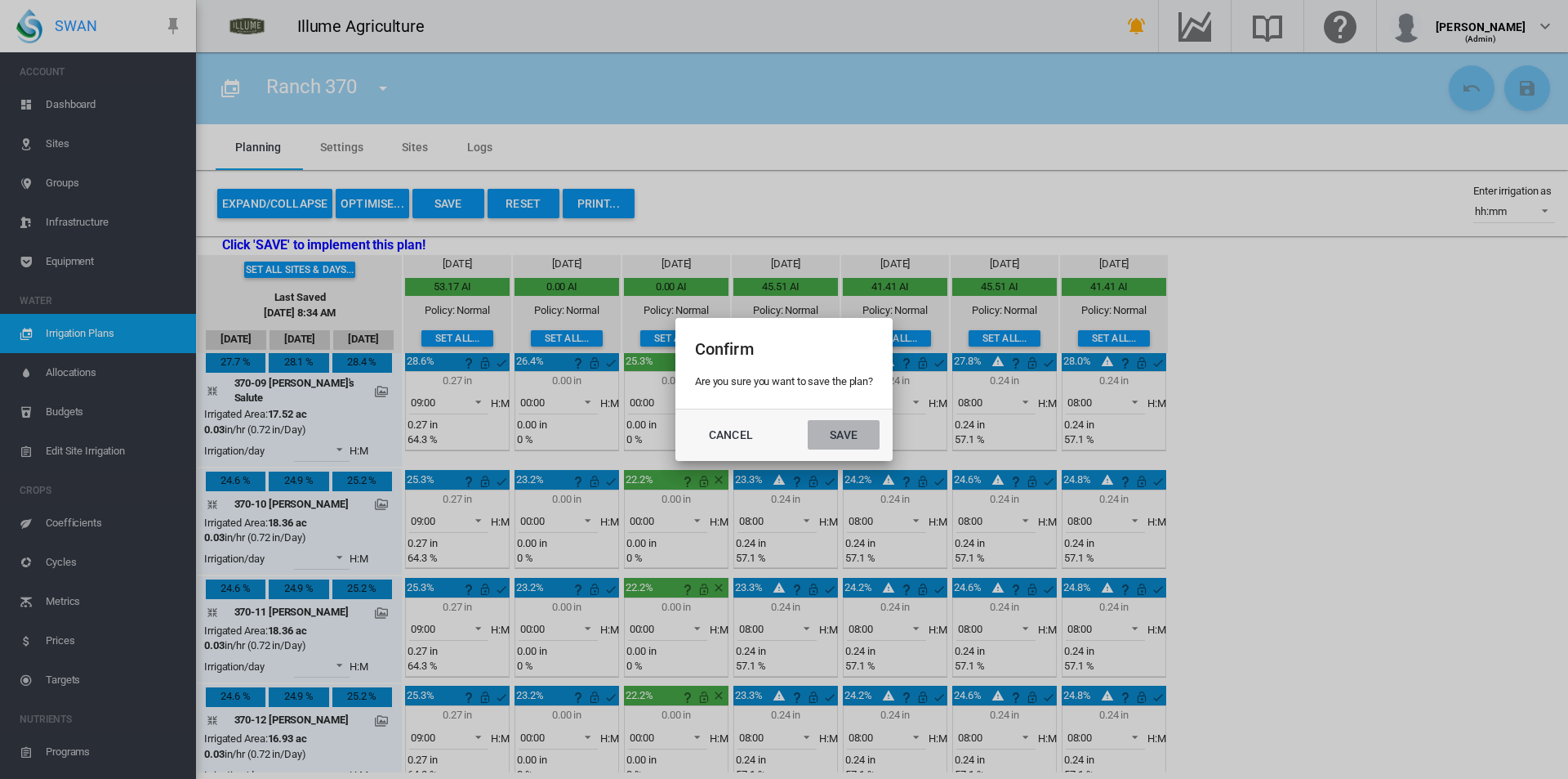
click at [825, 434] on button "Save" at bounding box center [843, 435] width 72 height 30
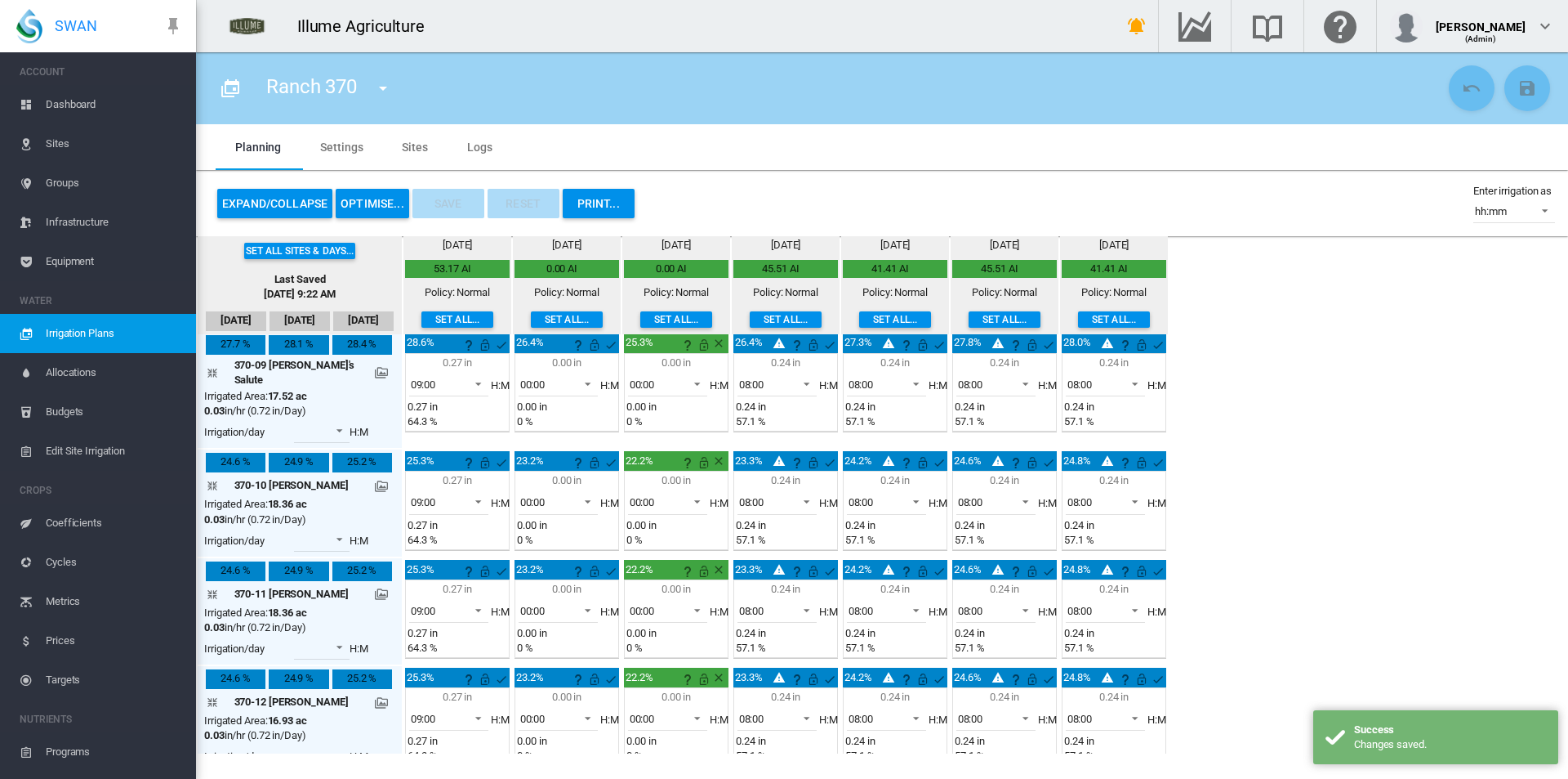
click at [377, 91] on md-icon "icon-menu-down" at bounding box center [383, 88] width 20 height 20
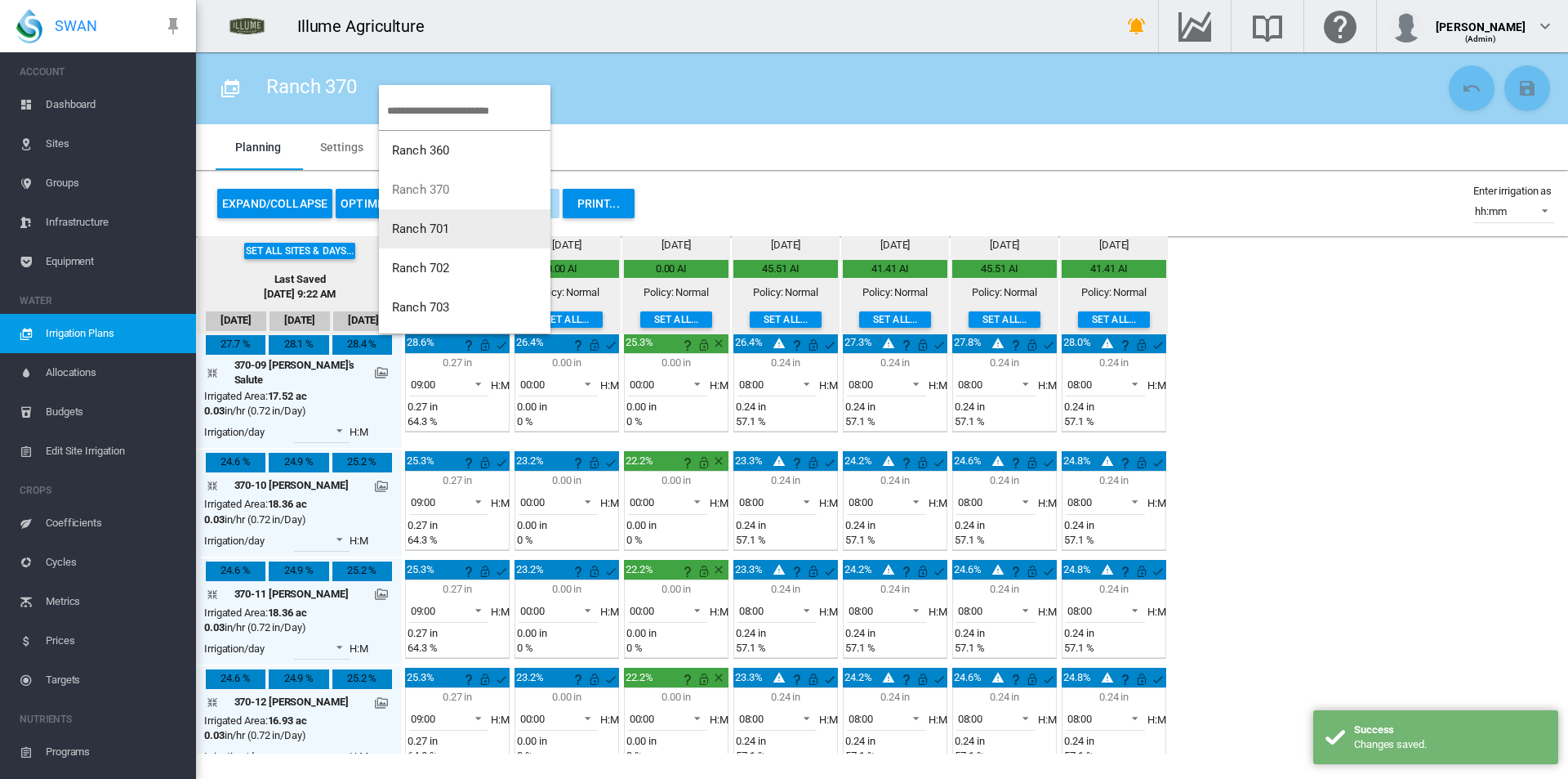
scroll to position [78, 0]
click at [459, 272] on button "Ranch 801" at bounding box center [464, 268] width 171 height 40
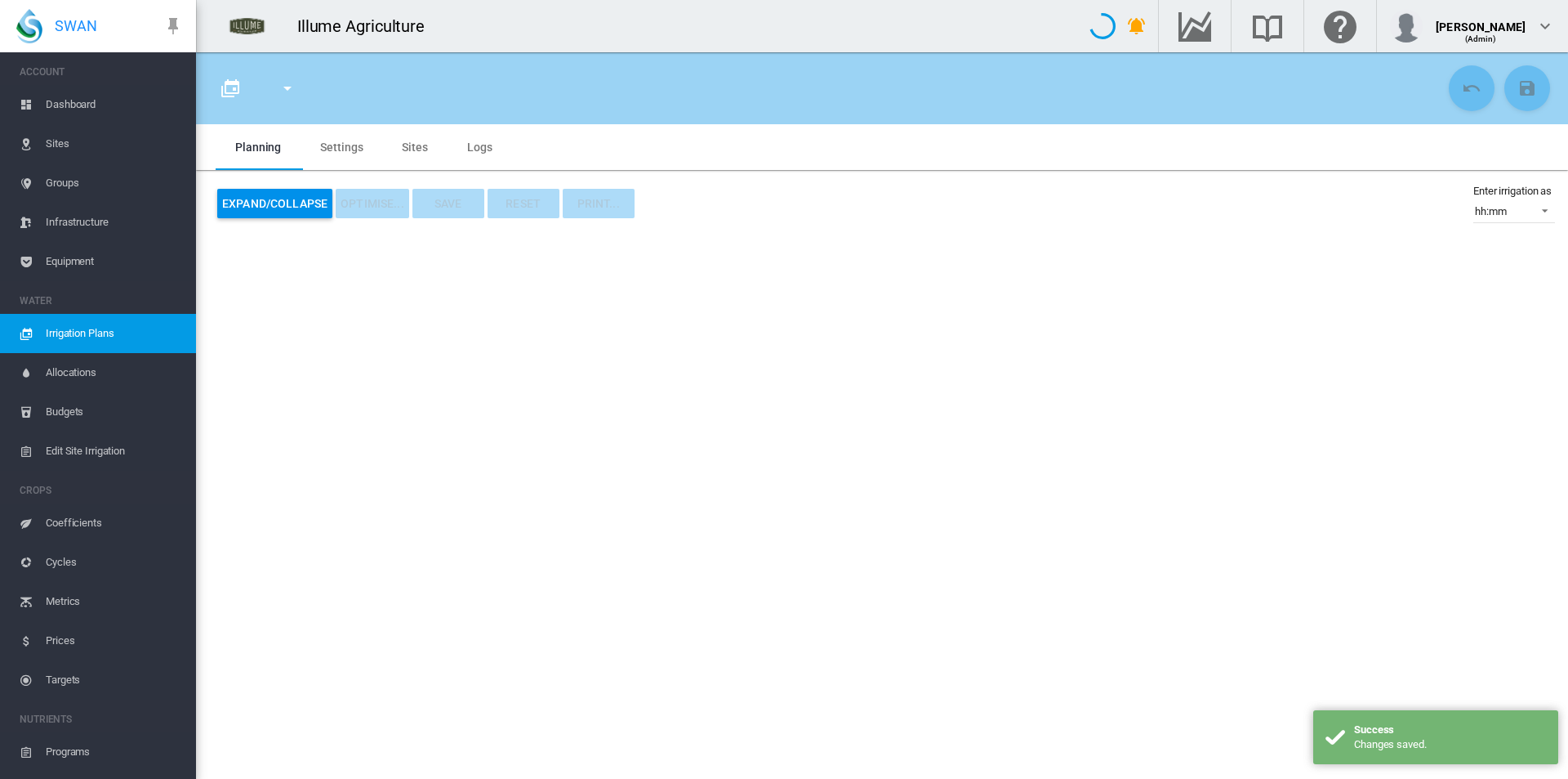
type input "*********"
type input "*"
type input "******"
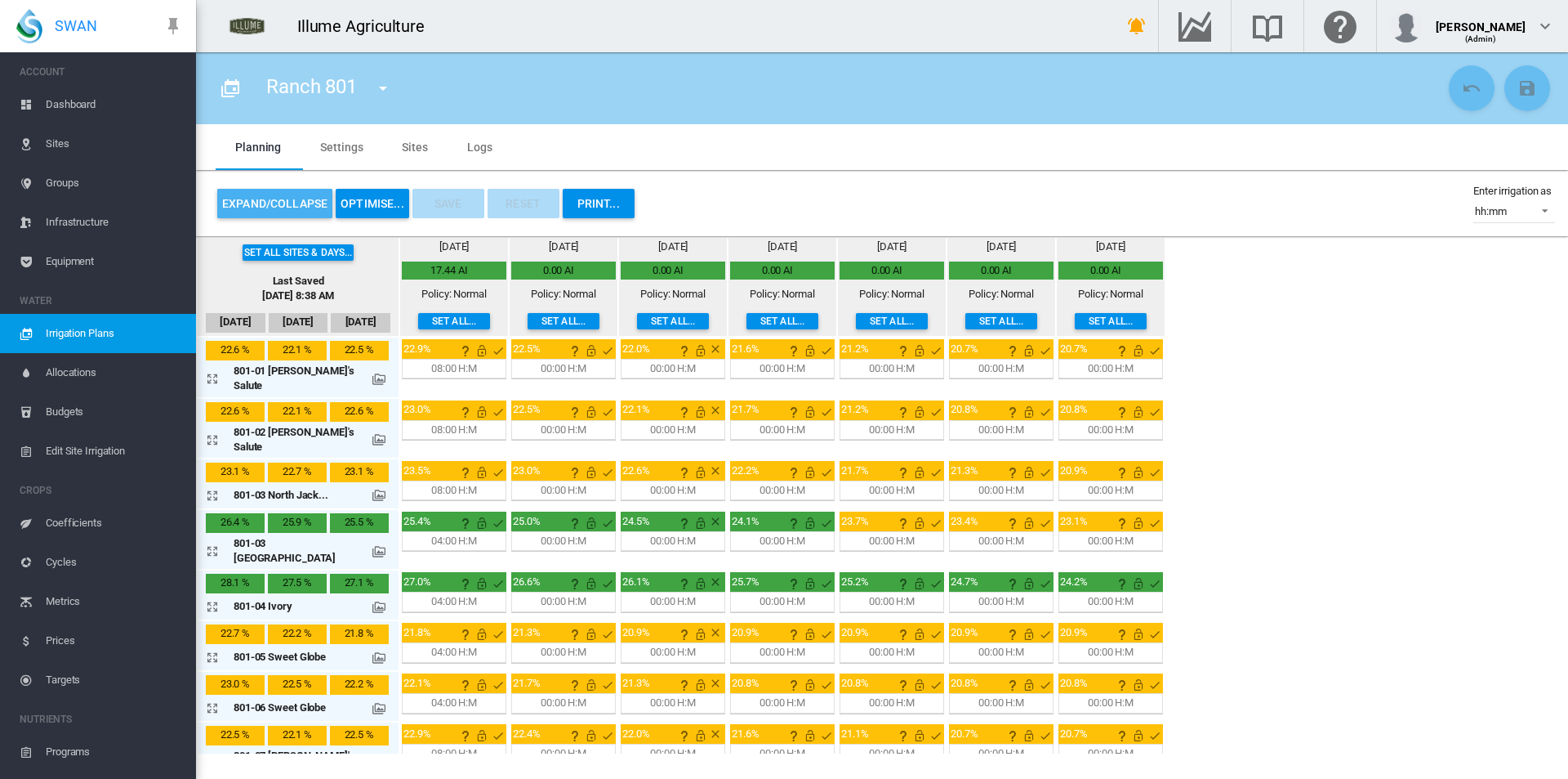
click at [307, 207] on button "Expand/Collapse" at bounding box center [275, 204] width 115 height 30
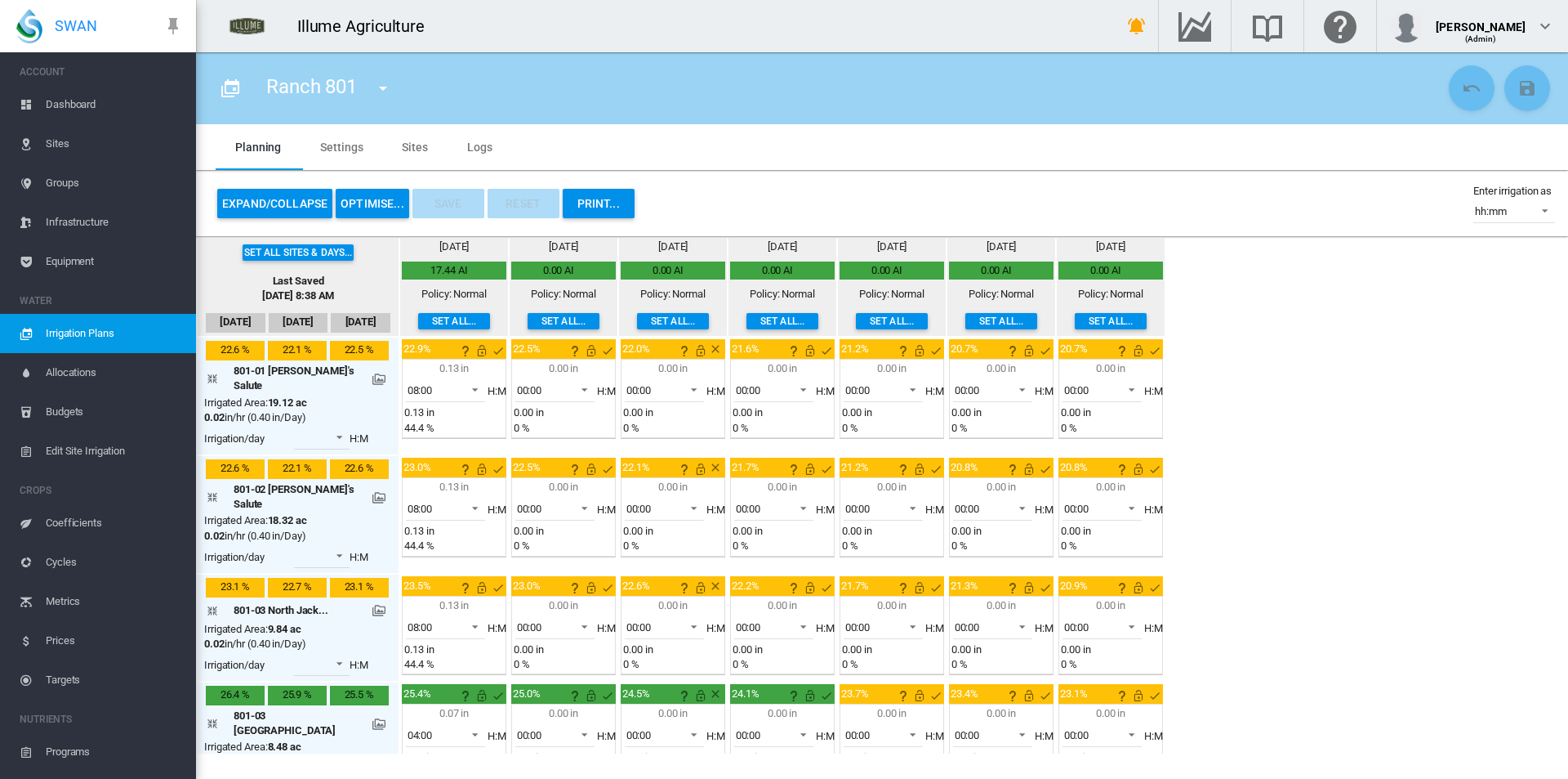
click at [449, 325] on button "Set all..." at bounding box center [454, 321] width 72 height 17
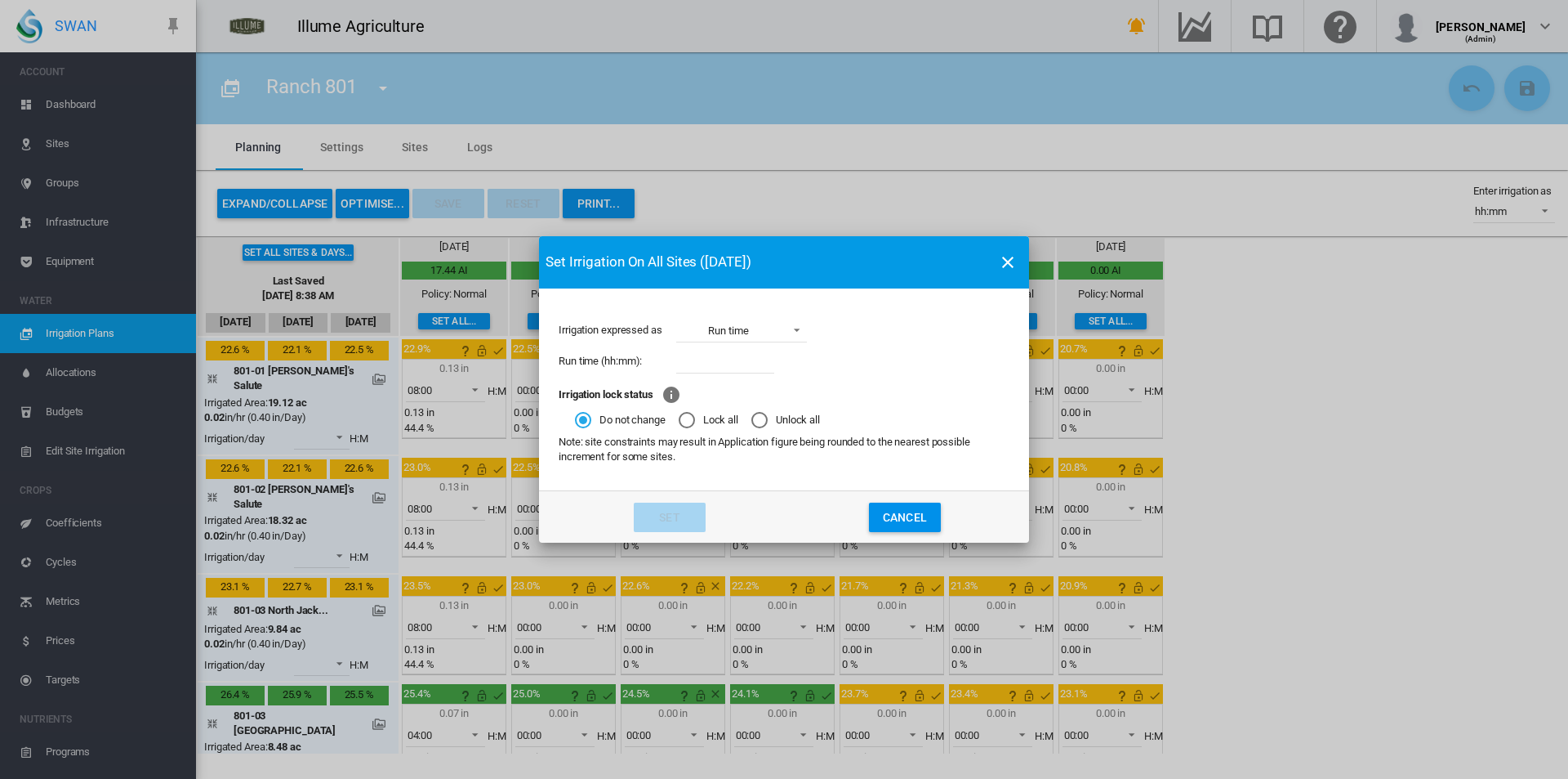
click at [1273, 125] on div "Set Irrigation On All Sites (Sep 12) Irrigation expressed as Run time Applicati…" at bounding box center [784, 389] width 1568 height 779
drag, startPoint x: 913, startPoint y: 514, endPoint x: 903, endPoint y: 509, distance: 11.2
click at [912, 514] on button "Cancel" at bounding box center [904, 518] width 72 height 30
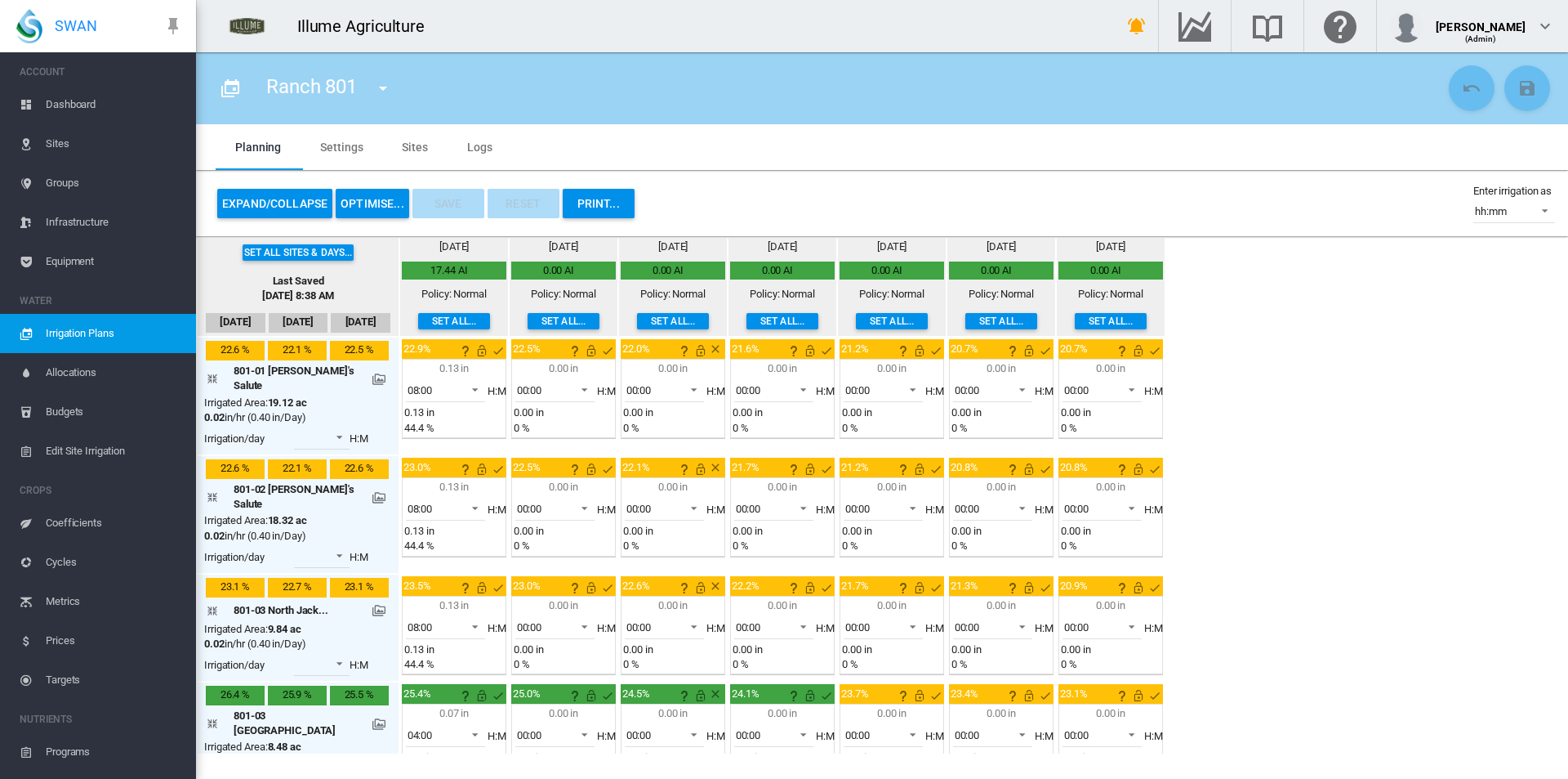
click at [772, 316] on button "Set all..." at bounding box center [782, 321] width 72 height 17
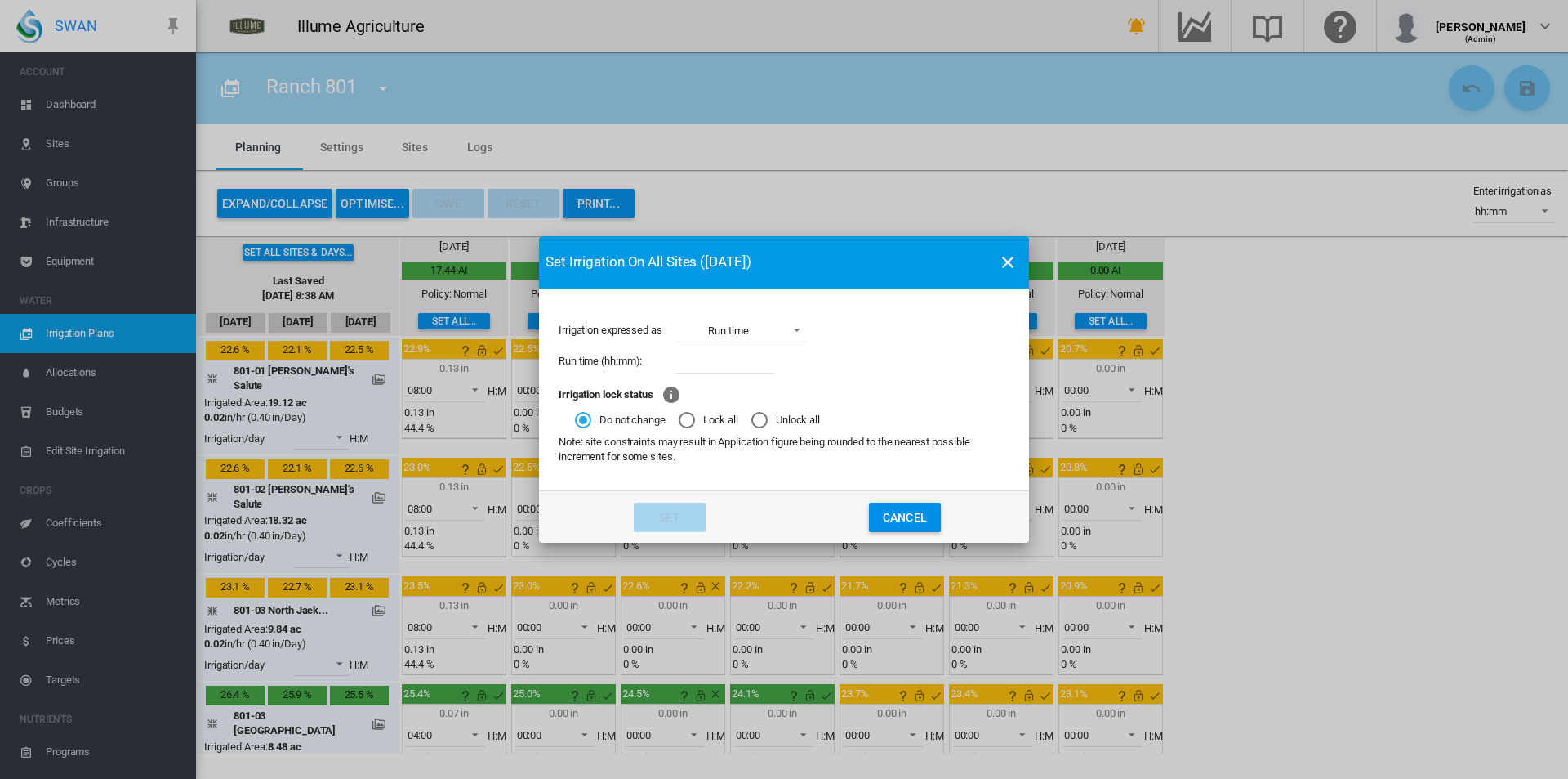
click at [730, 358] on input "Irrigation expressed ..." at bounding box center [724, 360] width 98 height 25
type input "****"
click at [679, 497] on md-dialog-actions "Set Cancel" at bounding box center [784, 516] width 490 height 52
click at [677, 512] on button "Set" at bounding box center [670, 518] width 72 height 30
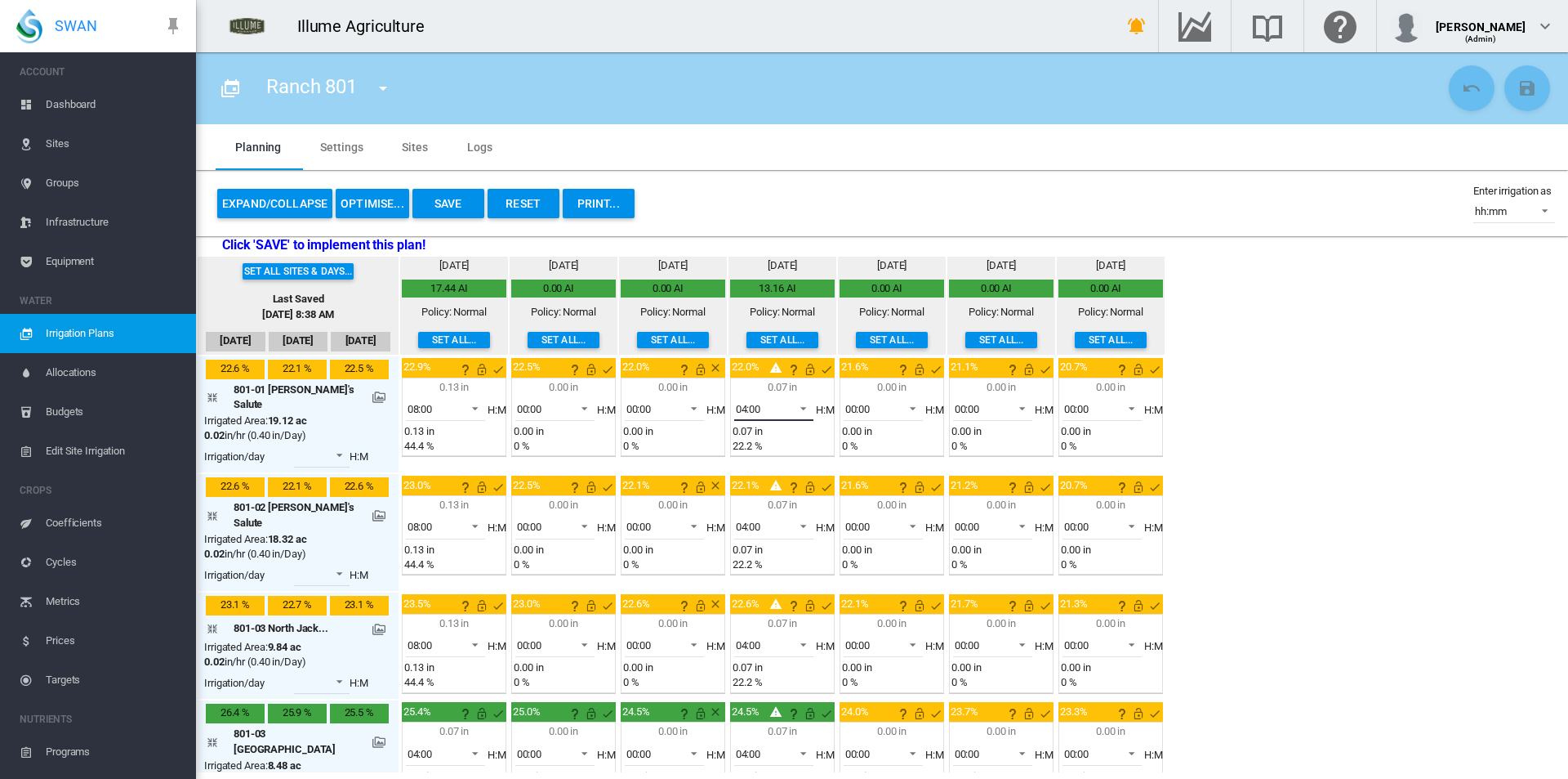
click at [756, 405] on span "04:00" at bounding box center [761, 409] width 50 height 15
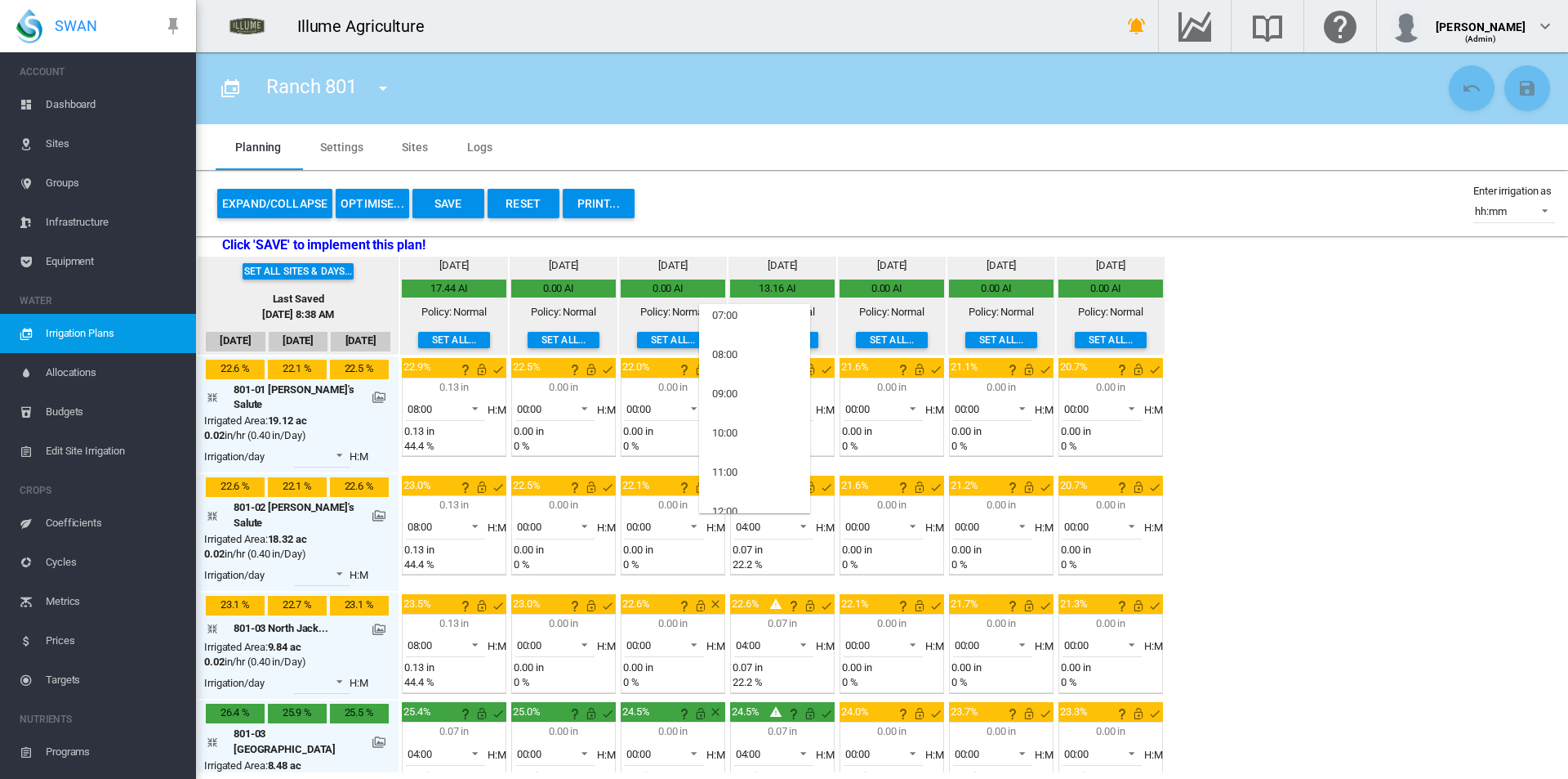
scroll to position [236, 0]
click at [755, 405] on md-option "08:00" at bounding box center [755, 402] width 111 height 40
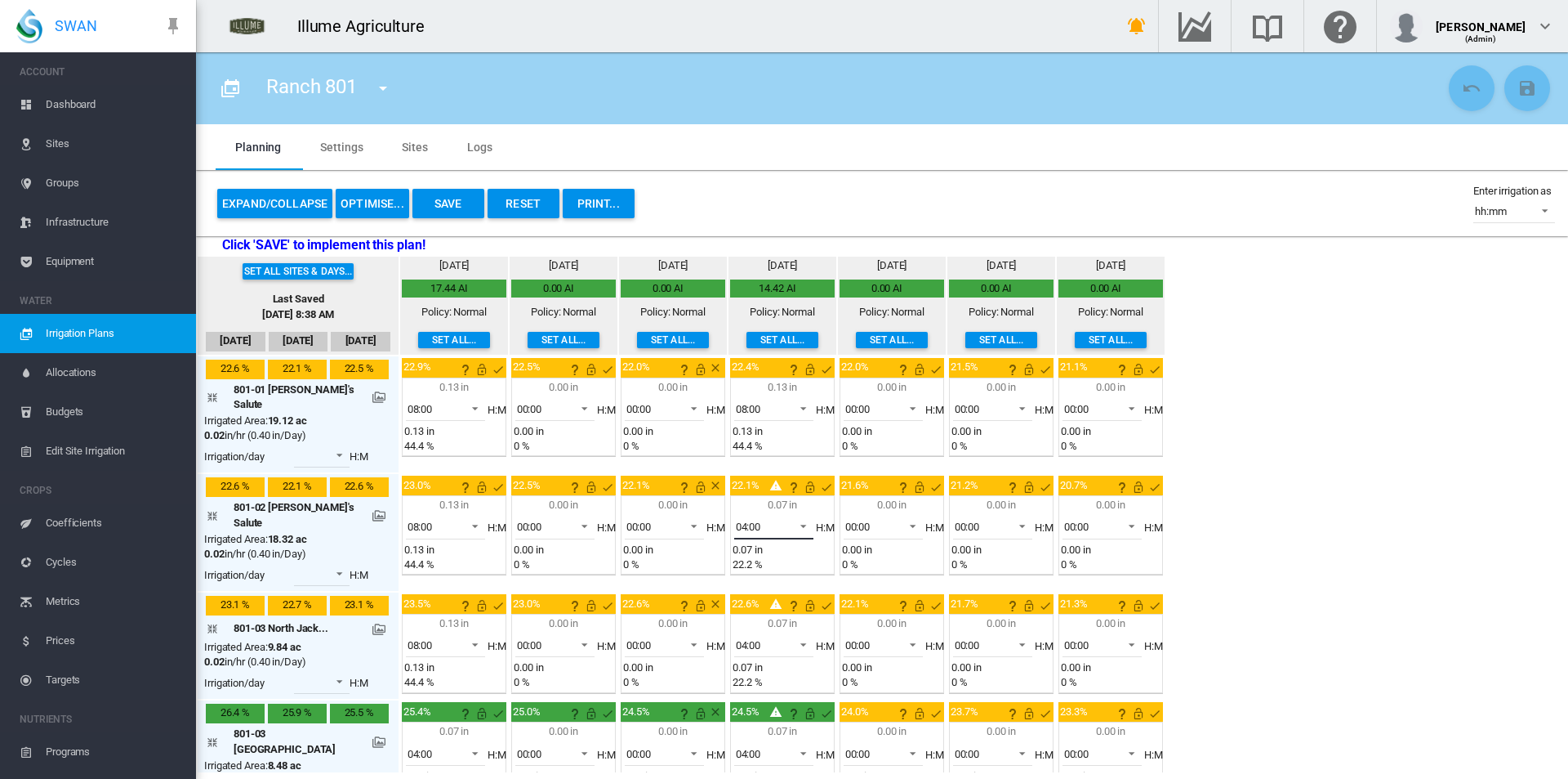
click at [760, 520] on span "04:00" at bounding box center [761, 527] width 50 height 15
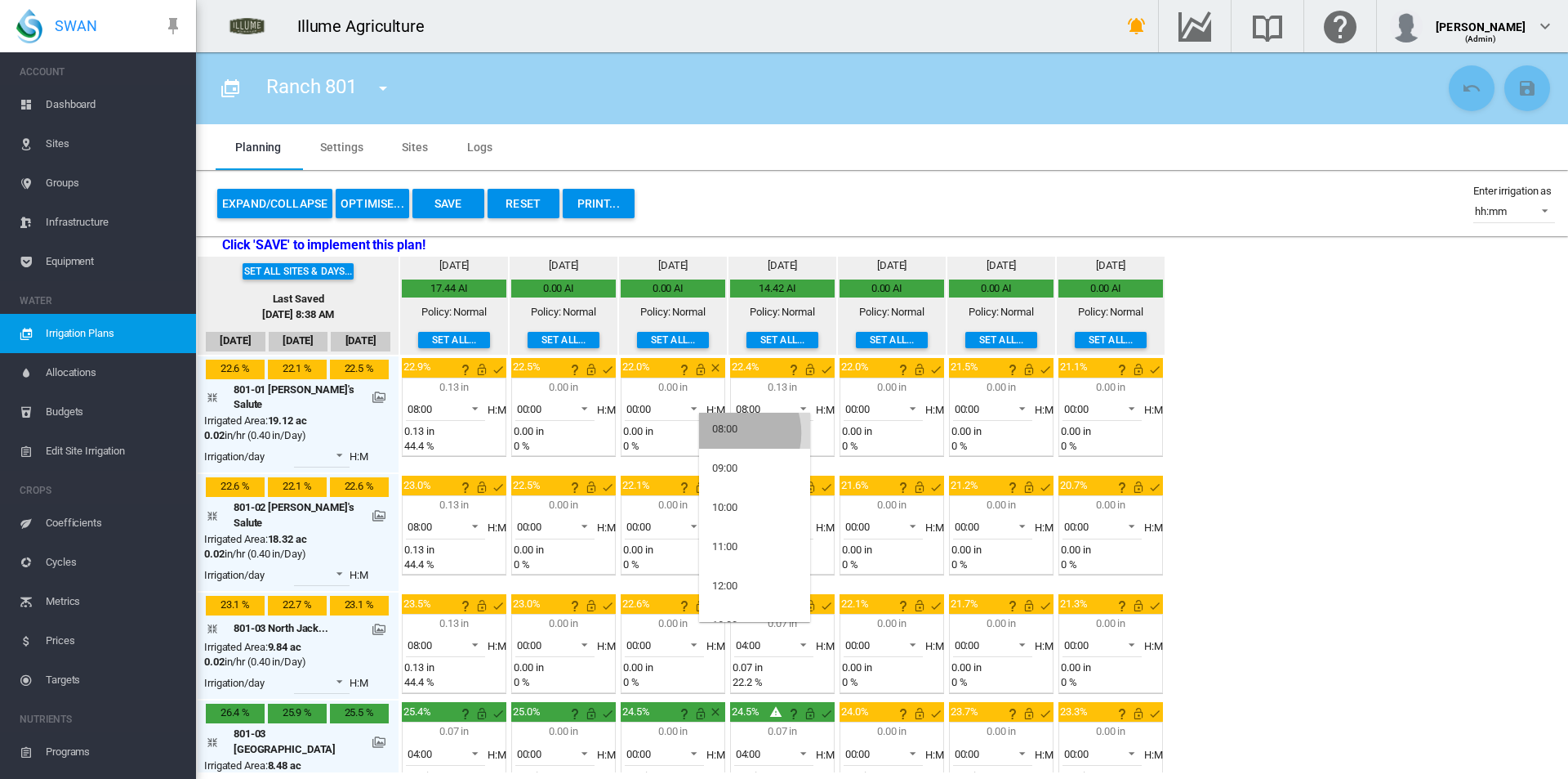
click at [727, 433] on div "08:00" at bounding box center [725, 429] width 26 height 15
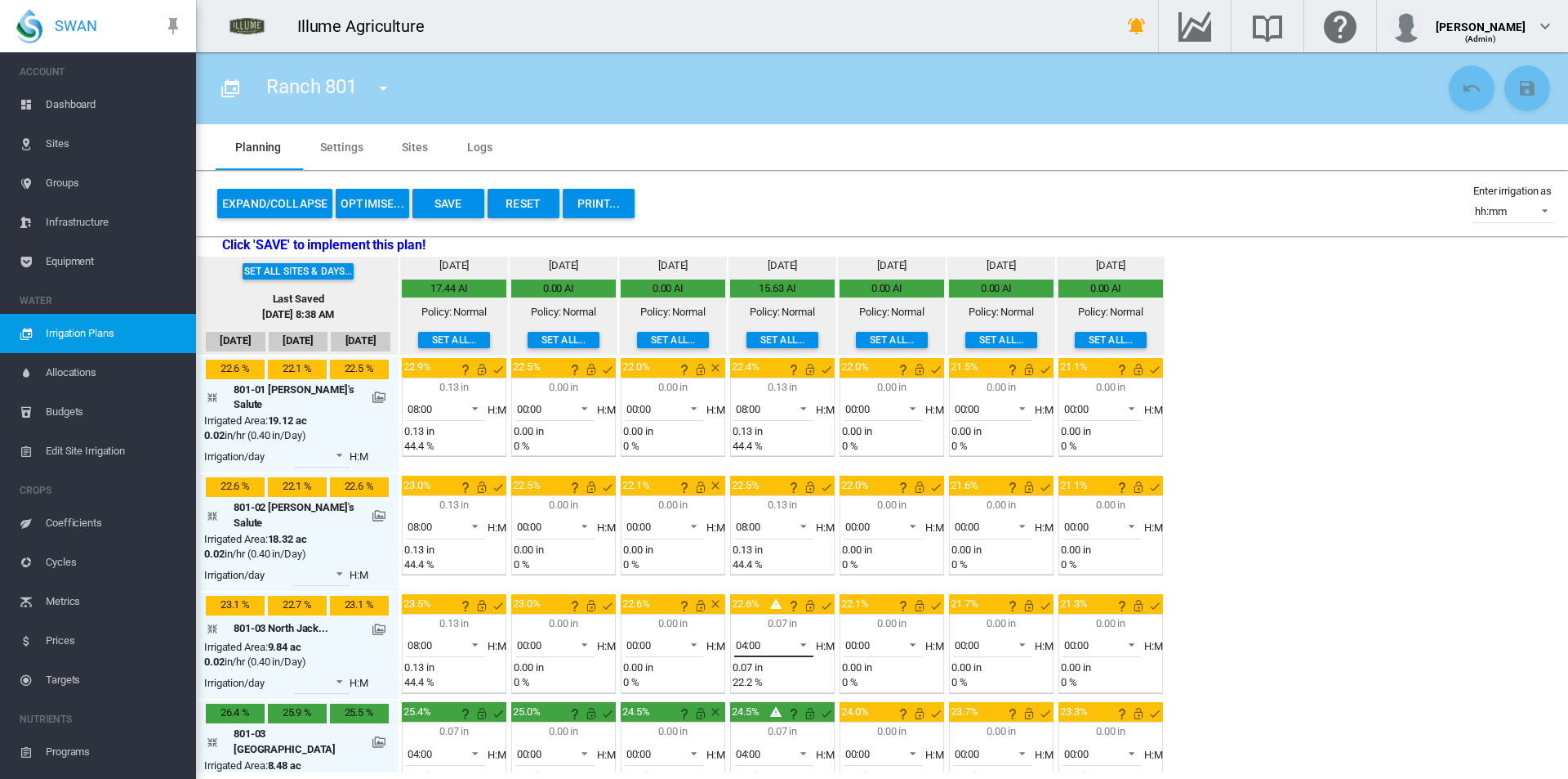
click at [746, 638] on span "04:00" at bounding box center [761, 645] width 50 height 15
click at [737, 689] on md-option "08:00" at bounding box center [755, 701] width 111 height 40
drag, startPoint x: 1297, startPoint y: 568, endPoint x: 1097, endPoint y: 606, distance: 203.6
click at [1297, 567] on div "Set all sites & days... Last Saved Sep 8, 2025, 8:38 AM Sep 9 Sep 10 Sep 11 Fri…" at bounding box center [881, 514] width 1372 height 517
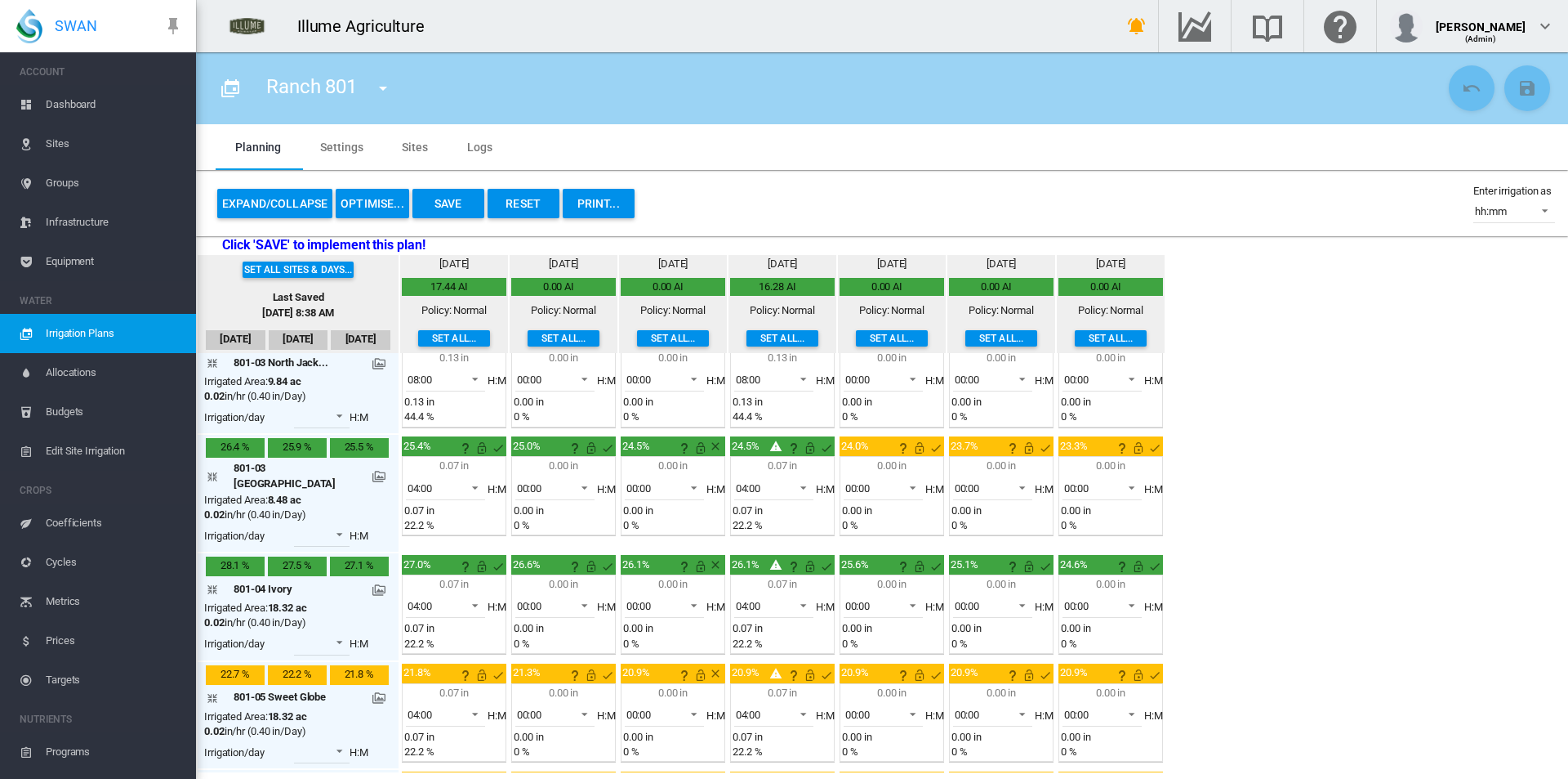
scroll to position [0, 0]
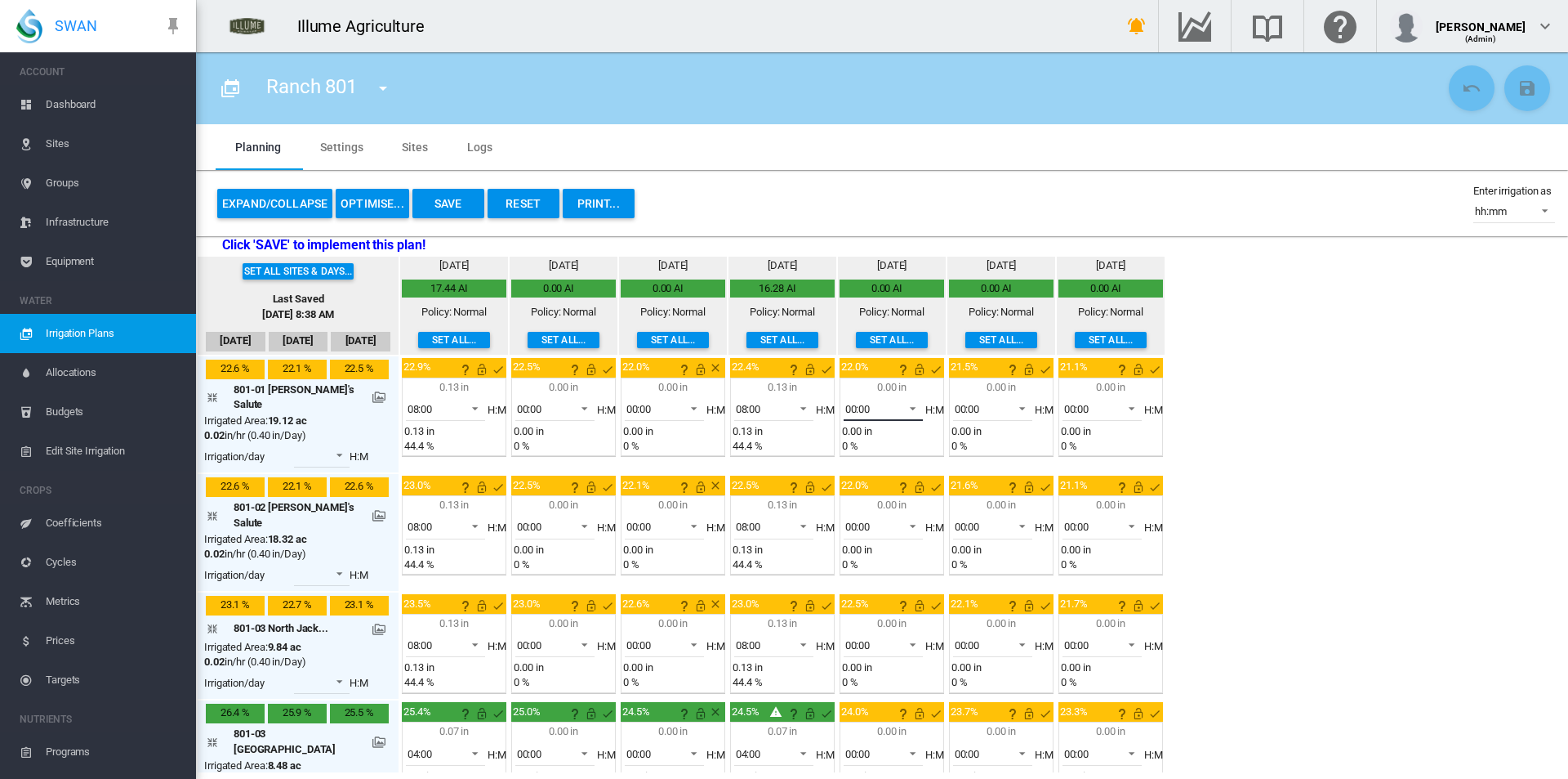
drag, startPoint x: 857, startPoint y: 413, endPoint x: 872, endPoint y: 494, distance: 82.4
click at [857, 414] on span "00:00" at bounding box center [870, 409] width 50 height 15
click at [857, 565] on md-option "08:00" at bounding box center [864, 559] width 111 height 40
click at [852, 521] on span "00:00" at bounding box center [870, 527] width 50 height 15
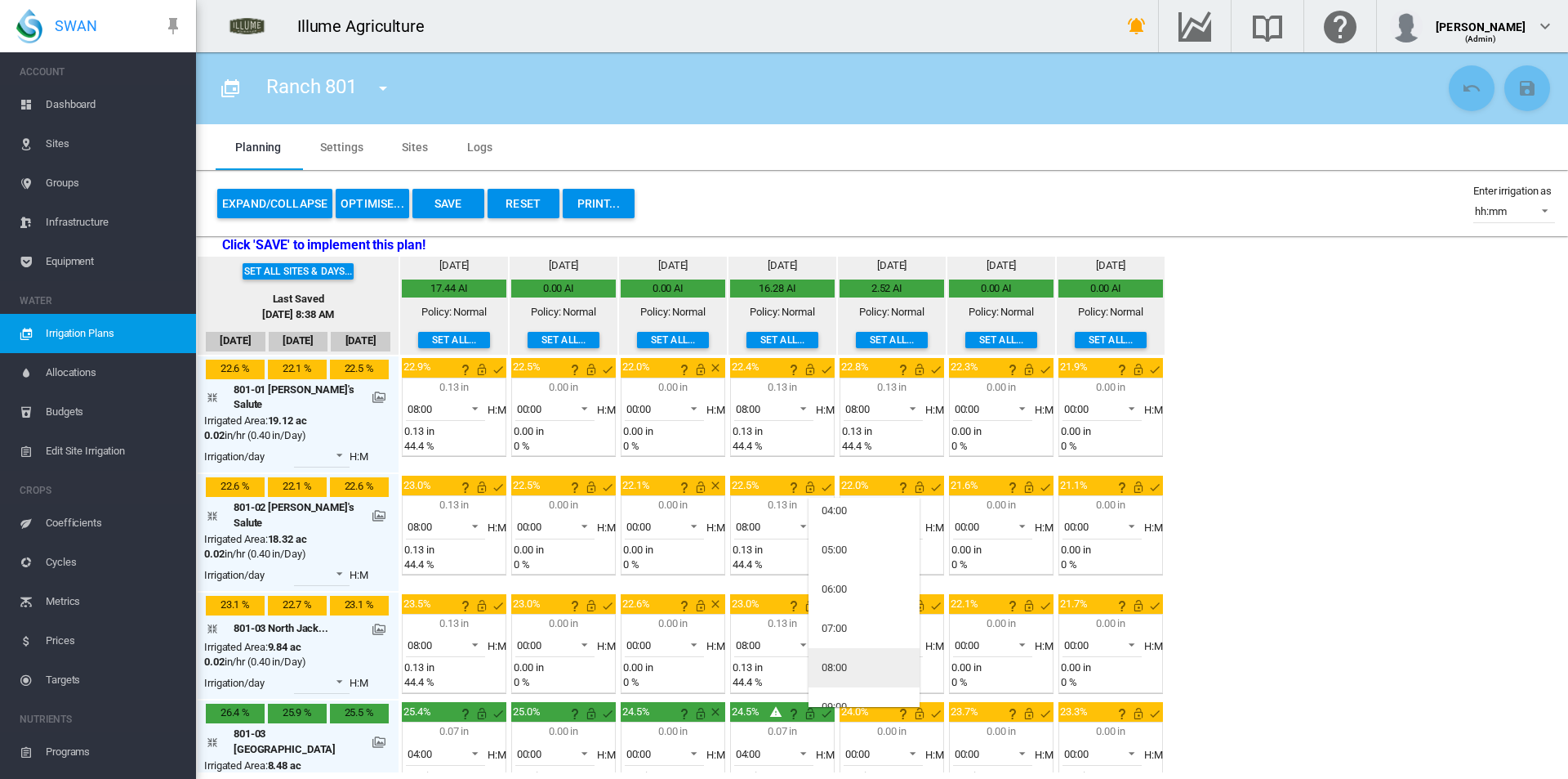
click at [842, 671] on div "08:00" at bounding box center [834, 667] width 26 height 15
click at [862, 638] on span "00:00" at bounding box center [870, 645] width 50 height 15
click at [851, 730] on md-option "08:00" at bounding box center [864, 732] width 111 height 40
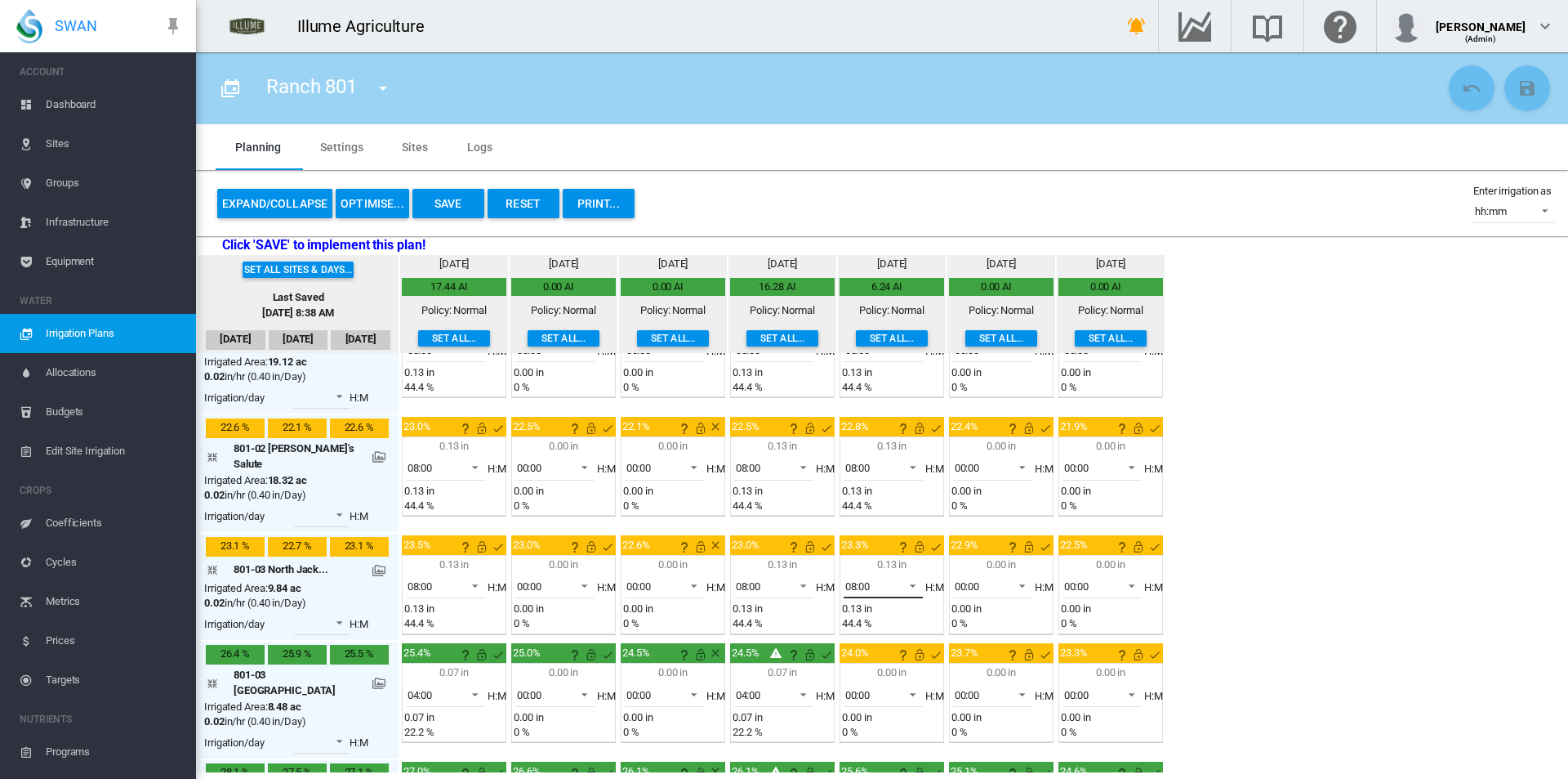
scroll to position [0, 0]
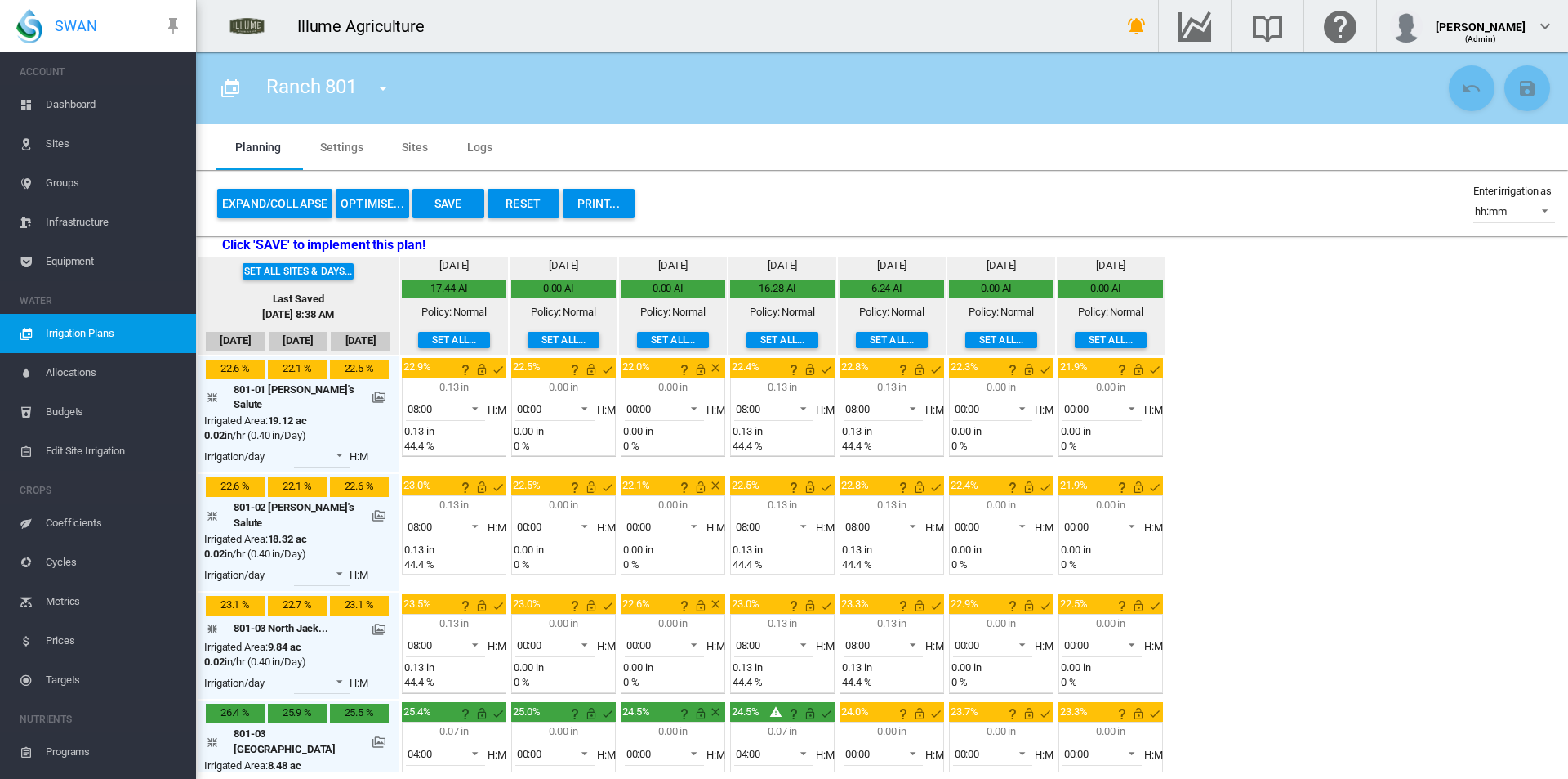
click at [991, 337] on button "Set all..." at bounding box center [1001, 340] width 72 height 17
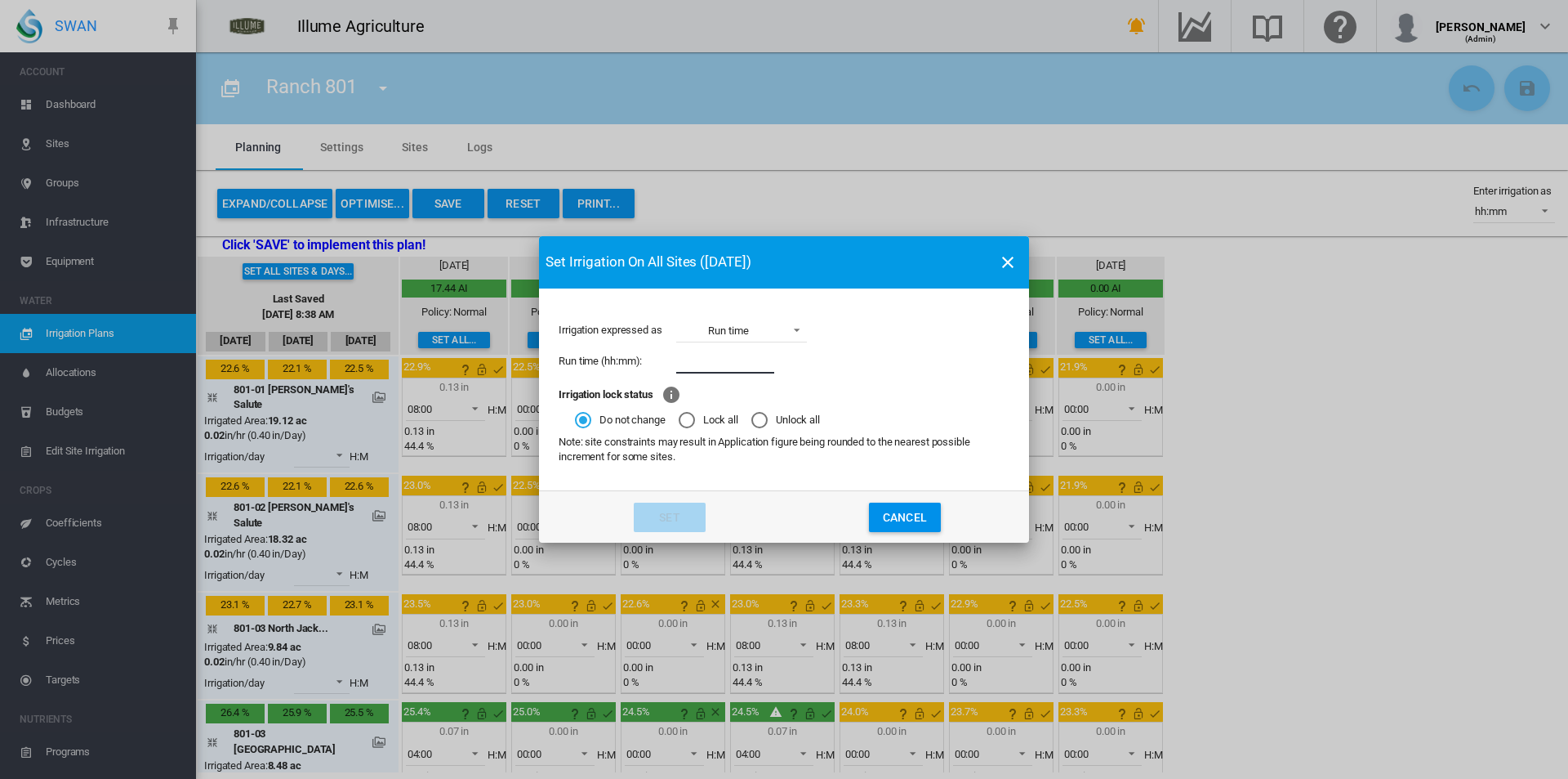
click at [767, 360] on input "Irrigation expressed ..." at bounding box center [724, 360] width 98 height 25
type input "****"
click at [662, 507] on button "Set" at bounding box center [670, 518] width 72 height 30
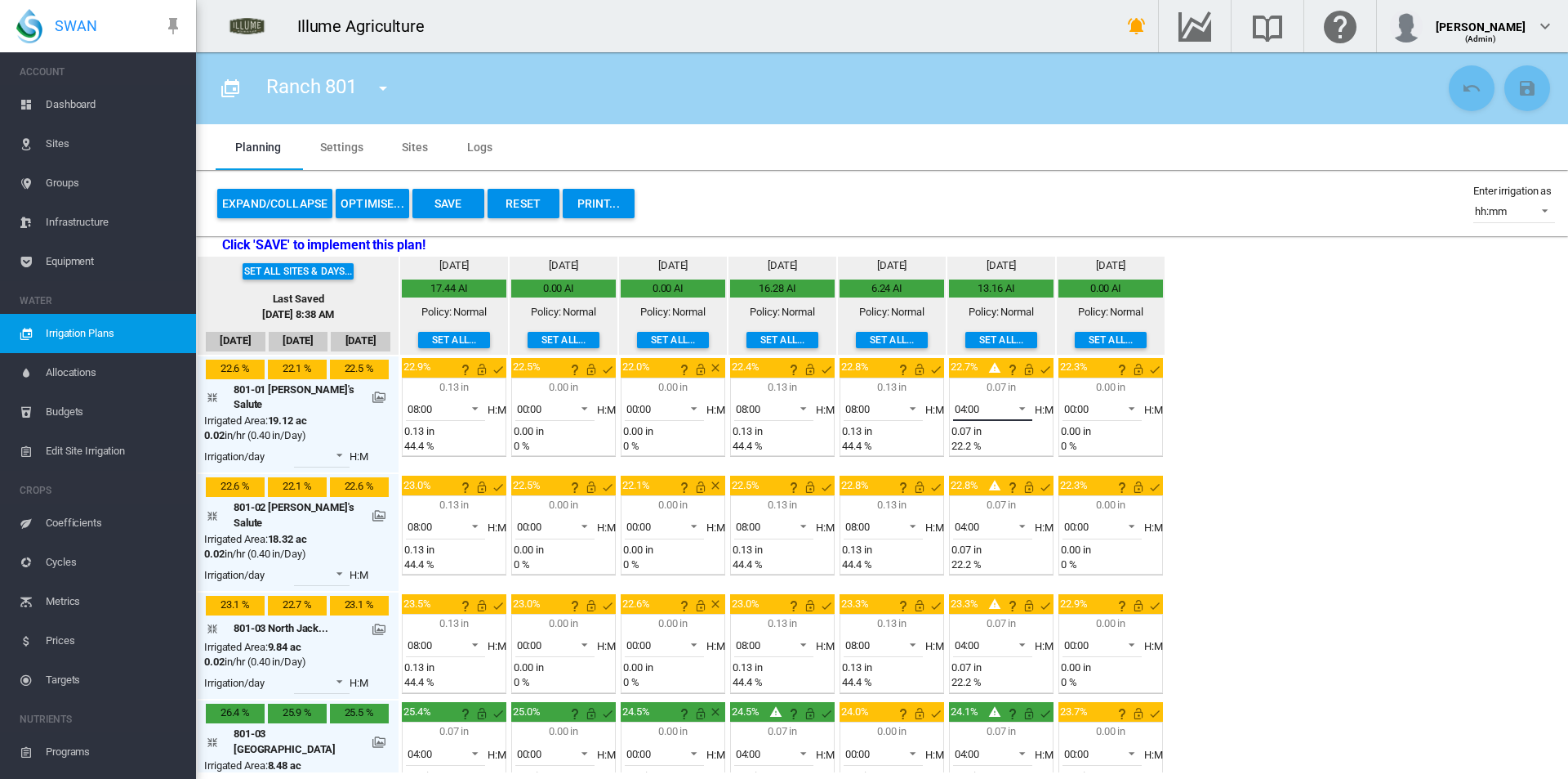
drag, startPoint x: 982, startPoint y: 405, endPoint x: 993, endPoint y: 488, distance: 83.7
click at [983, 405] on md-select-value "04:00" at bounding box center [992, 408] width 80 height 25
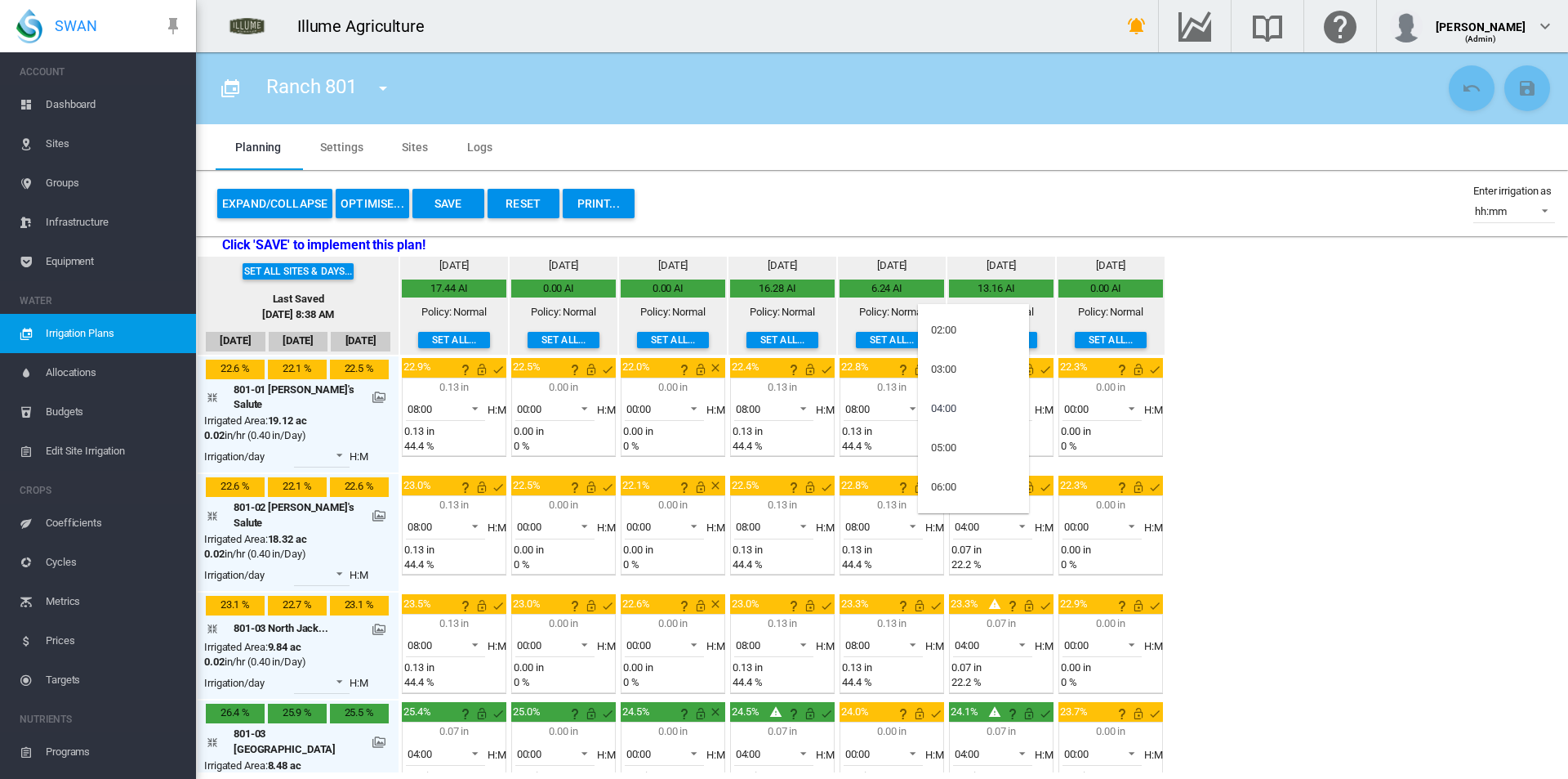
scroll to position [317, 0]
click at [957, 323] on md-option "08:00" at bounding box center [973, 321] width 111 height 40
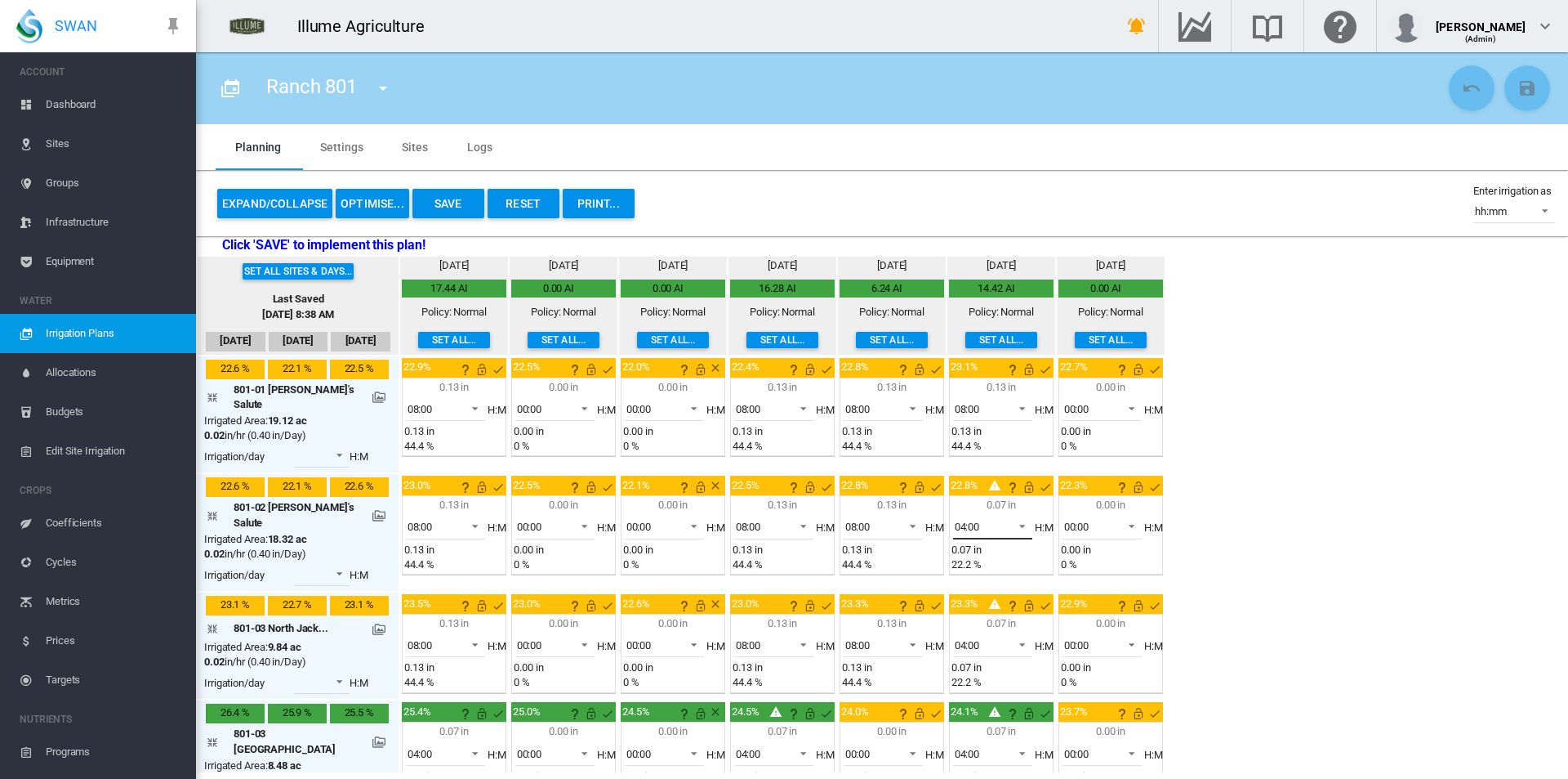
click at [969, 520] on span "04:00" at bounding box center [979, 527] width 50 height 15
click at [968, 506] on md-option "08:00" at bounding box center [973, 511] width 111 height 40
click at [975, 638] on span "04:00" at bounding box center [979, 645] width 50 height 15
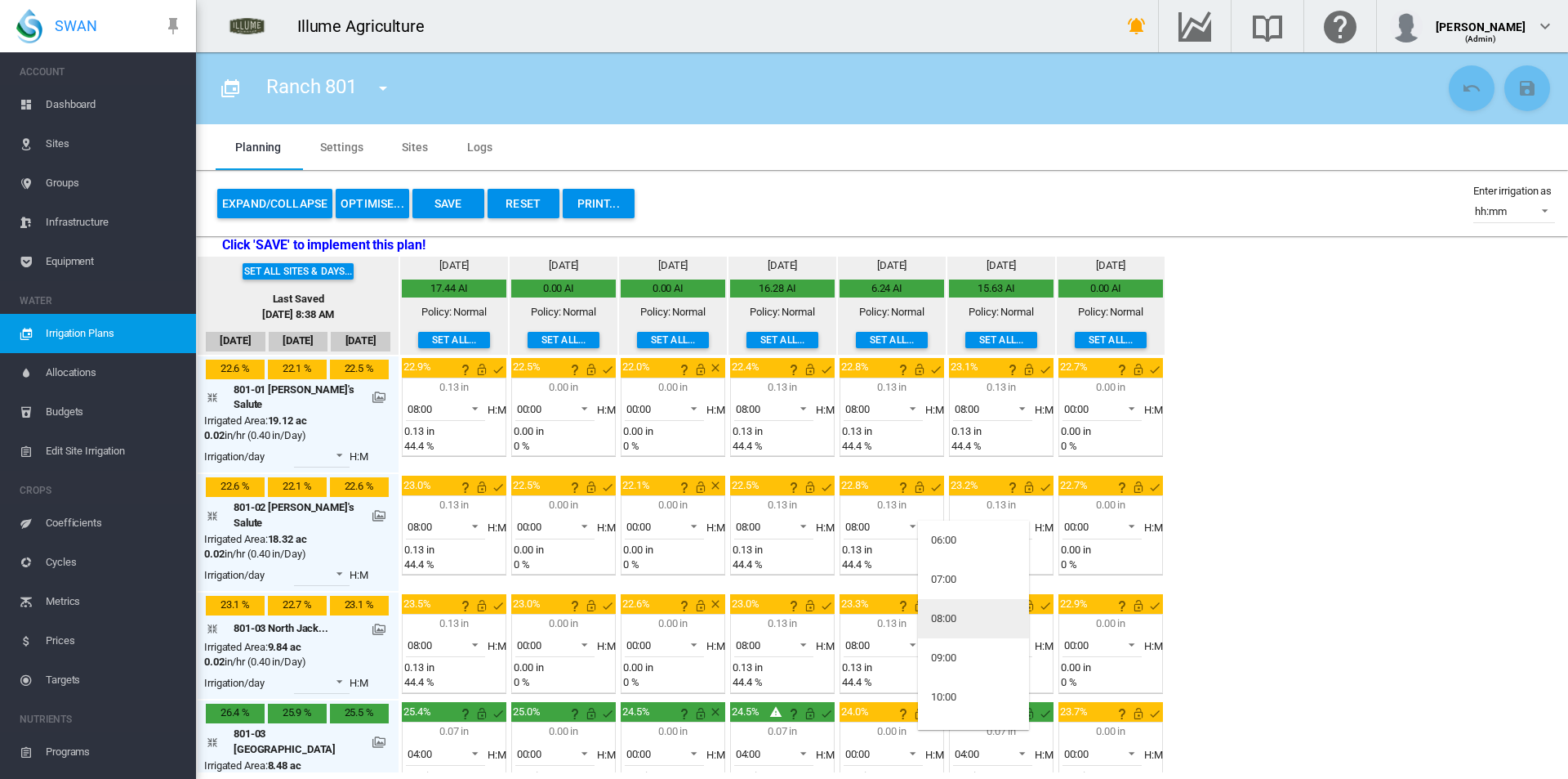
click at [957, 606] on md-option "08:00" at bounding box center [973, 619] width 111 height 40
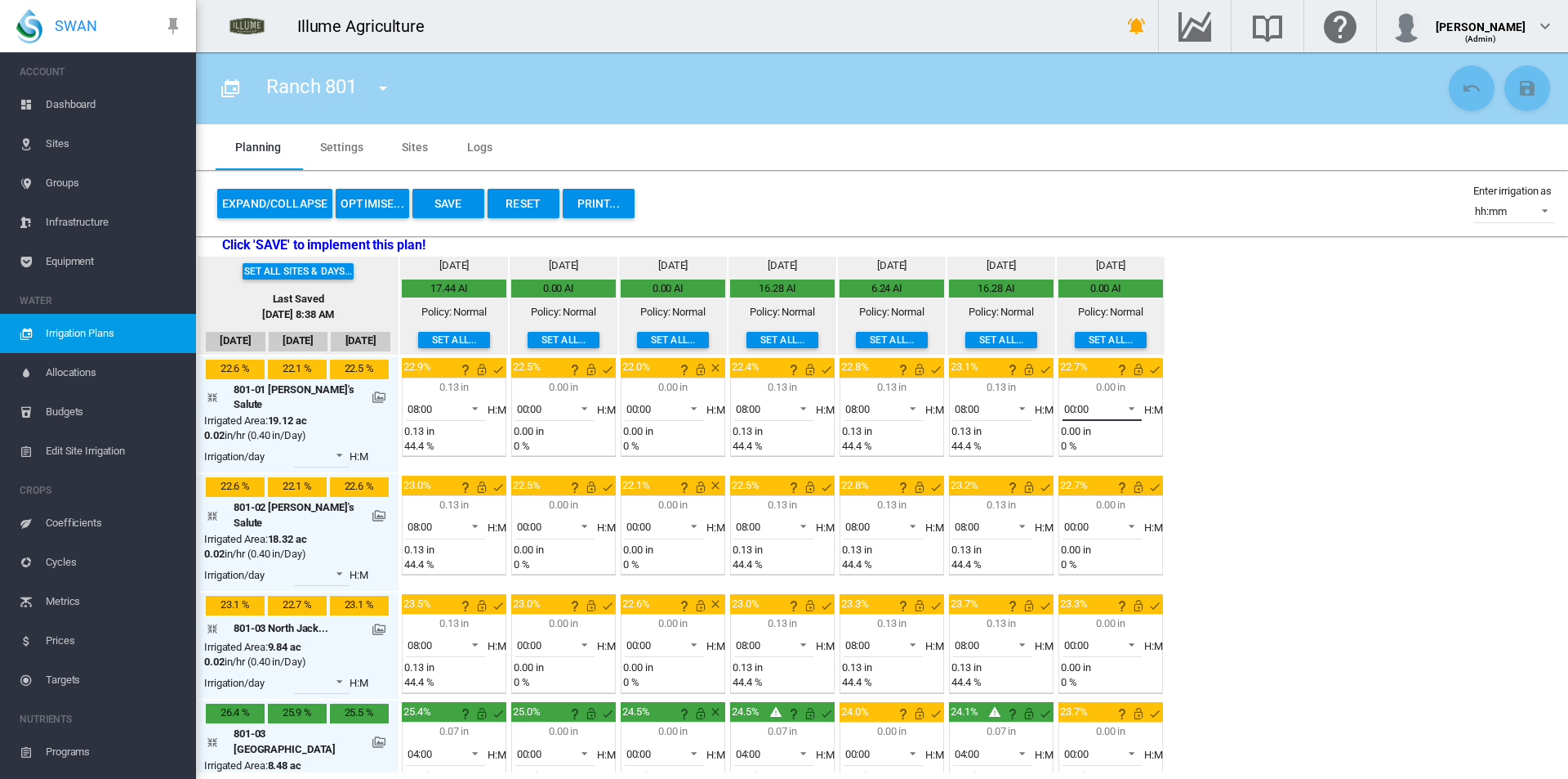
click at [1066, 407] on div "00:00" at bounding box center [1077, 409] width 26 height 12
click at [1082, 549] on md-option "08:00" at bounding box center [1082, 559] width 111 height 40
click at [1070, 520] on span "00:00" at bounding box center [1089, 527] width 50 height 15
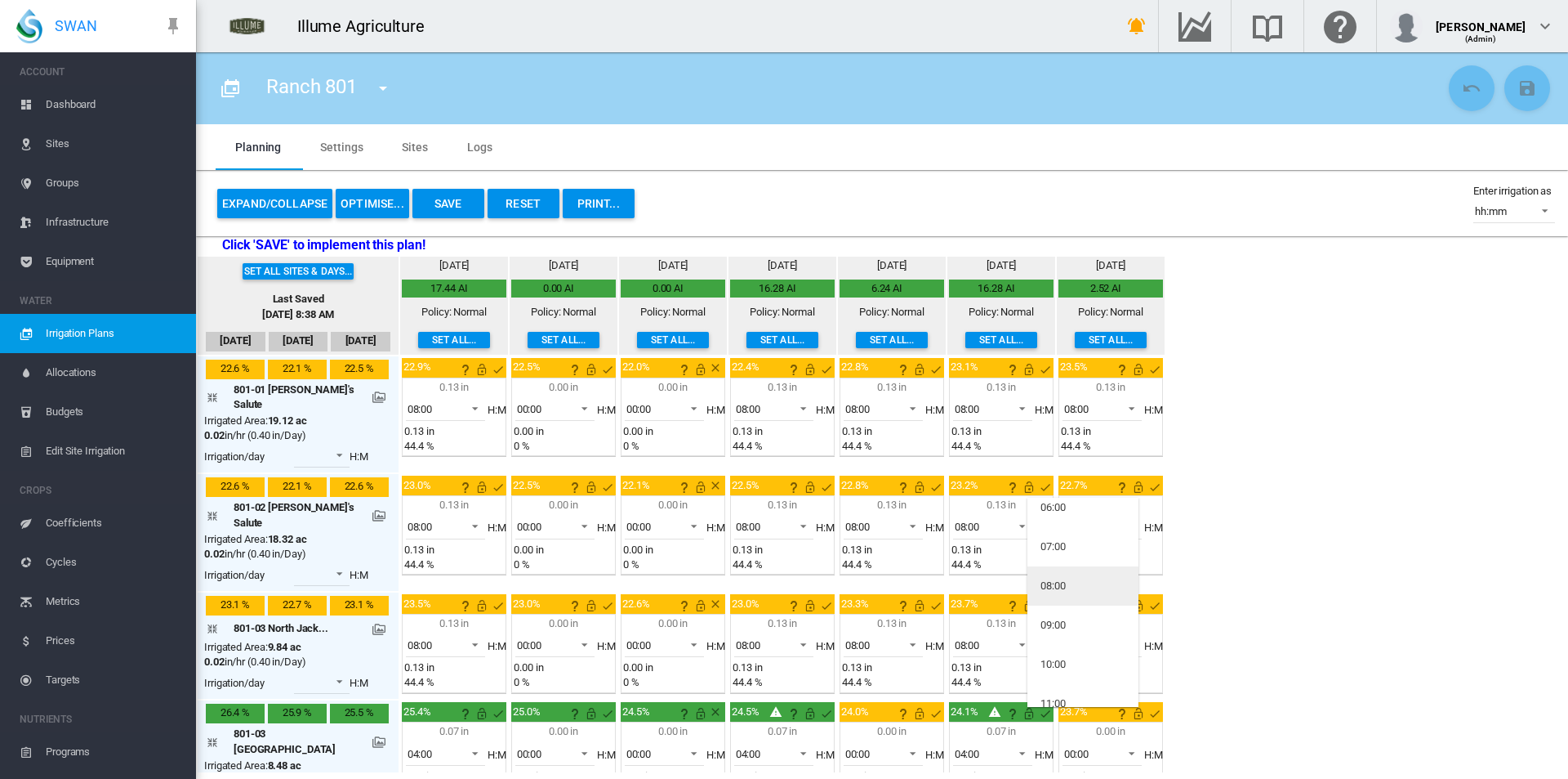
click at [1068, 598] on md-option "08:00" at bounding box center [1082, 586] width 111 height 40
drag, startPoint x: 1081, startPoint y: 604, endPoint x: 1082, endPoint y: 613, distance: 9.1
click at [1081, 616] on div "0.00 in" at bounding box center [1110, 623] width 100 height 15
click at [1090, 638] on span "00:00" at bounding box center [1089, 645] width 50 height 15
click at [1069, 649] on md-option "08:00" at bounding box center [1082, 650] width 111 height 40
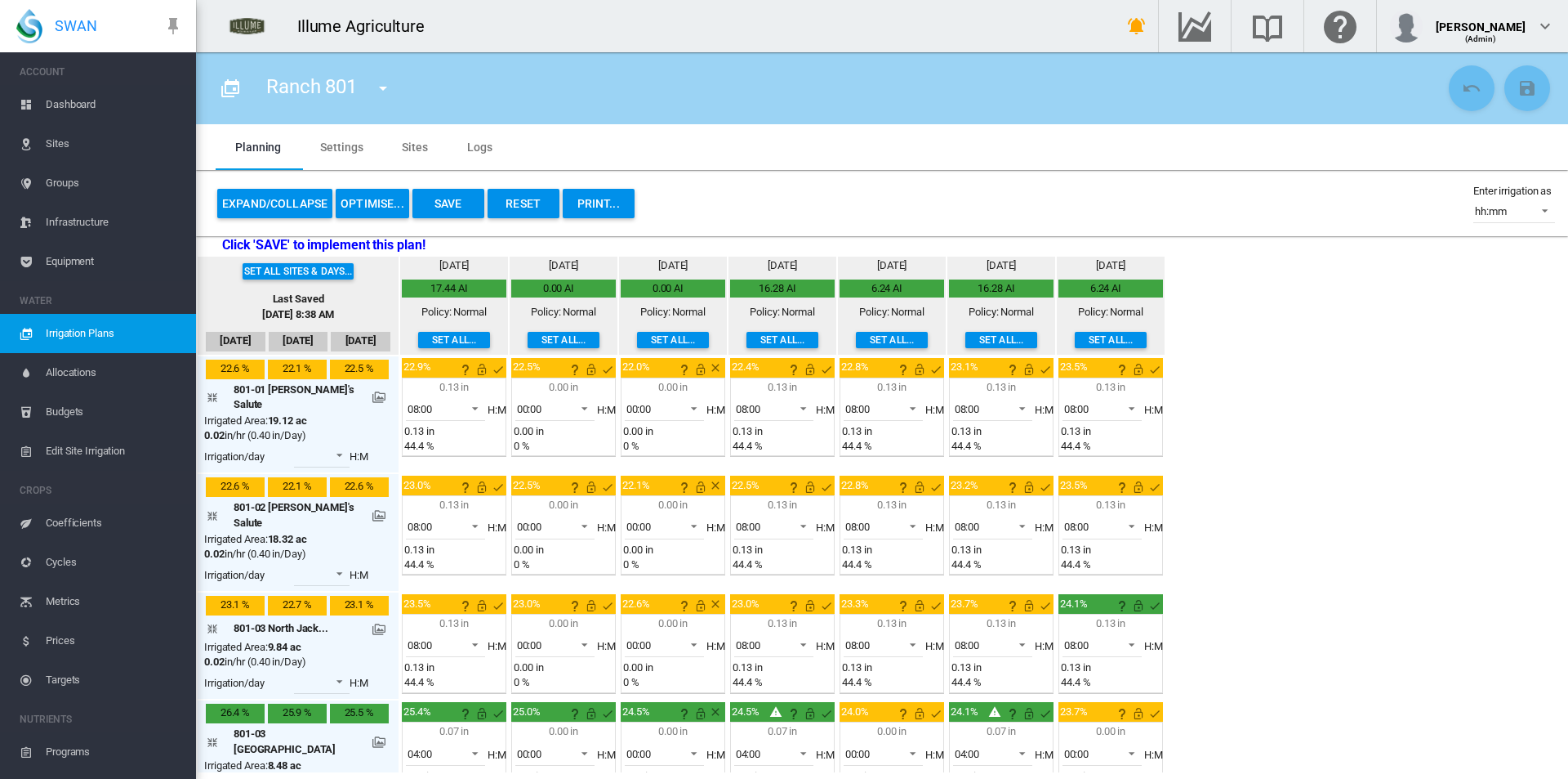
click at [1382, 604] on div "Set all sites & days... Last Saved Sep 8, 2025, 8:38 AM Sep 9 Sep 10 Sep 11 Fri…" at bounding box center [881, 514] width 1372 height 517
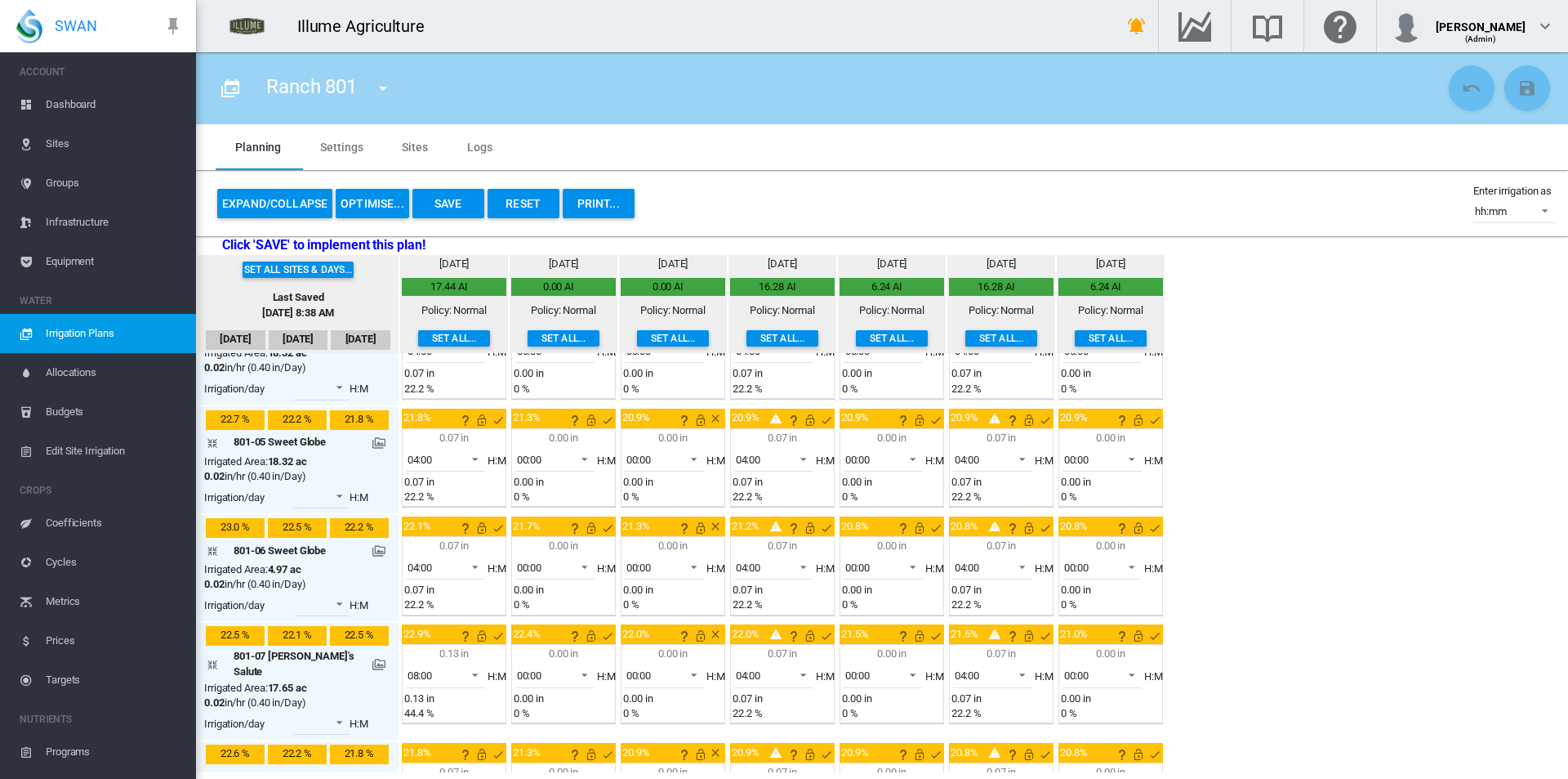
scroll to position [572, 0]
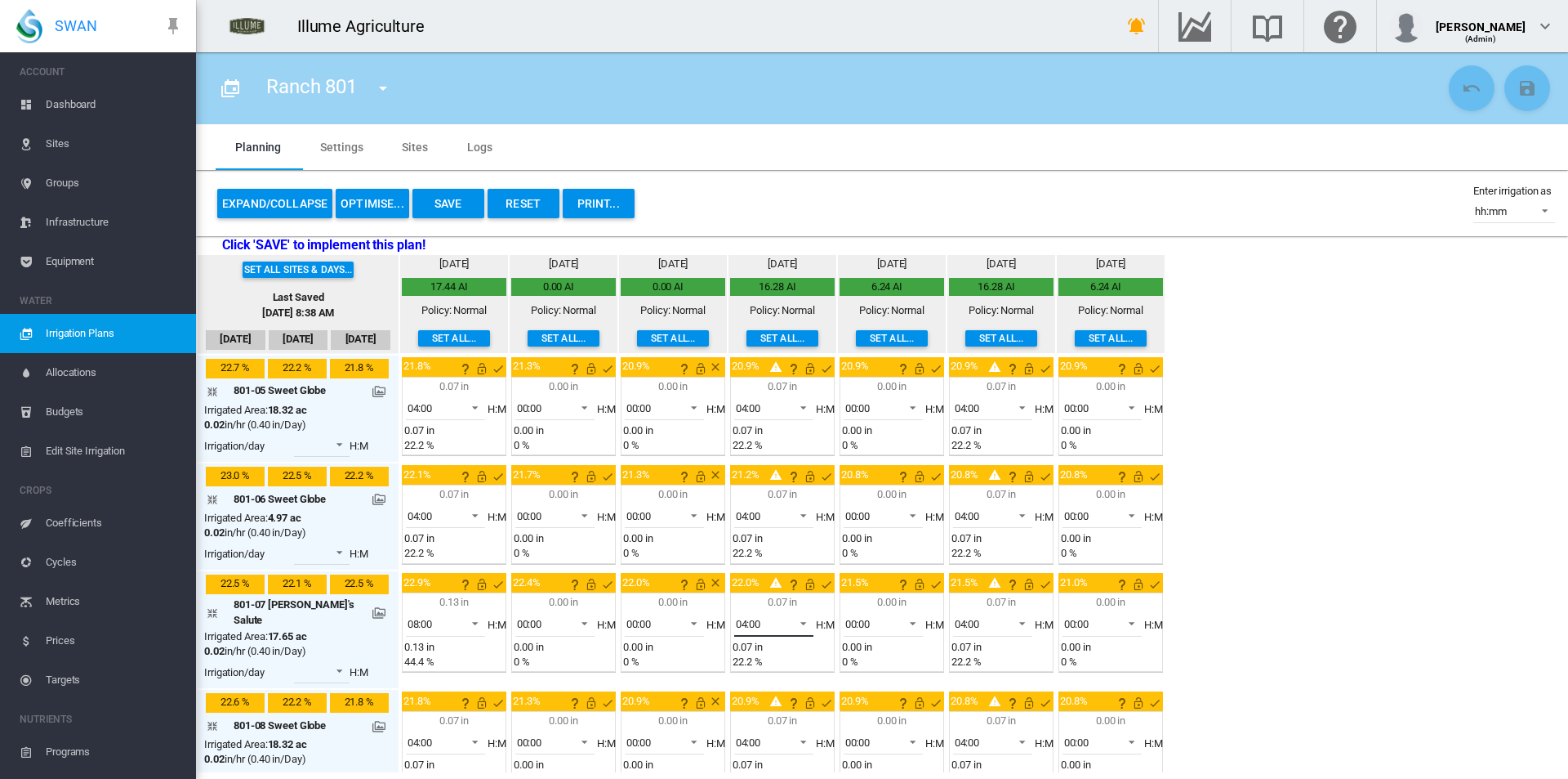
click at [754, 617] on span "04:00" at bounding box center [761, 624] width 50 height 15
click at [750, 660] on md-option "08:00" at bounding box center [755, 659] width 111 height 40
click at [868, 617] on span "00:00" at bounding box center [870, 624] width 50 height 15
click at [857, 728] on md-option "08:00" at bounding box center [864, 732] width 111 height 40
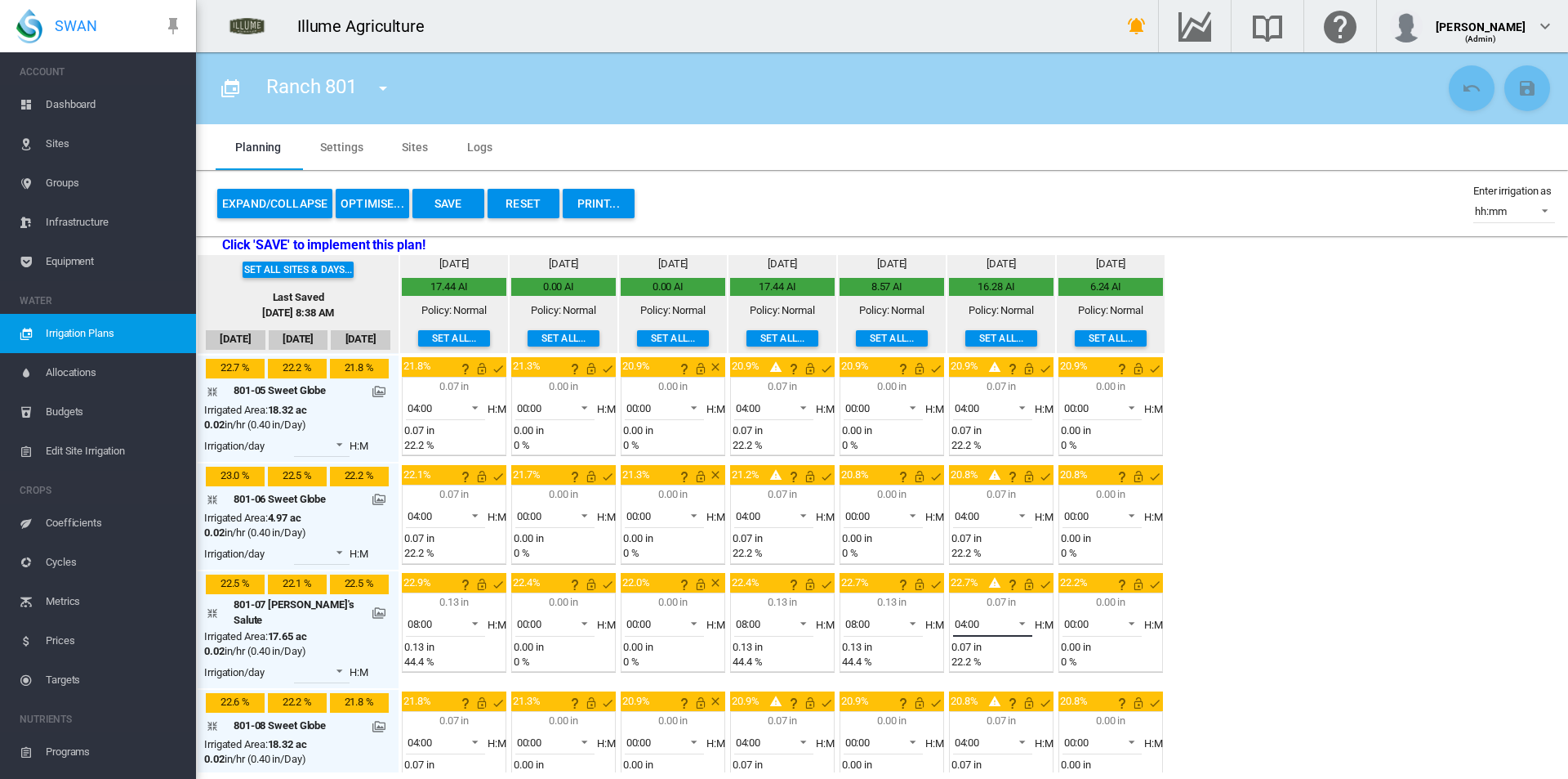
click at [962, 617] on span "04:00" at bounding box center [979, 624] width 50 height 15
click at [959, 508] on md-option "08:00" at bounding box center [973, 506] width 111 height 40
click at [1070, 617] on span "00:00" at bounding box center [1089, 624] width 50 height 15
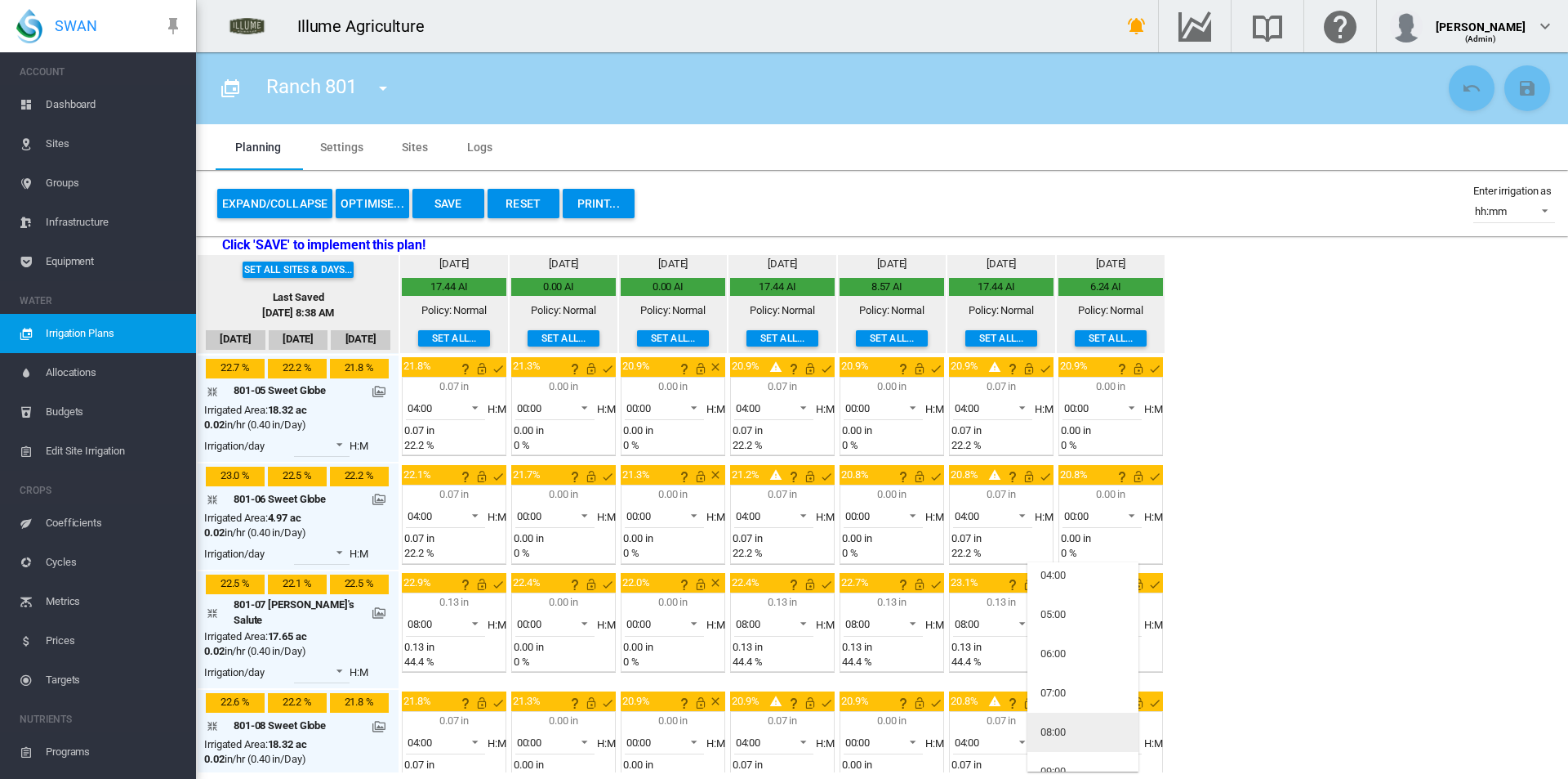
click at [1054, 745] on md-option "08:00" at bounding box center [1082, 732] width 111 height 40
click at [1337, 616] on div "Set all sites & days... Last Saved Sep 8, 2025, 8:38 AM Sep 9 Sep 10 Sep 11 Fri…" at bounding box center [881, 514] width 1372 height 517
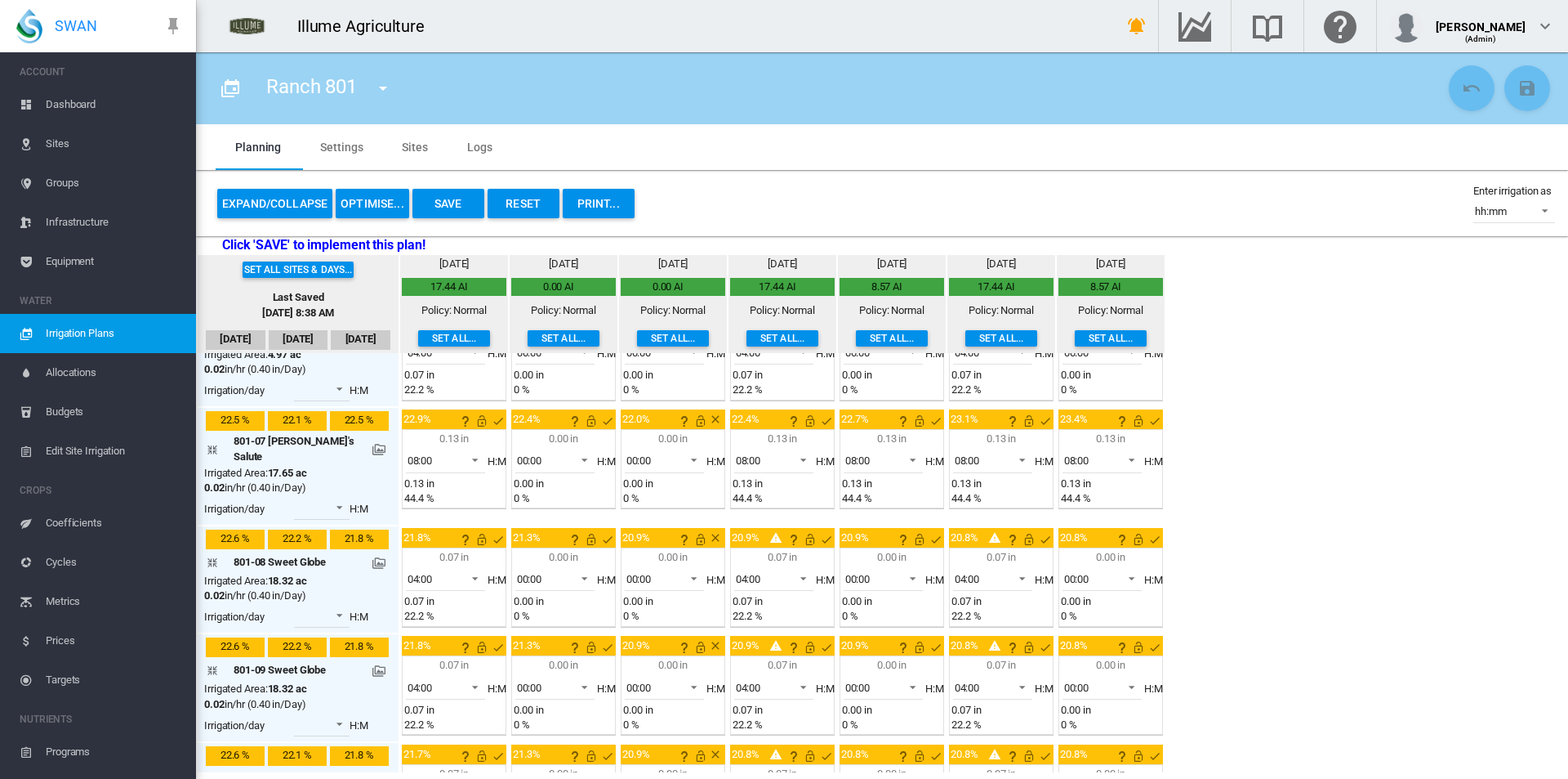
scroll to position [990, 0]
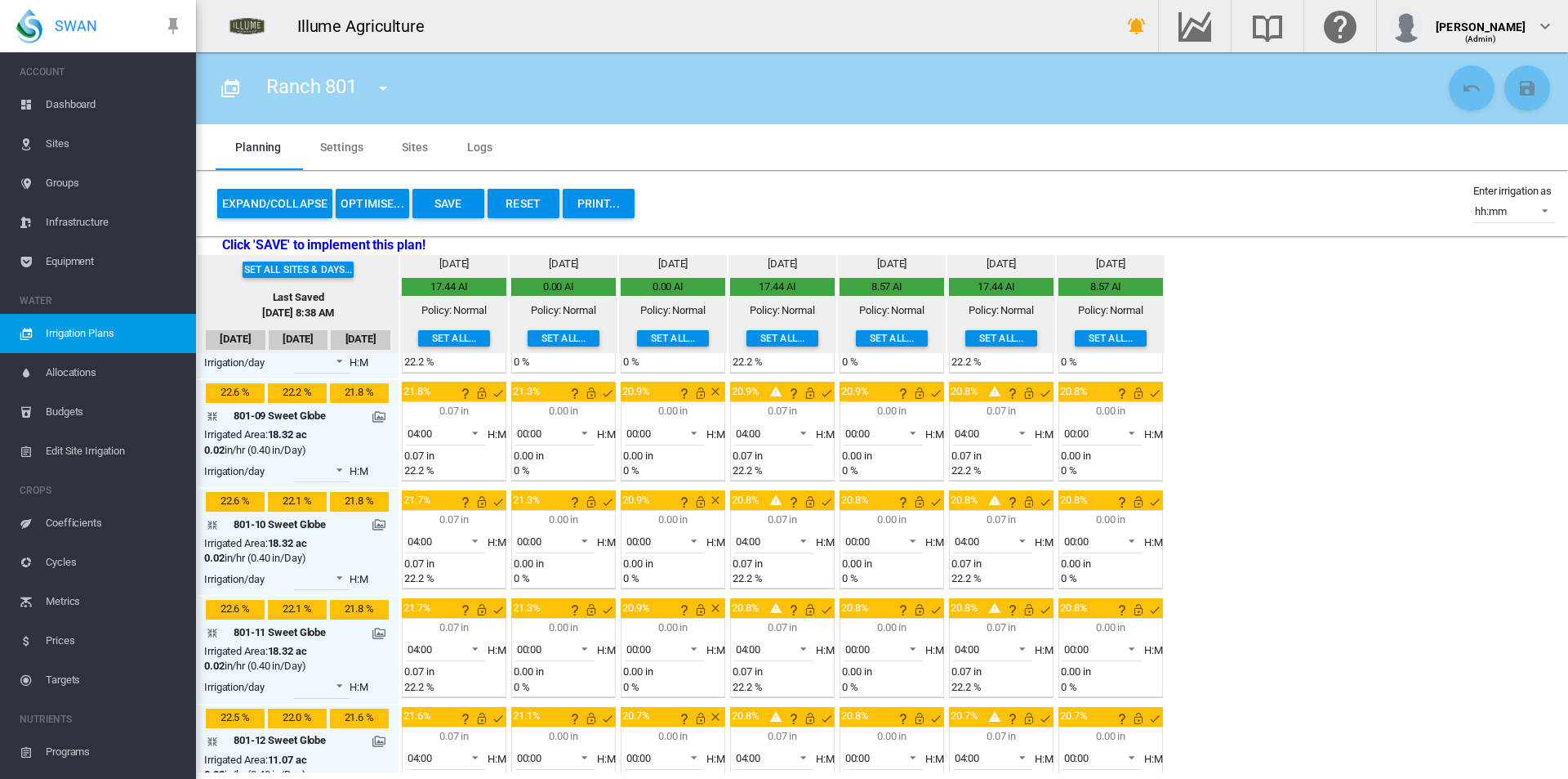
click at [454, 202] on button "Save" at bounding box center [448, 204] width 72 height 30
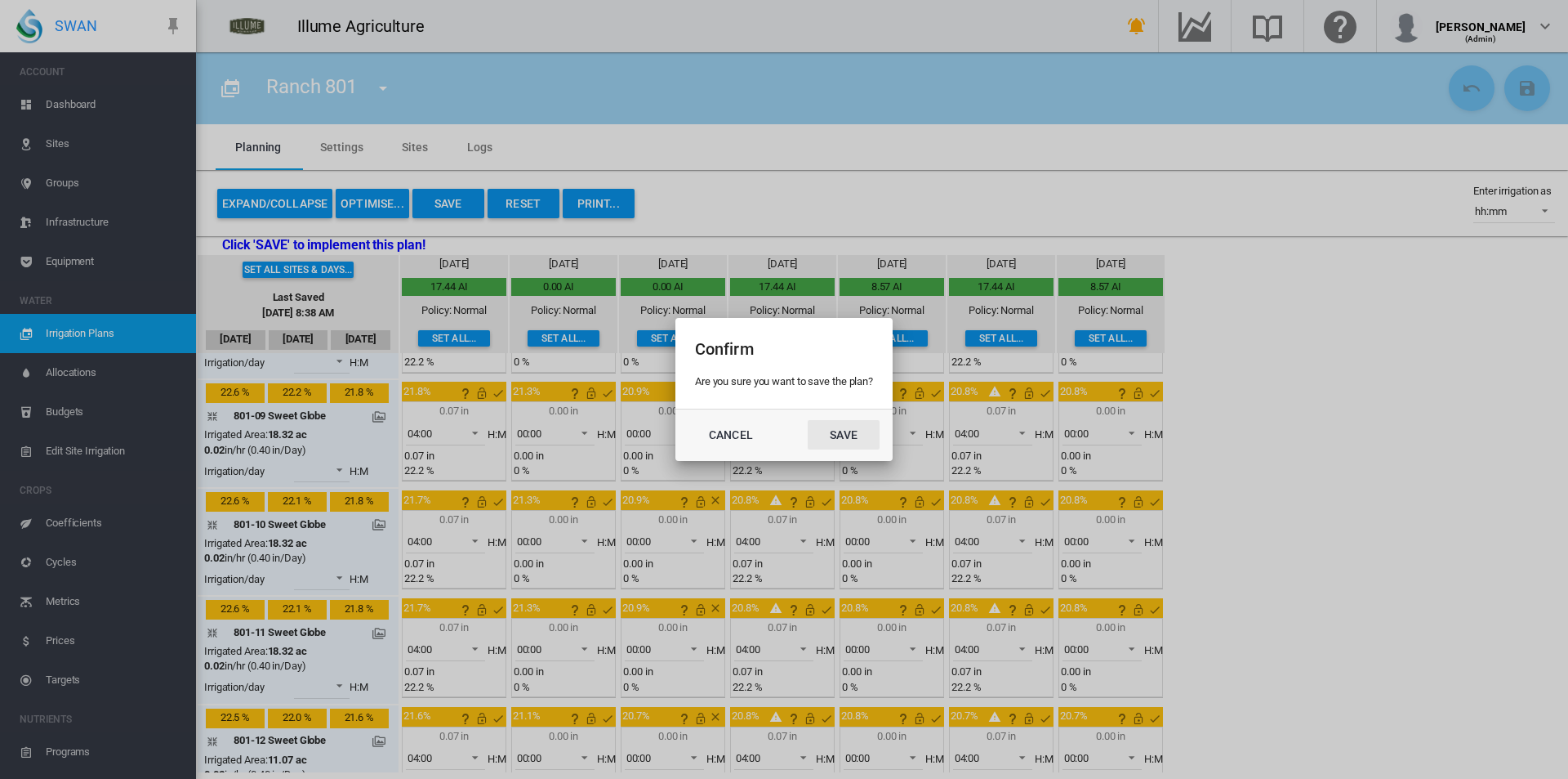
click at [836, 434] on button "Save" at bounding box center [843, 435] width 72 height 30
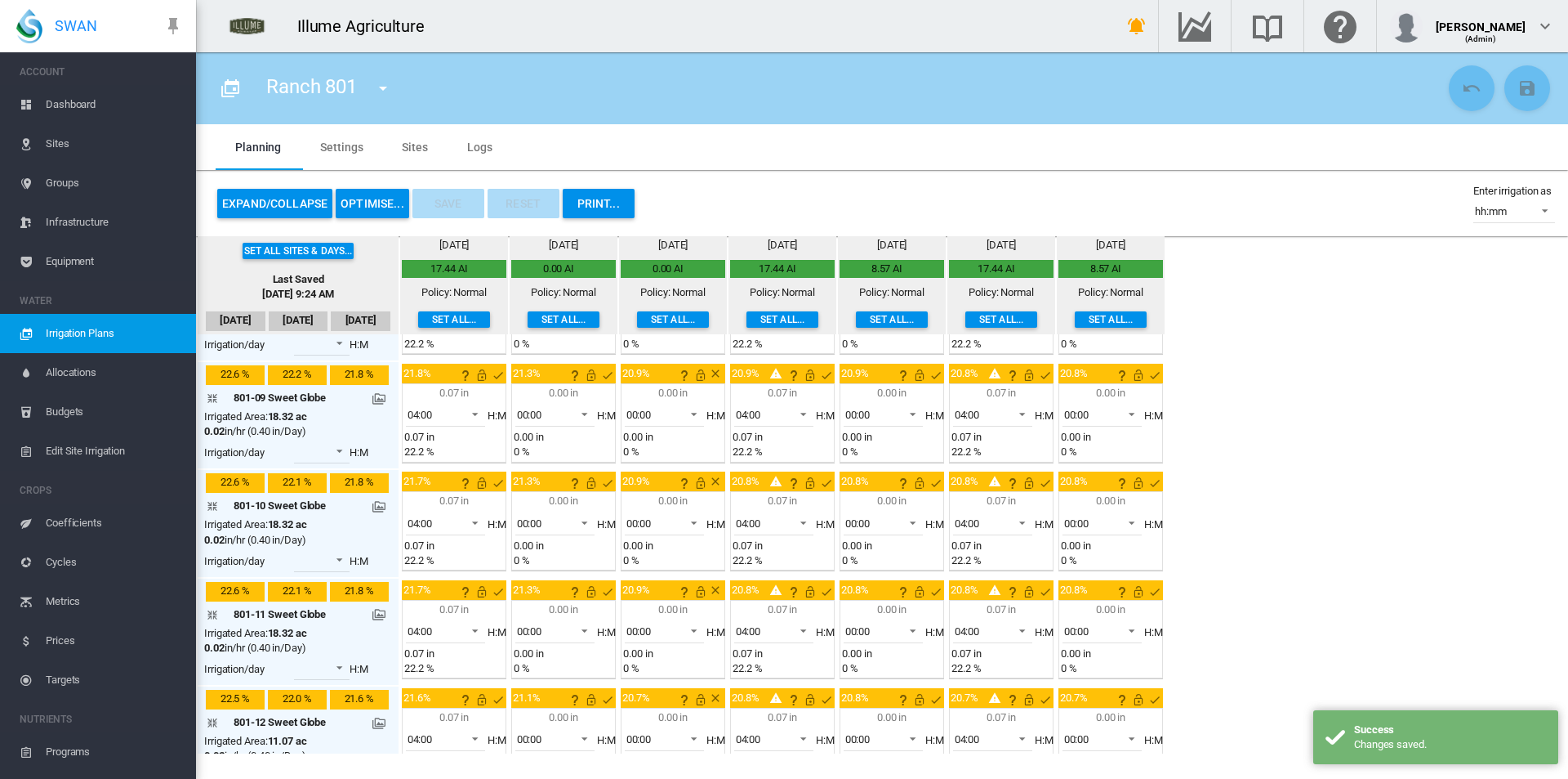
click at [373, 88] on button "button" at bounding box center [383, 88] width 33 height 33
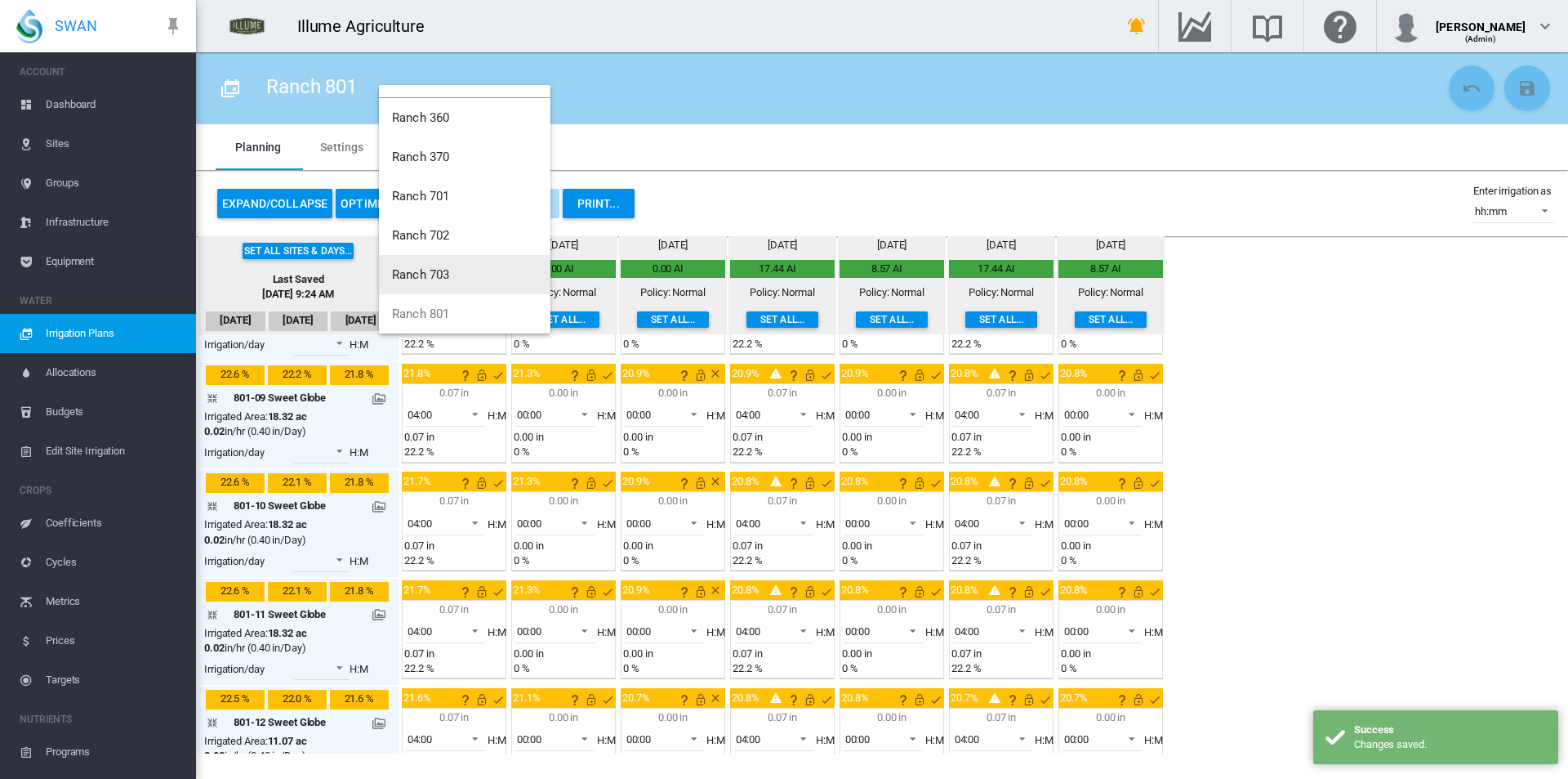
scroll to position [78, 0]
click at [447, 313] on span "Ranch 802" at bounding box center [420, 307] width 57 height 15
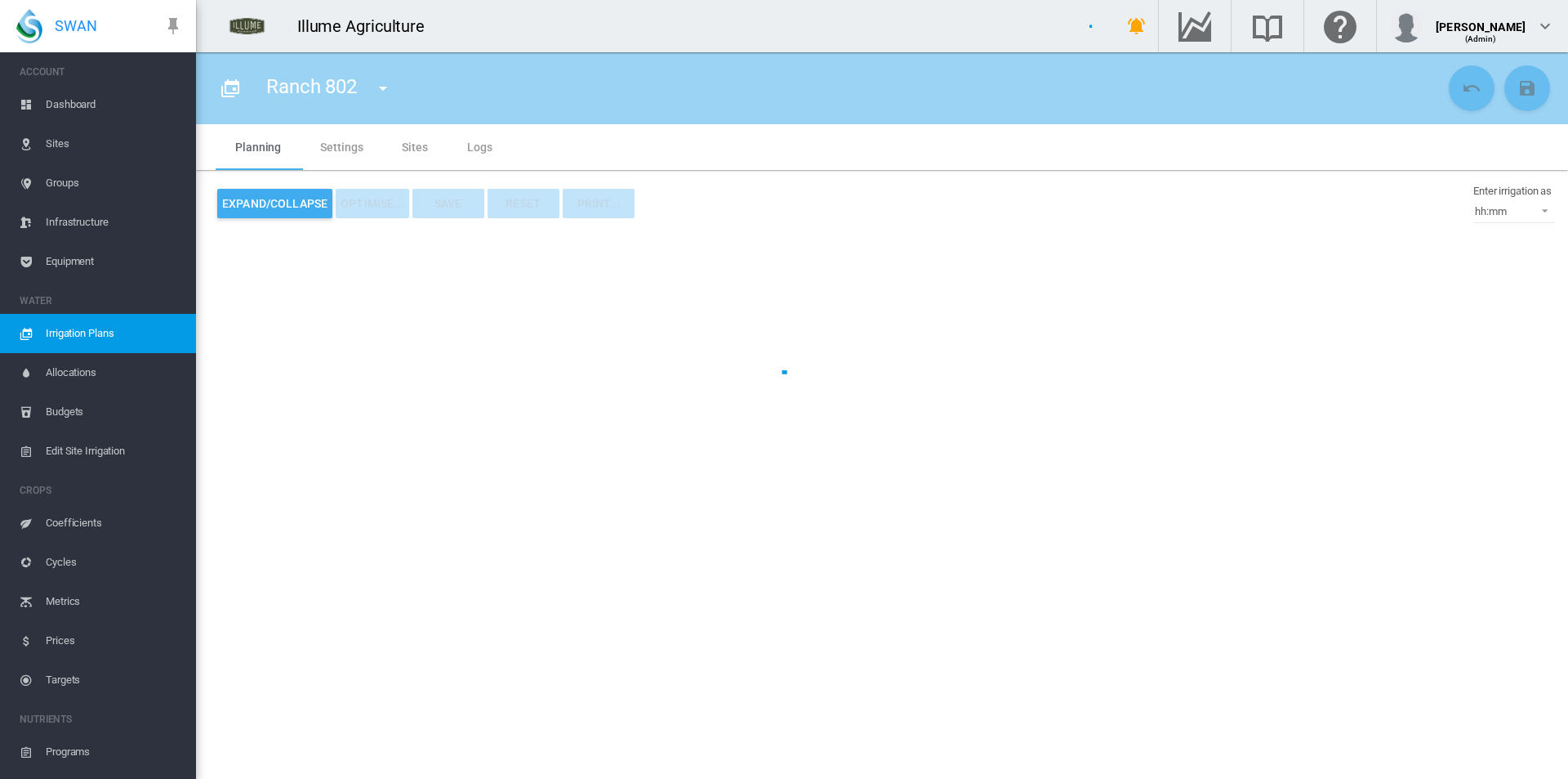
type input "*********"
type input "*"
type input "**"
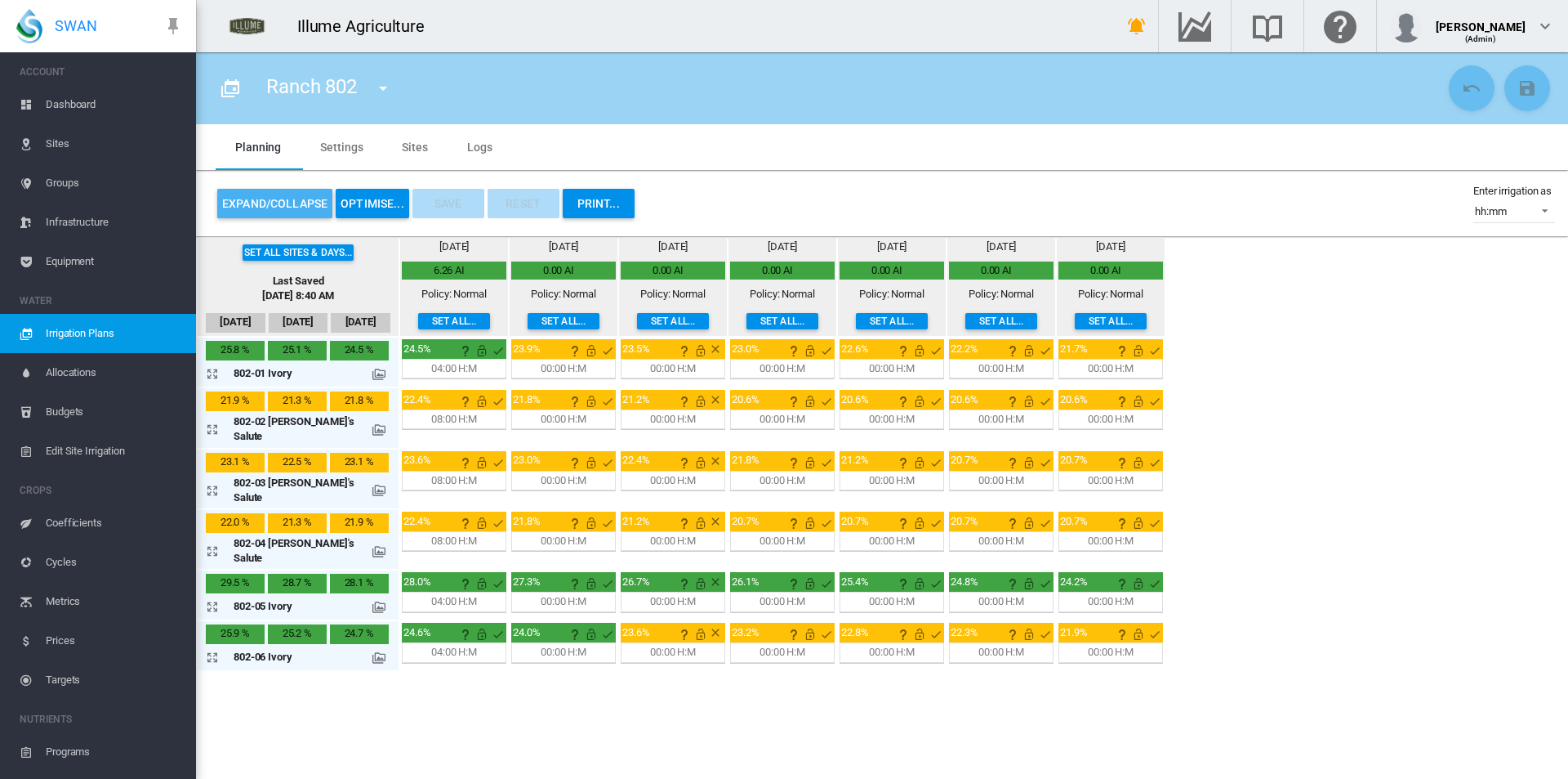
click at [264, 211] on button "Expand/Collapse" at bounding box center [275, 204] width 115 height 30
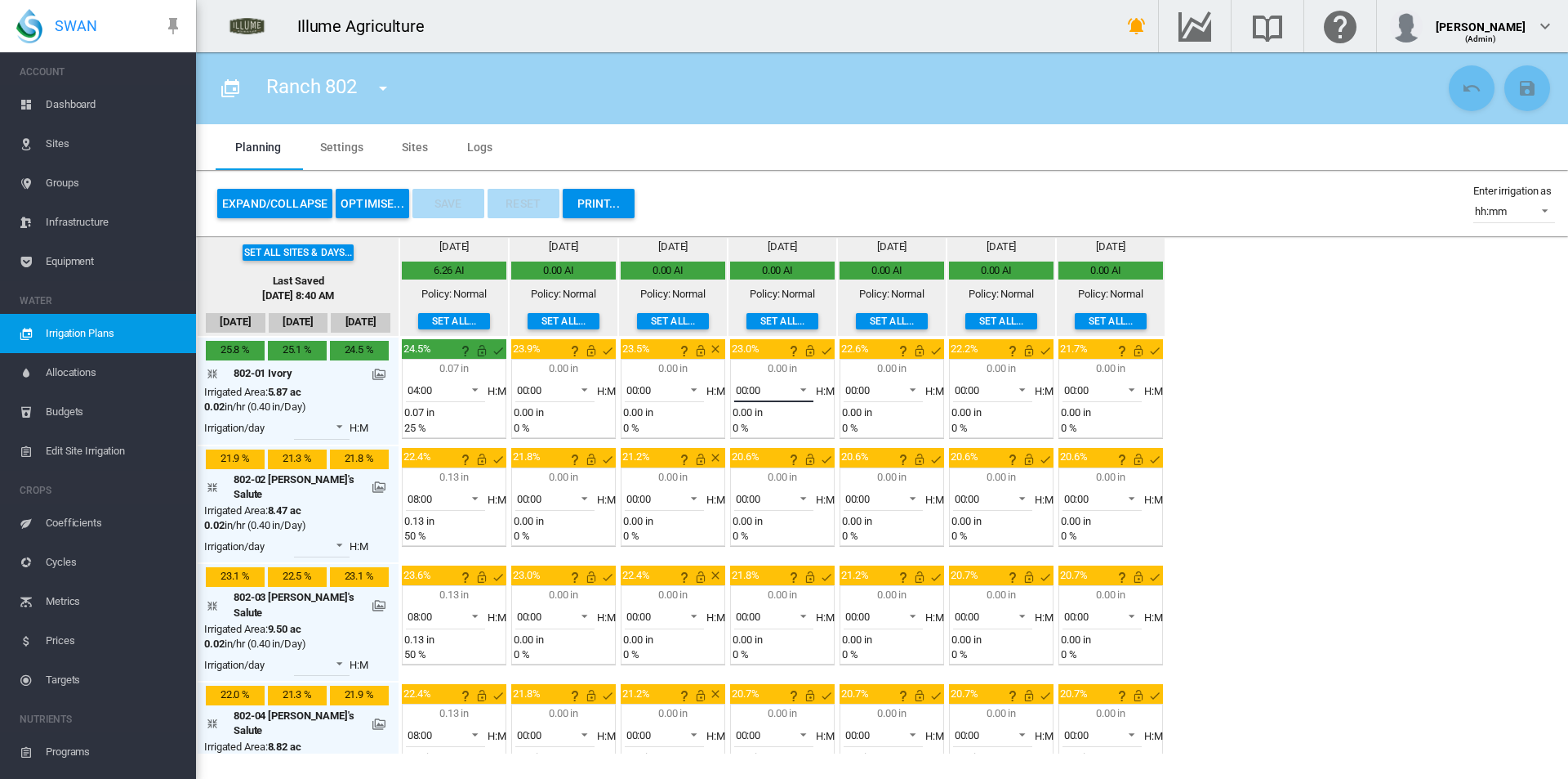
click at [762, 394] on span "00:00" at bounding box center [761, 390] width 50 height 15
click at [751, 469] on md-option "04:00" at bounding box center [755, 466] width 111 height 40
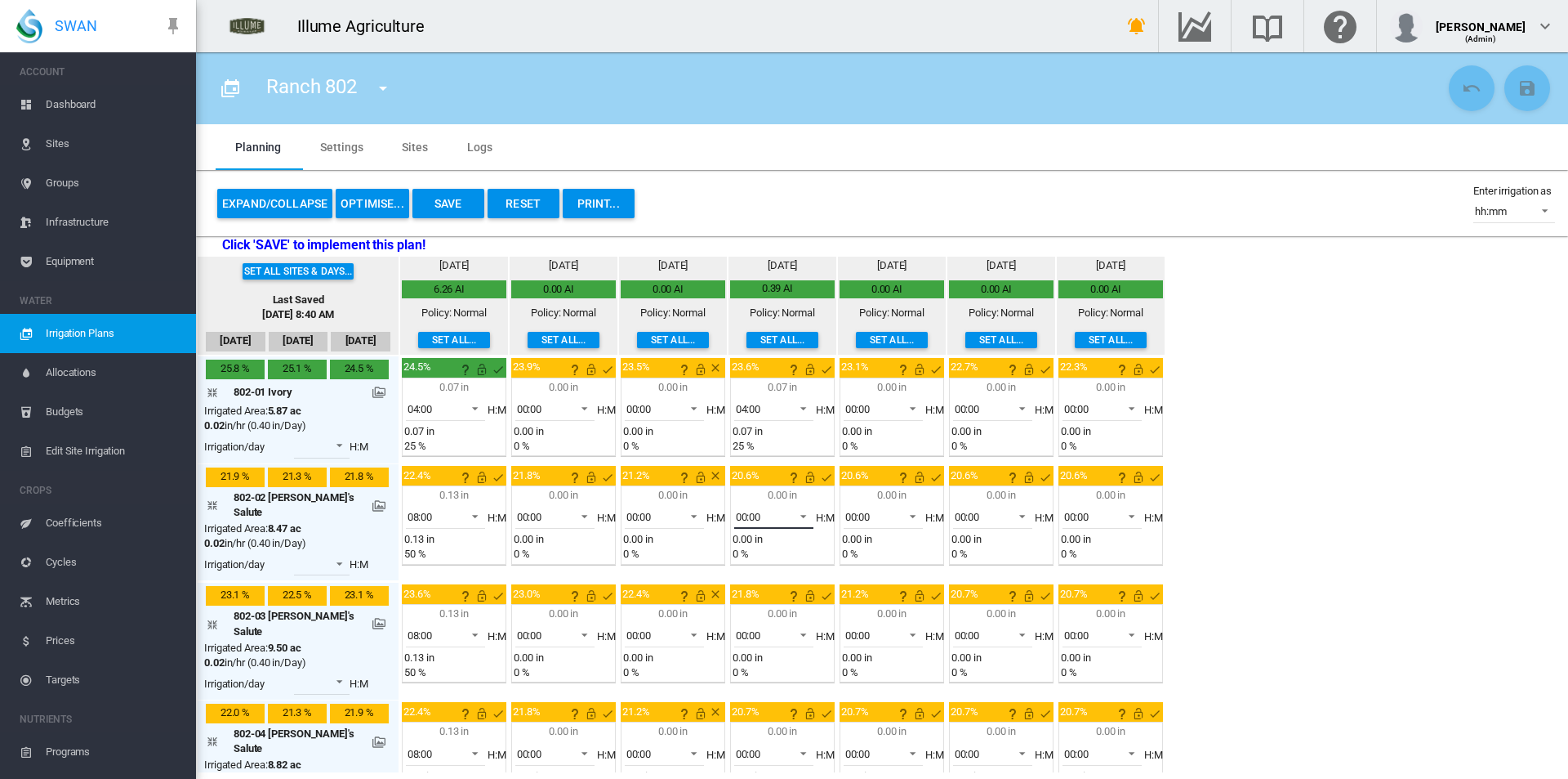
click at [756, 516] on span "00:00" at bounding box center [761, 517] width 50 height 15
click at [734, 667] on div "08:00" at bounding box center [725, 667] width 26 height 15
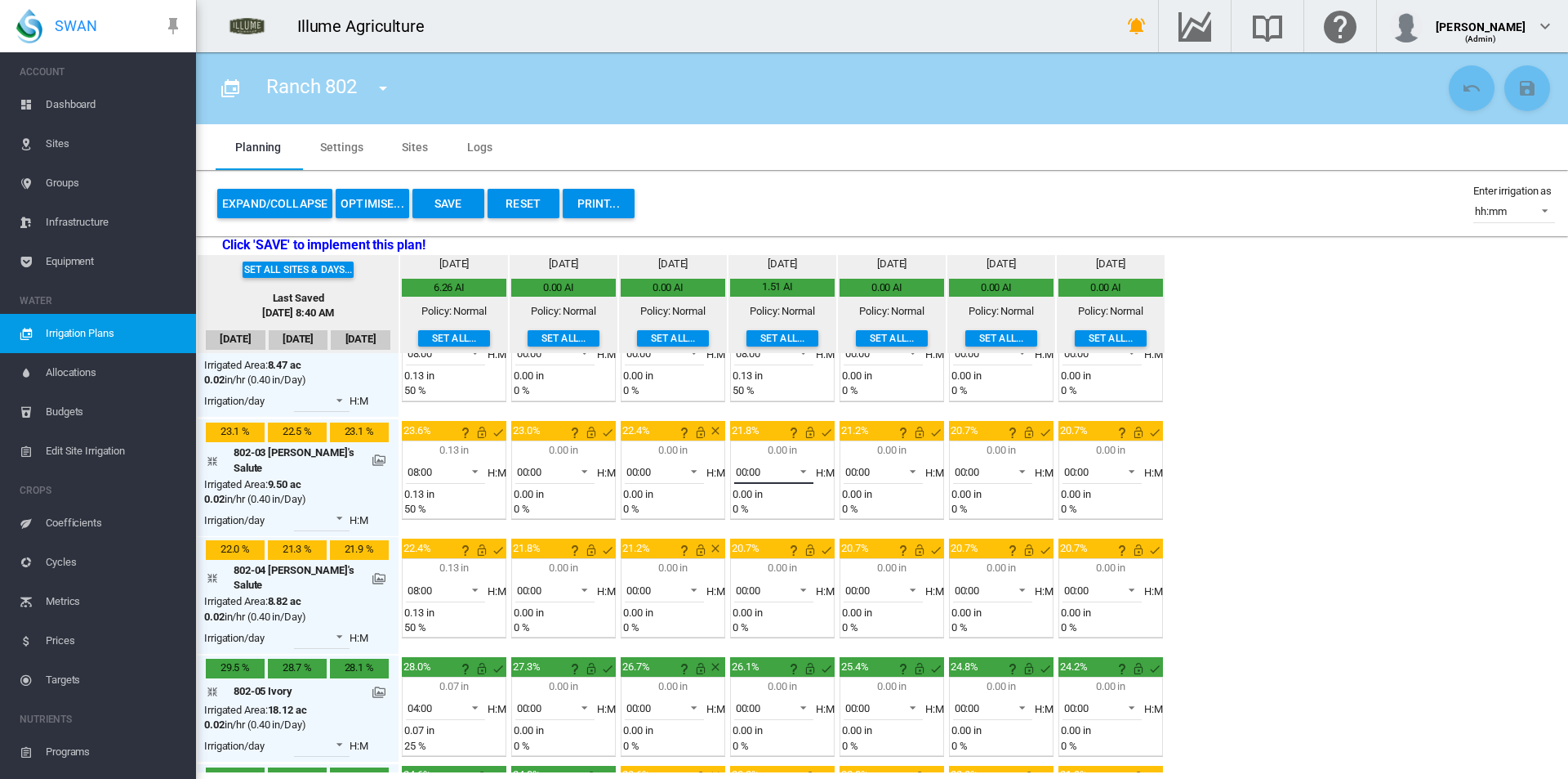
click at [750, 465] on span "00:00" at bounding box center [761, 472] width 50 height 15
click at [746, 606] on md-option "08:00" at bounding box center [755, 612] width 111 height 40
click at [754, 583] on span "00:00" at bounding box center [761, 590] width 50 height 15
click at [734, 562] on div "08:00" at bounding box center [725, 556] width 26 height 15
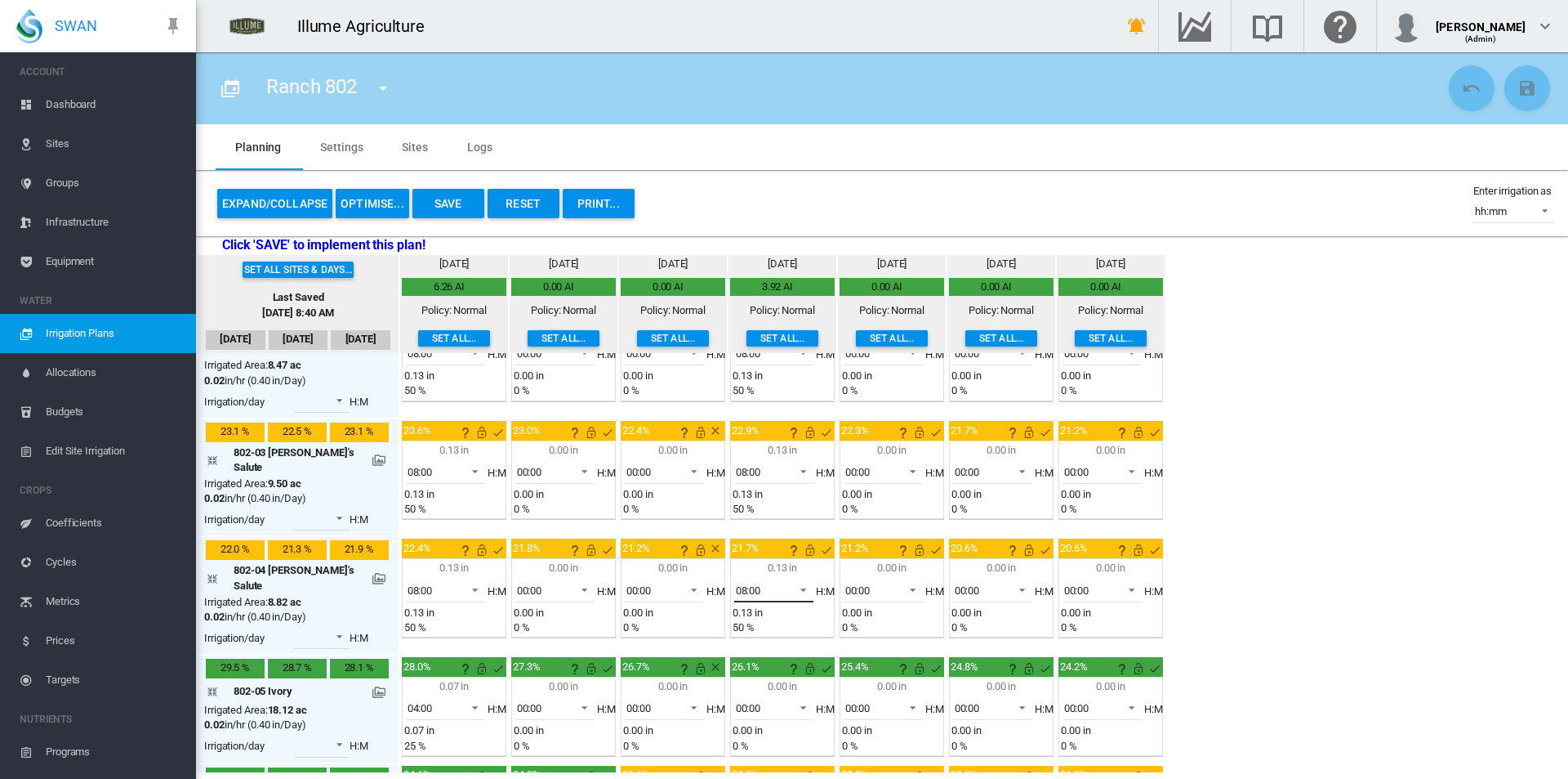
scroll to position [233, 0]
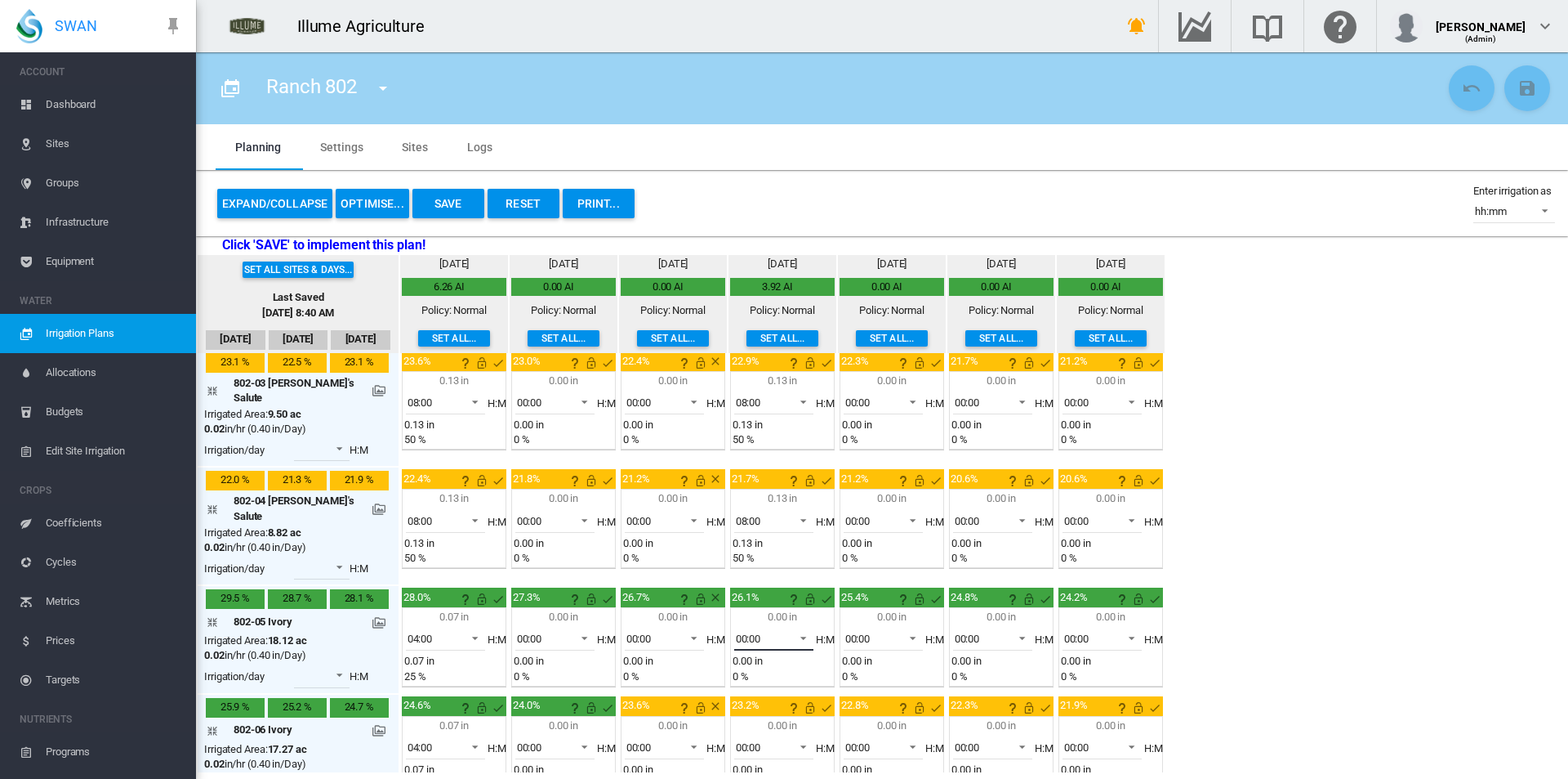
click at [736, 633] on div "00:00" at bounding box center [749, 638] width 26 height 12
click at [730, 746] on div "04:00" at bounding box center [725, 738] width 26 height 15
click at [754, 740] on span "00:00" at bounding box center [761, 747] width 50 height 15
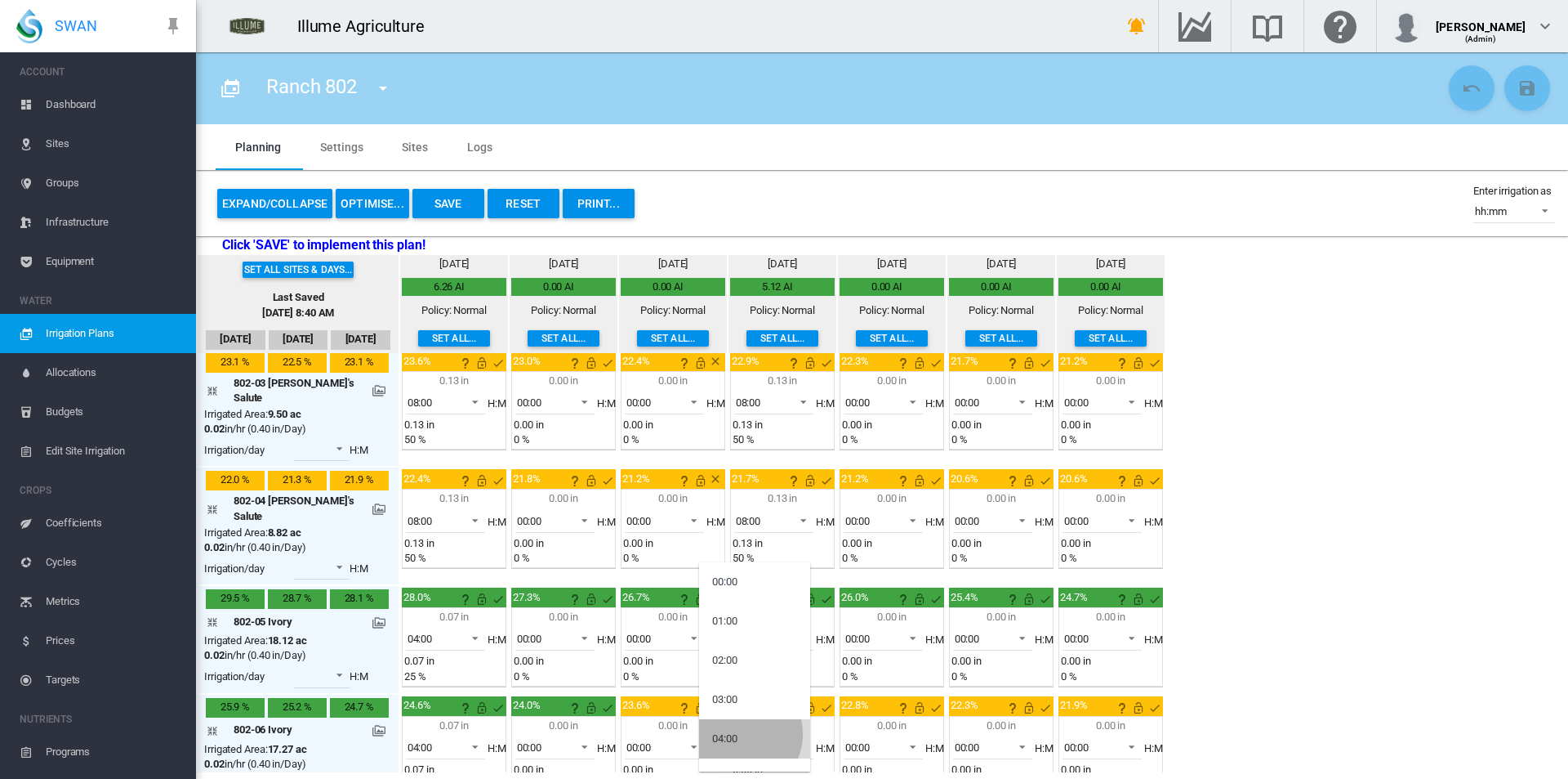
click at [737, 734] on md-option "04:00" at bounding box center [755, 738] width 111 height 40
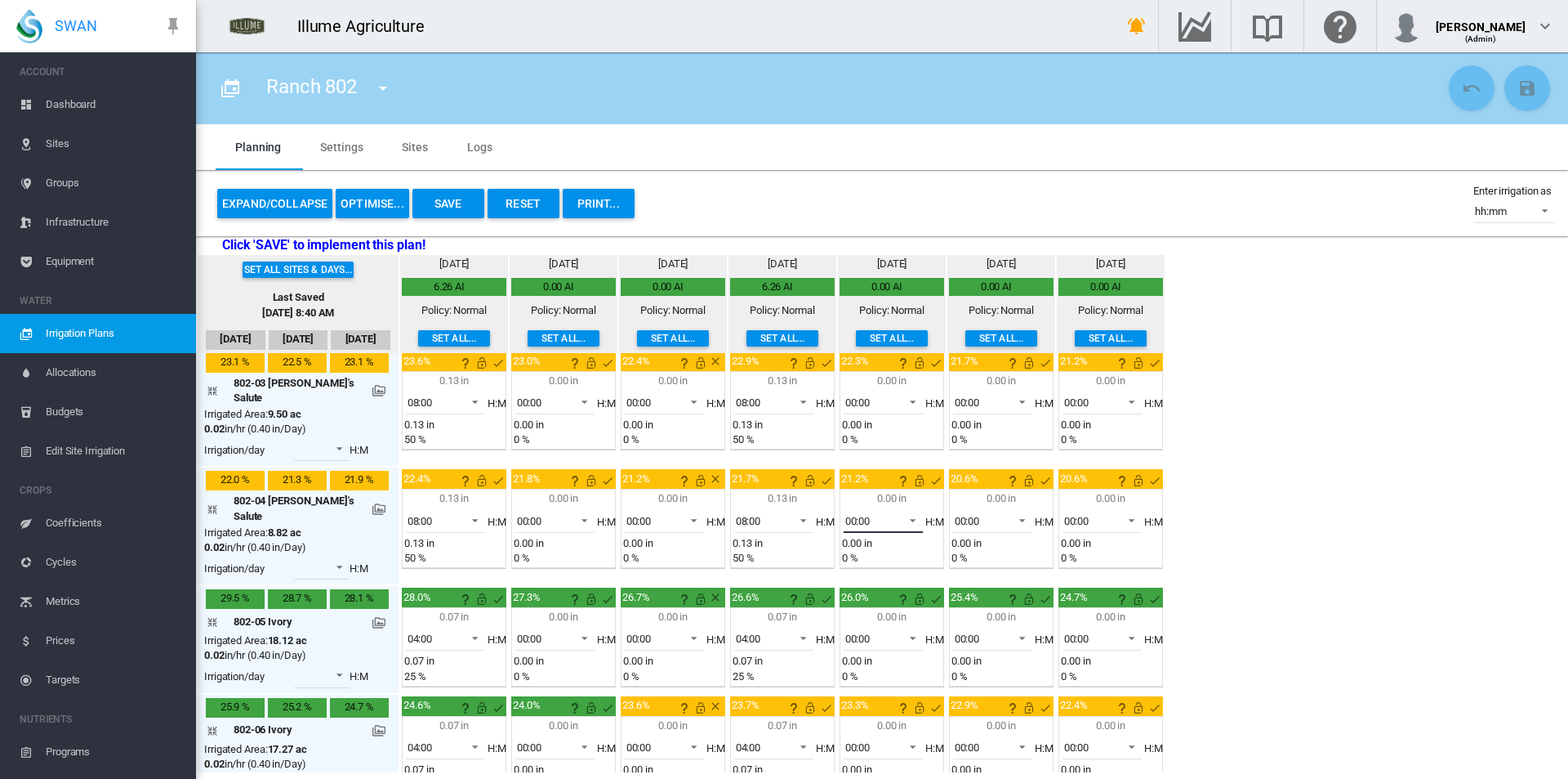
click at [845, 514] on span "00:00" at bounding box center [870, 521] width 50 height 15
click at [856, 645] on md-option "08:00" at bounding box center [864, 650] width 111 height 40
click at [967, 514] on span "00:00" at bounding box center [979, 521] width 50 height 15
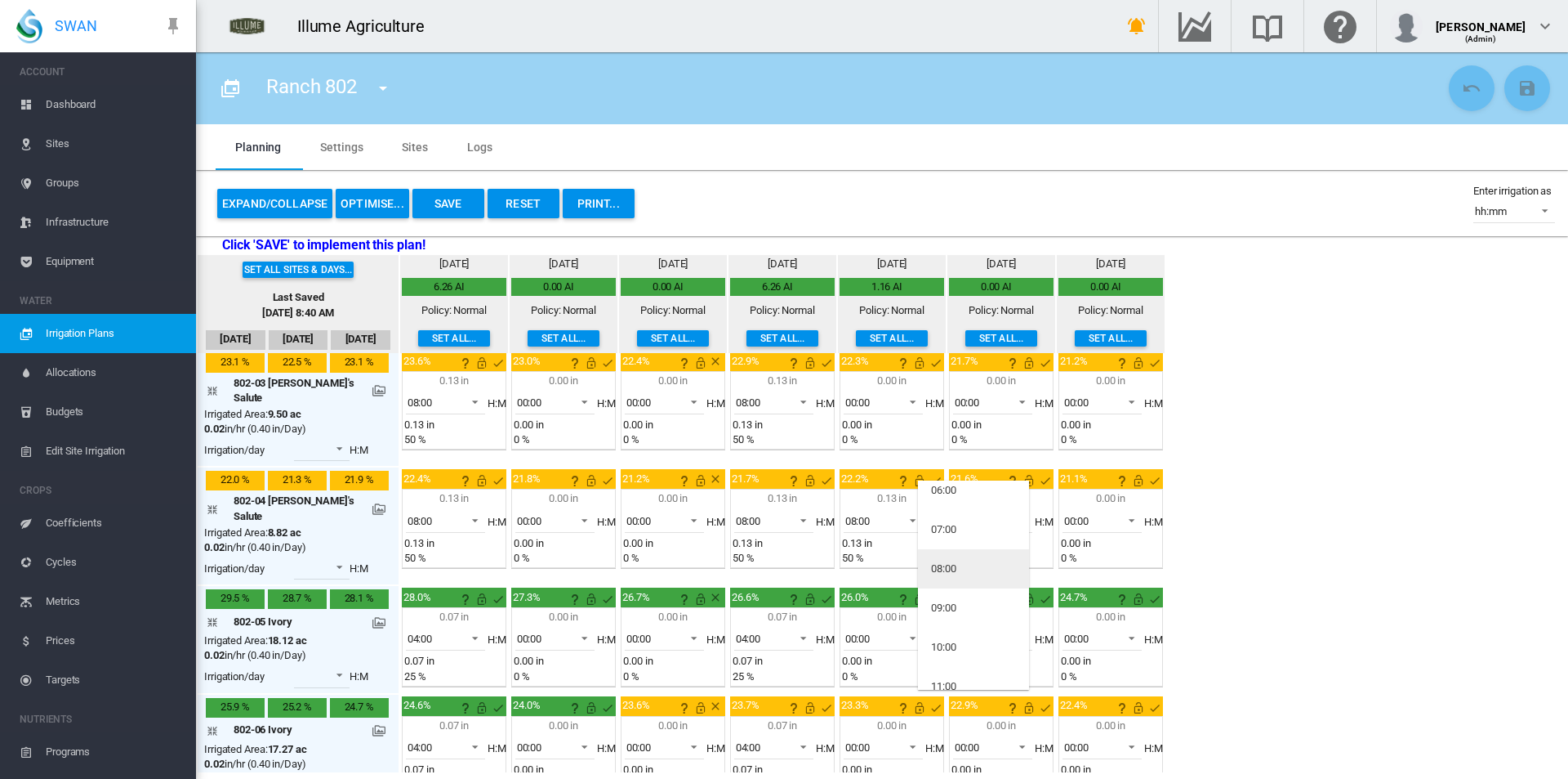
click at [947, 561] on div "08:00" at bounding box center [944, 568] width 26 height 15
drag, startPoint x: 1074, startPoint y: 503, endPoint x: 1042, endPoint y: 561, distance: 66.2
click at [1074, 514] on span "00:00" at bounding box center [1089, 521] width 50 height 15
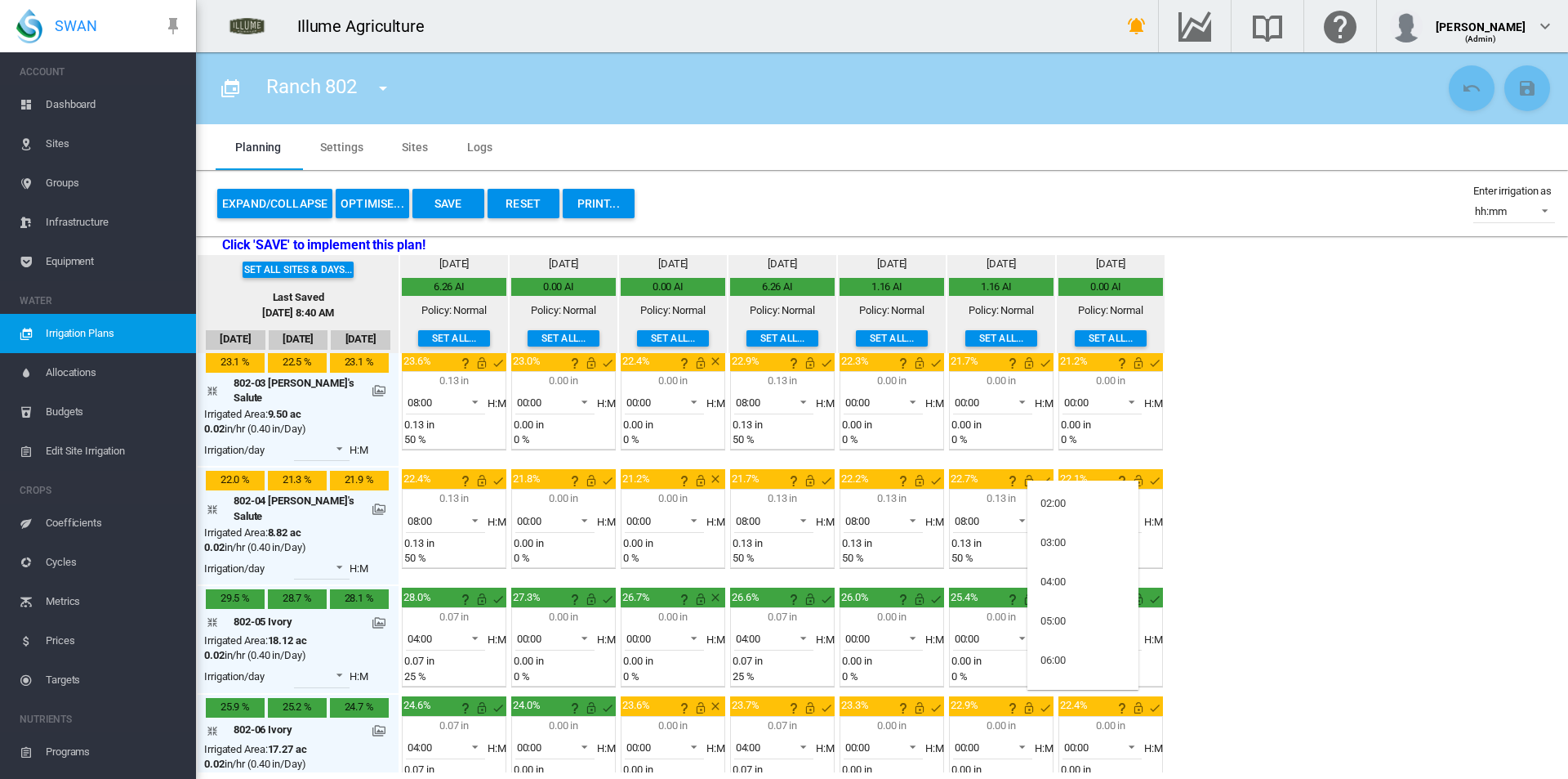
scroll to position [163, 0]
click at [1077, 640] on md-option "08:00" at bounding box center [1082, 650] width 111 height 40
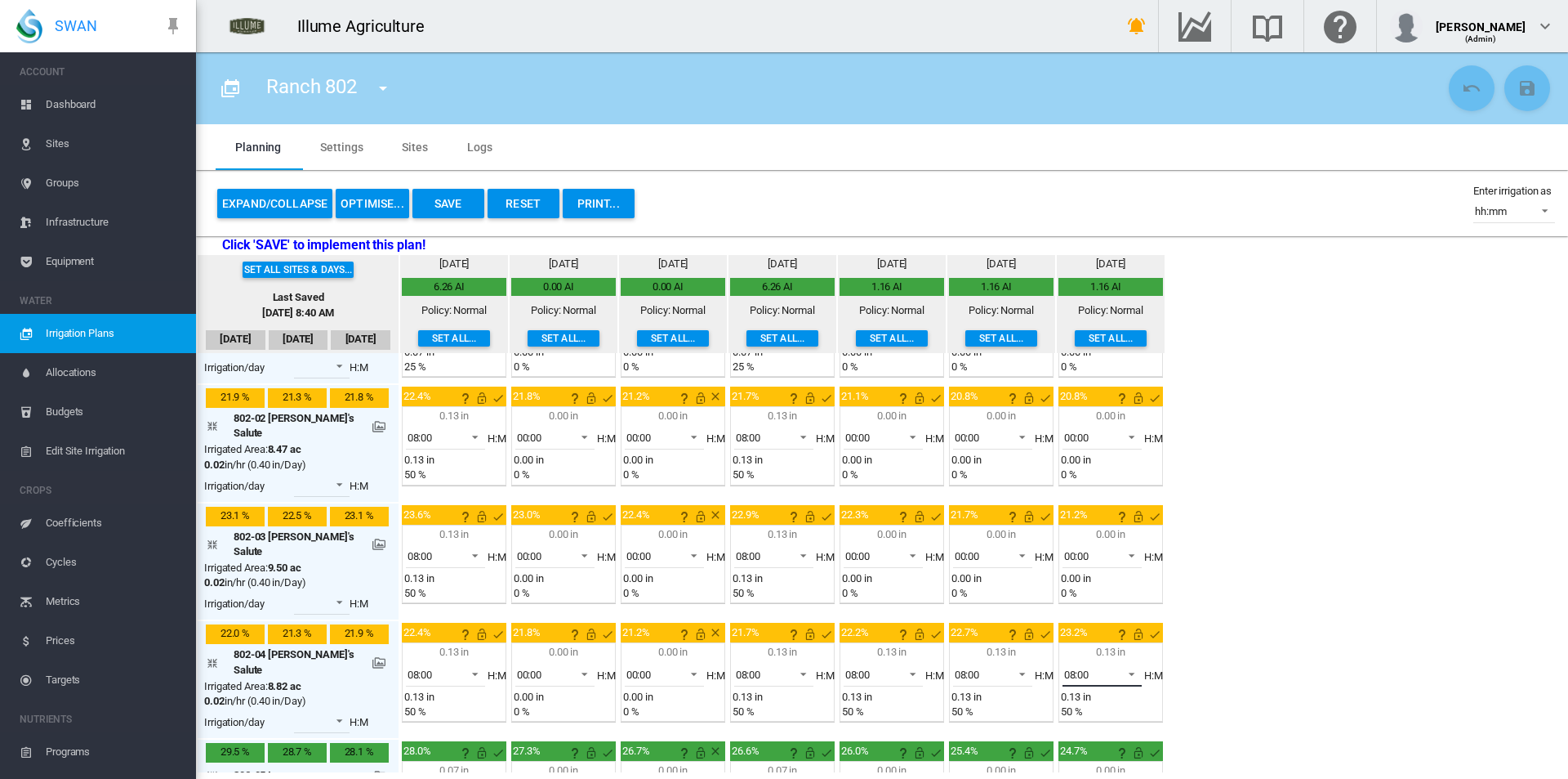
scroll to position [69, 0]
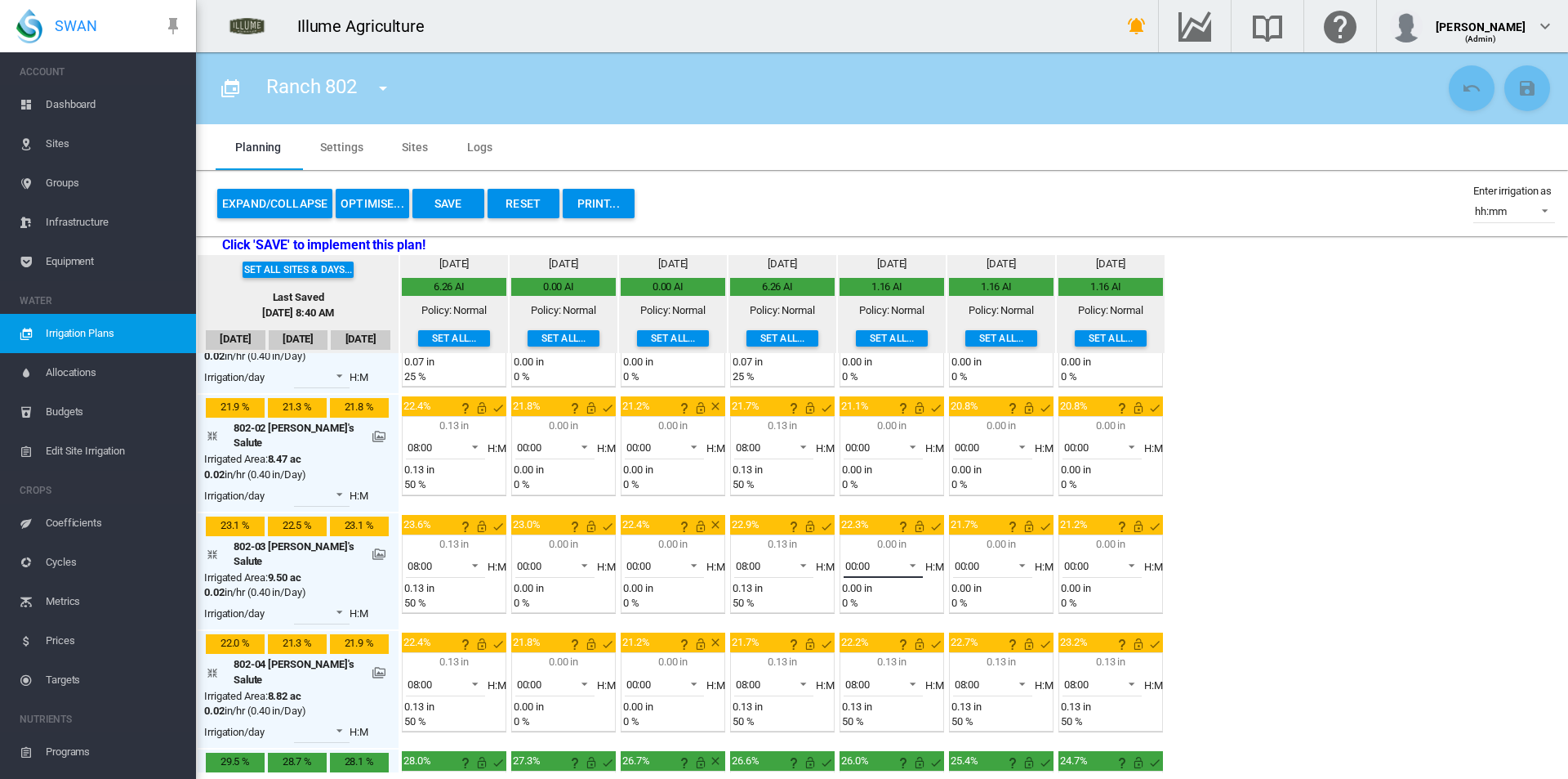
click at [845, 559] on div "00:00" at bounding box center [858, 565] width 26 height 12
click at [834, 624] on div "08:00" at bounding box center [834, 624] width 26 height 15
click at [965, 559] on span "00:00" at bounding box center [979, 566] width 50 height 15
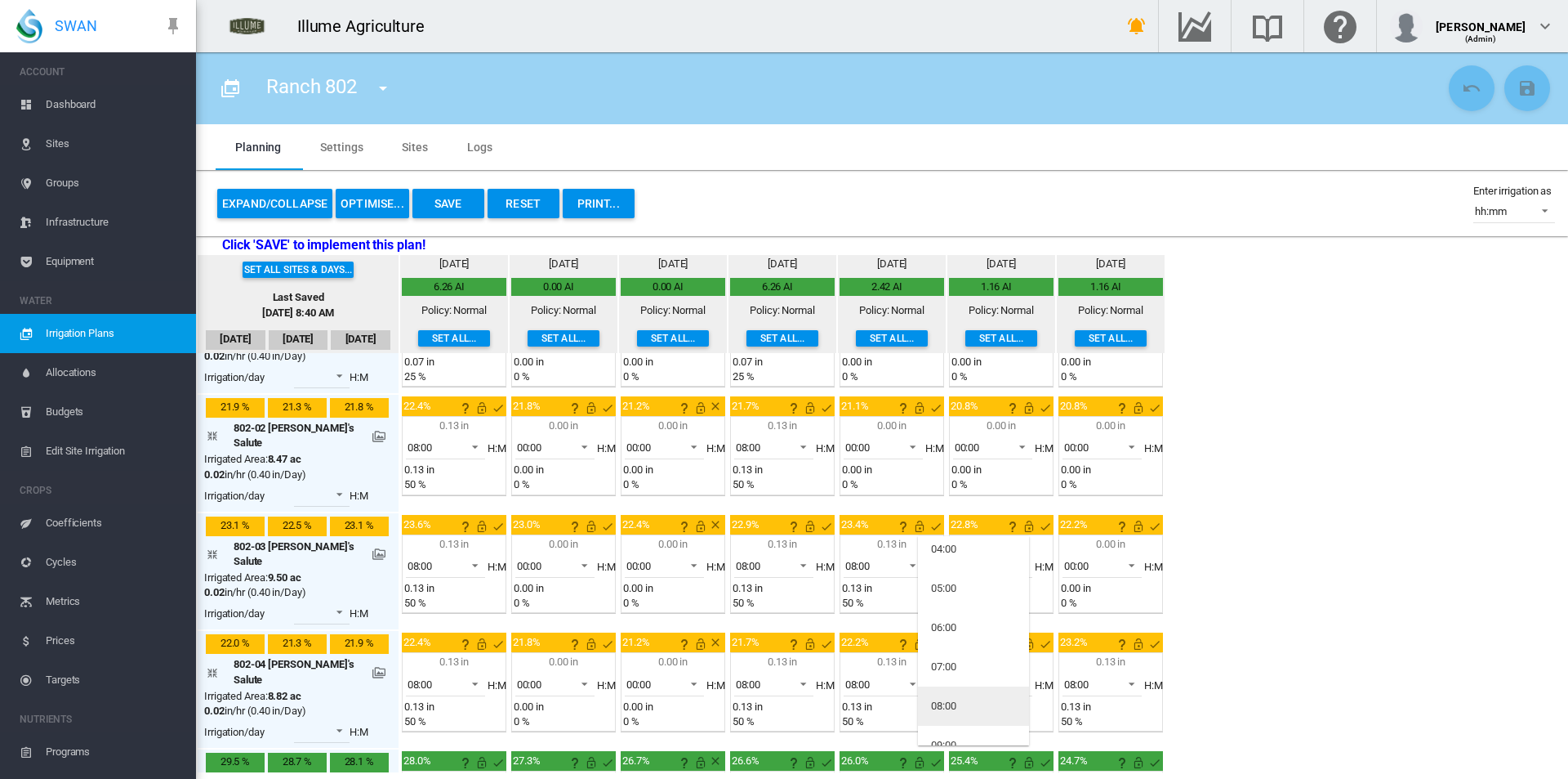
click at [961, 706] on md-option "08:00" at bounding box center [973, 706] width 111 height 40
click at [1087, 559] on span "00:00" at bounding box center [1089, 566] width 50 height 15
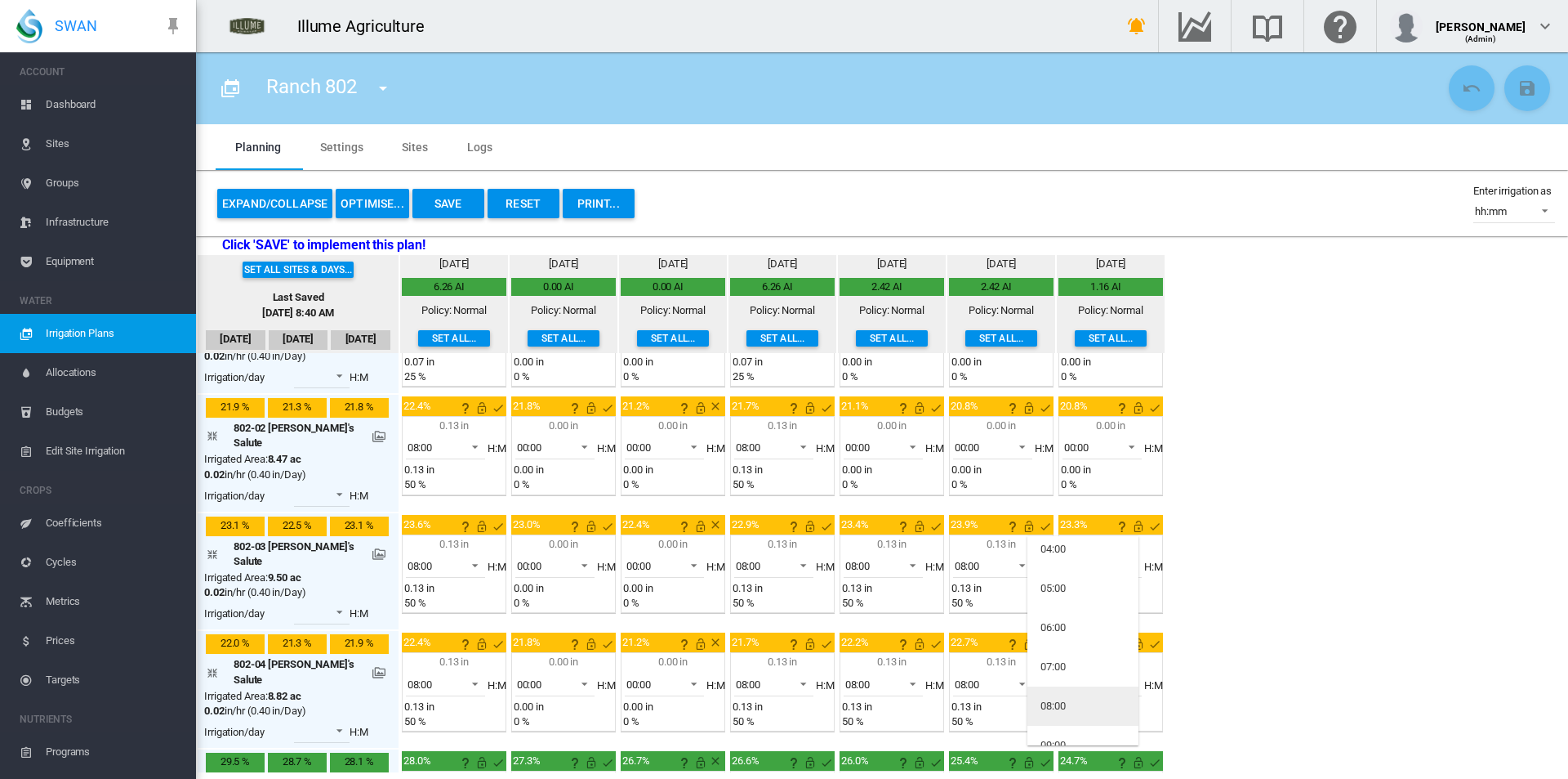
click at [1074, 700] on md-option "08:00" at bounding box center [1082, 706] width 111 height 40
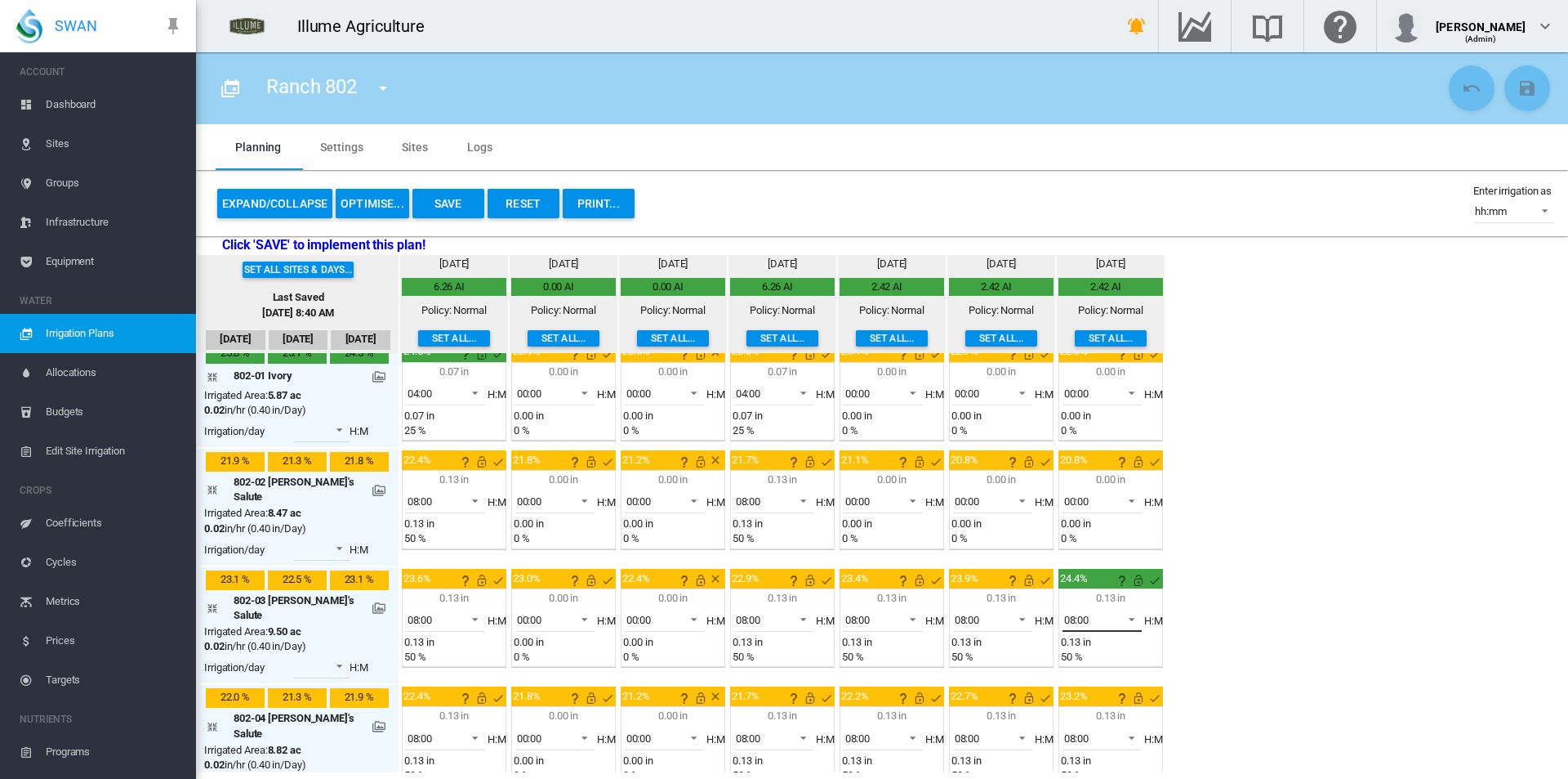
scroll to position [0, 0]
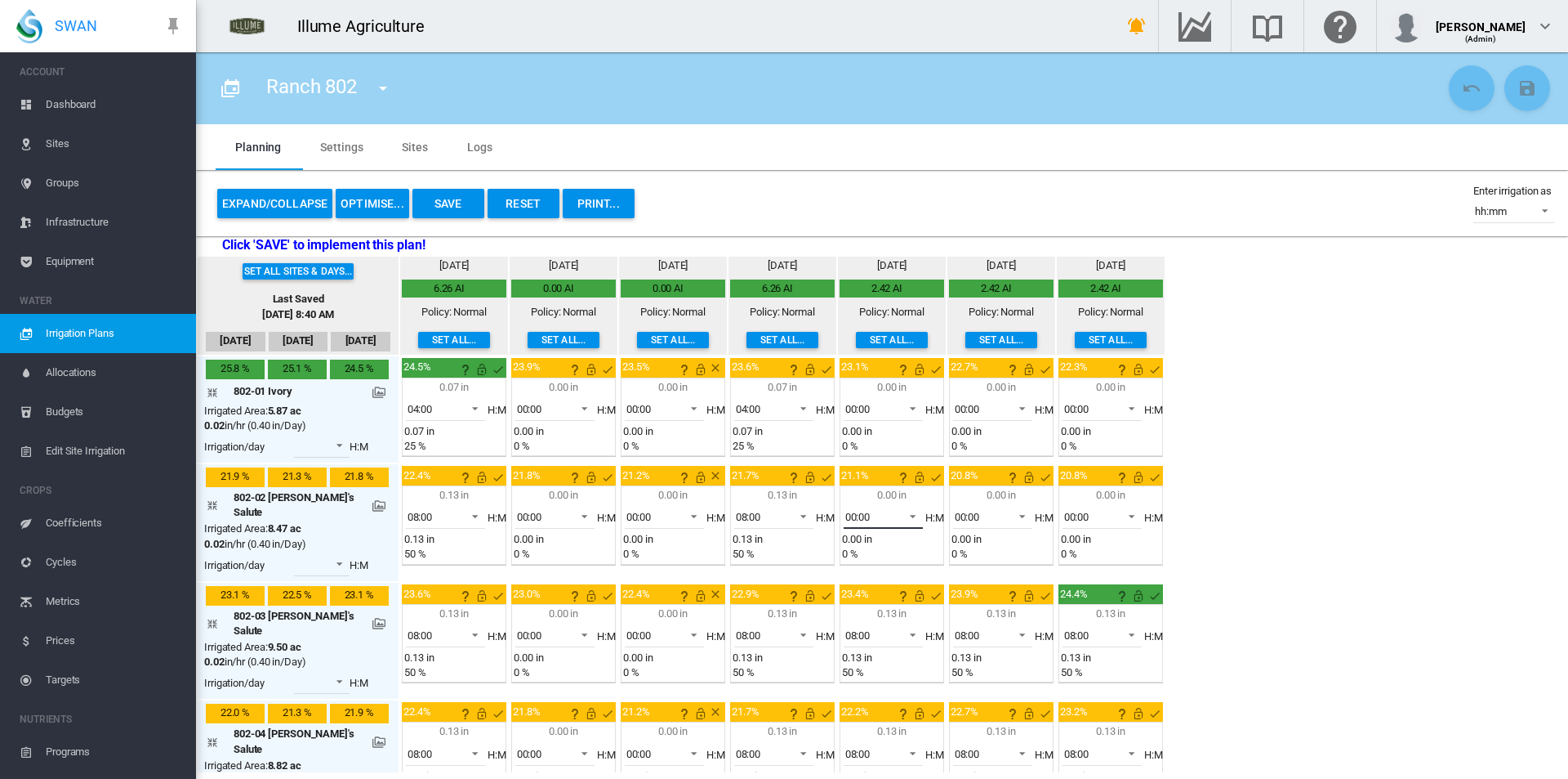
click at [898, 517] on span at bounding box center [908, 515] width 20 height 15
click at [840, 581] on div "08:00" at bounding box center [834, 585] width 26 height 15
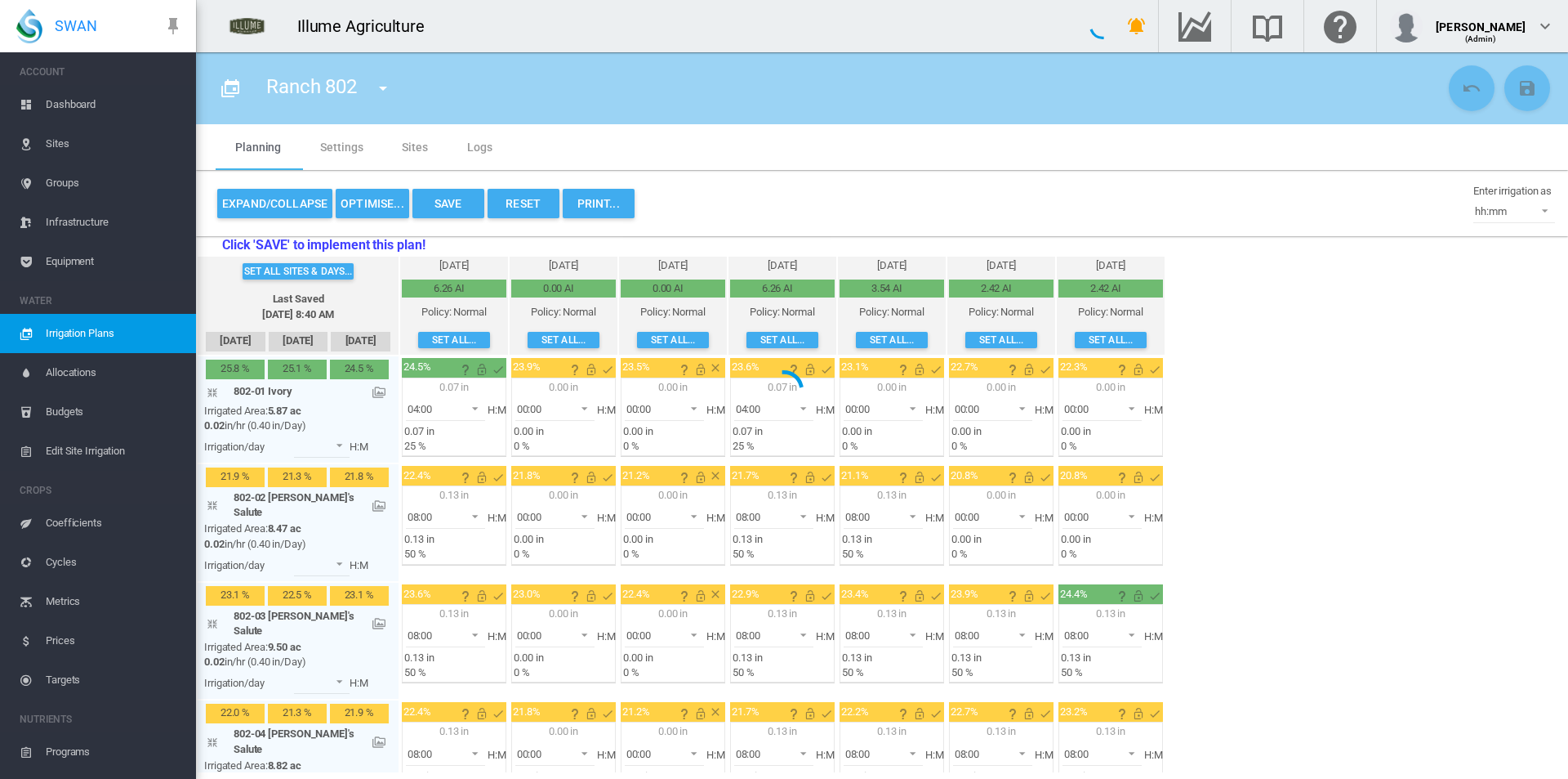
click at [970, 517] on div at bounding box center [784, 389] width 1568 height 779
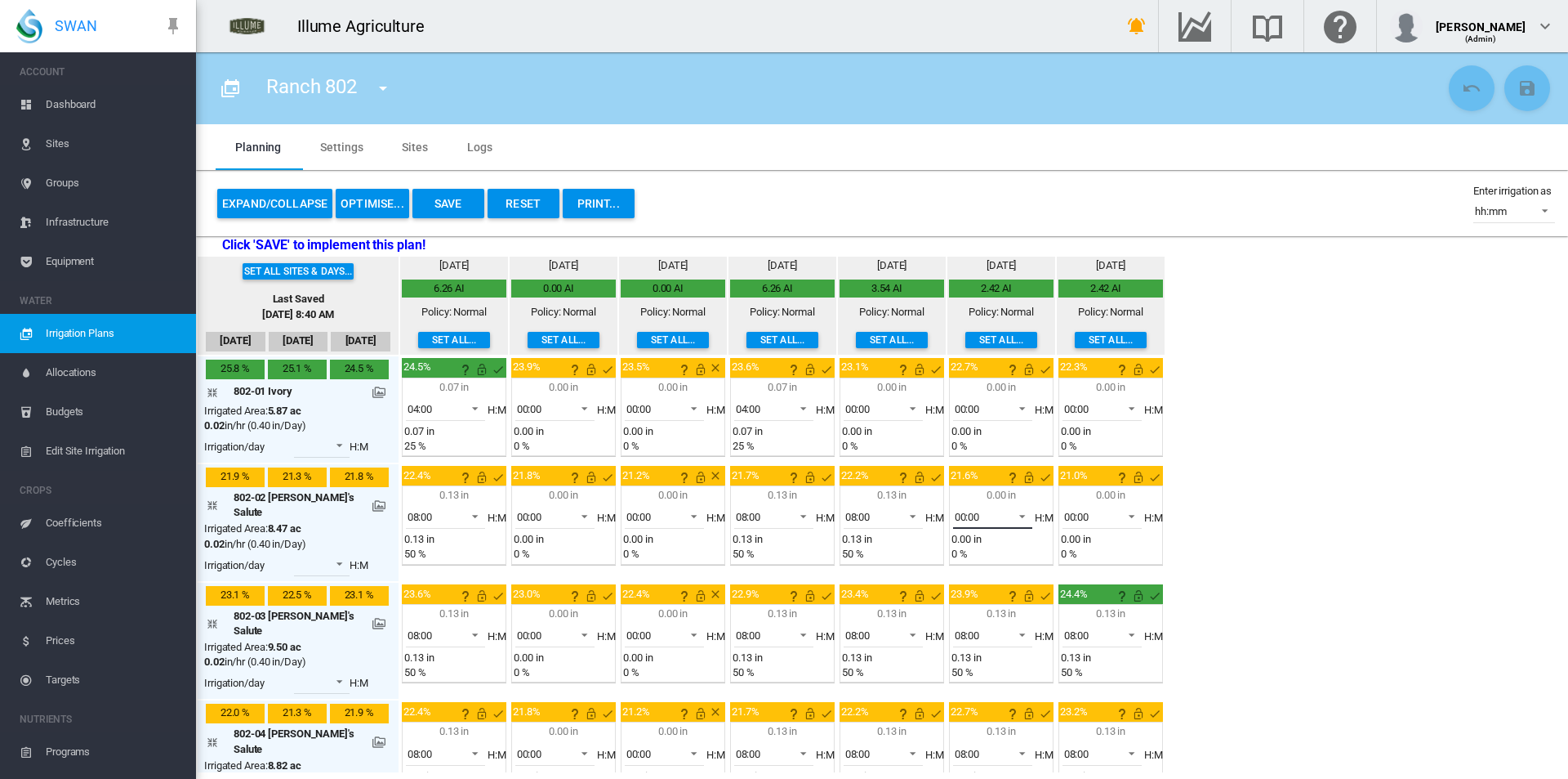
click at [973, 519] on span "00:00" at bounding box center [979, 517] width 50 height 15
drag, startPoint x: 965, startPoint y: 665, endPoint x: 971, endPoint y: 652, distance: 14.3
click at [964, 665] on md-option "08:00" at bounding box center [973, 668] width 111 height 40
click at [1070, 522] on span "00:00" at bounding box center [1089, 517] width 50 height 15
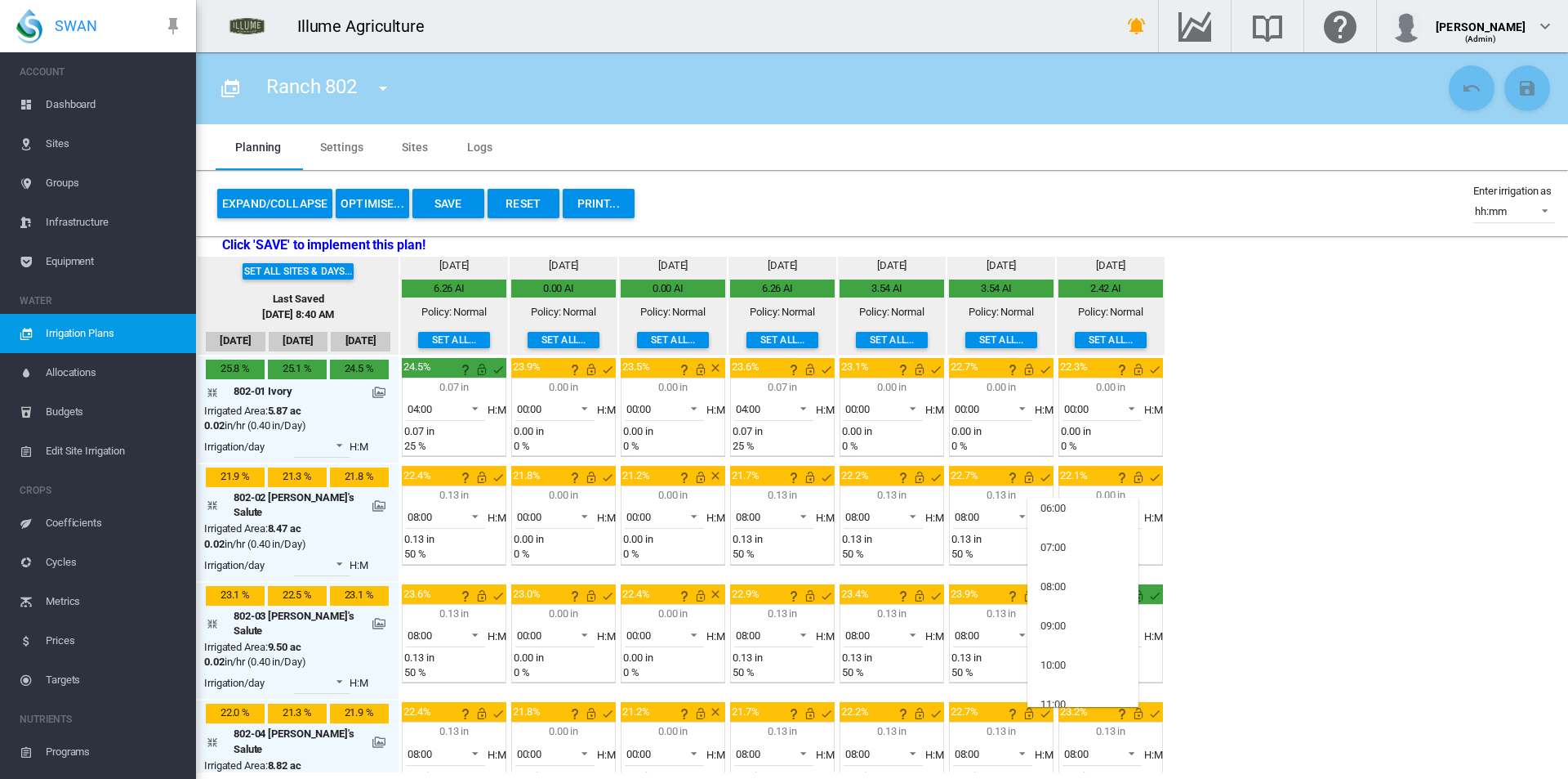
scroll to position [245, 0]
click at [1060, 572] on md-option "08:00" at bounding box center [1082, 586] width 111 height 40
click at [955, 407] on div "00:00" at bounding box center [968, 409] width 26 height 12
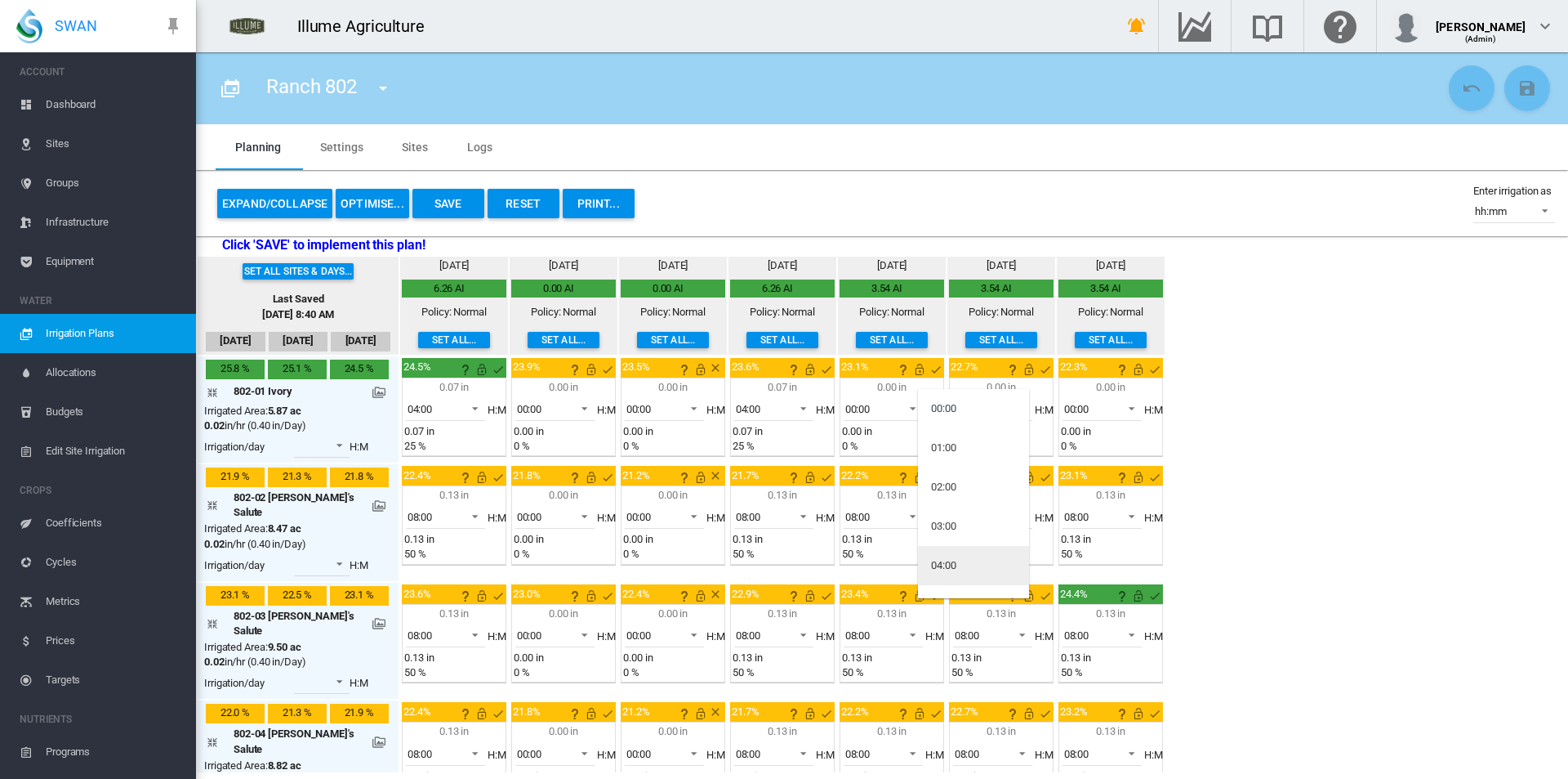
click at [957, 554] on md-option "04:00" at bounding box center [973, 565] width 111 height 40
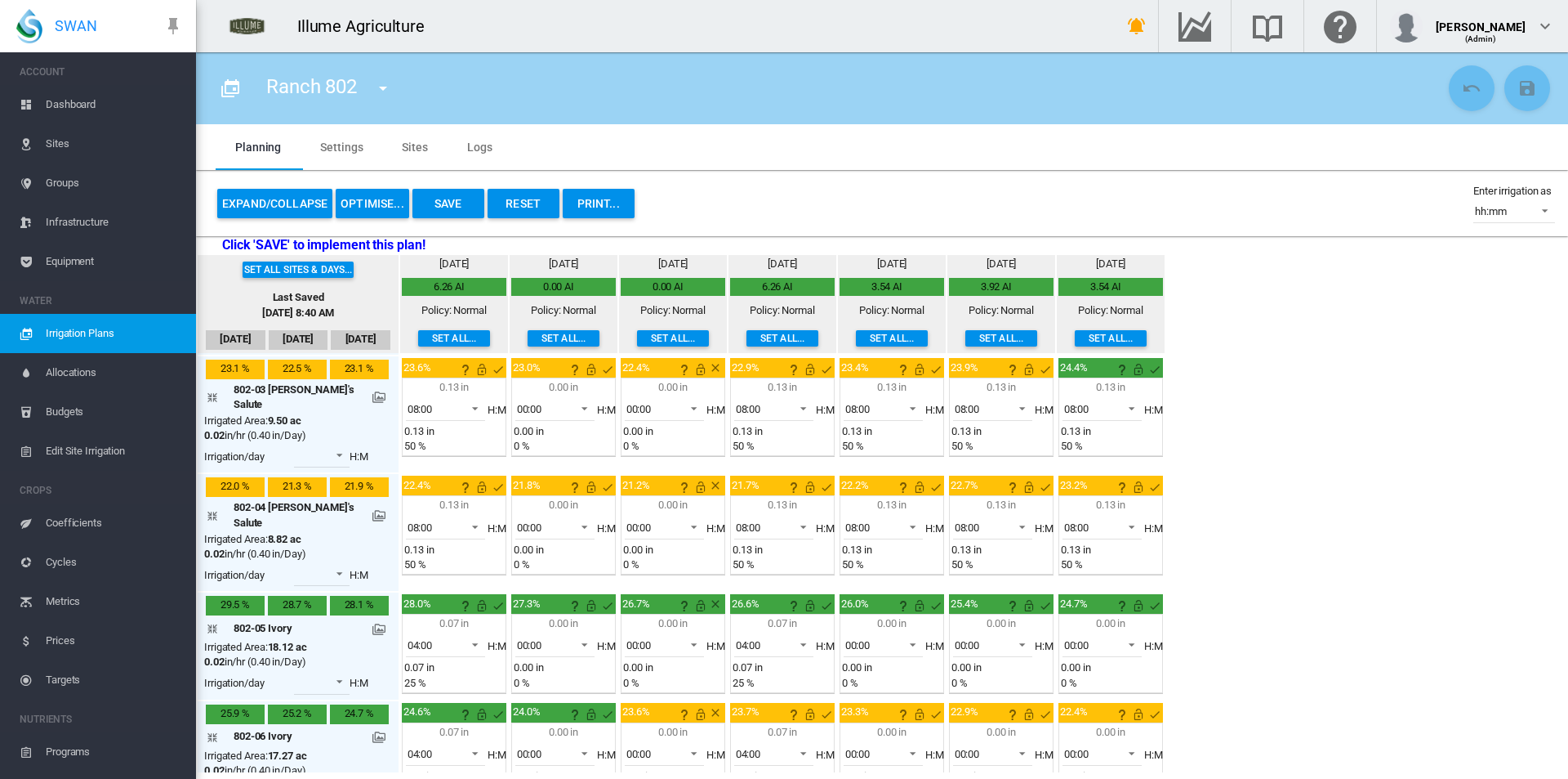
scroll to position [233, 0]
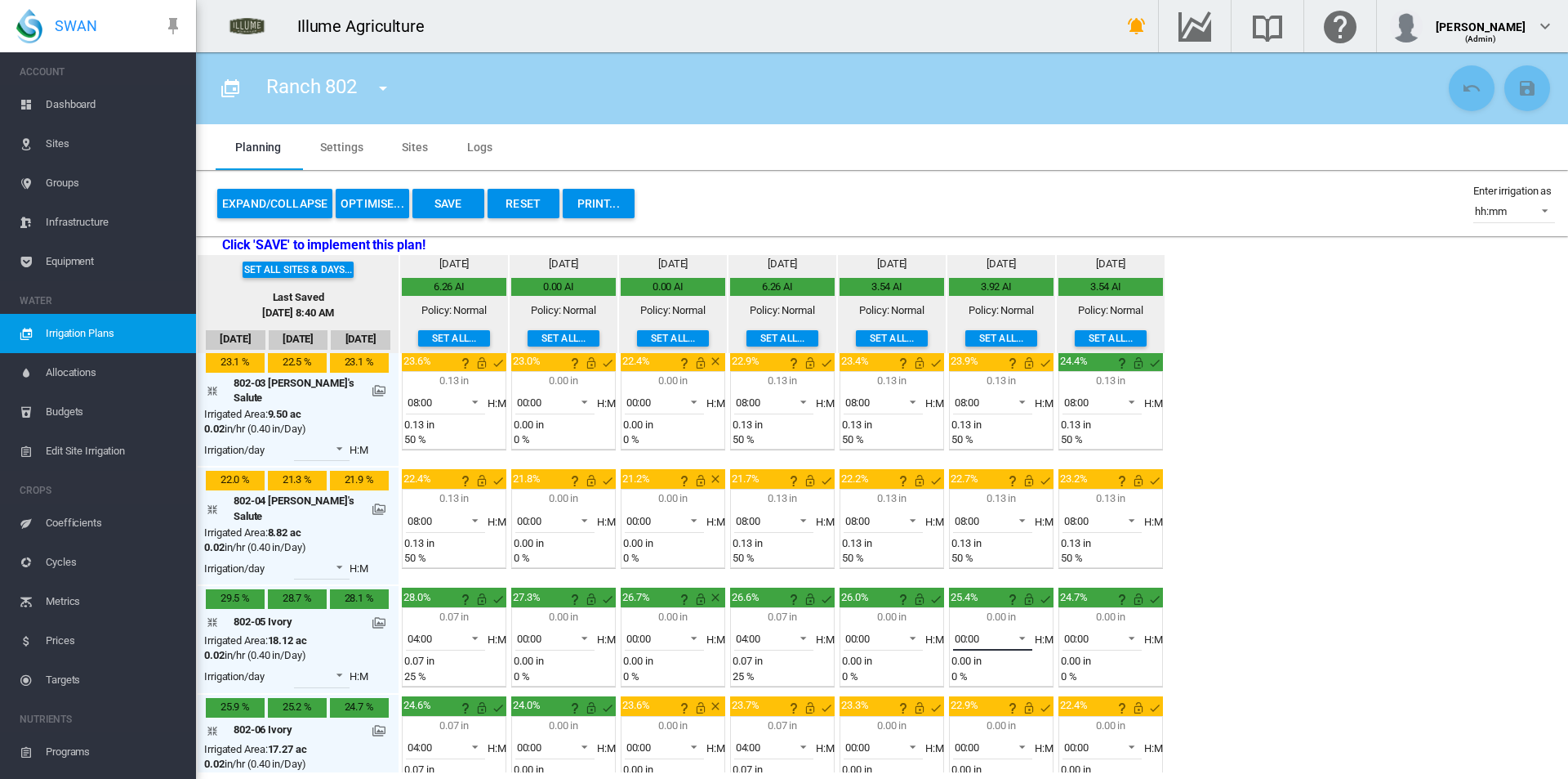
click at [955, 633] on div "00:00" at bounding box center [968, 638] width 26 height 12
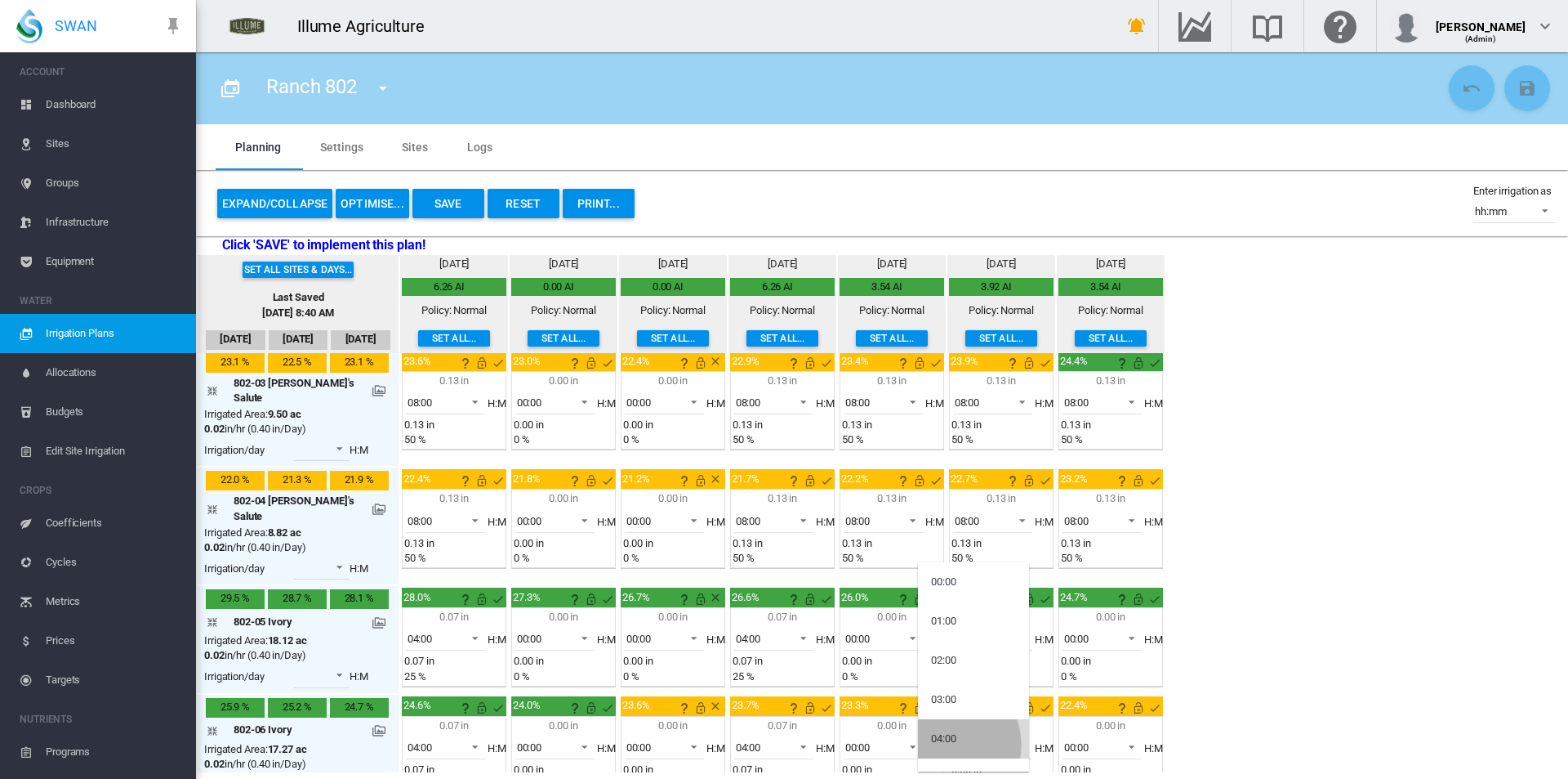
click at [947, 744] on div "04:00" at bounding box center [944, 738] width 26 height 15
click at [960, 740] on span "00:00" at bounding box center [979, 747] width 50 height 15
click at [965, 728] on md-option "04:00" at bounding box center [973, 738] width 111 height 40
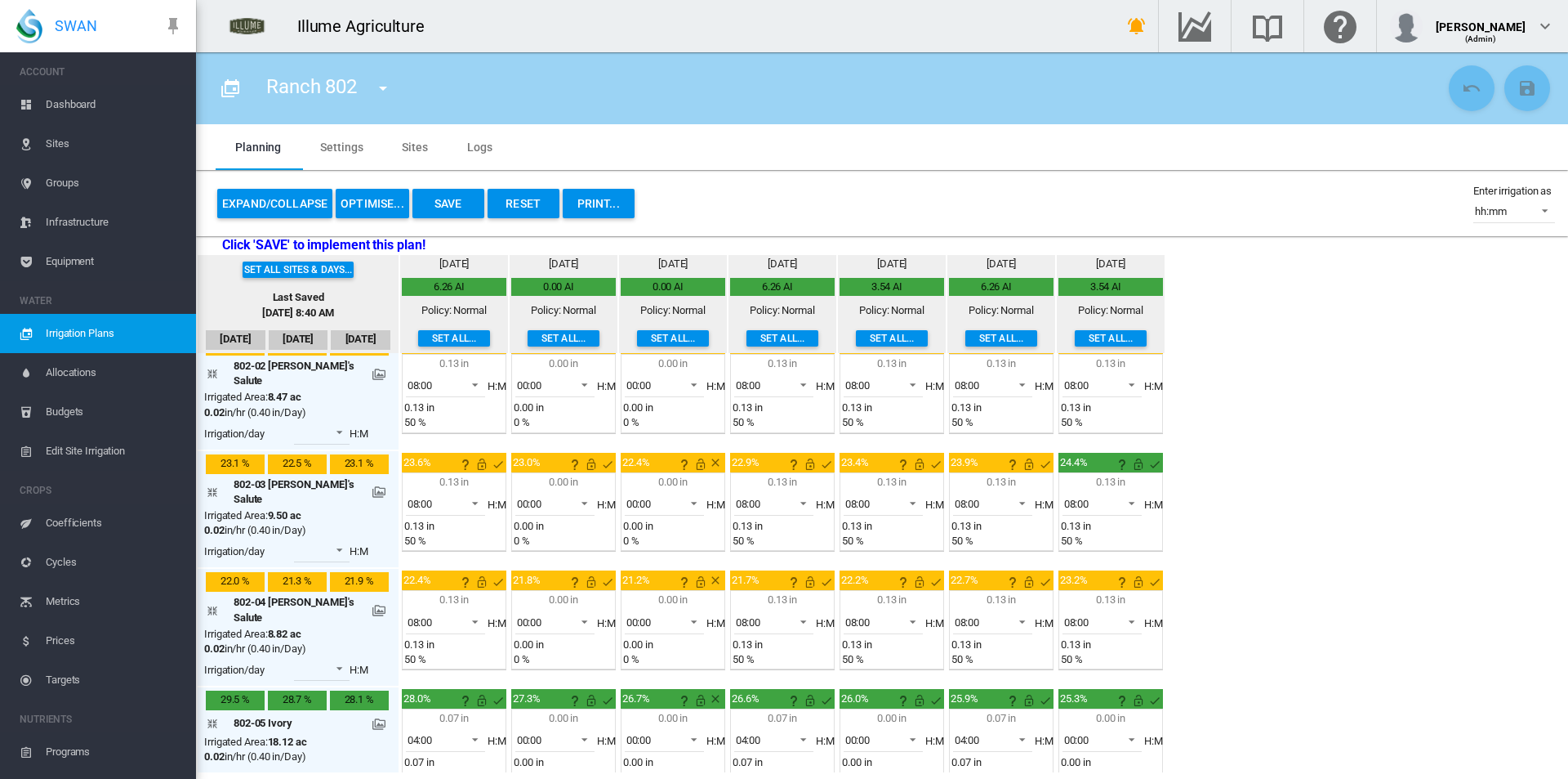
scroll to position [0, 0]
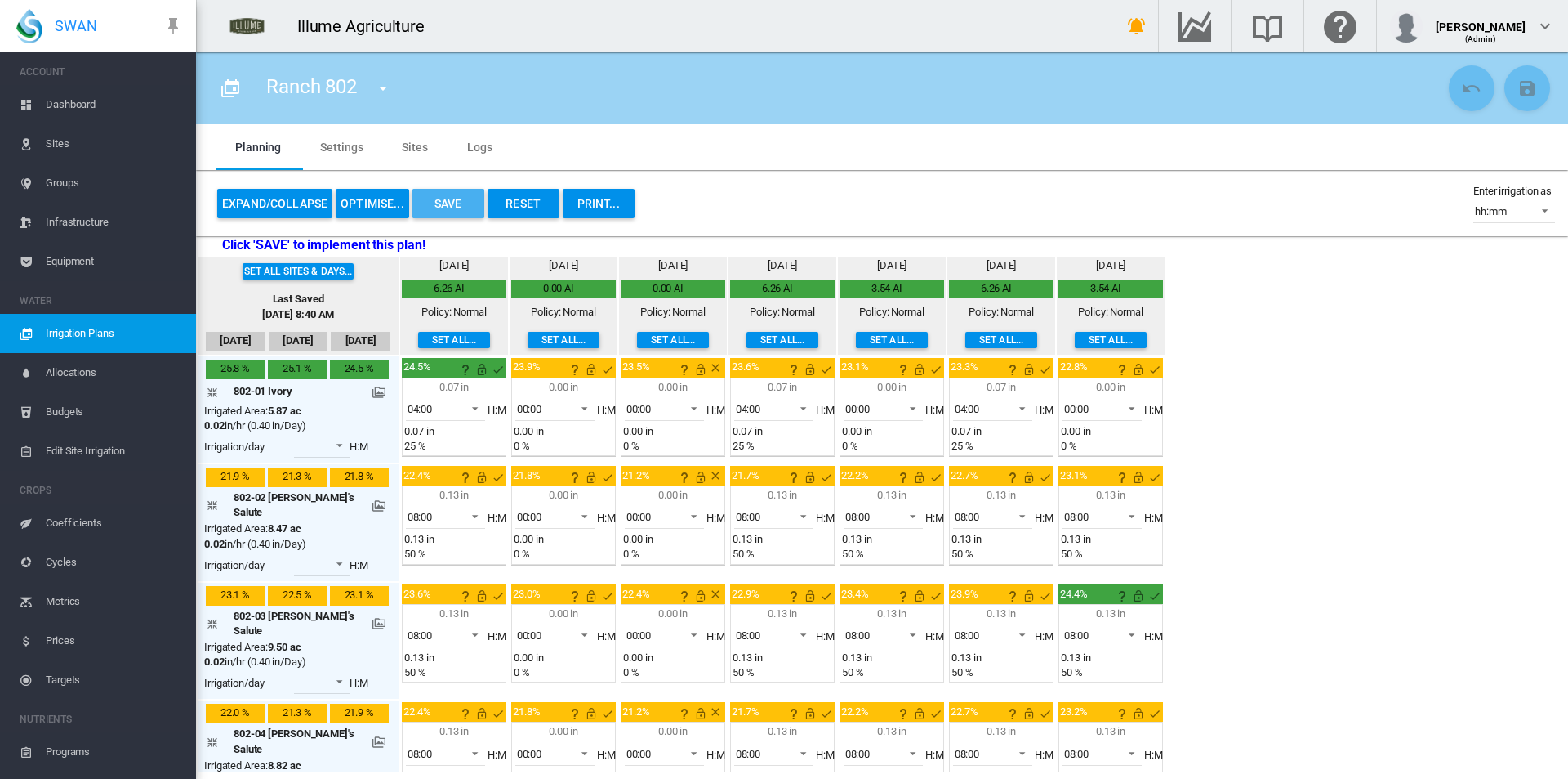
click at [442, 204] on button "Save" at bounding box center [448, 204] width 72 height 30
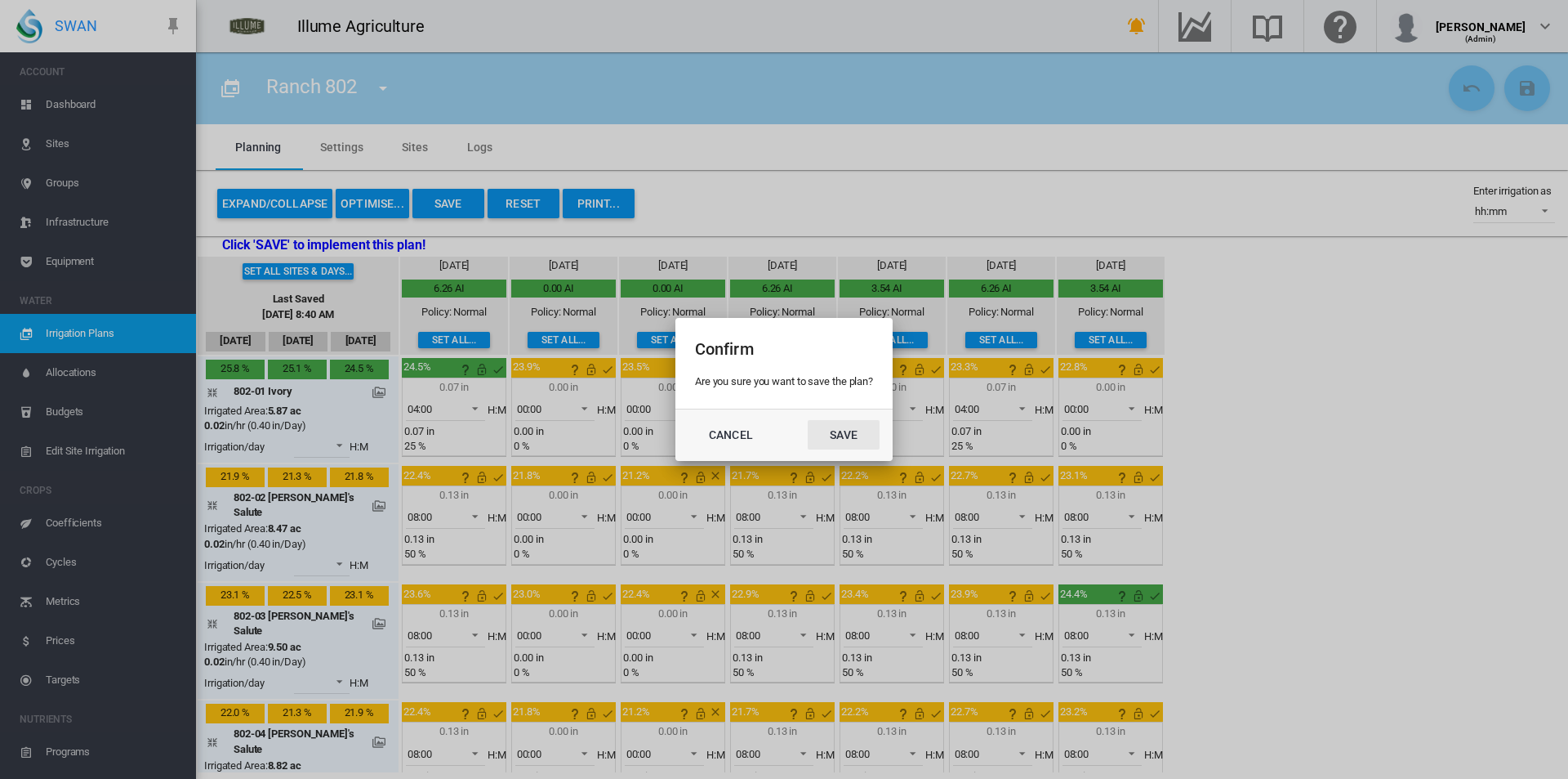
click at [850, 430] on button "Save" at bounding box center [843, 435] width 72 height 30
